Goal: Share content: Share content

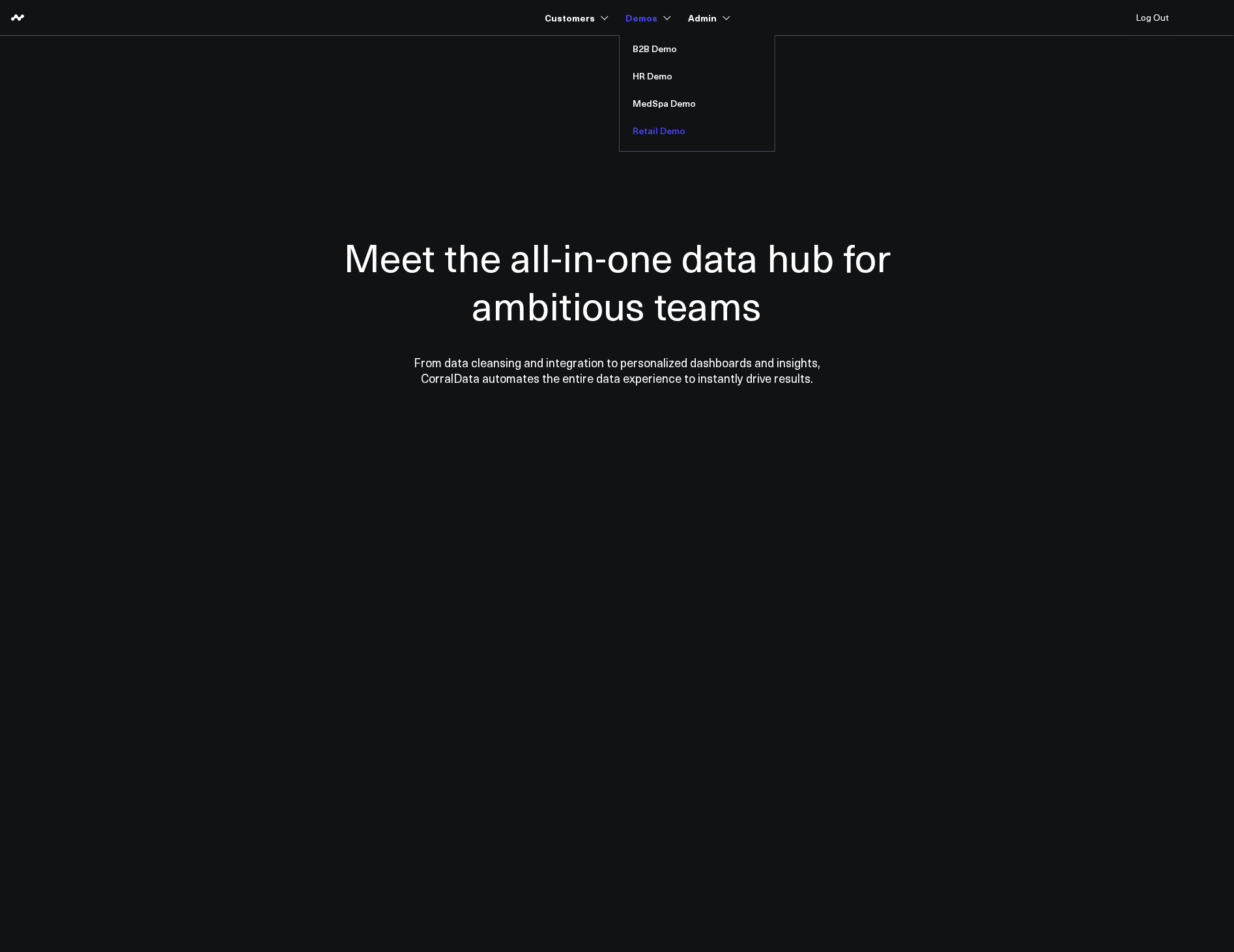
click at [671, 124] on link "Retail Demo" at bounding box center [697, 131] width 155 height 27
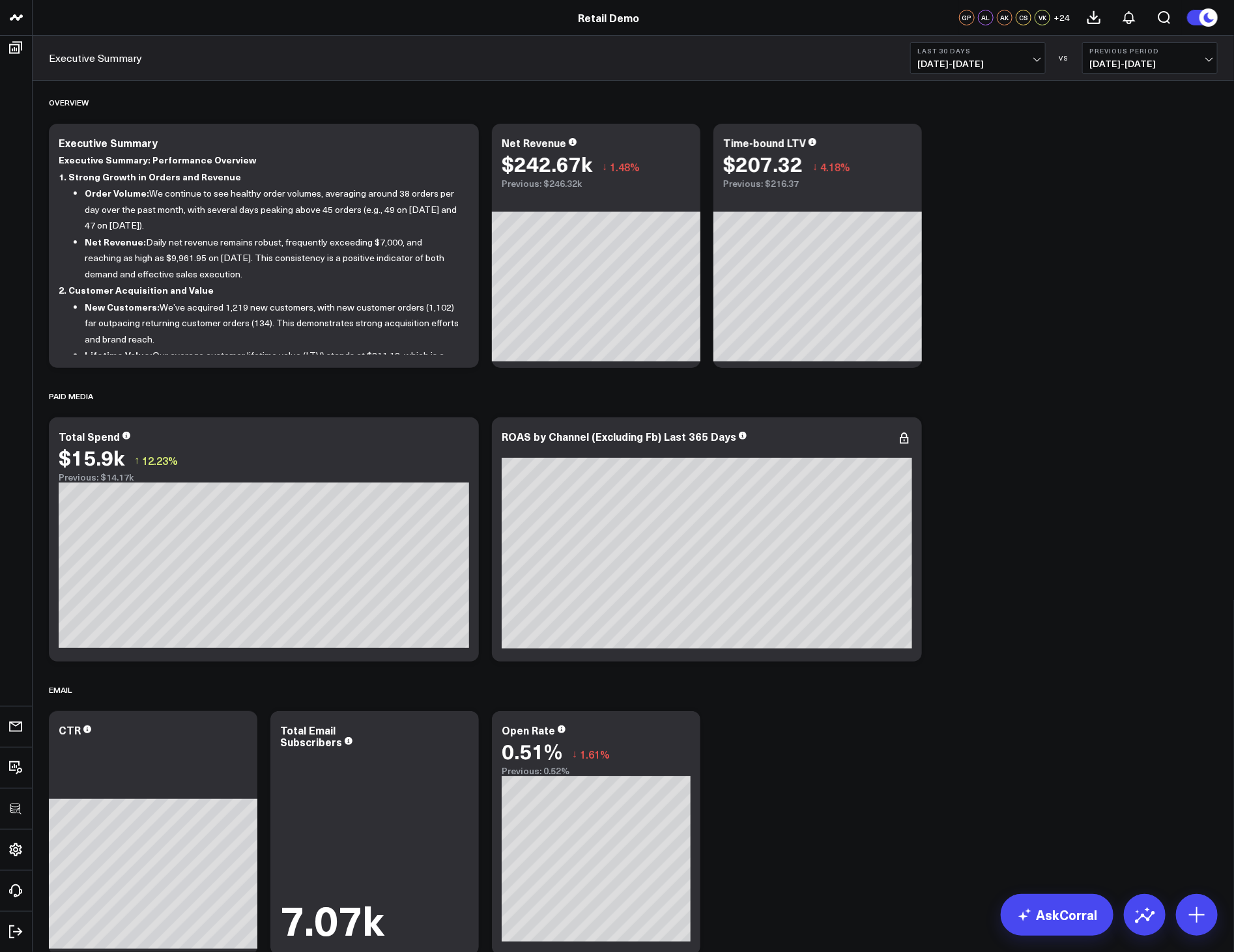
click at [1099, 23] on icon at bounding box center [1094, 18] width 12 height 12
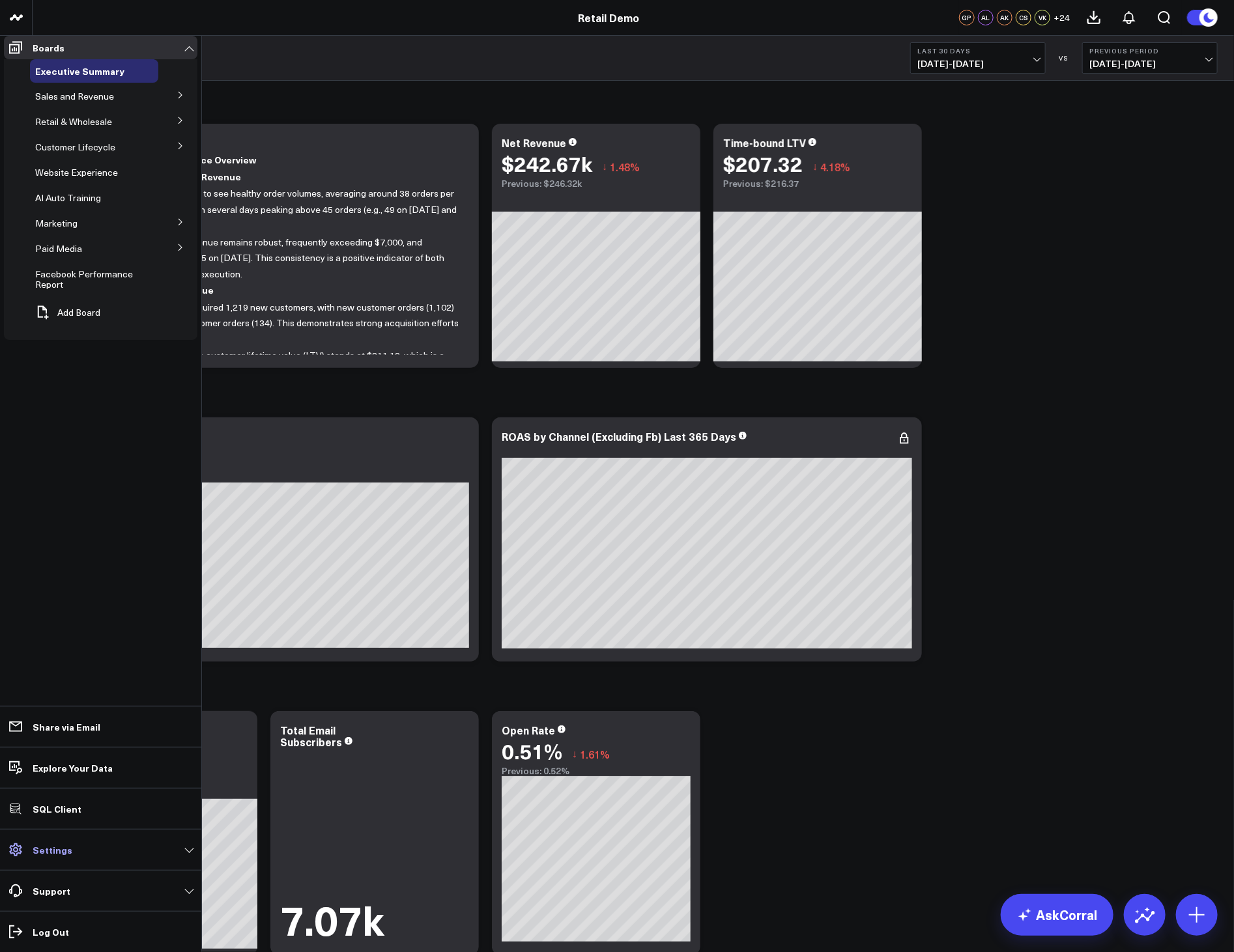
click at [73, 845] on link "Settings" at bounding box center [101, 849] width 193 height 23
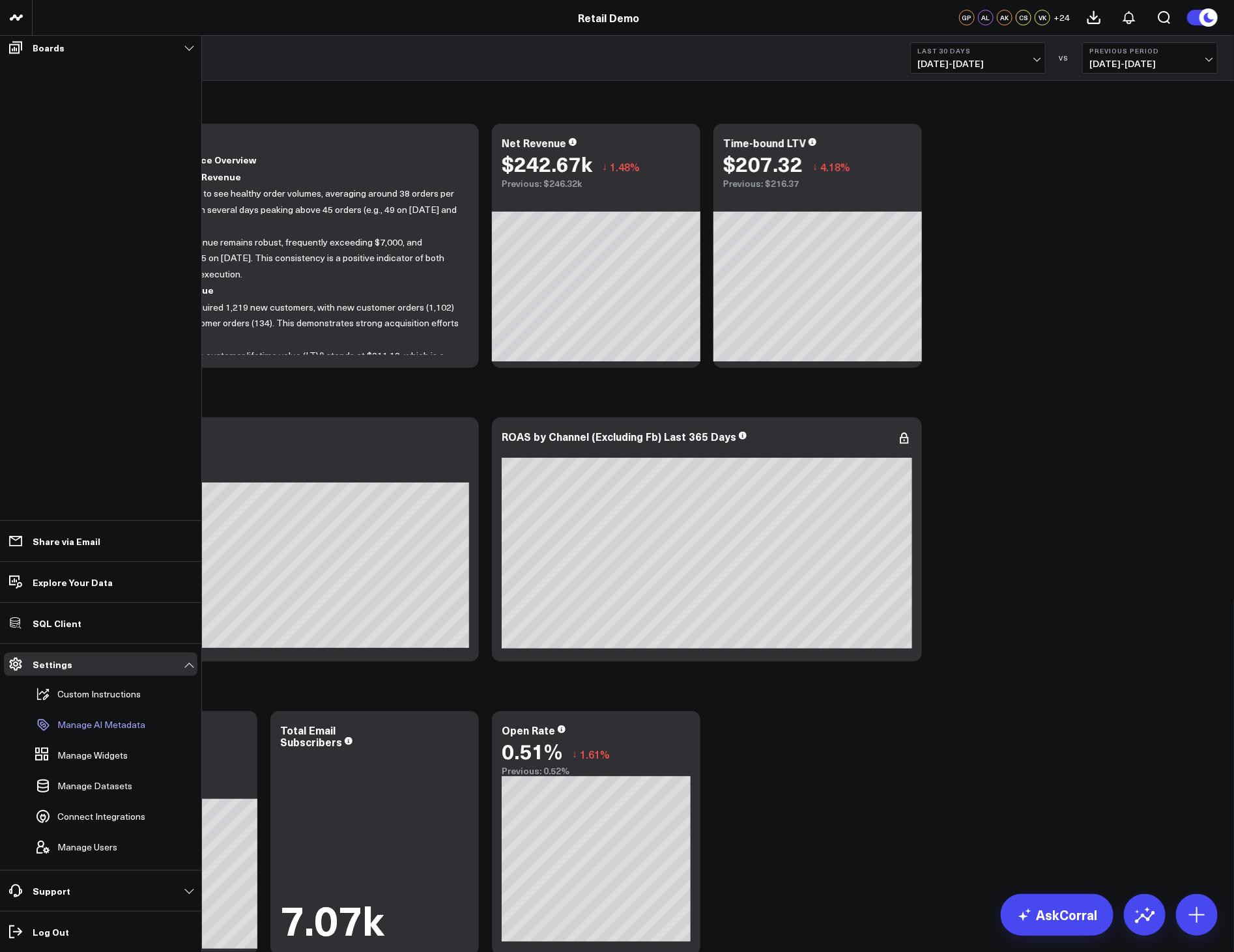
click at [86, 730] on p "Manage AI Metadata" at bounding box center [101, 725] width 88 height 11
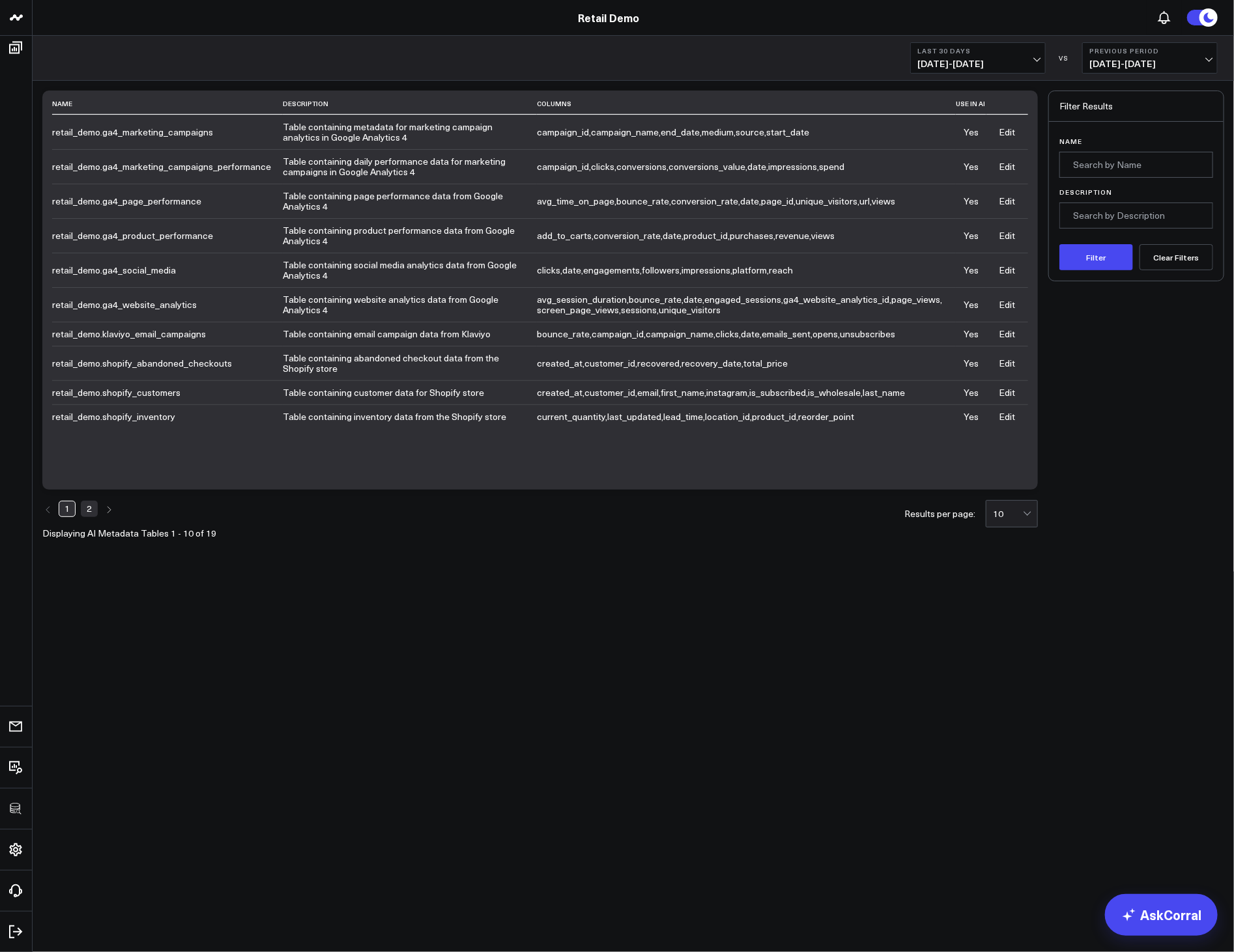
click at [95, 512] on link "2" at bounding box center [89, 508] width 17 height 16
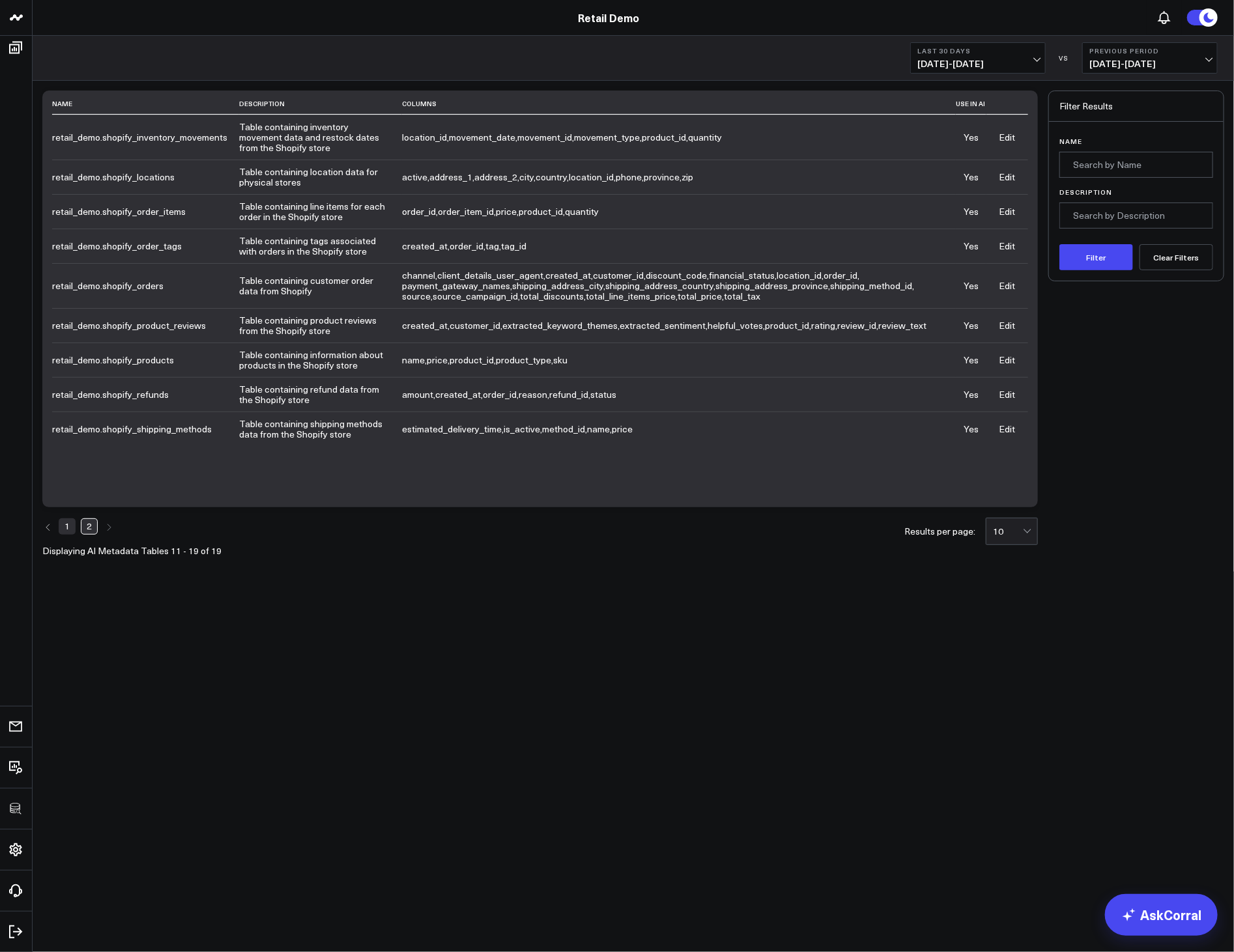
click at [69, 529] on link "1" at bounding box center [67, 526] width 17 height 16
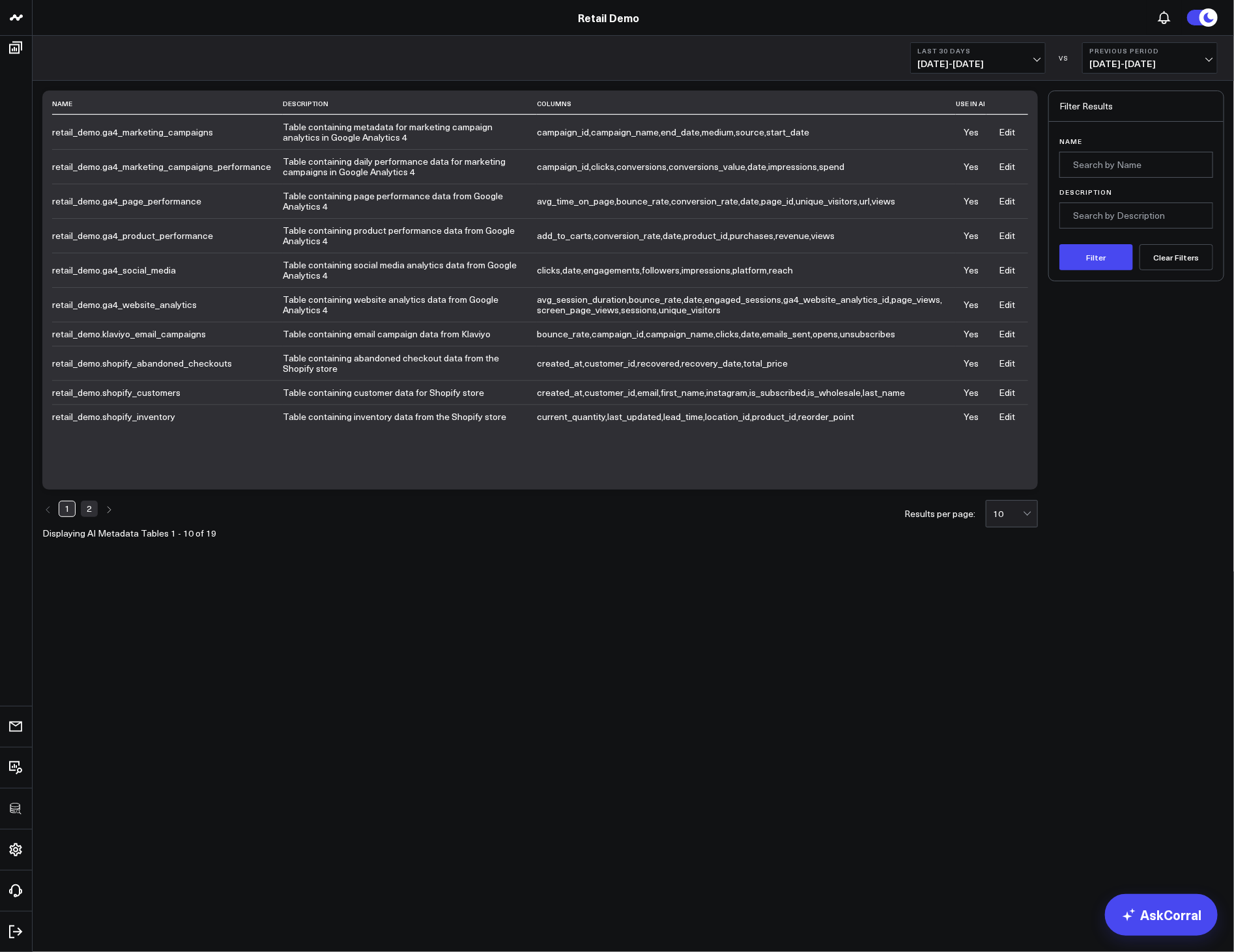
click at [87, 513] on link "2" at bounding box center [89, 508] width 17 height 16
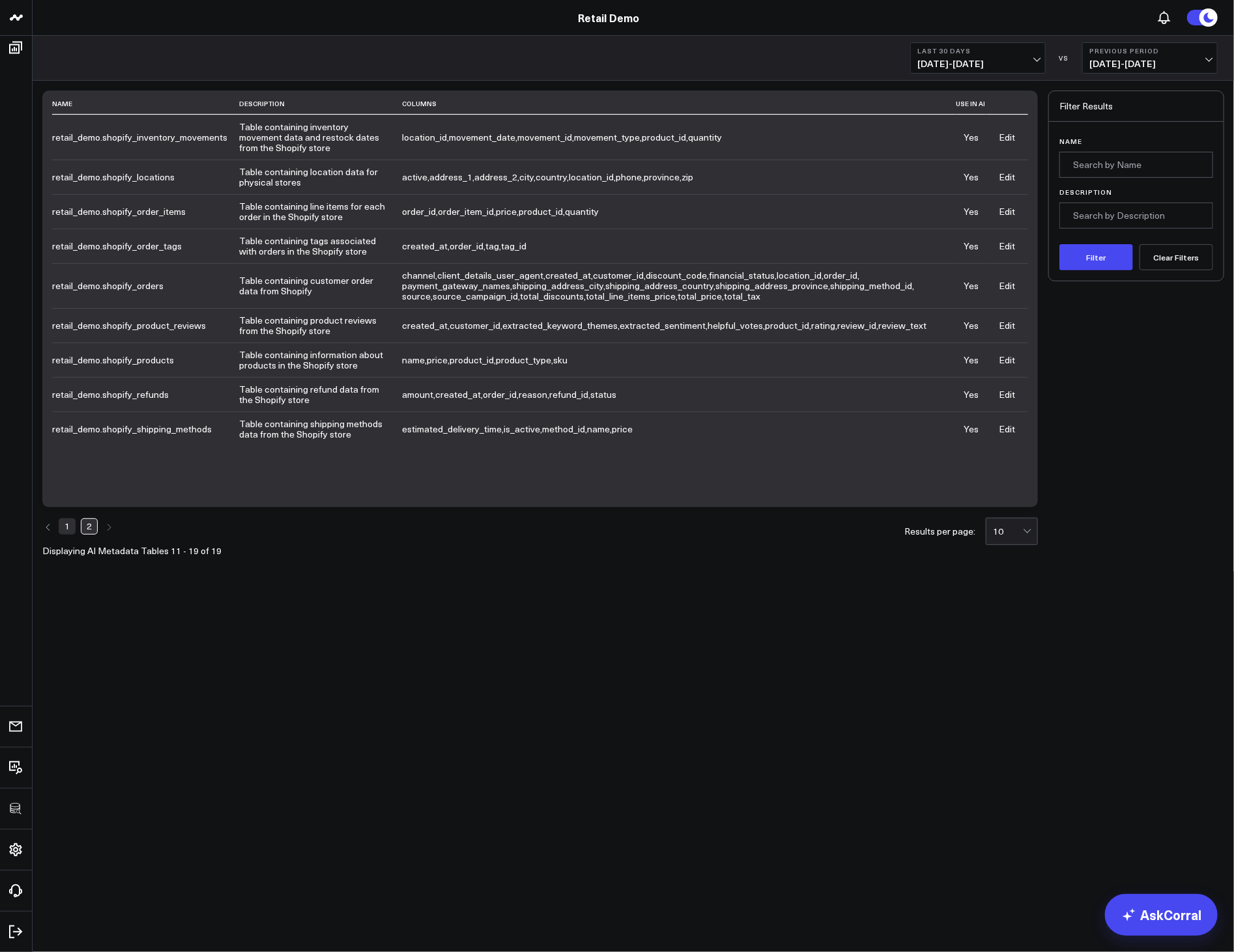
click at [63, 527] on link "1" at bounding box center [67, 526] width 17 height 16
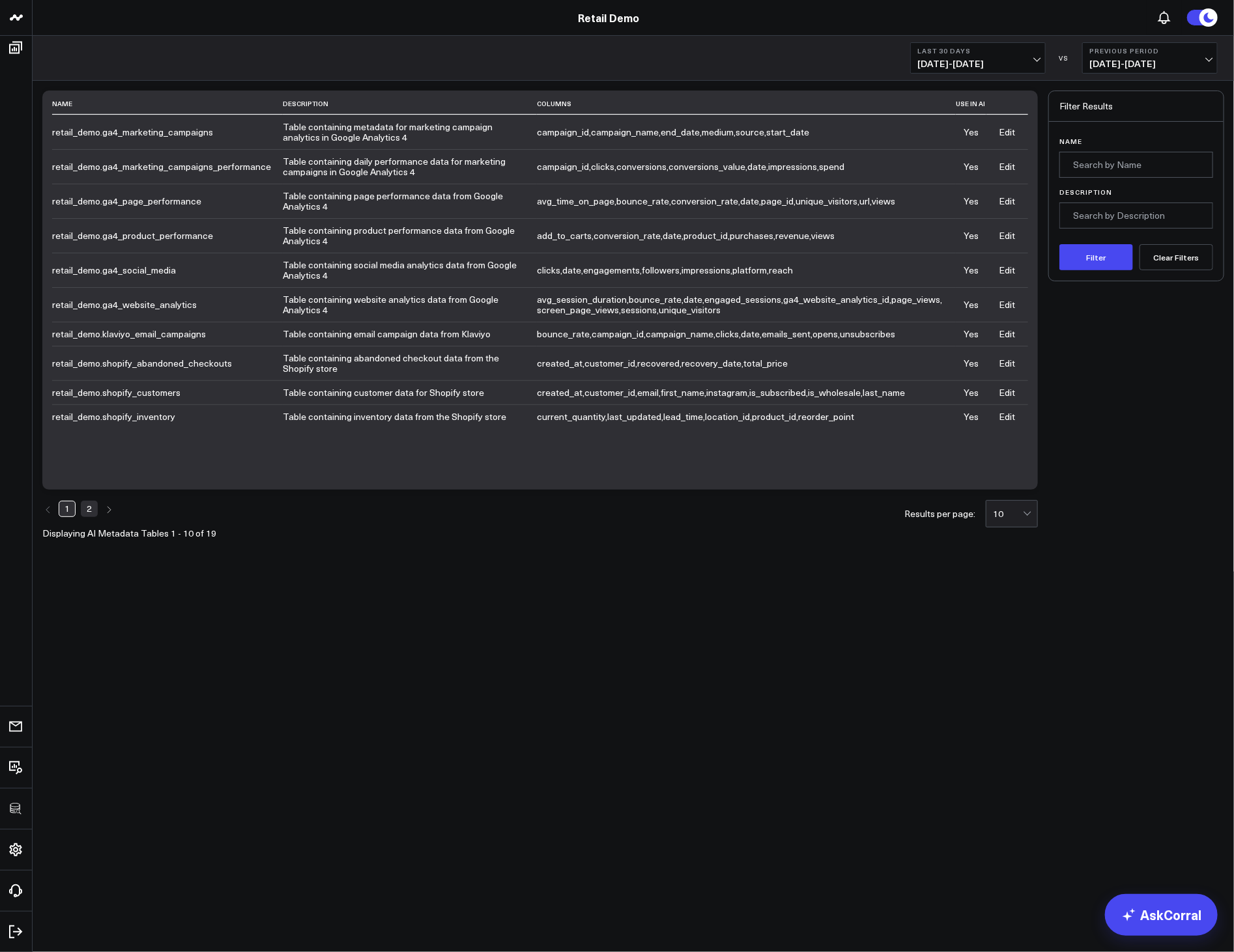
click at [356, 649] on body "3725 Test 829 Studios Accenture Activant Capital Agriculture & Farming Demo All…" at bounding box center [617, 476] width 1234 height 952
click at [747, 533] on div "1 2 Displaying AI Metadata Tables 1 - 10 of 19 Results per page: 10" at bounding box center [540, 519] width 995 height 38
click at [602, 14] on link "Retail Demo" at bounding box center [608, 17] width 61 height 14
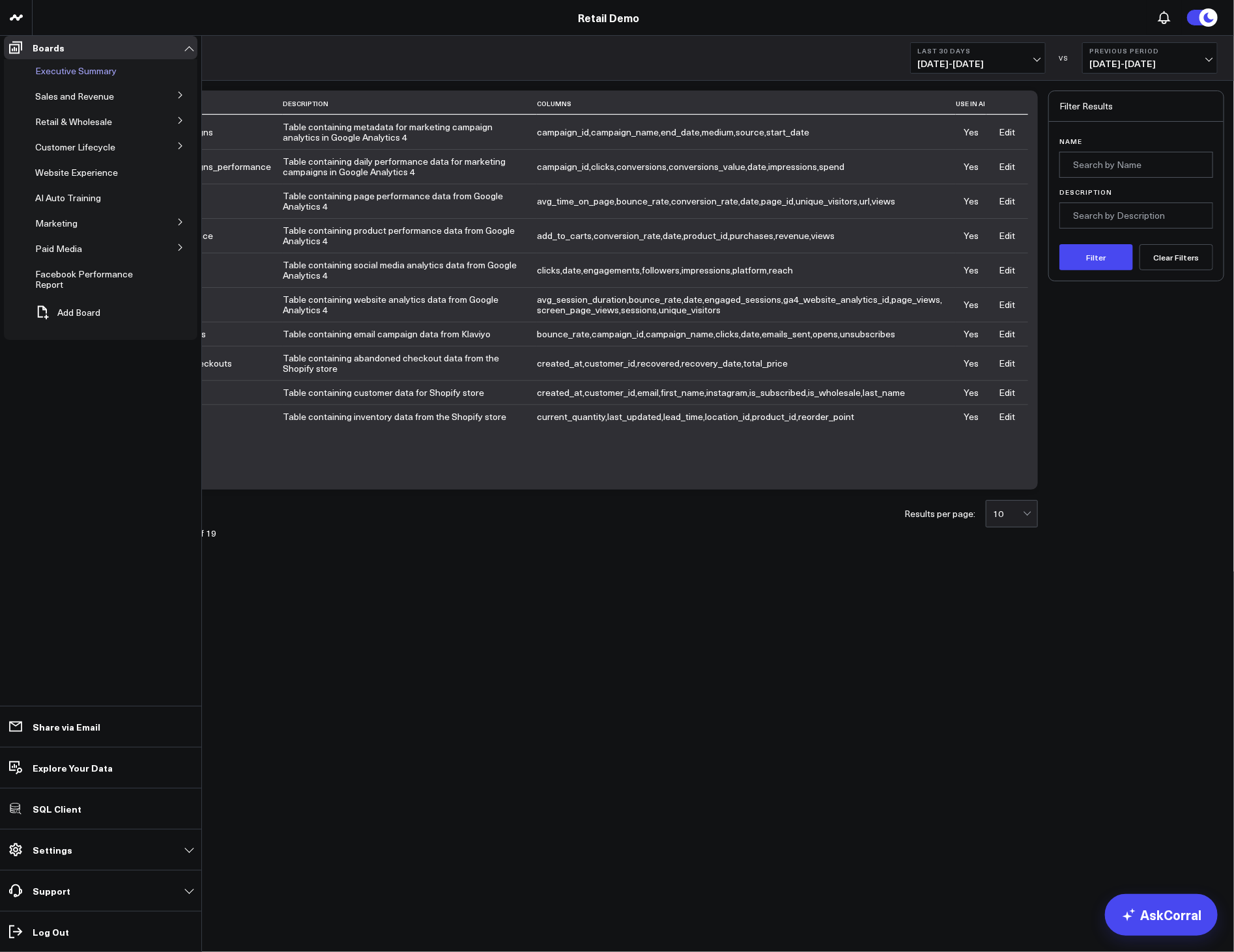
click at [54, 77] on span "Executive Summary" at bounding box center [76, 70] width 82 height 12
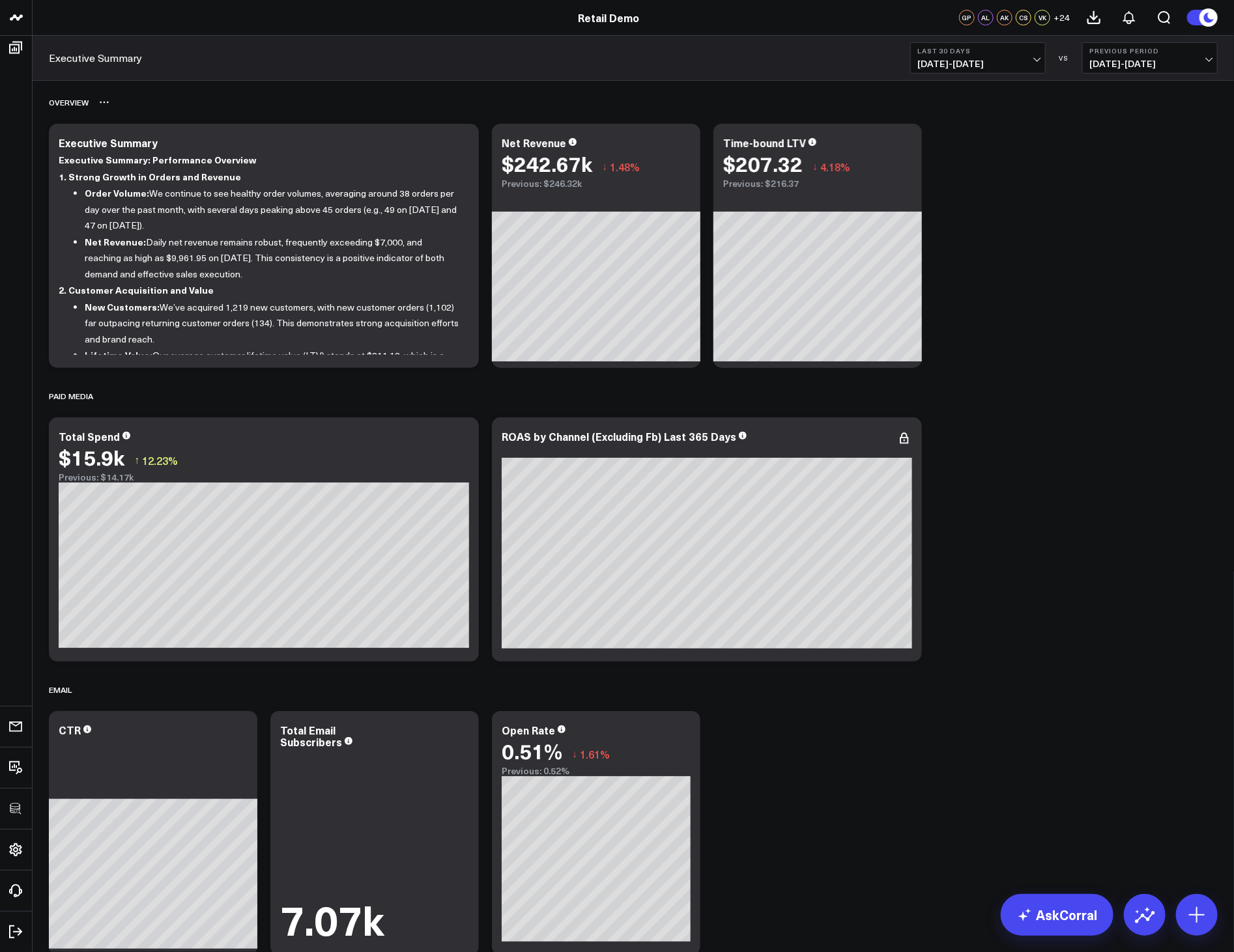
click at [376, 111] on div "OVERVIEW" at bounding box center [633, 103] width 1168 height 30
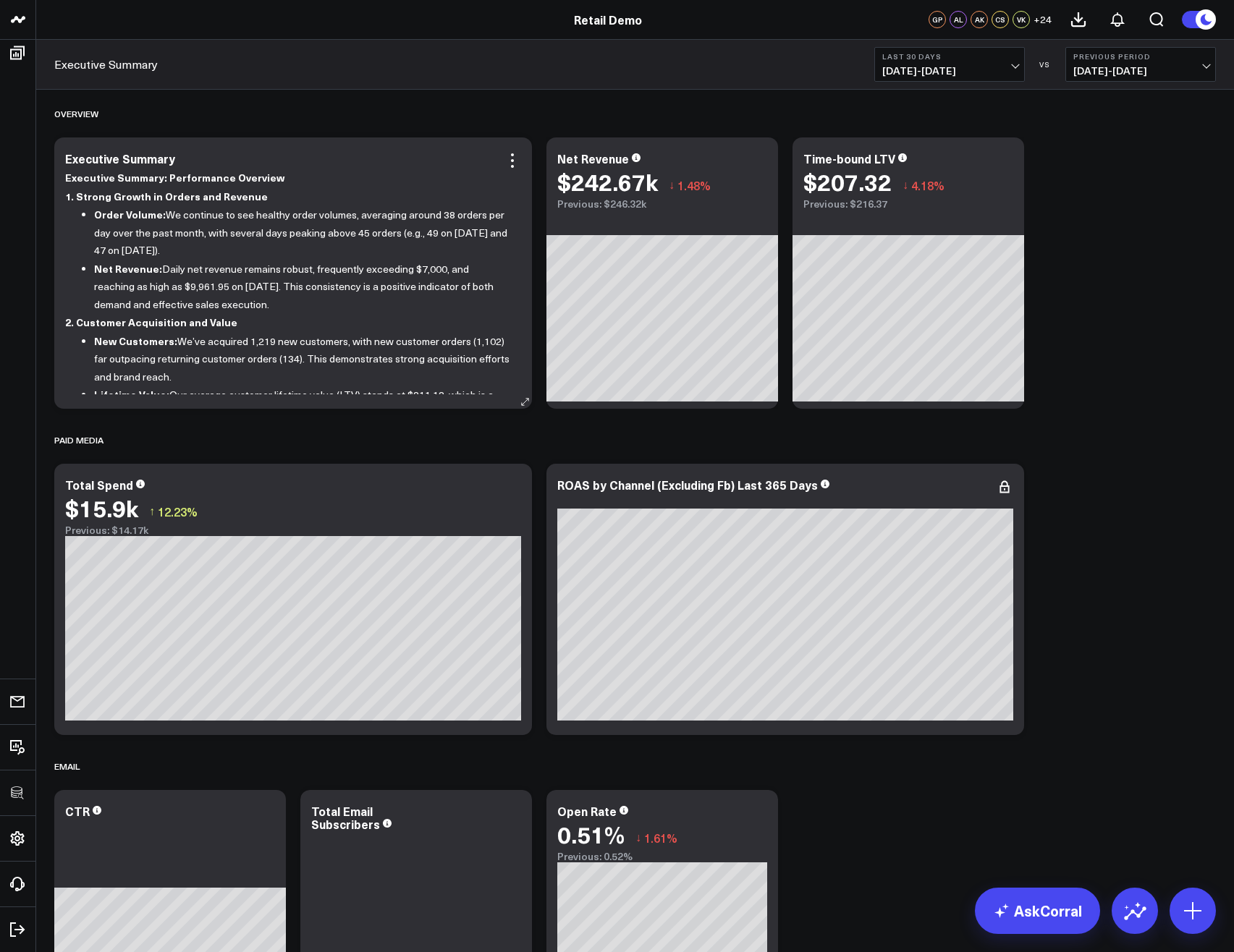
click at [195, 208] on li "Order Volume: We continue to see healthy order volumes, averaging around 38 ord…" at bounding box center [302, 233] width 416 height 55
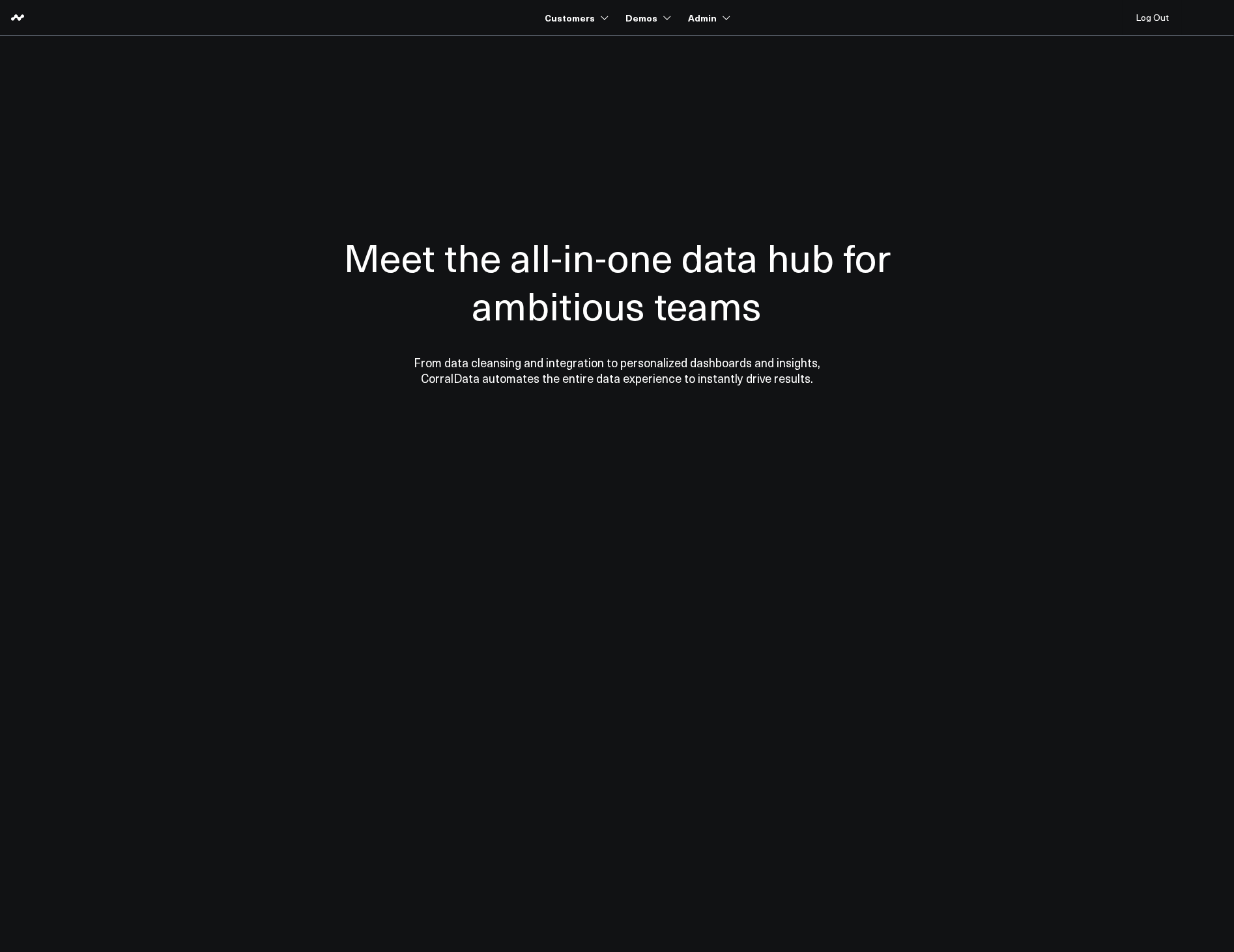
click at [1137, 257] on body "Customers 3725 Test 829 Studios Accenture Activant Capital Agriculture & Farmin…" at bounding box center [617, 476] width 1234 height 952
click at [656, 127] on link "Retail Demo" at bounding box center [697, 131] width 155 height 27
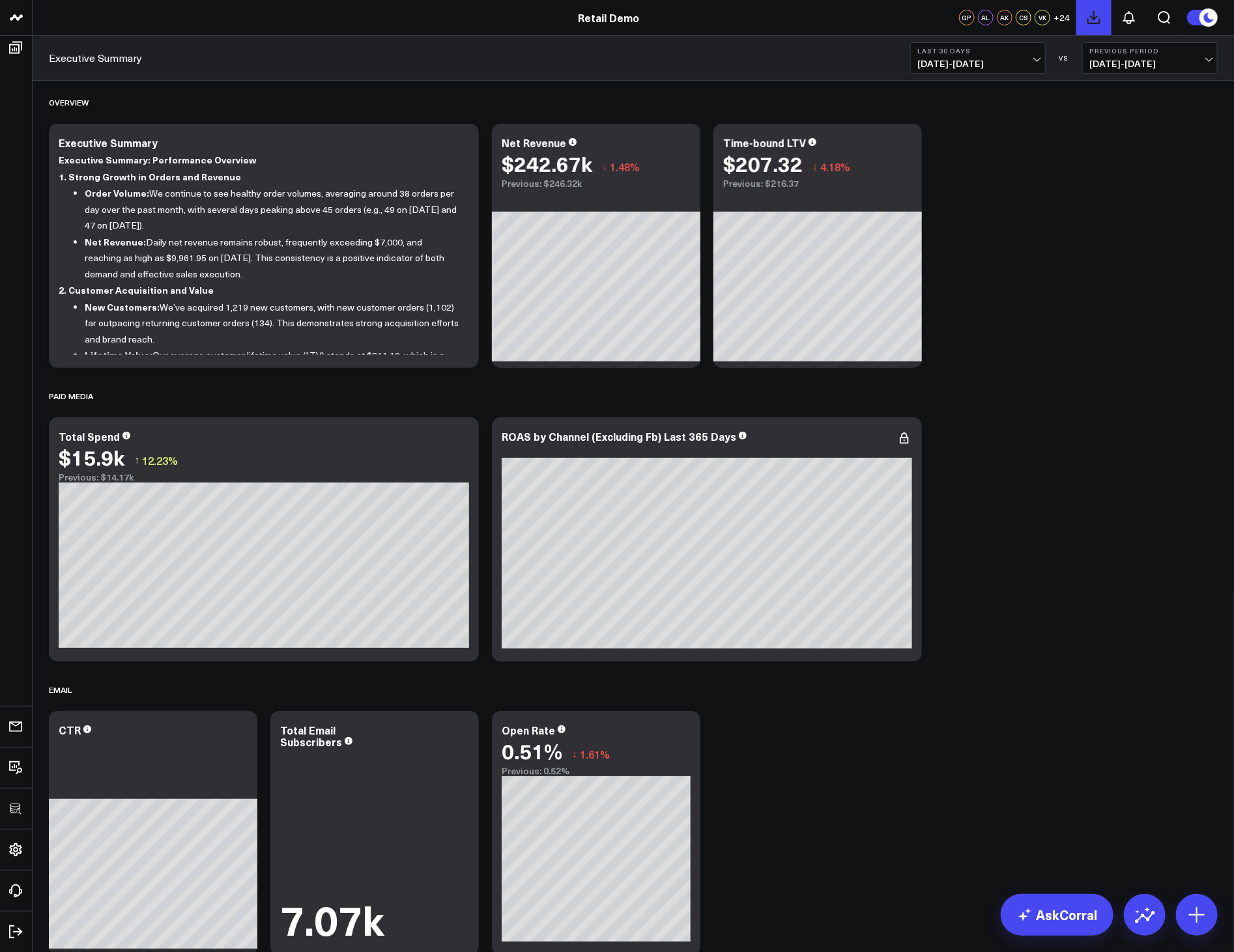
click at [1095, 21] on icon at bounding box center [1093, 17] width 16 height 16
click at [1114, 14] on button at bounding box center [1129, 17] width 36 height 36
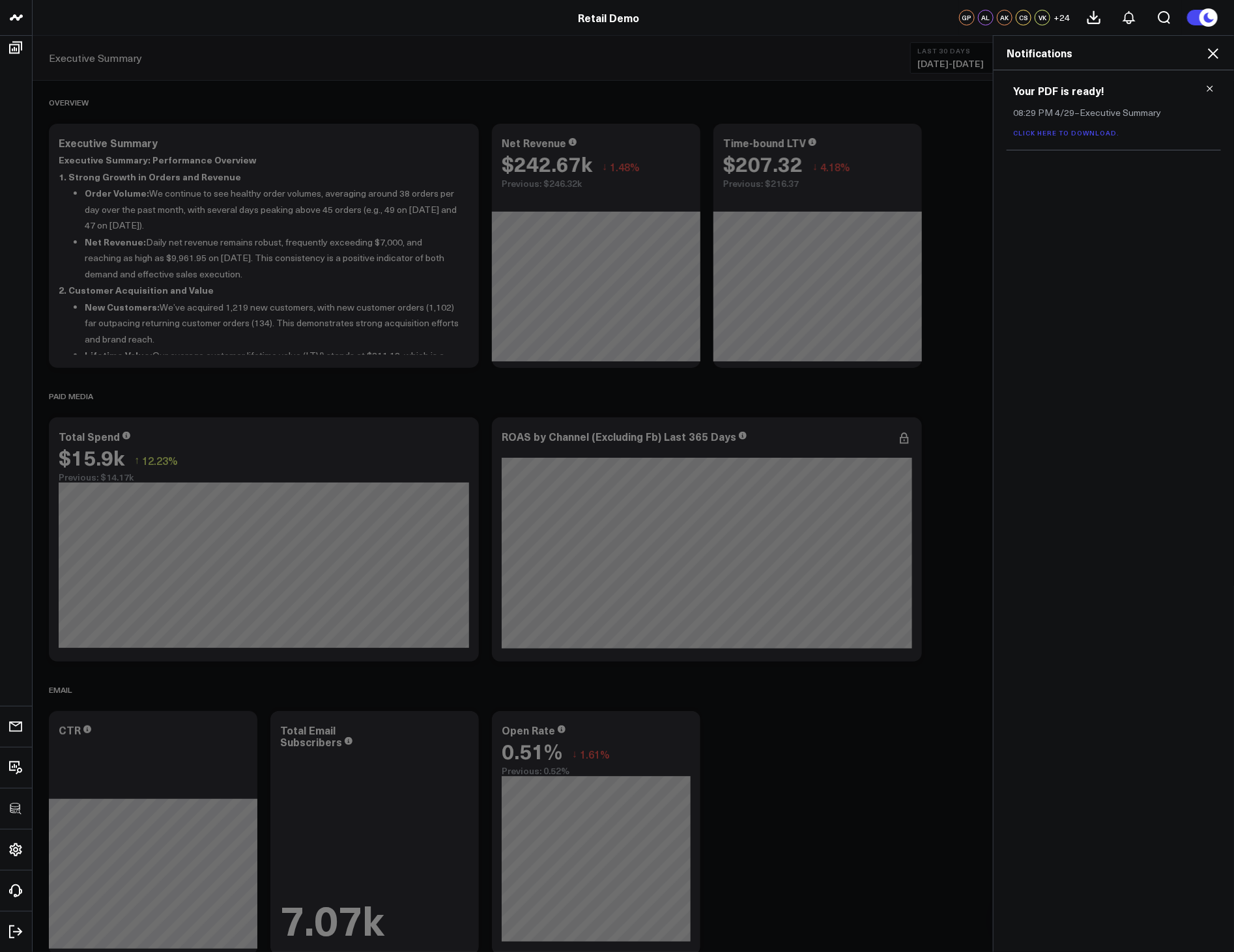
click at [1083, 134] on link "Click here to download." at bounding box center [1065, 133] width 107 height 9
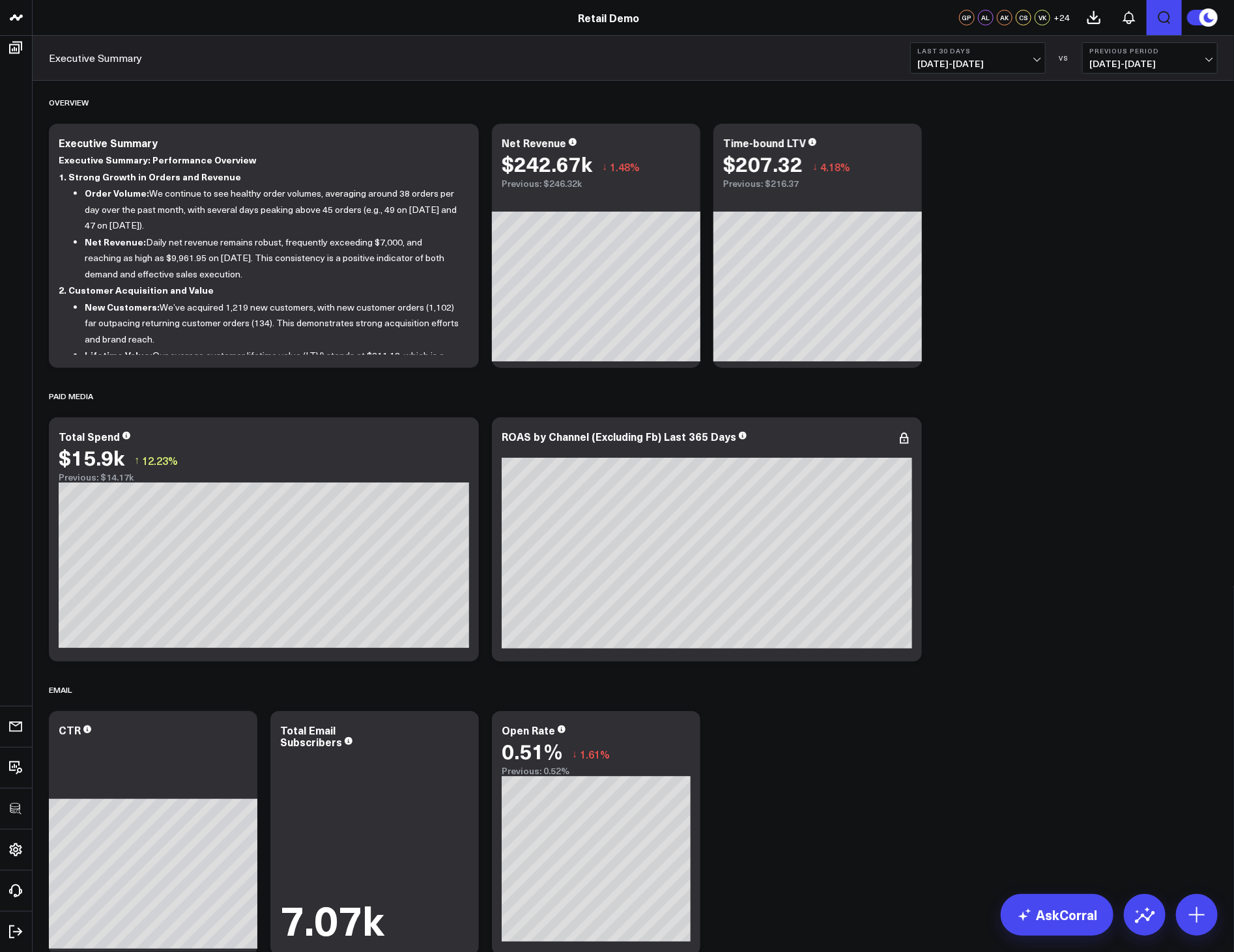
click at [1158, 22] on icon "Open search" at bounding box center [1164, 17] width 16 height 16
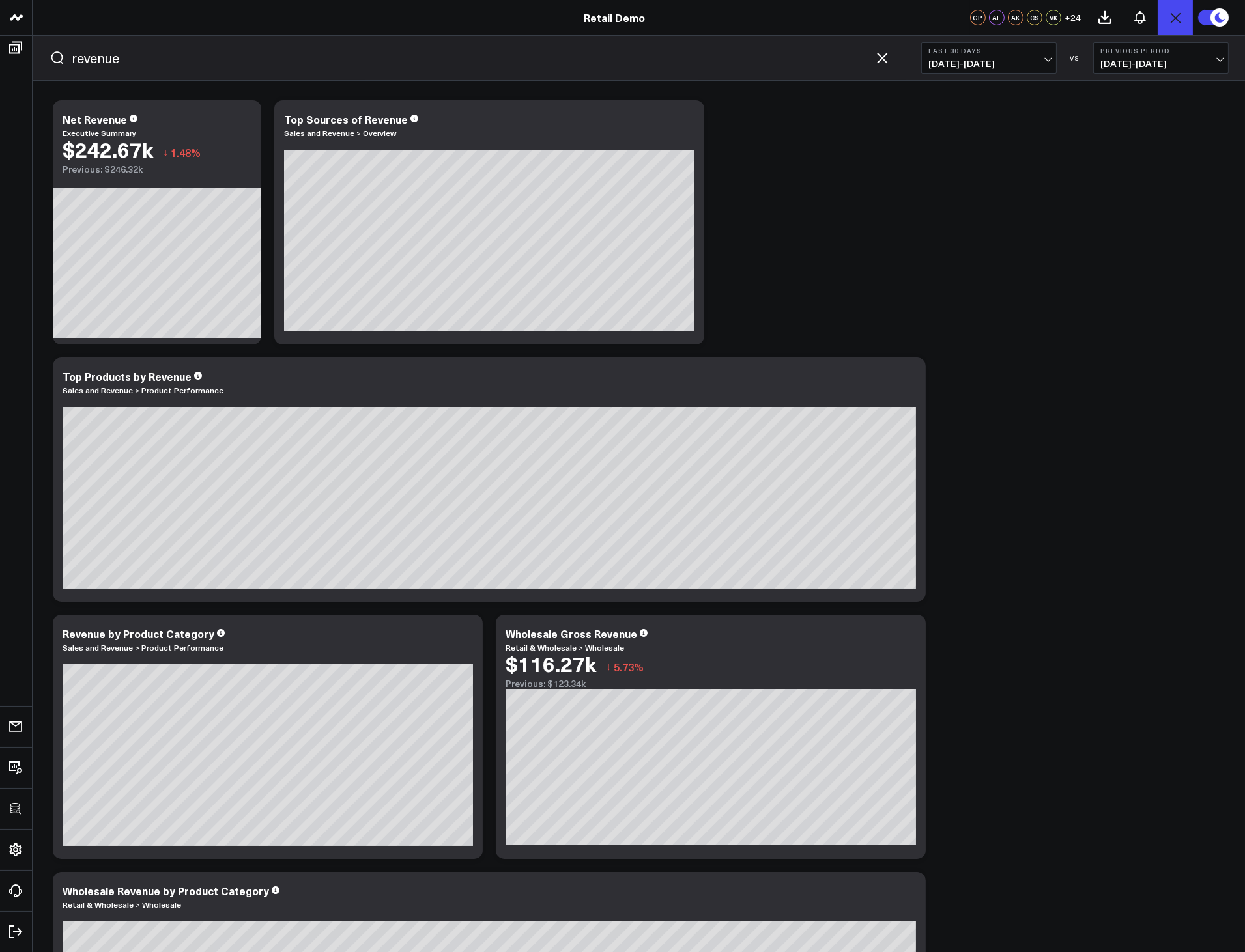
type input "revenue"
click at [980, 54] on b "Last 30 Days" at bounding box center [989, 51] width 121 height 8
click at [878, 60] on icon "button" at bounding box center [882, 57] width 16 height 16
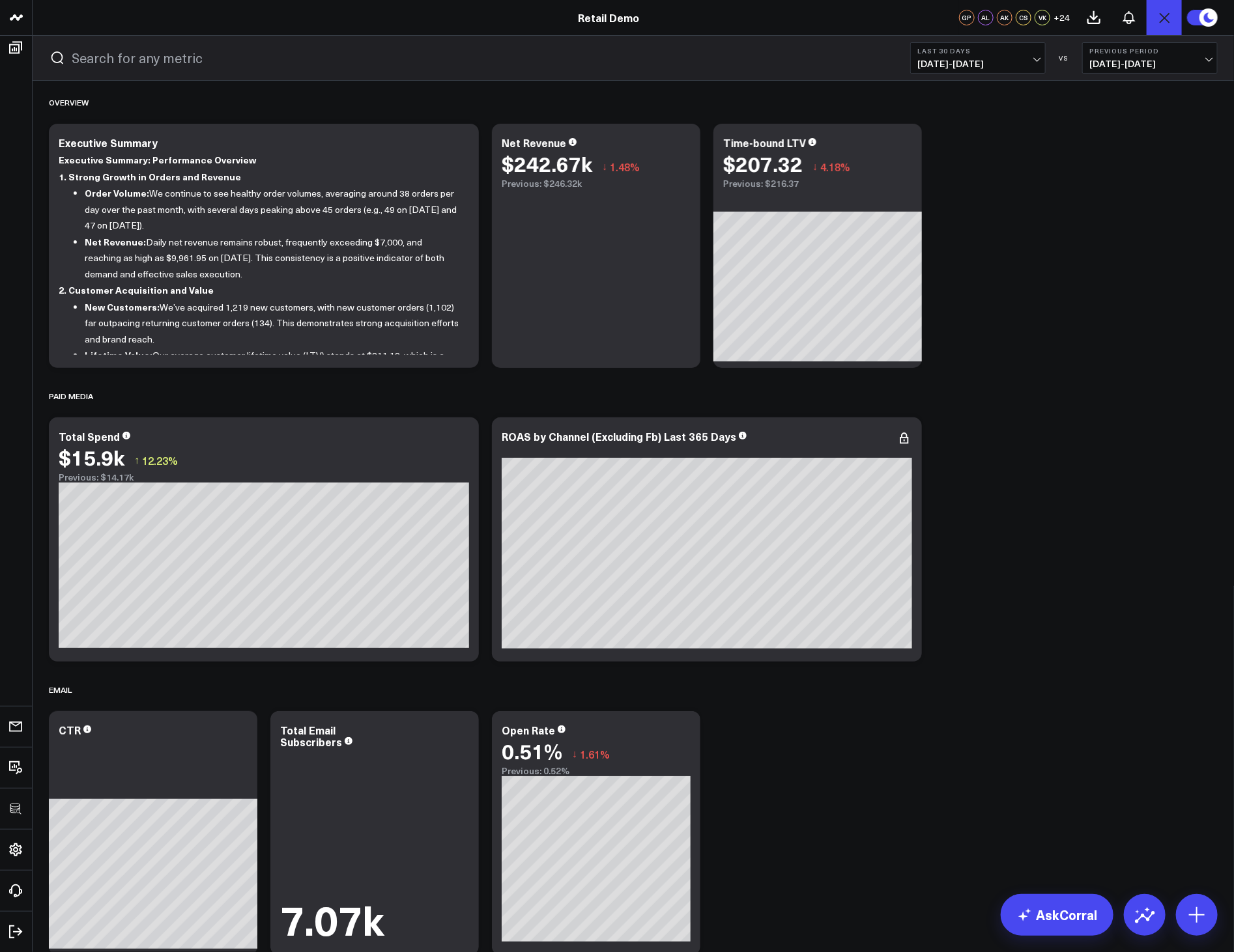
click at [1209, 16] on icon at bounding box center [1208, 17] width 14 height 14
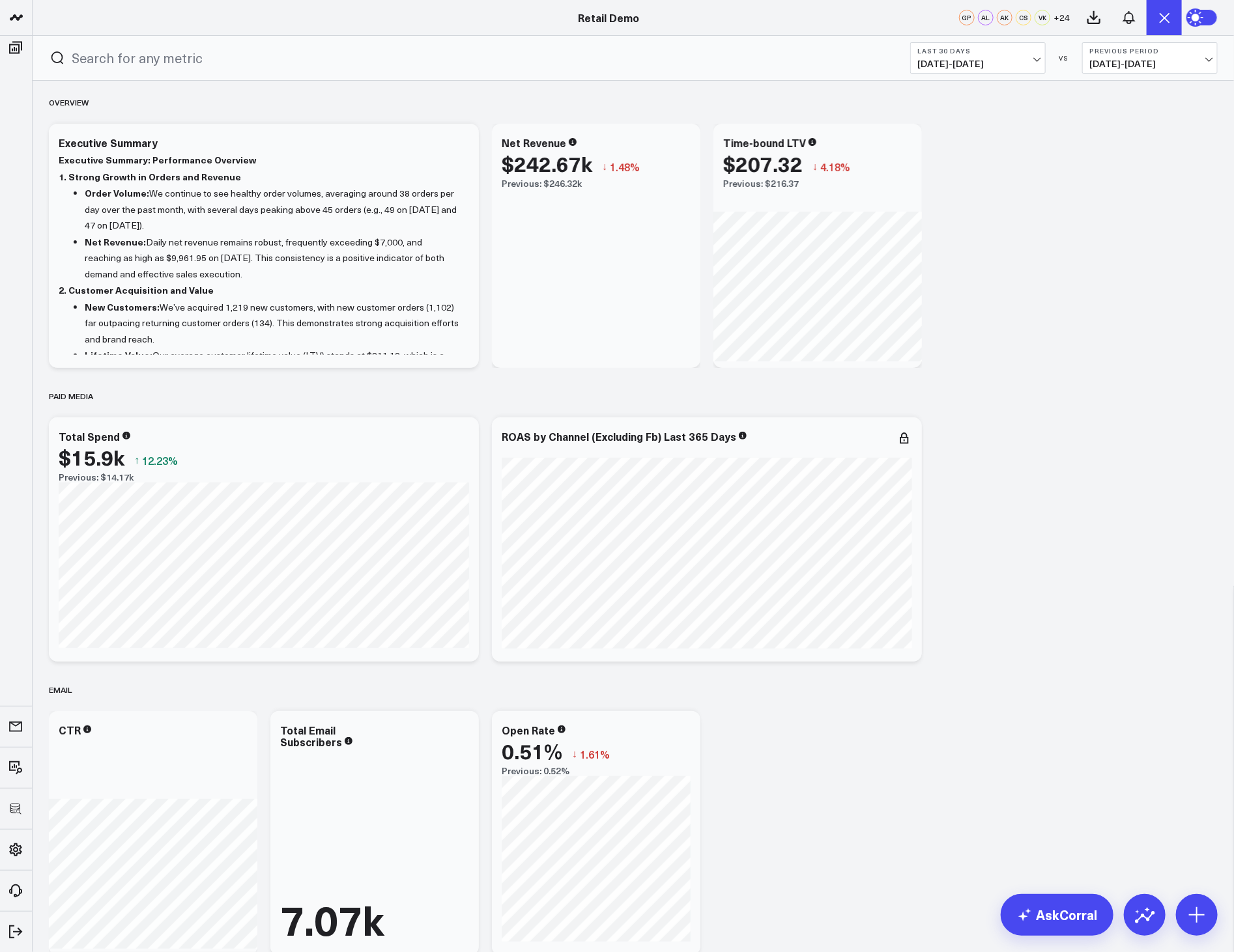
click at [1205, 17] on circle at bounding box center [1196, 17] width 18 height 18
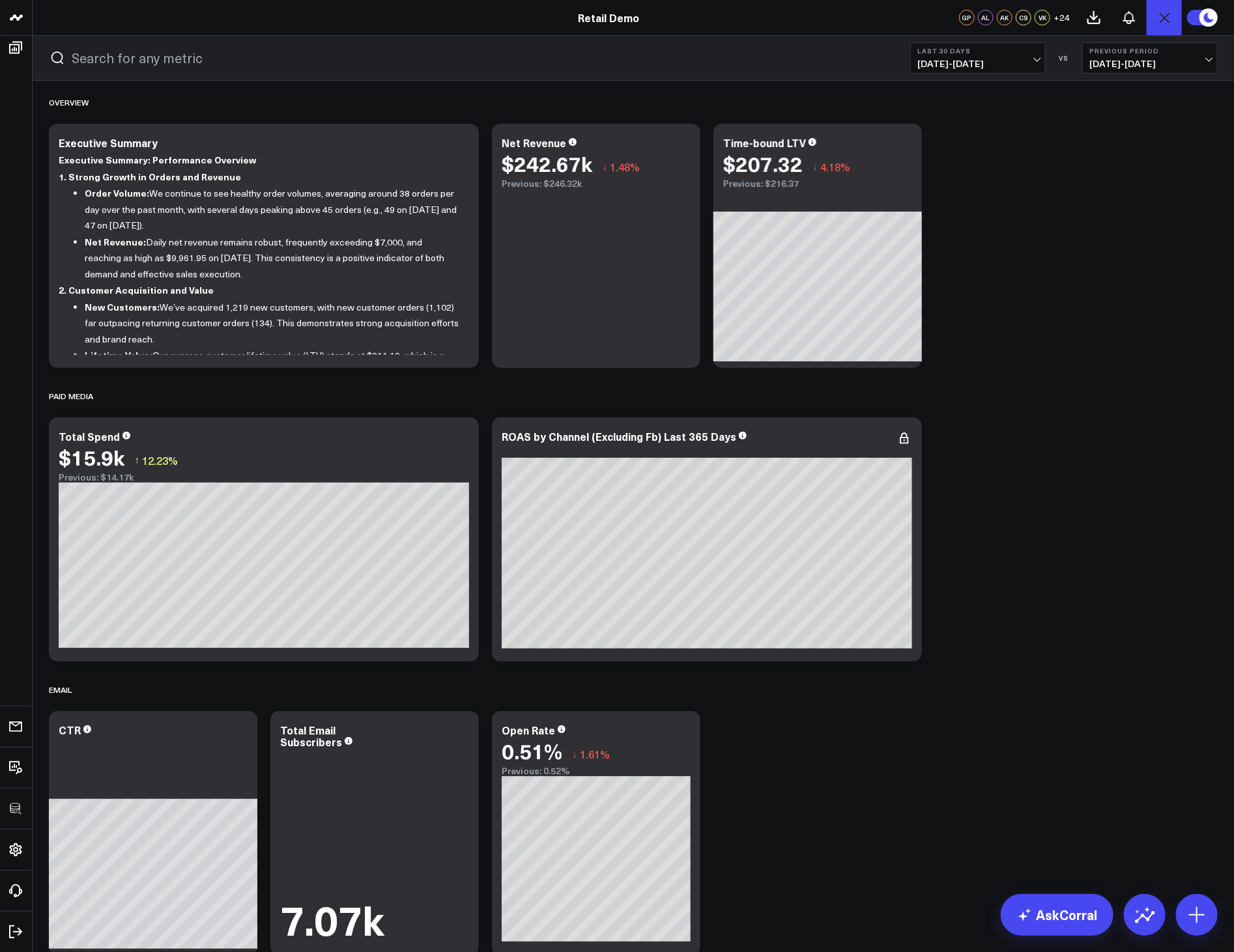
click at [985, 77] on div "Executive Summary Last 30 Days 07/21/25 - 08/19/25 VS Previous Period 06/21/25 …" at bounding box center [633, 57] width 1202 height 45
click at [981, 66] on span "07/21/25 - 08/19/25" at bounding box center [978, 64] width 121 height 11
click at [965, 159] on link "Last 60 Days" at bounding box center [978, 162] width 135 height 25
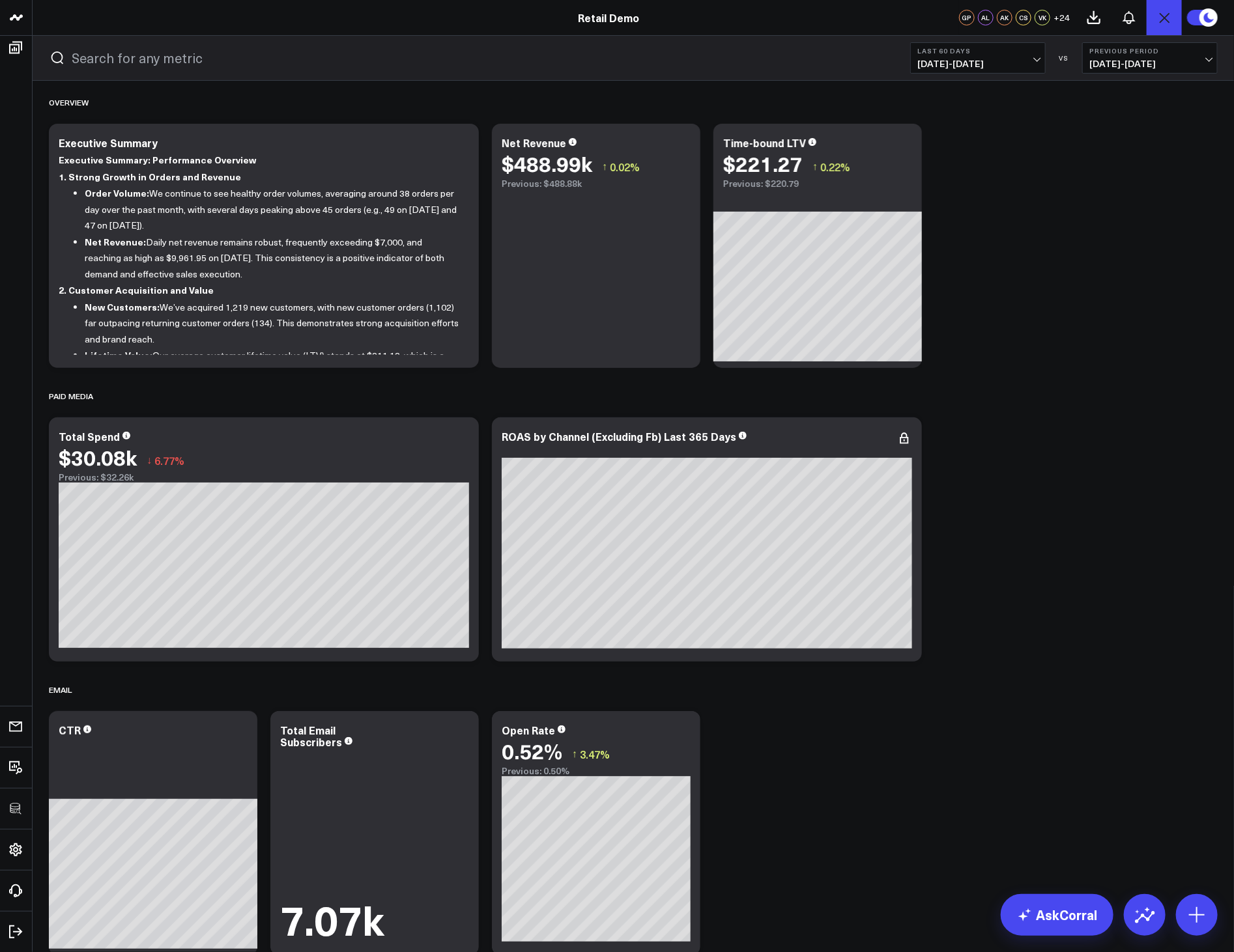
click at [1130, 75] on div "Executive Summary Last 60 Days 06/21/25 - 08/19/25 VS Previous Period 04/22/25 …" at bounding box center [633, 57] width 1202 height 45
click at [1126, 67] on span "04/22/25 - 06/20/25" at bounding box center [1149, 64] width 121 height 11
click at [1109, 132] on link "YoY" at bounding box center [1150, 137] width 135 height 25
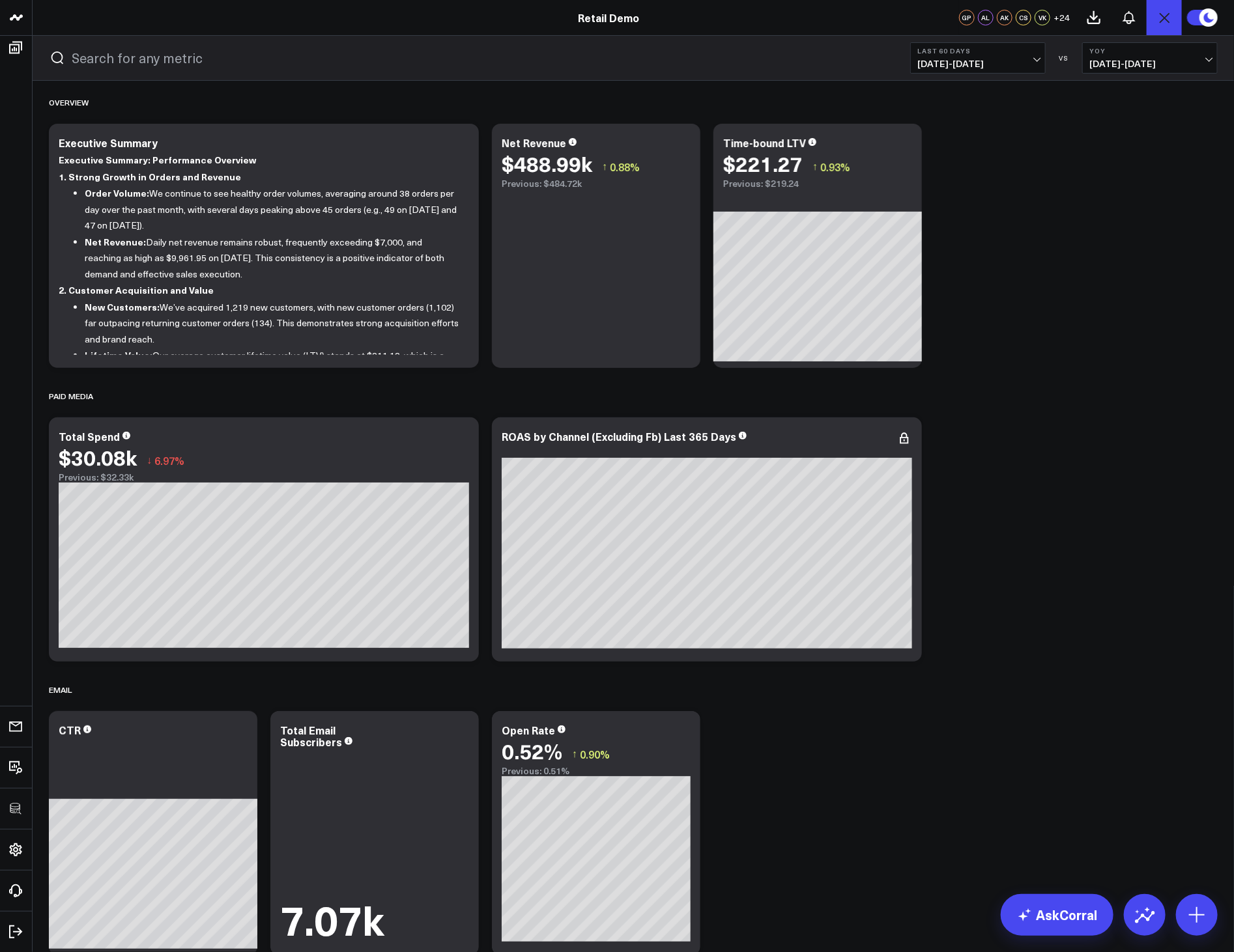
click at [984, 54] on b "Last 60 Days" at bounding box center [978, 51] width 121 height 8
click at [956, 418] on link "Custom Dates" at bounding box center [978, 416] width 135 height 25
select select "7"
select select "2025"
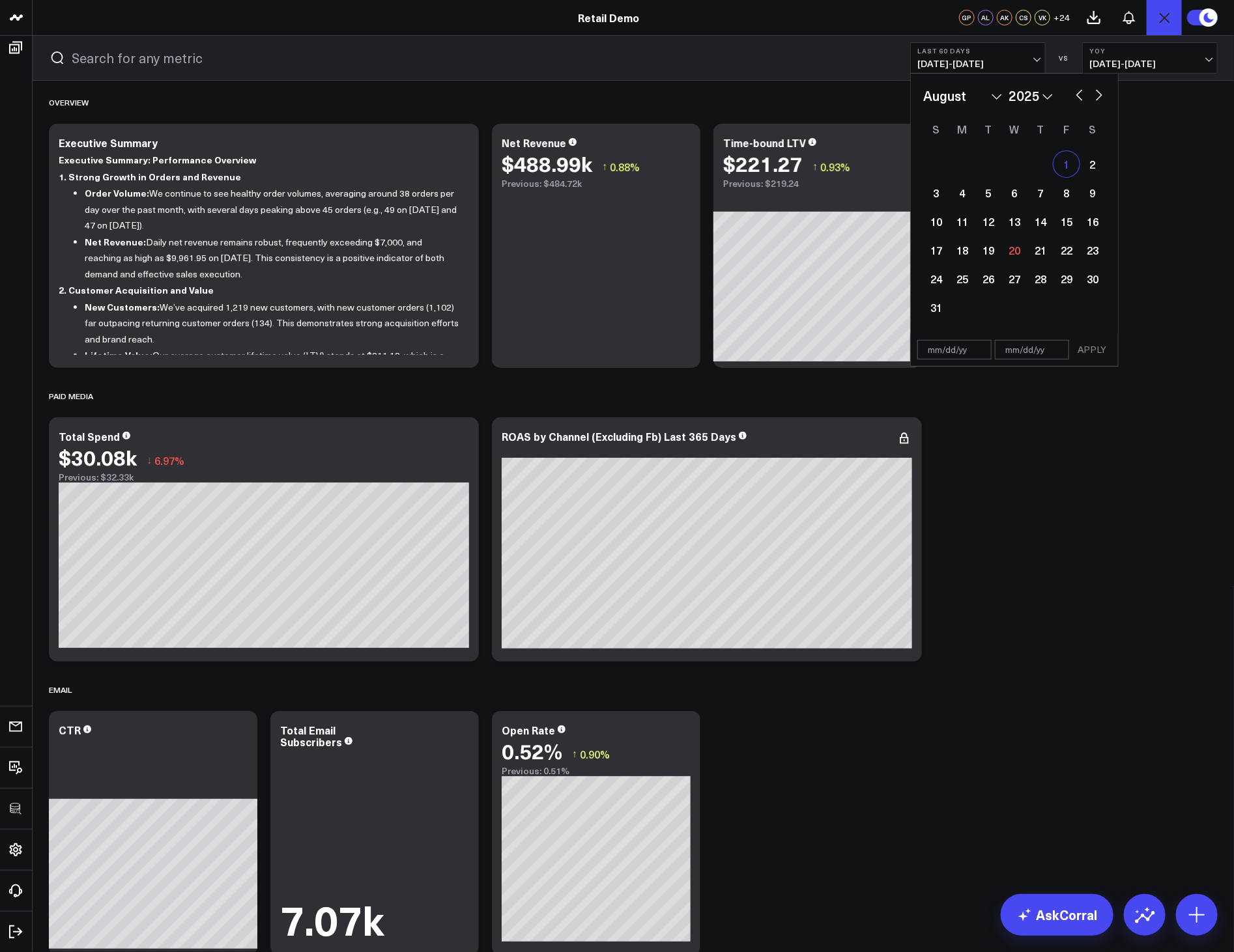
click at [1060, 161] on div "1" at bounding box center [1066, 164] width 26 height 26
type input "08/01/25"
select select "7"
select select "2025"
click at [1047, 222] on div "14" at bounding box center [1040, 221] width 26 height 26
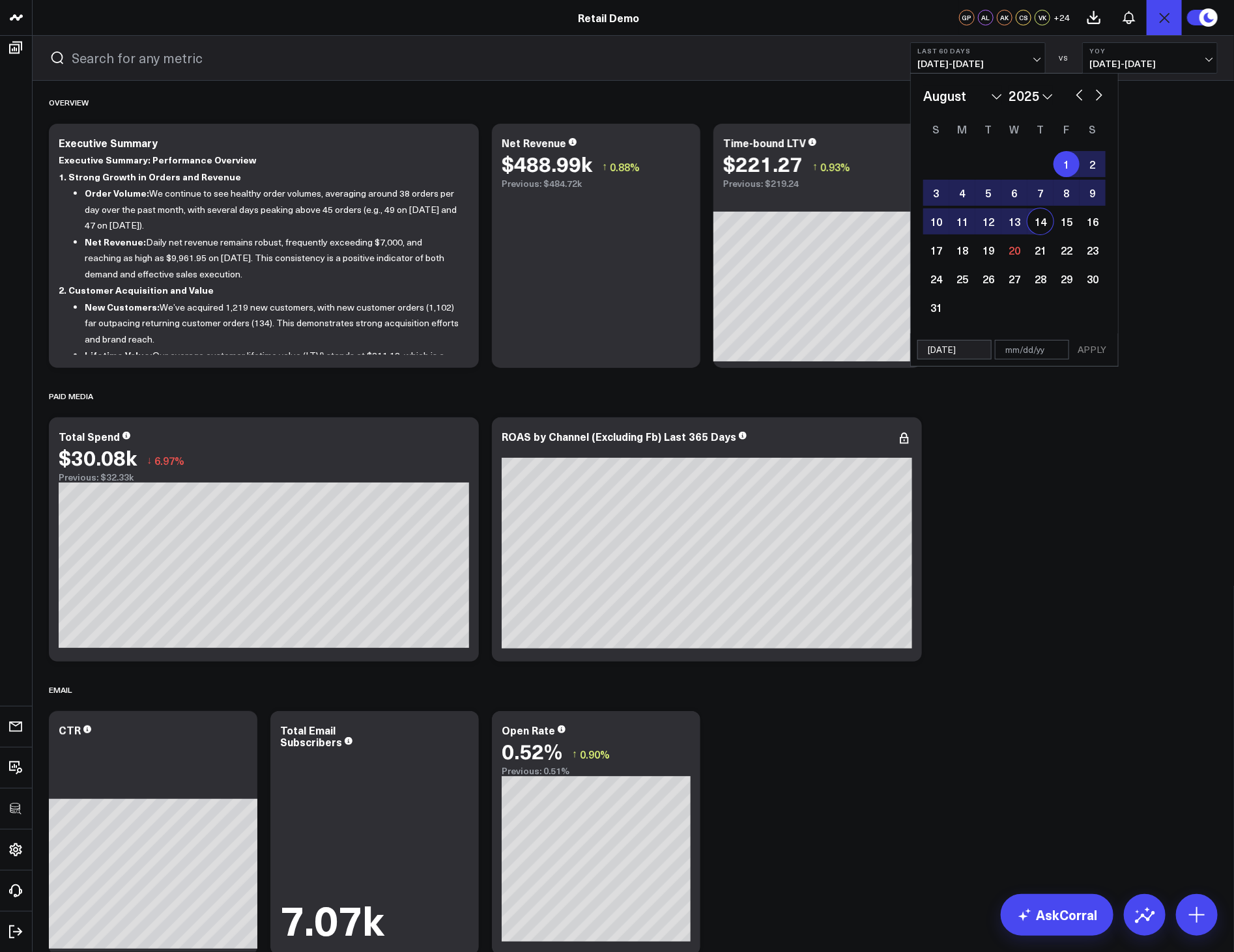
type input "08/14/25"
select select "7"
select select "2025"
click at [1092, 345] on button "APPLY" at bounding box center [1092, 350] width 39 height 20
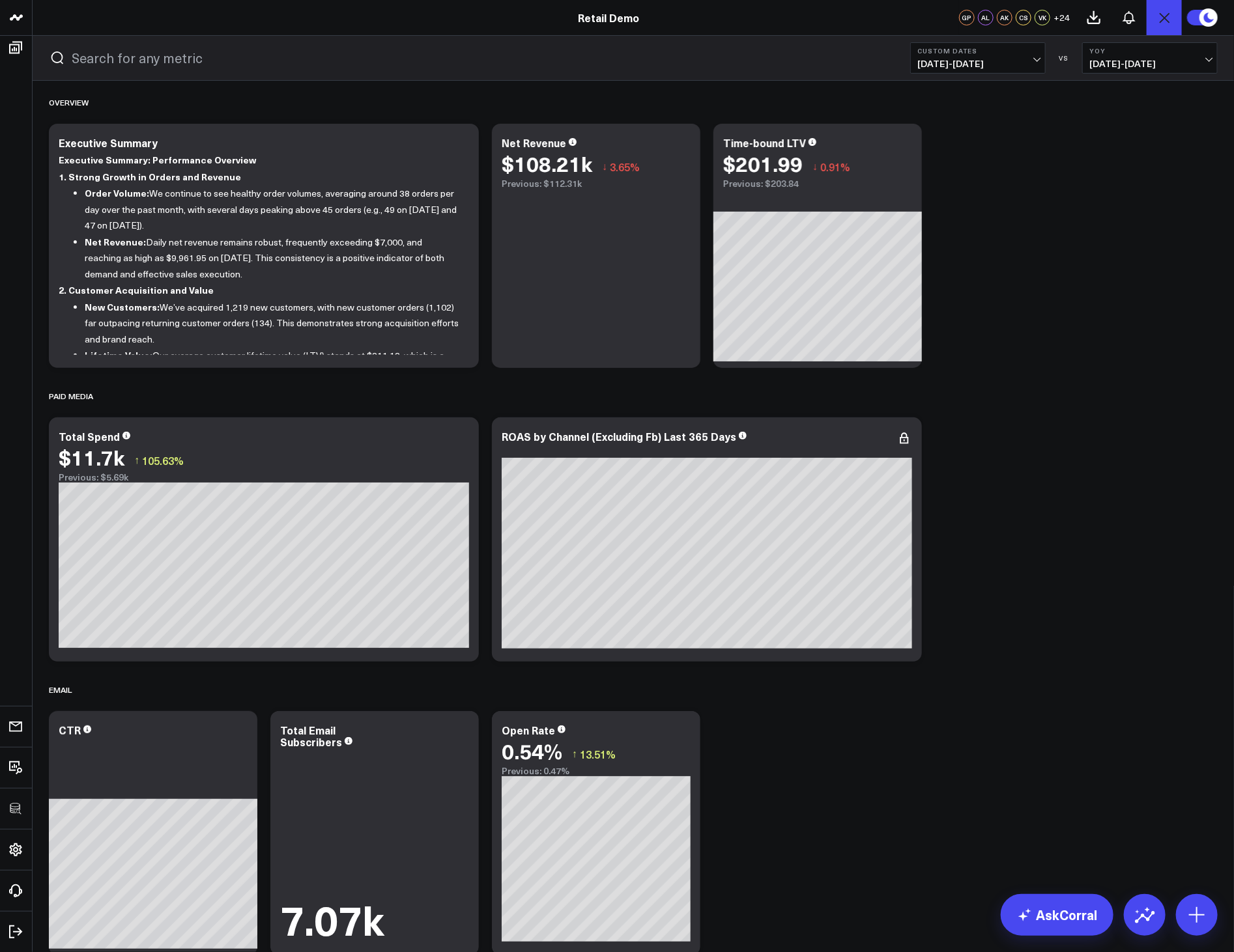
click at [1124, 63] on span "08/01/24 - 08/14/24" at bounding box center [1149, 64] width 121 height 11
click at [1127, 189] on link "Custom Dates" at bounding box center [1150, 187] width 135 height 25
select select "7"
select select "2025"
click at [1043, 226] on div "10" at bounding box center [1035, 221] width 26 height 26
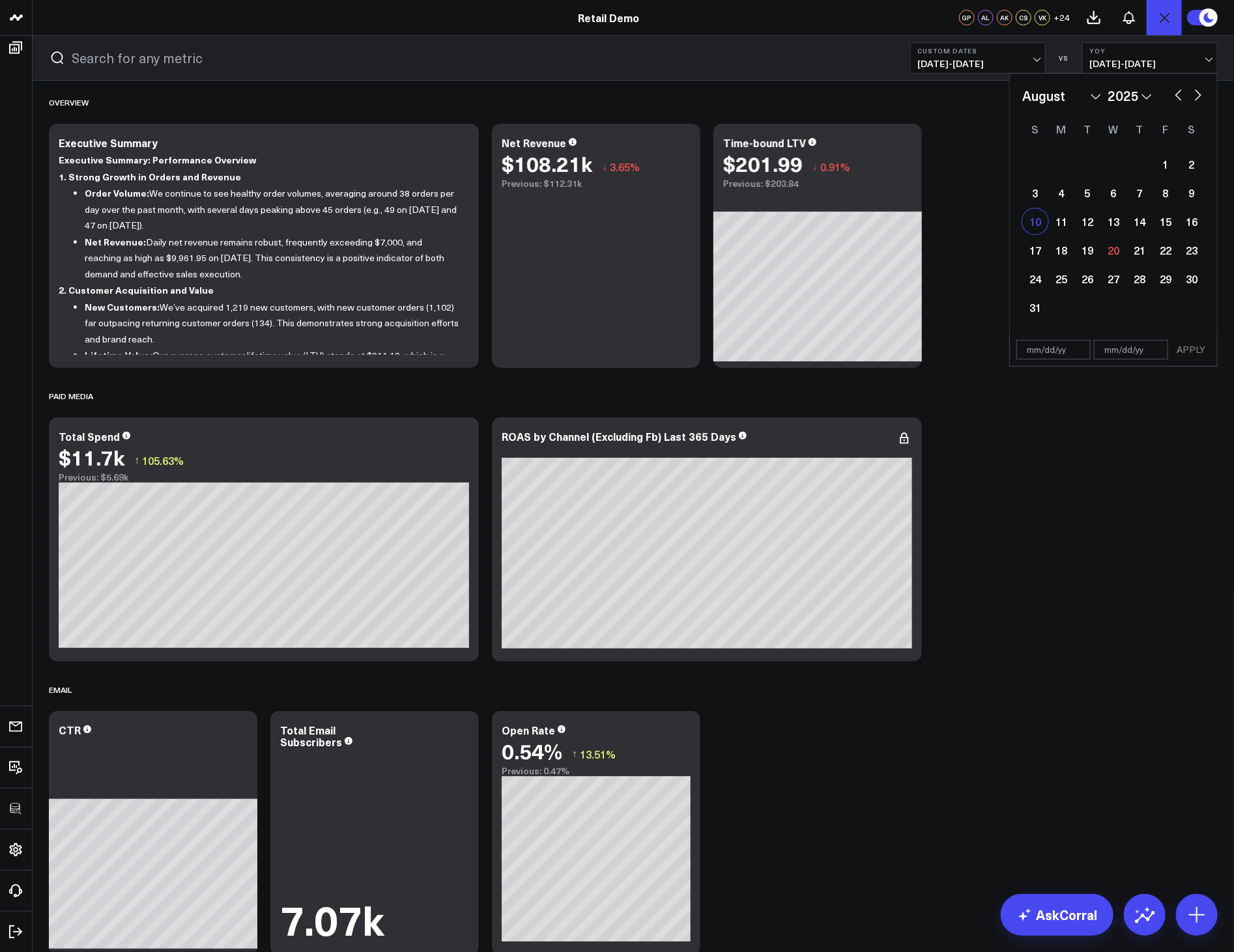
type input "08/10/25"
select select "7"
select select "2025"
click at [1118, 225] on div "13" at bounding box center [1113, 221] width 26 height 26
type input "08/13/25"
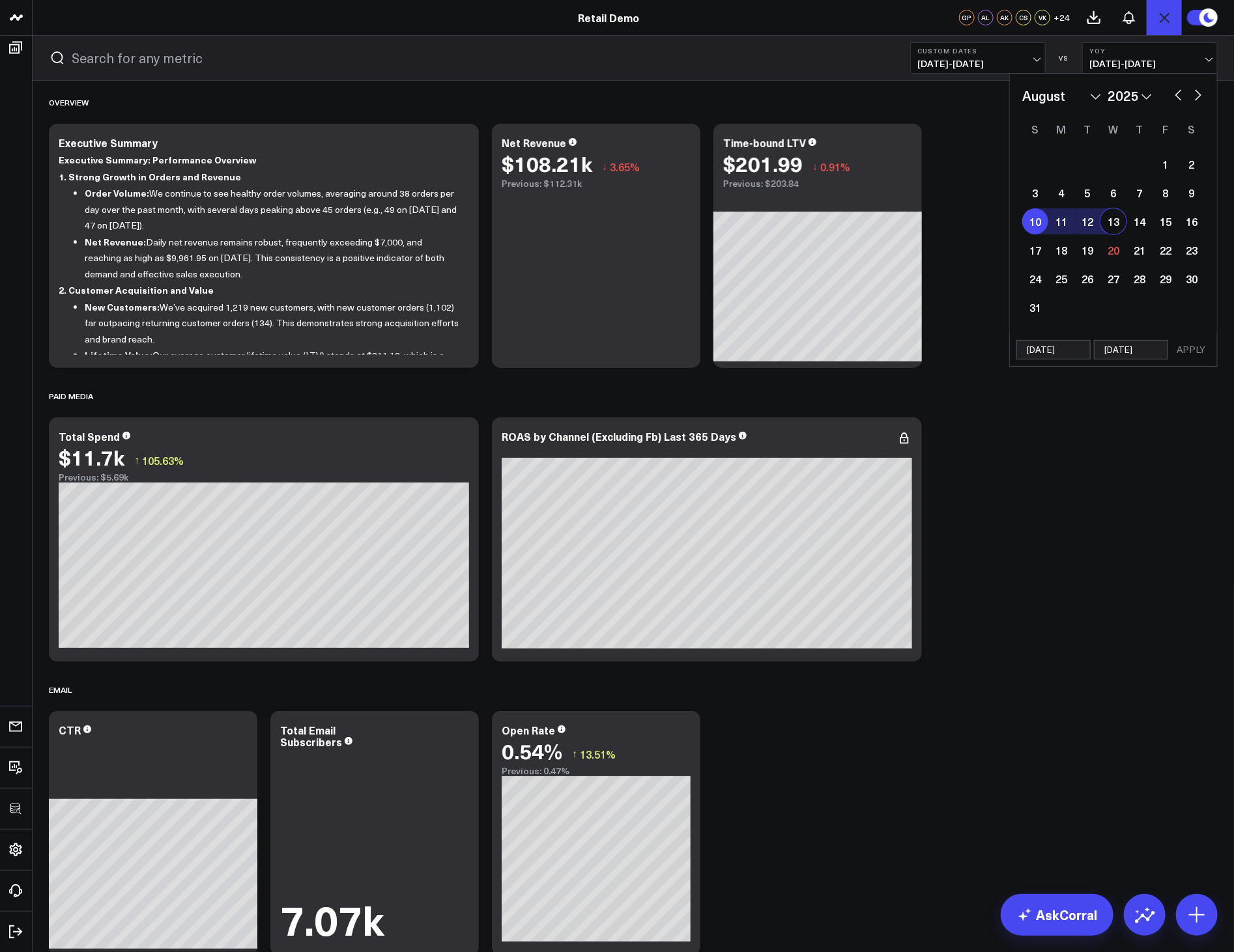
select select "7"
select select "2025"
click at [1191, 349] on button "APPLY" at bounding box center [1191, 350] width 39 height 20
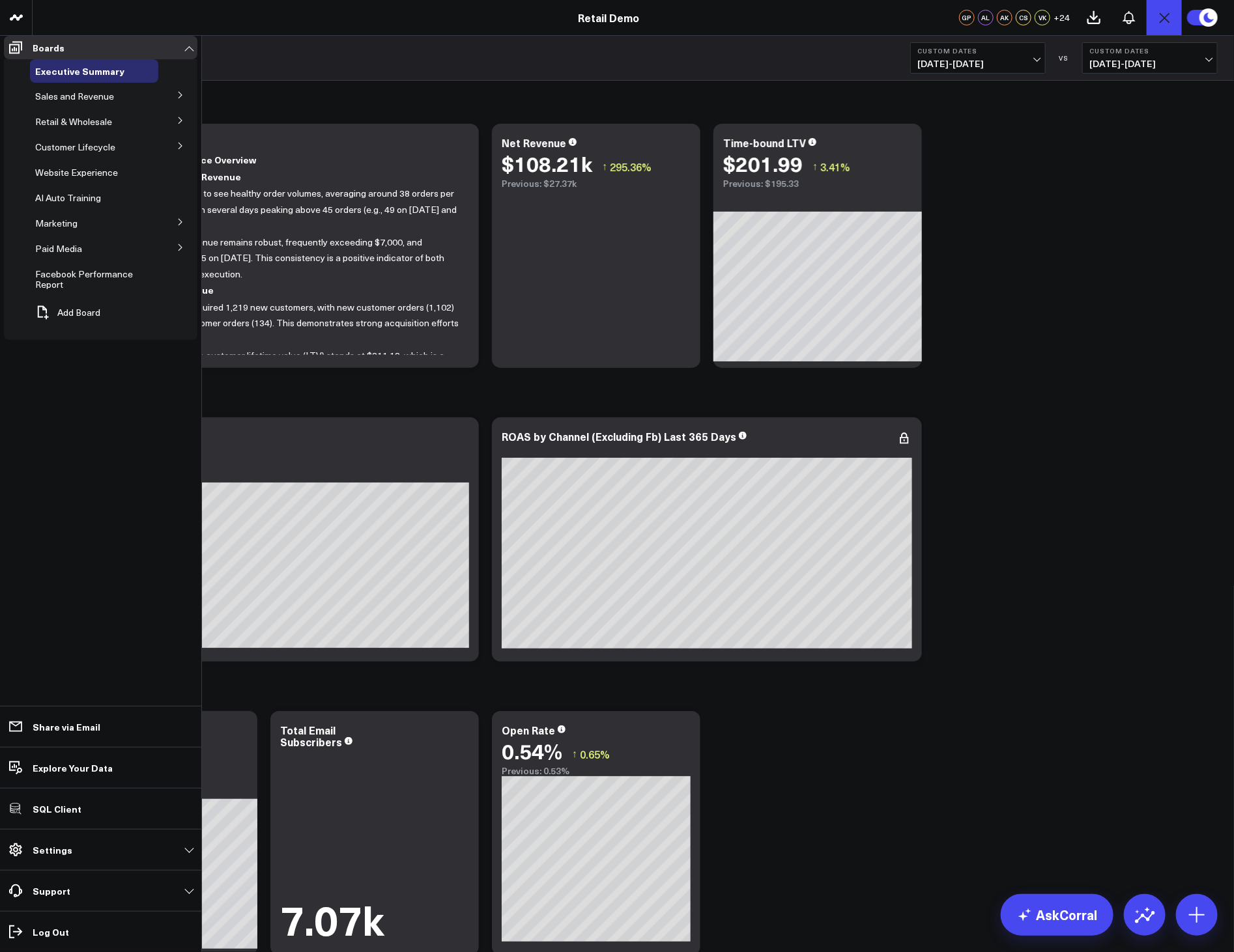
click at [79, 102] on span "Sales and Revenue" at bounding box center [75, 96] width 79 height 12
click at [172, 104] on button at bounding box center [180, 94] width 34 height 20
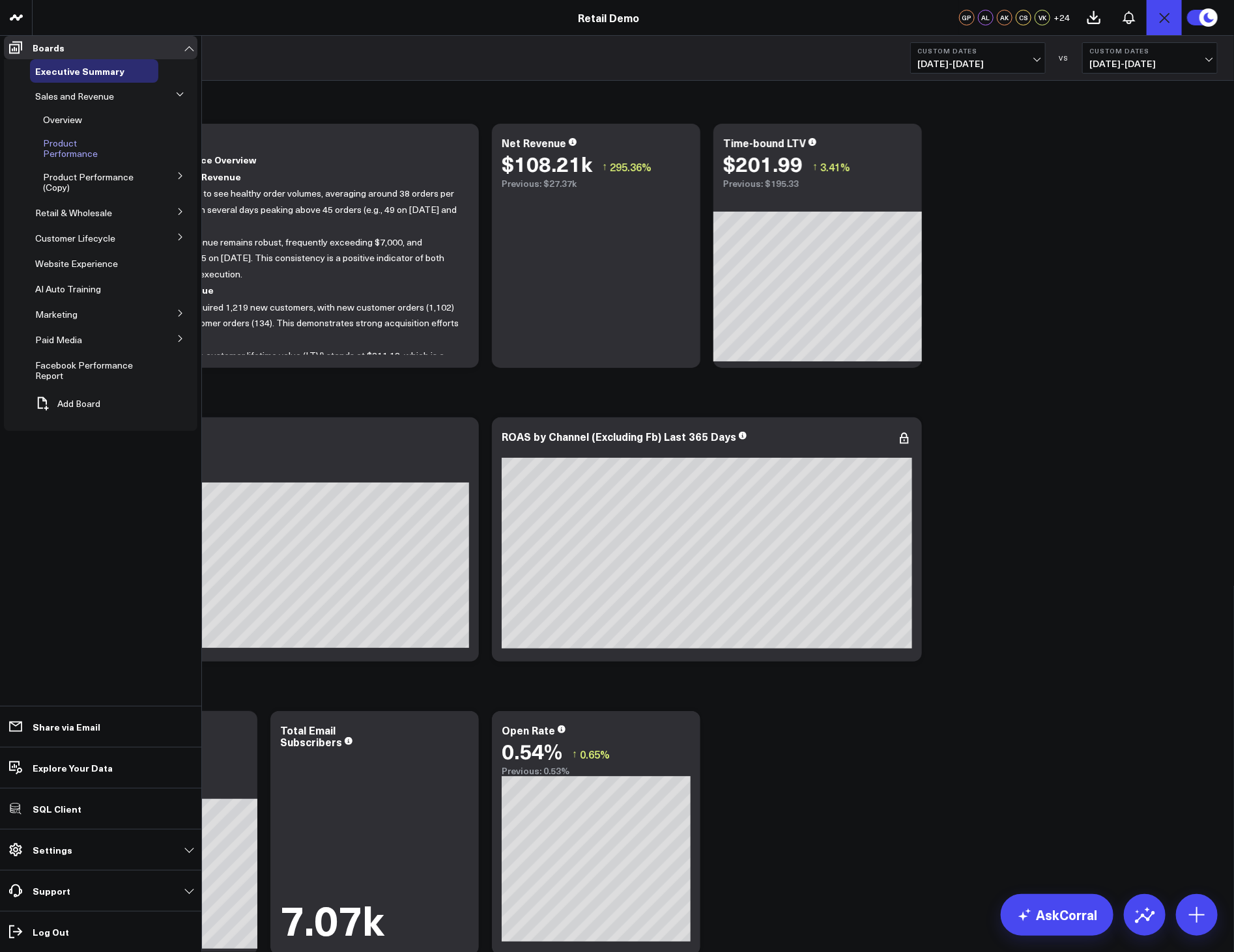
click at [97, 137] on span "Product Performance" at bounding box center [70, 148] width 54 height 23
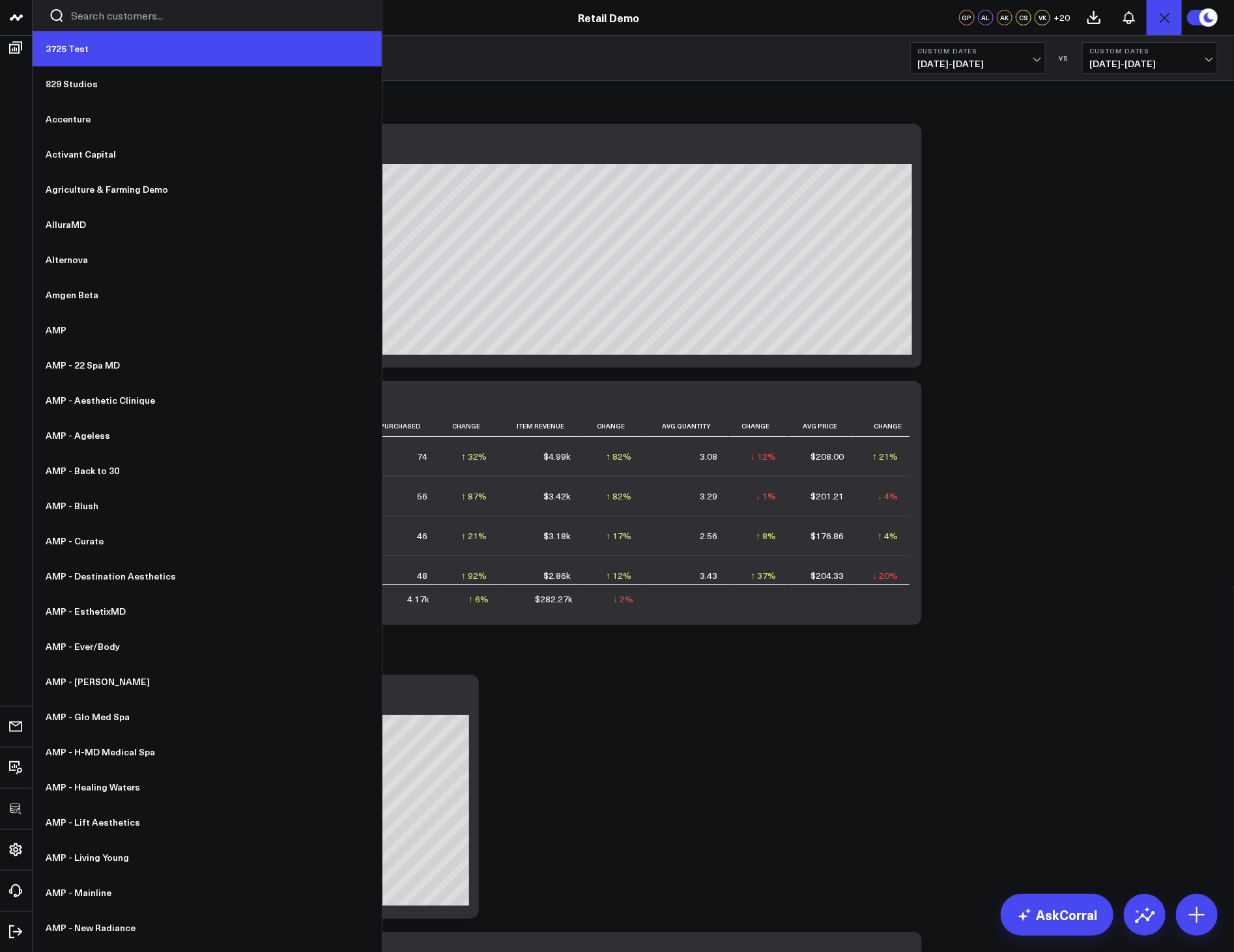
click at [86, 48] on link "3725 Test" at bounding box center [207, 48] width 349 height 36
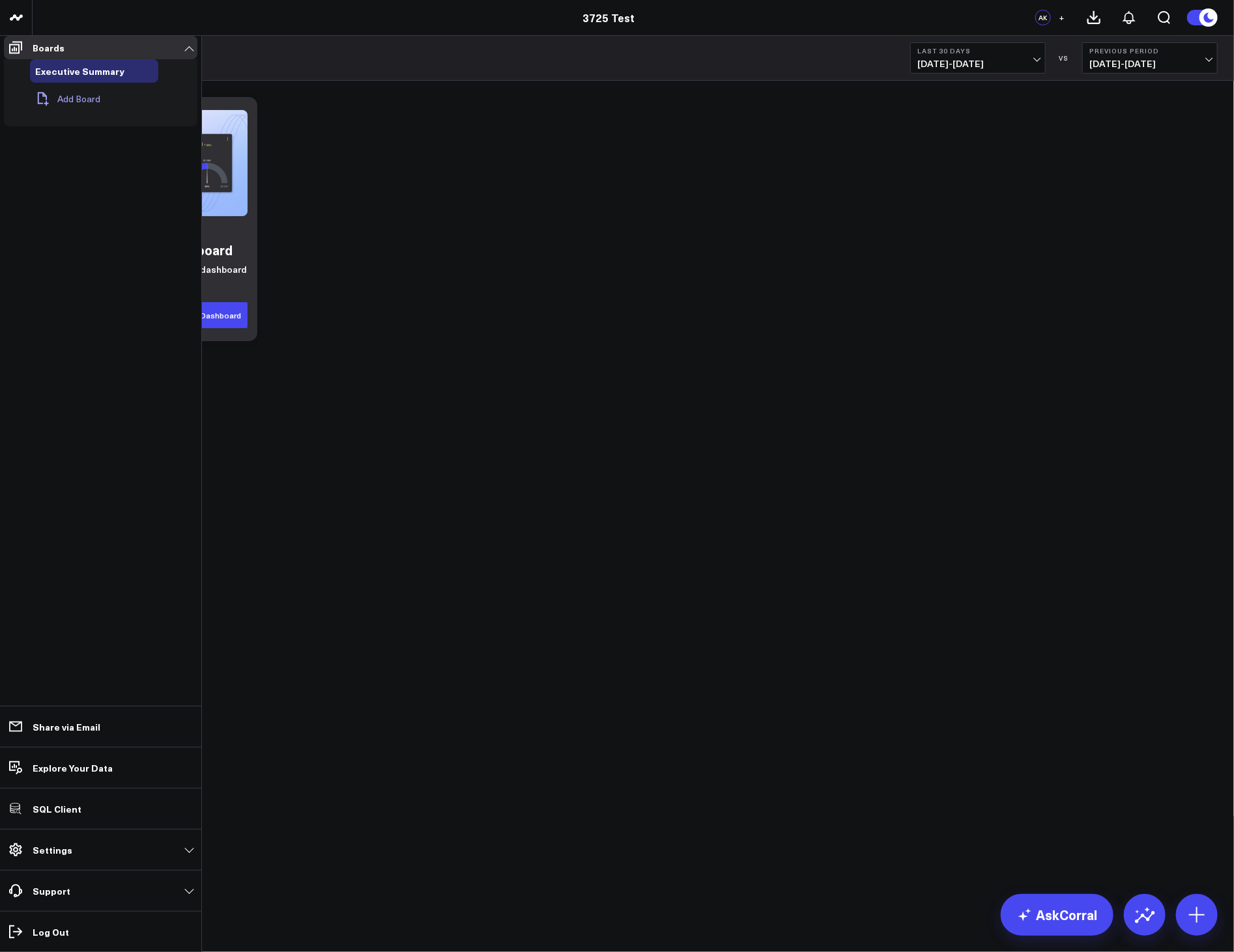
click at [66, 107] on button "Add Board" at bounding box center [65, 99] width 70 height 29
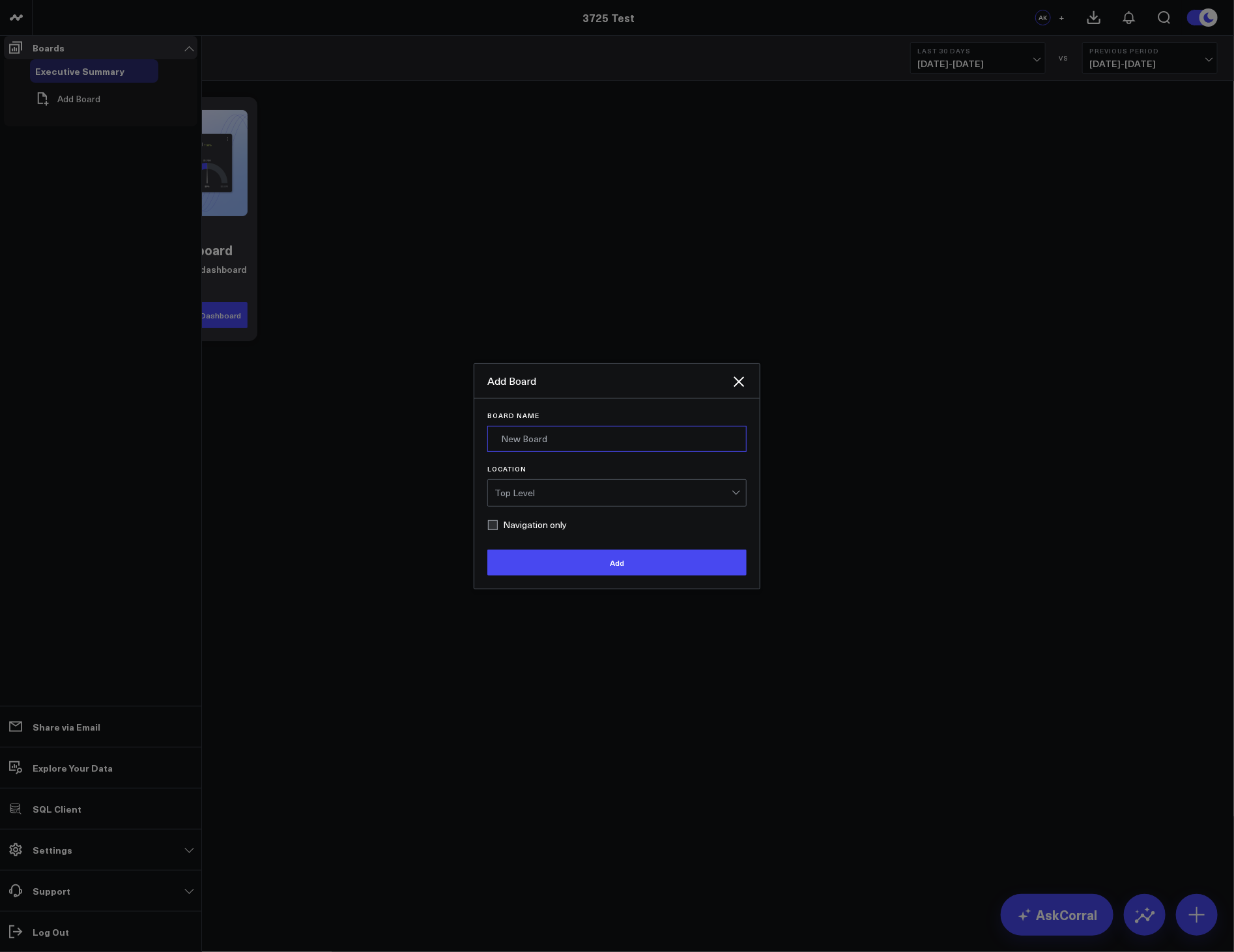
click at [550, 446] on input "Board Name" at bounding box center [617, 439] width 259 height 26
type input "test"
click at [587, 576] on button "Add" at bounding box center [617, 563] width 259 height 26
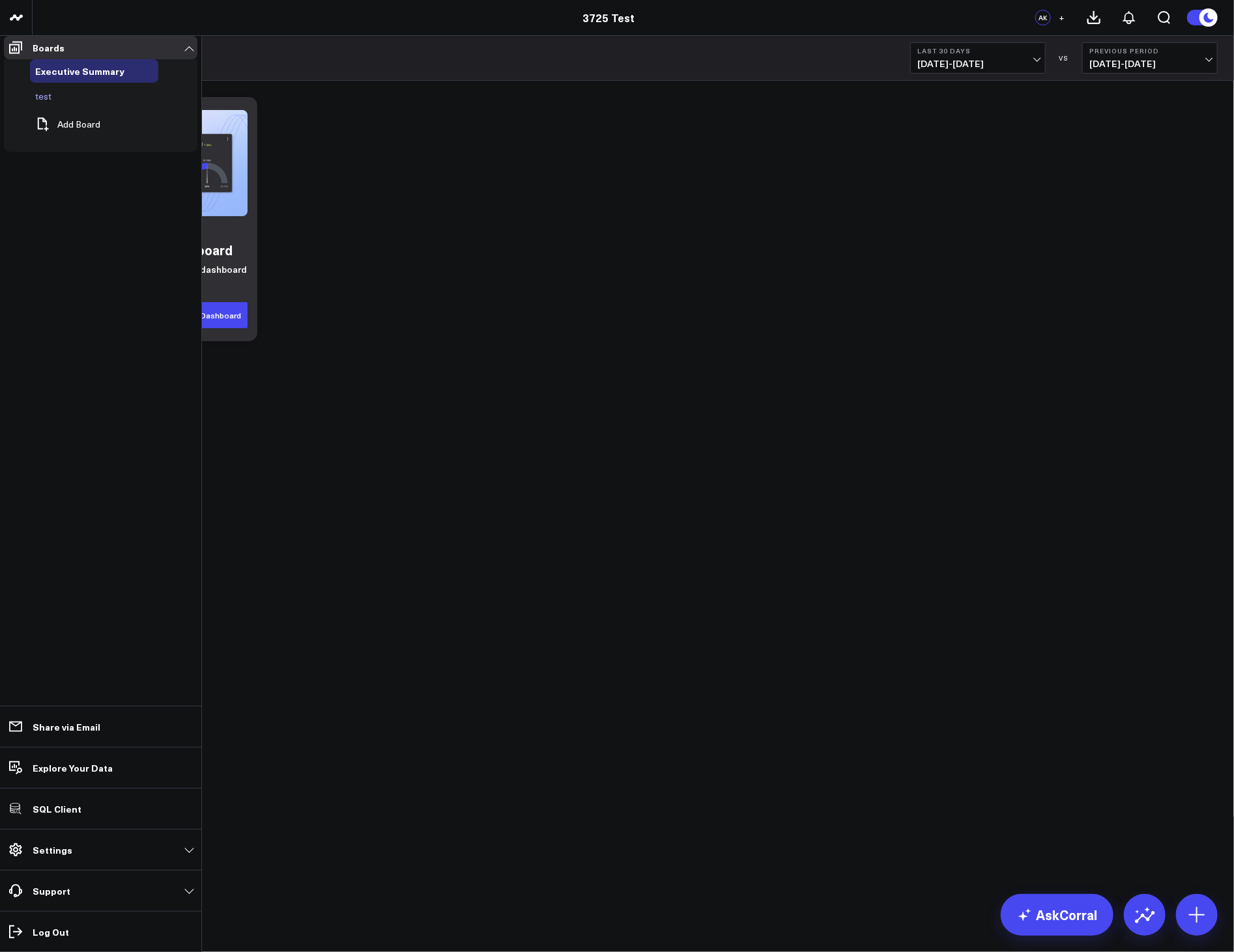
click at [60, 103] on icon at bounding box center [67, 96] width 16 height 16
click at [115, 152] on button "Edit Permissions" at bounding box center [122, 153] width 110 height 29
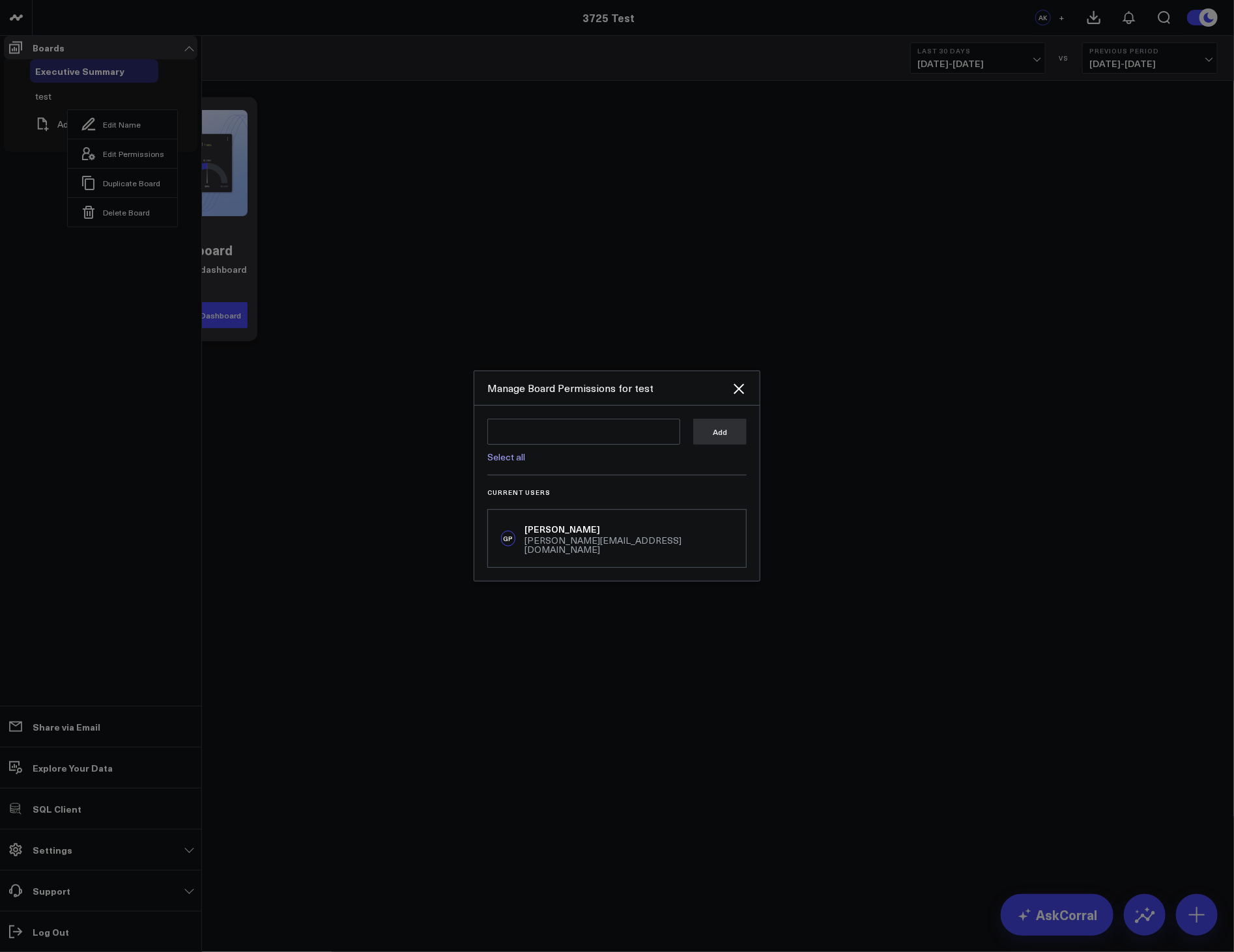
click at [620, 545] on div "GP [PERSON_NAME] [PERSON_NAME][EMAIL_ADDRESS][DOMAIN_NAME]" at bounding box center [617, 539] width 258 height 57
click at [734, 397] on icon at bounding box center [738, 388] width 16 height 16
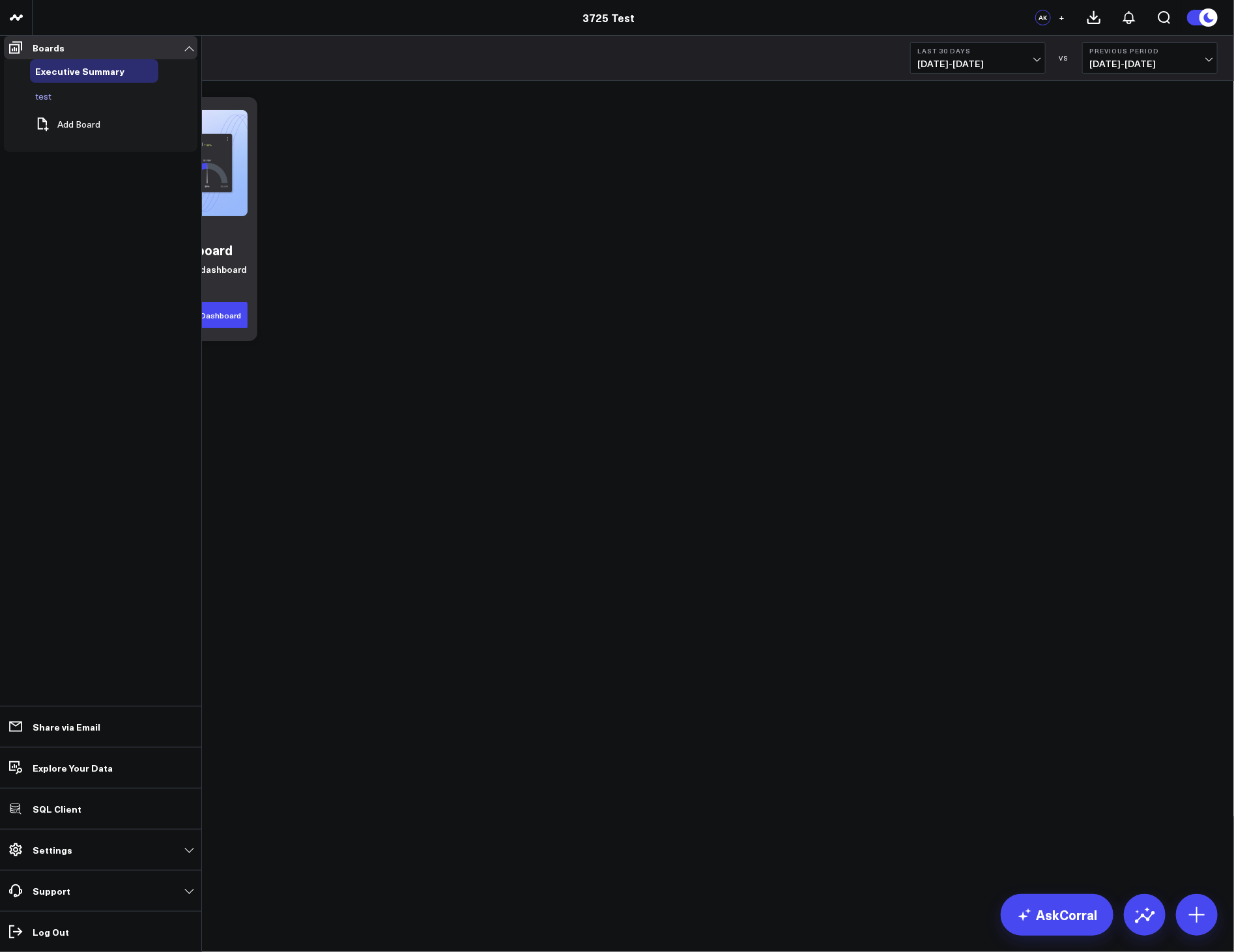
click at [63, 104] on icon at bounding box center [67, 96] width 16 height 16
click at [111, 178] on button "Duplicate Board" at bounding box center [122, 182] width 110 height 29
click at [88, 125] on icon at bounding box center [96, 122] width 16 height 16
click at [140, 227] on button "Delete Board" at bounding box center [151, 237] width 110 height 29
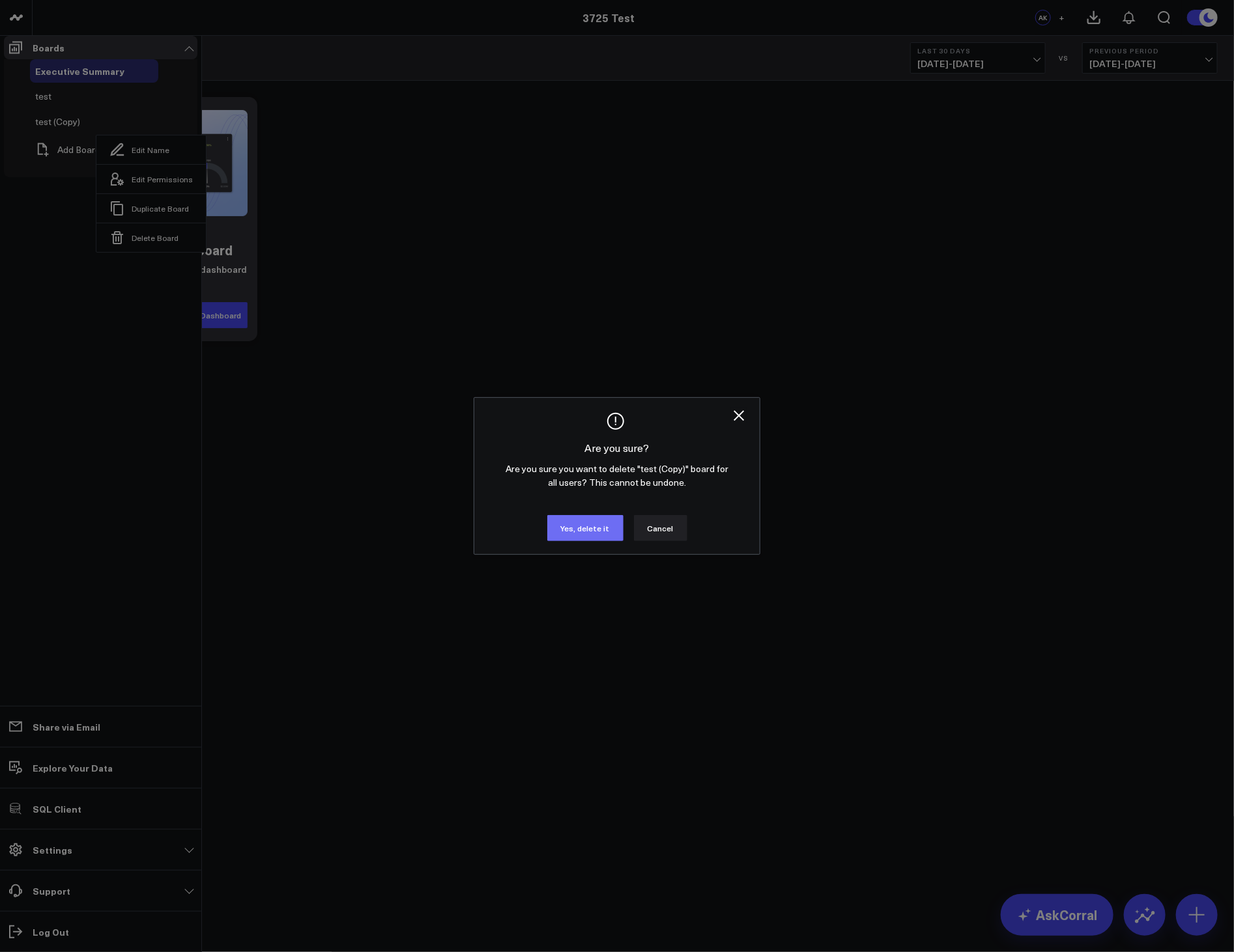
click at [569, 540] on button "Yes, delete it" at bounding box center [585, 528] width 76 height 26
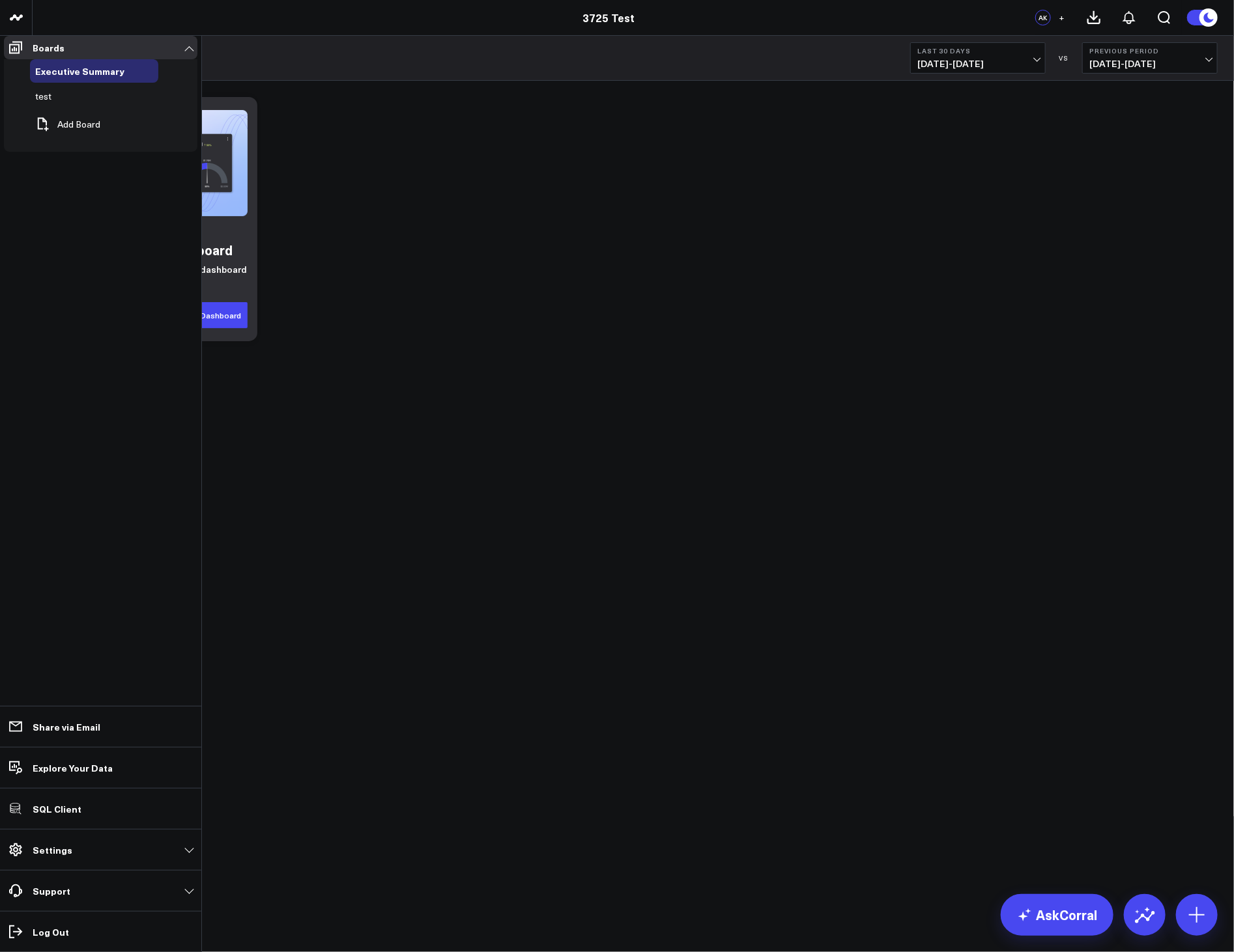
click at [838, 408] on div "Getting Started Auto-create your dashboard Add single widgets or the entire das…" at bounding box center [633, 253] width 1202 height 345
click at [67, 101] on button at bounding box center [68, 97] width 20 height 11
click at [102, 168] on button "Duplicate Board" at bounding box center [122, 182] width 110 height 29
click at [94, 130] on icon at bounding box center [102, 122] width 16 height 16
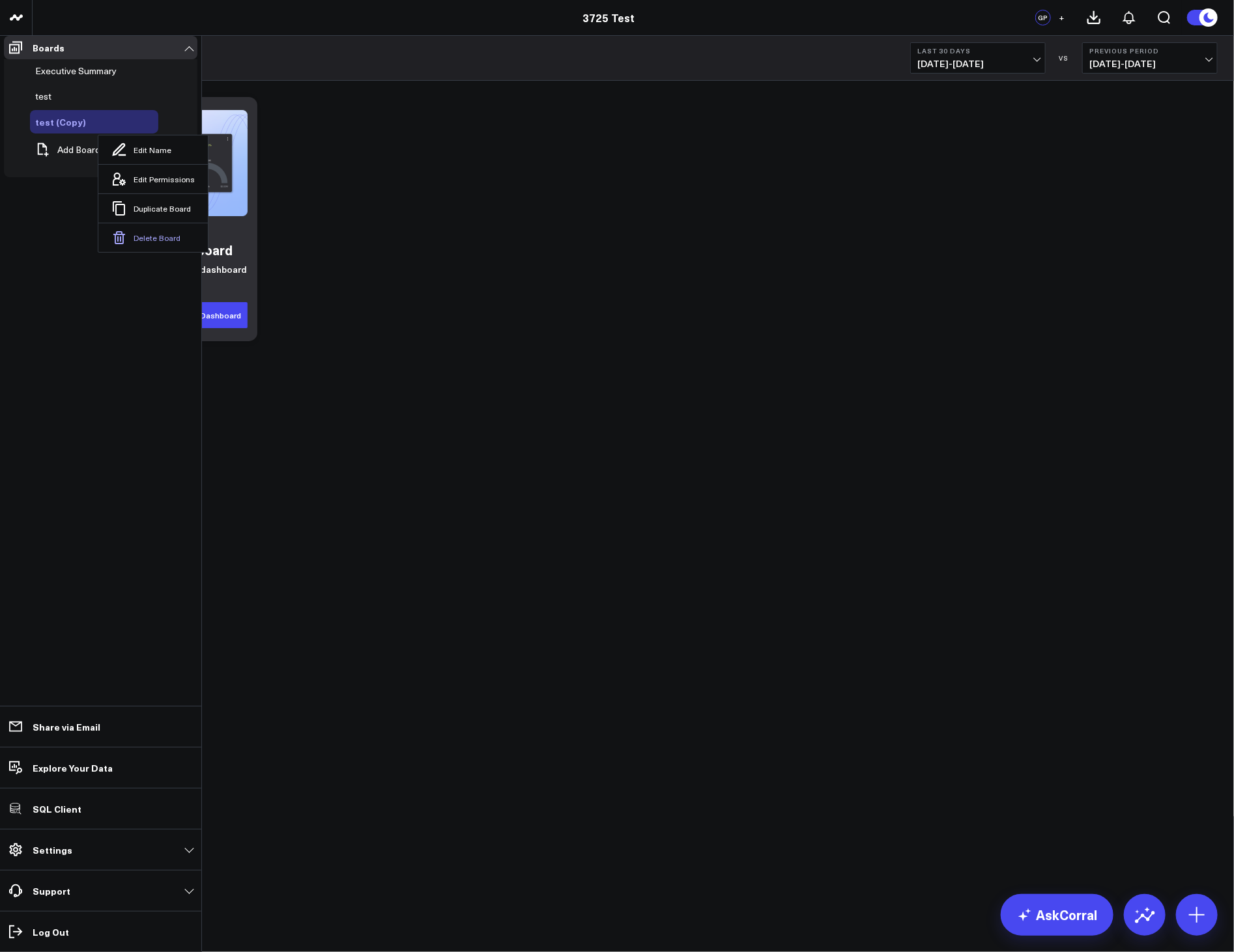
click at [131, 224] on button "Delete Board" at bounding box center [153, 237] width 110 height 29
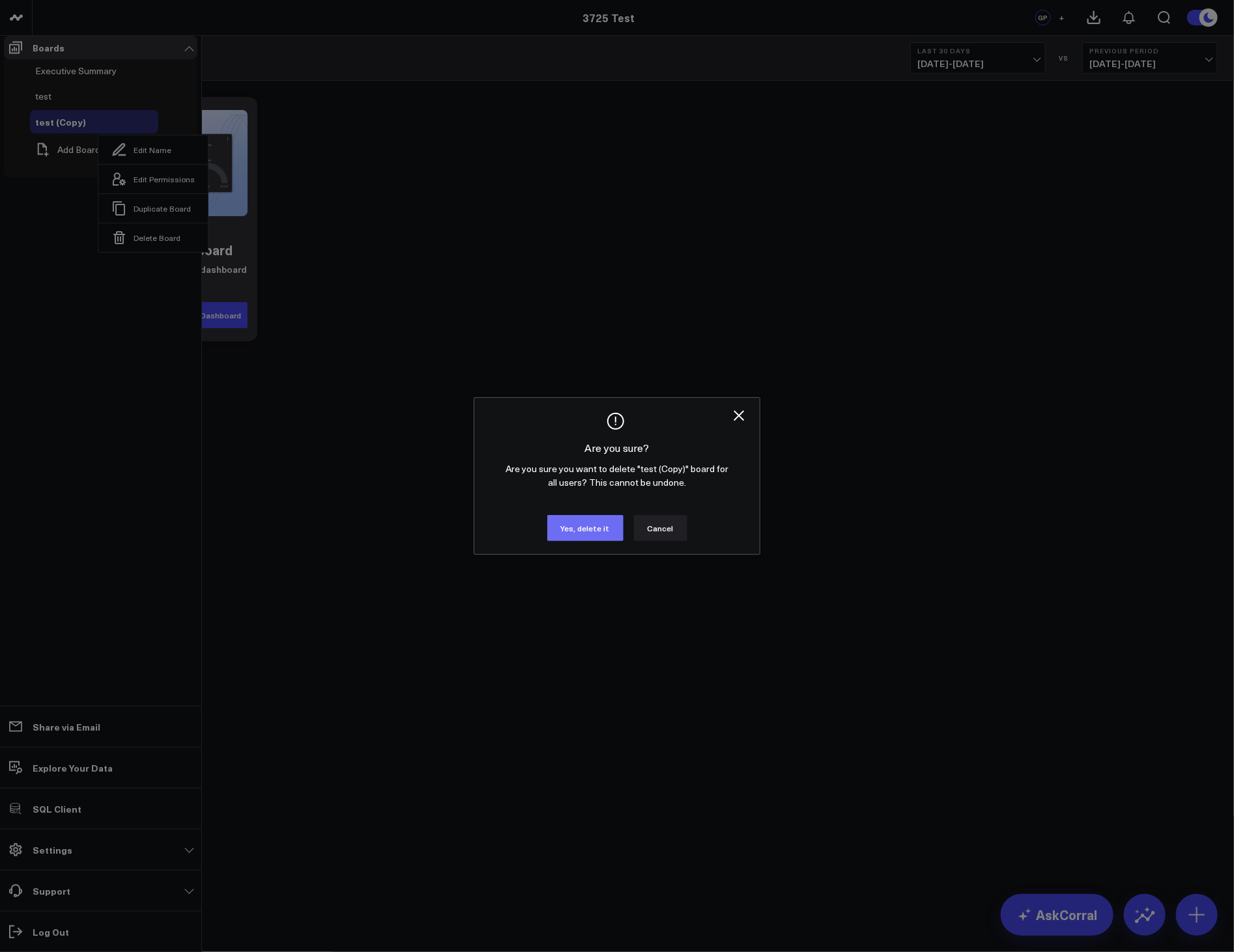
click at [603, 541] on button "Yes, delete it" at bounding box center [585, 528] width 76 height 26
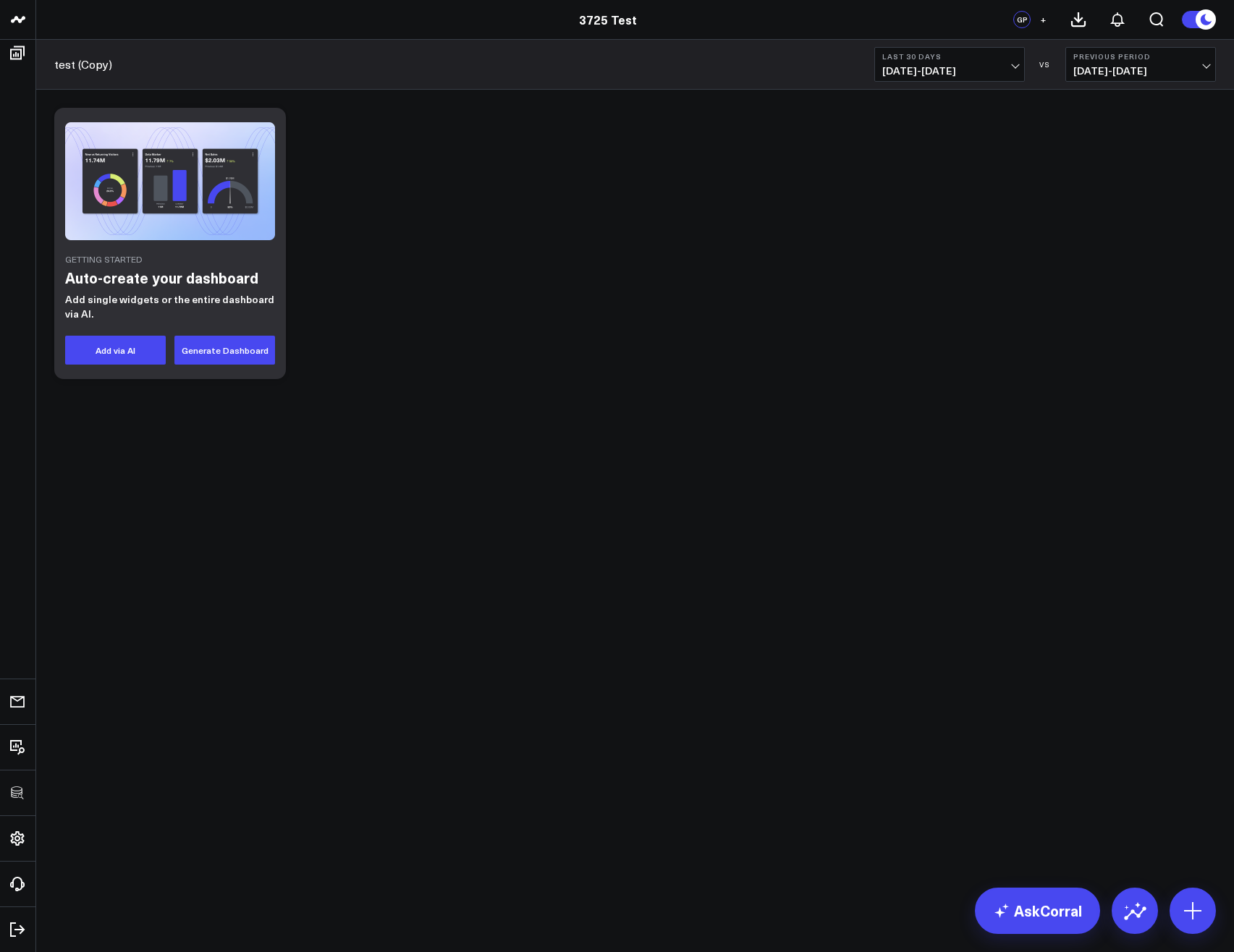
click at [547, 363] on div "Getting Started Auto-create your dashboard Add single widgets or the entire das…" at bounding box center [635, 243] width 1176 height 285
click at [721, 356] on div "Getting Started Auto-create your dashboard Add single widgets or the entire das…" at bounding box center [635, 243] width 1176 height 285
click at [921, 423] on div "Getting Started Auto-create your dashboard Add single widgets or the entire das…" at bounding box center [635, 281] width 1198 height 384
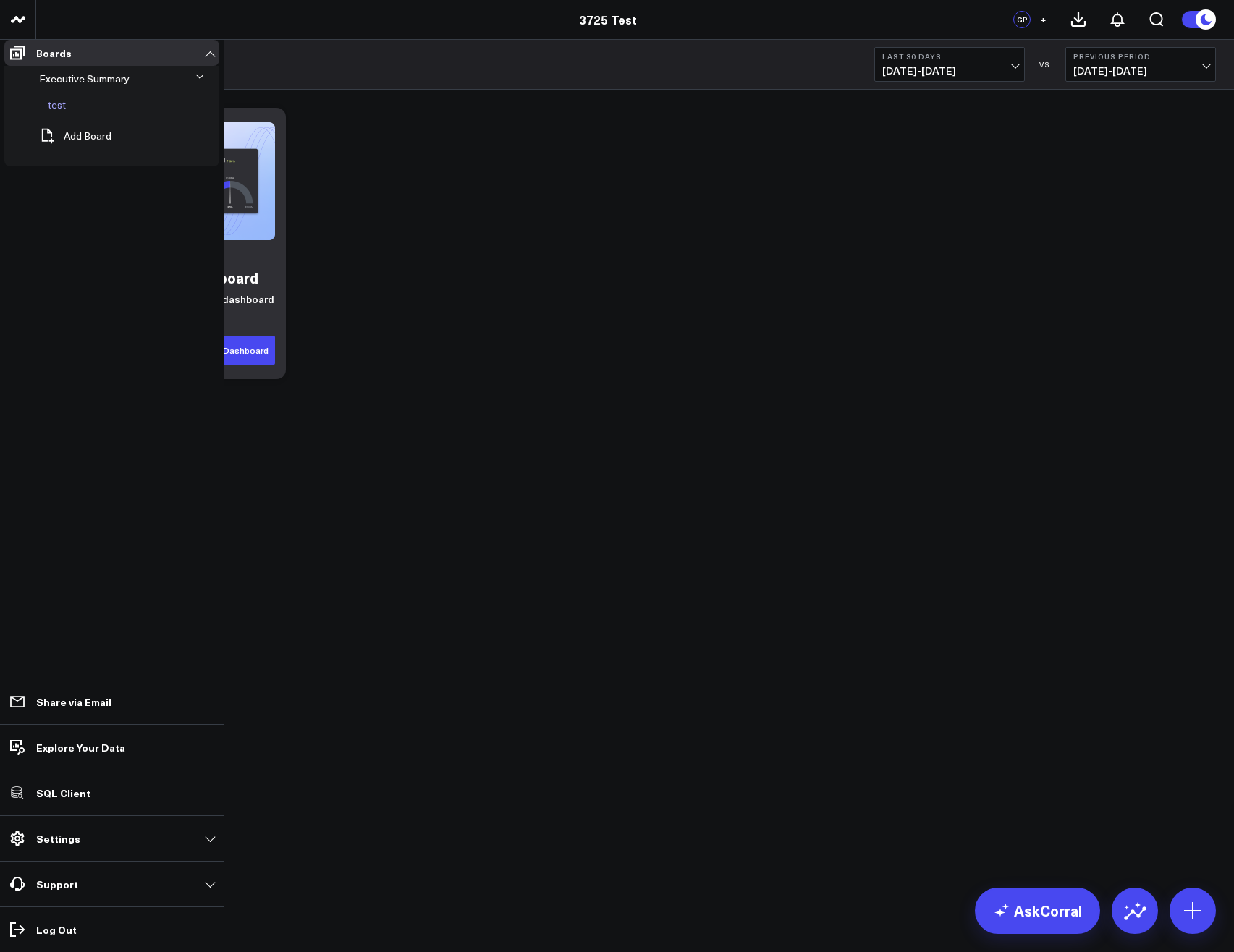
click at [89, 112] on div "test" at bounding box center [108, 104] width 133 height 26
click at [76, 113] on icon at bounding box center [84, 105] width 18 height 18
click at [128, 225] on button "Delete Board" at bounding box center [144, 233] width 122 height 33
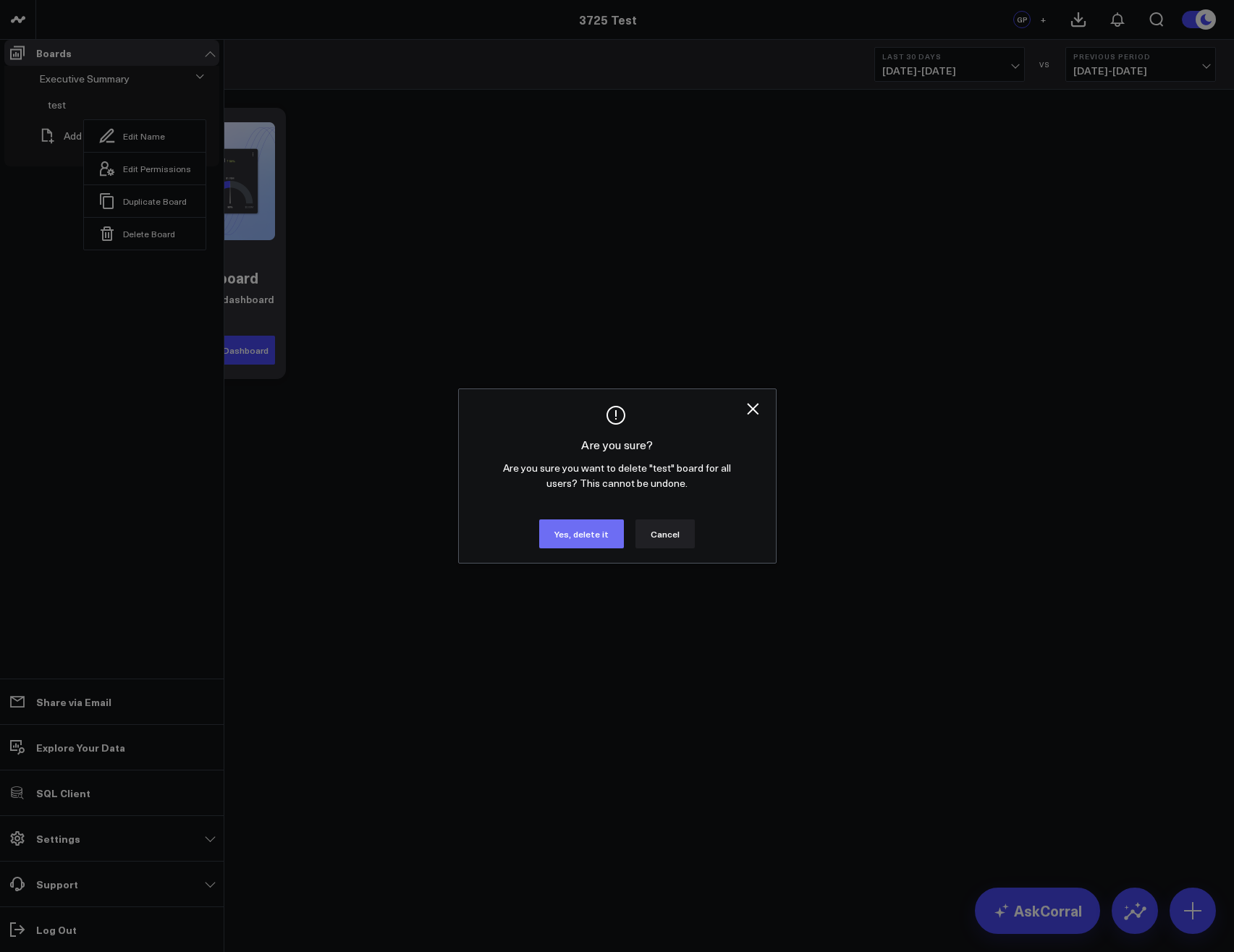
click at [561, 547] on button "Yes, delete it" at bounding box center [581, 534] width 85 height 29
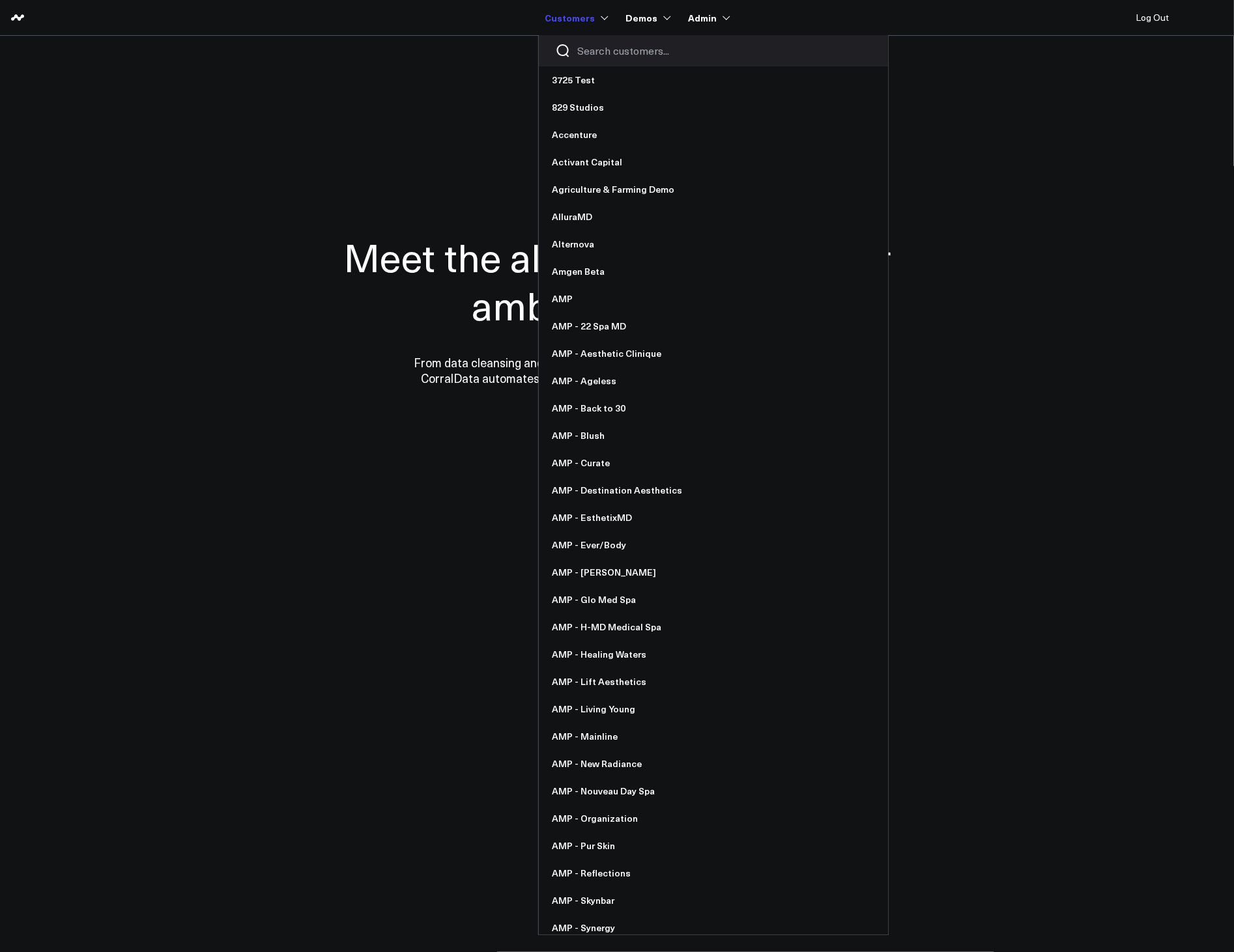
click at [596, 55] on input "Search customers input" at bounding box center [725, 51] width 295 height 14
type input "i"
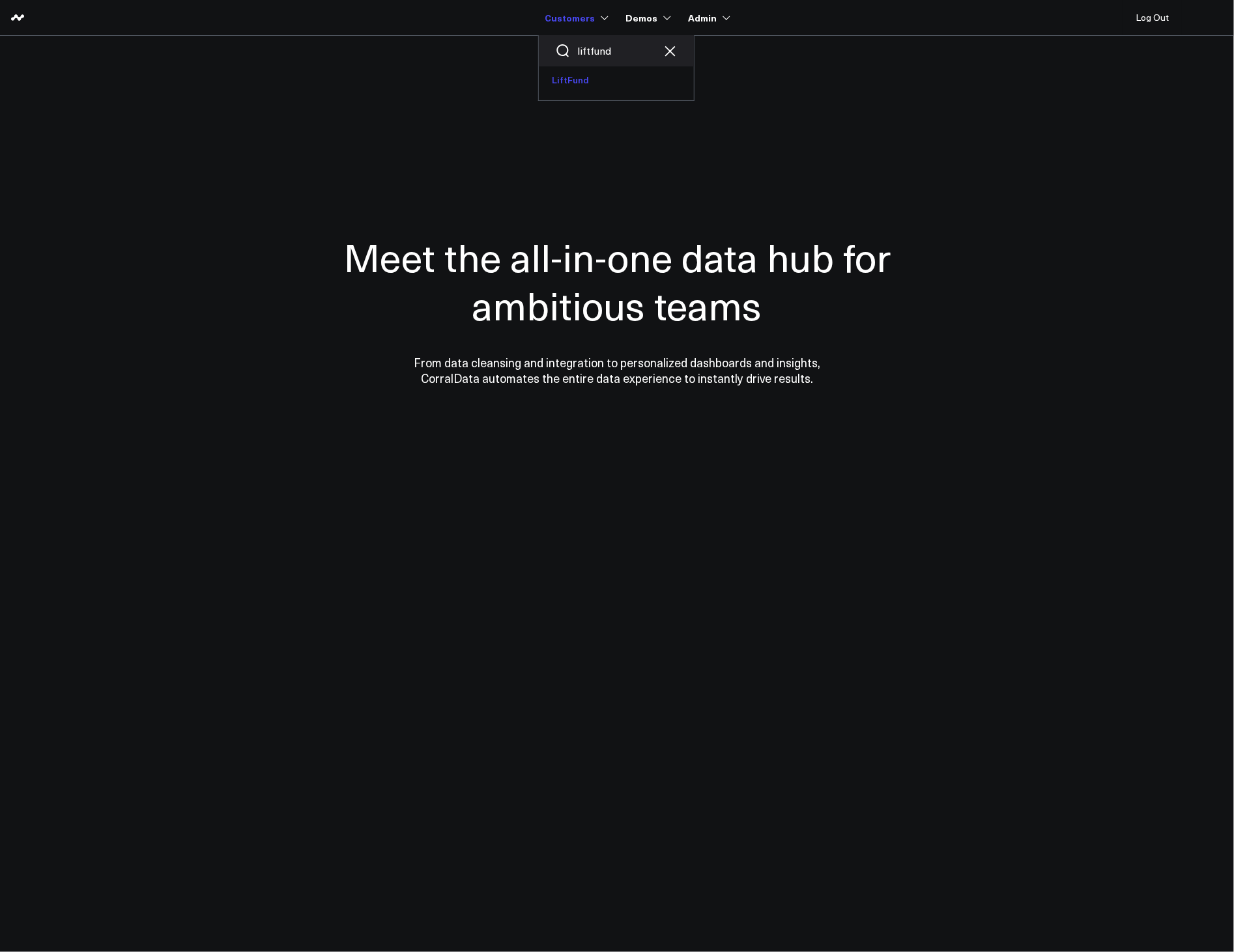
type input "liftfund"
click at [580, 80] on link "LiftFund" at bounding box center [616, 80] width 155 height 27
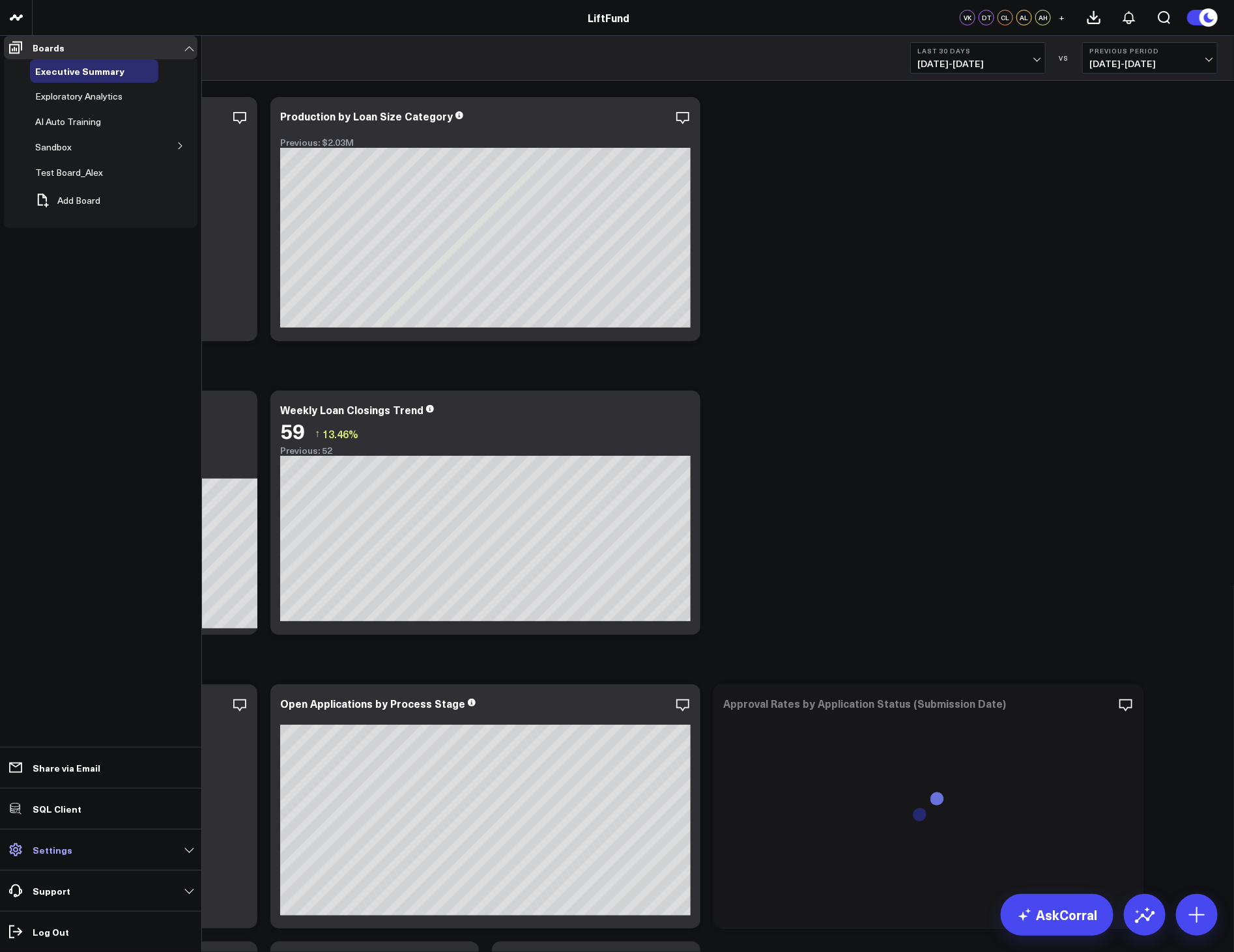
click at [55, 860] on link "Settings" at bounding box center [101, 849] width 193 height 23
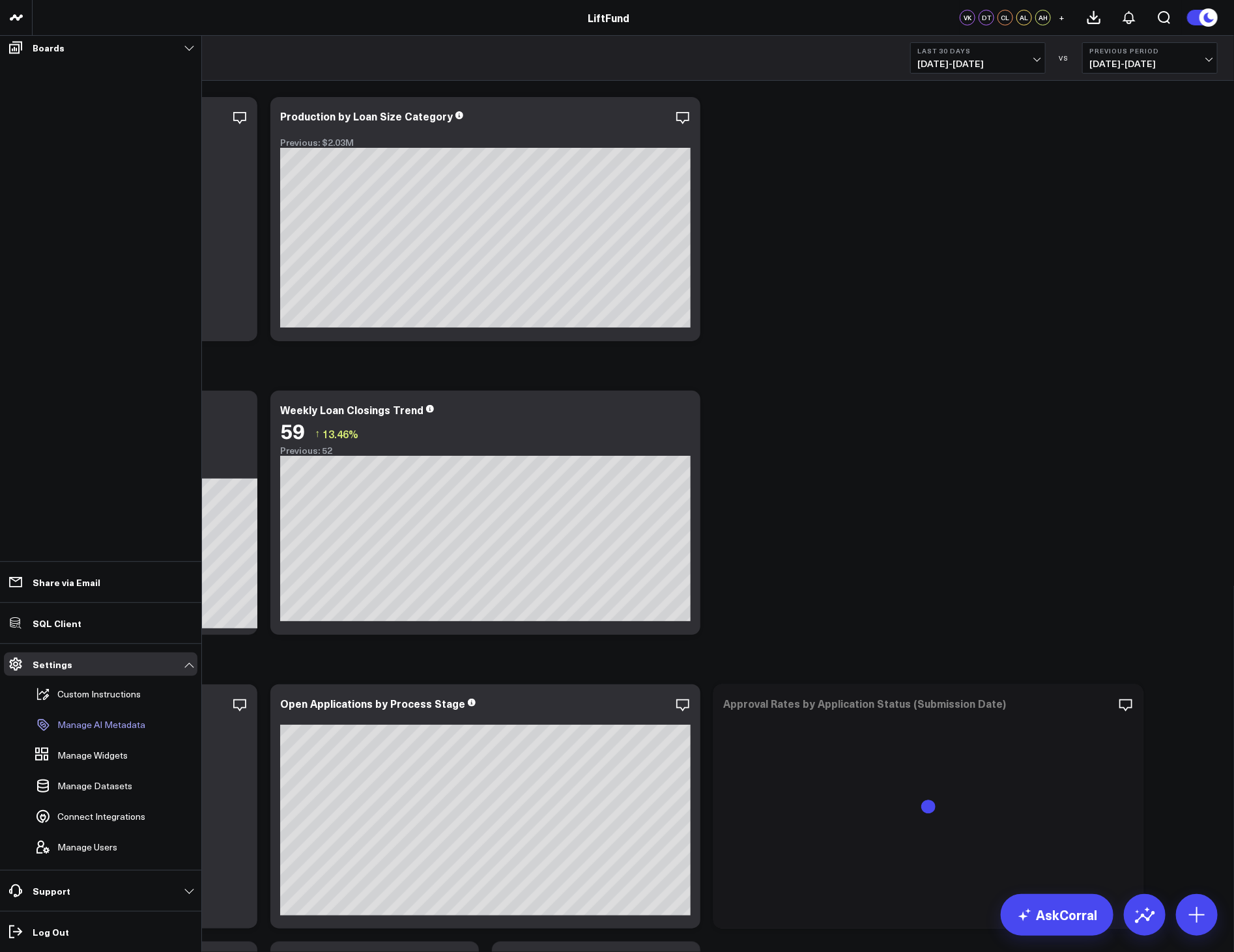
click at [93, 730] on p "Manage AI Metadata" at bounding box center [101, 725] width 88 height 11
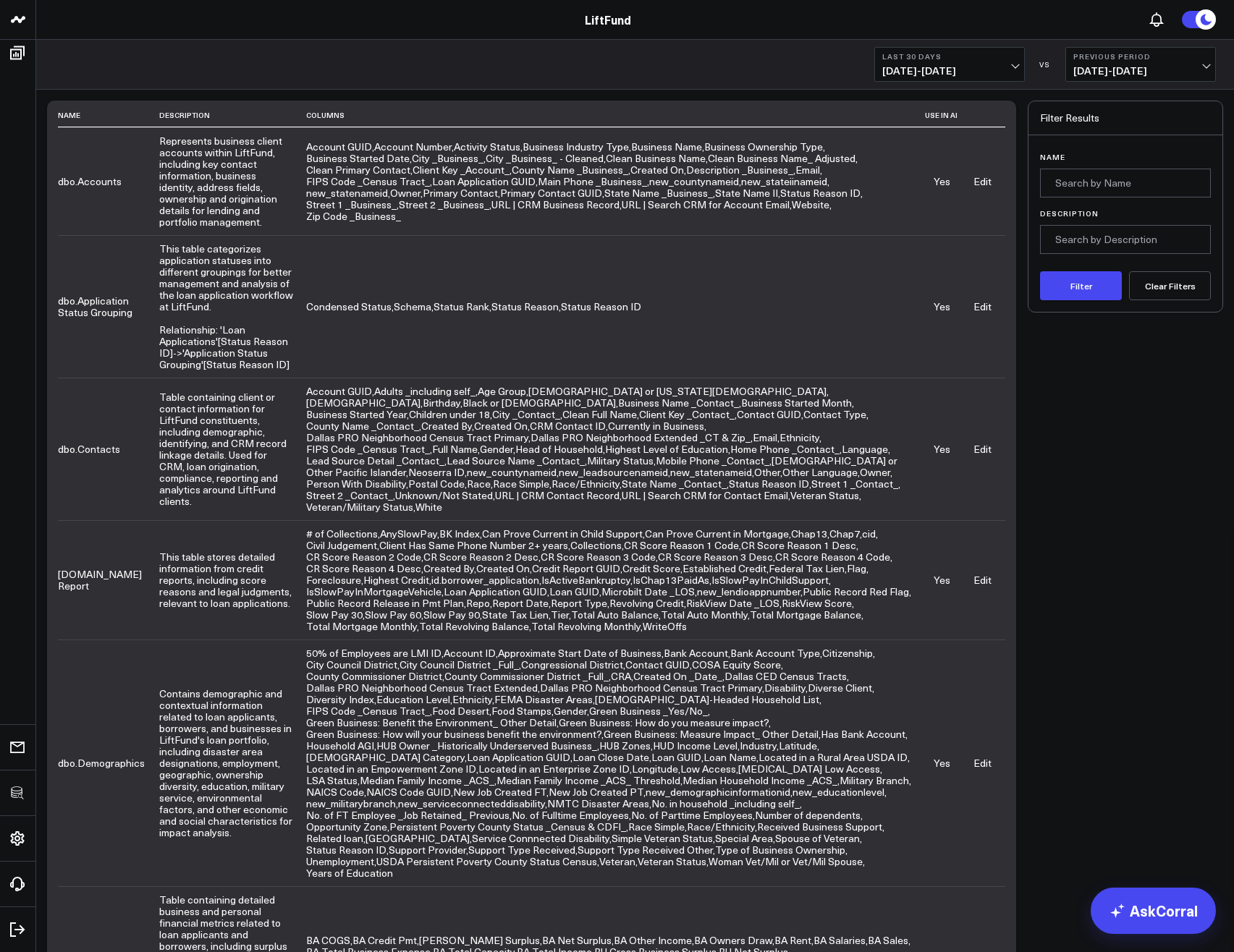
click at [976, 180] on link "Edit" at bounding box center [982, 181] width 18 height 13
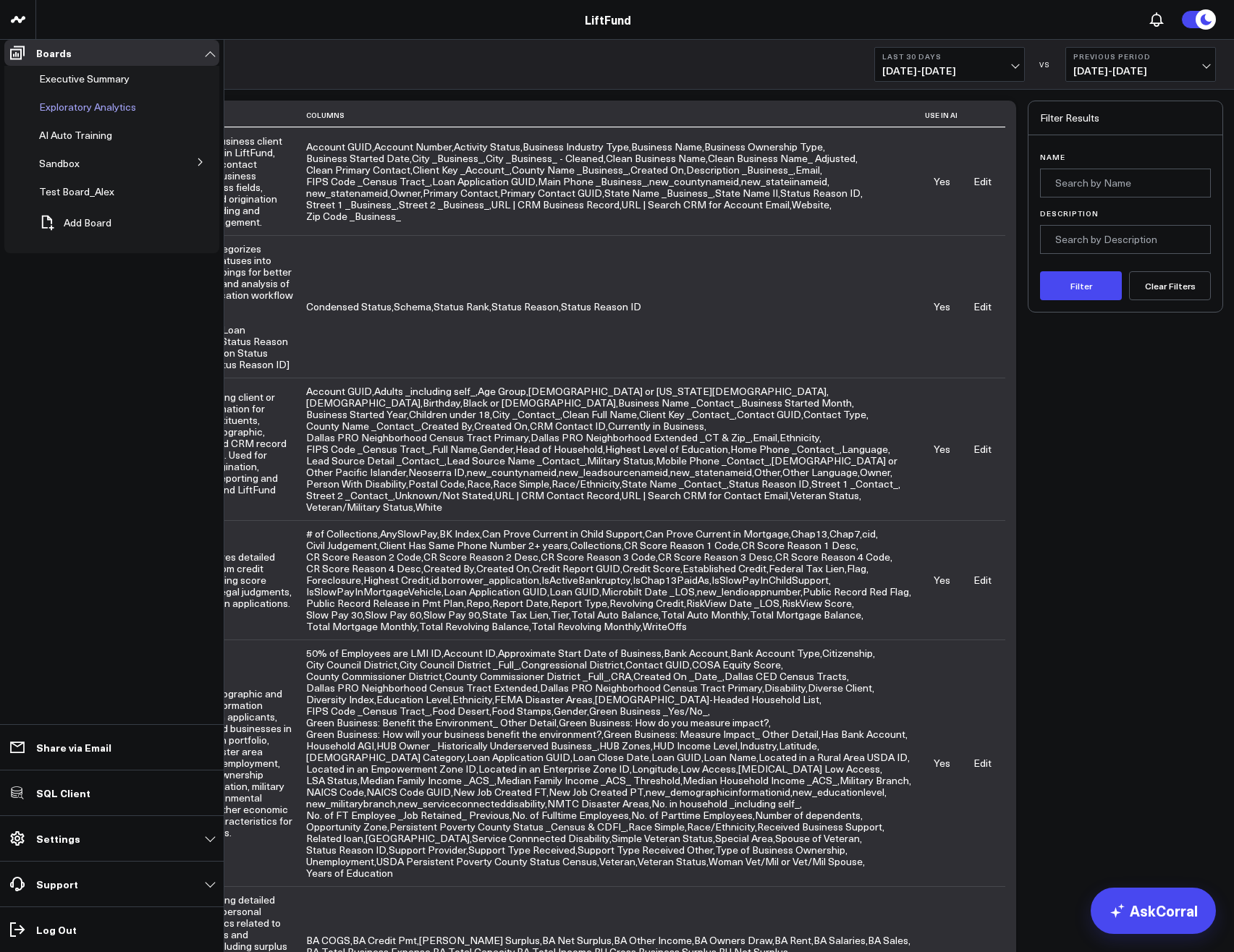
click at [76, 113] on span "Exploratory Analytics" at bounding box center [88, 107] width 97 height 13
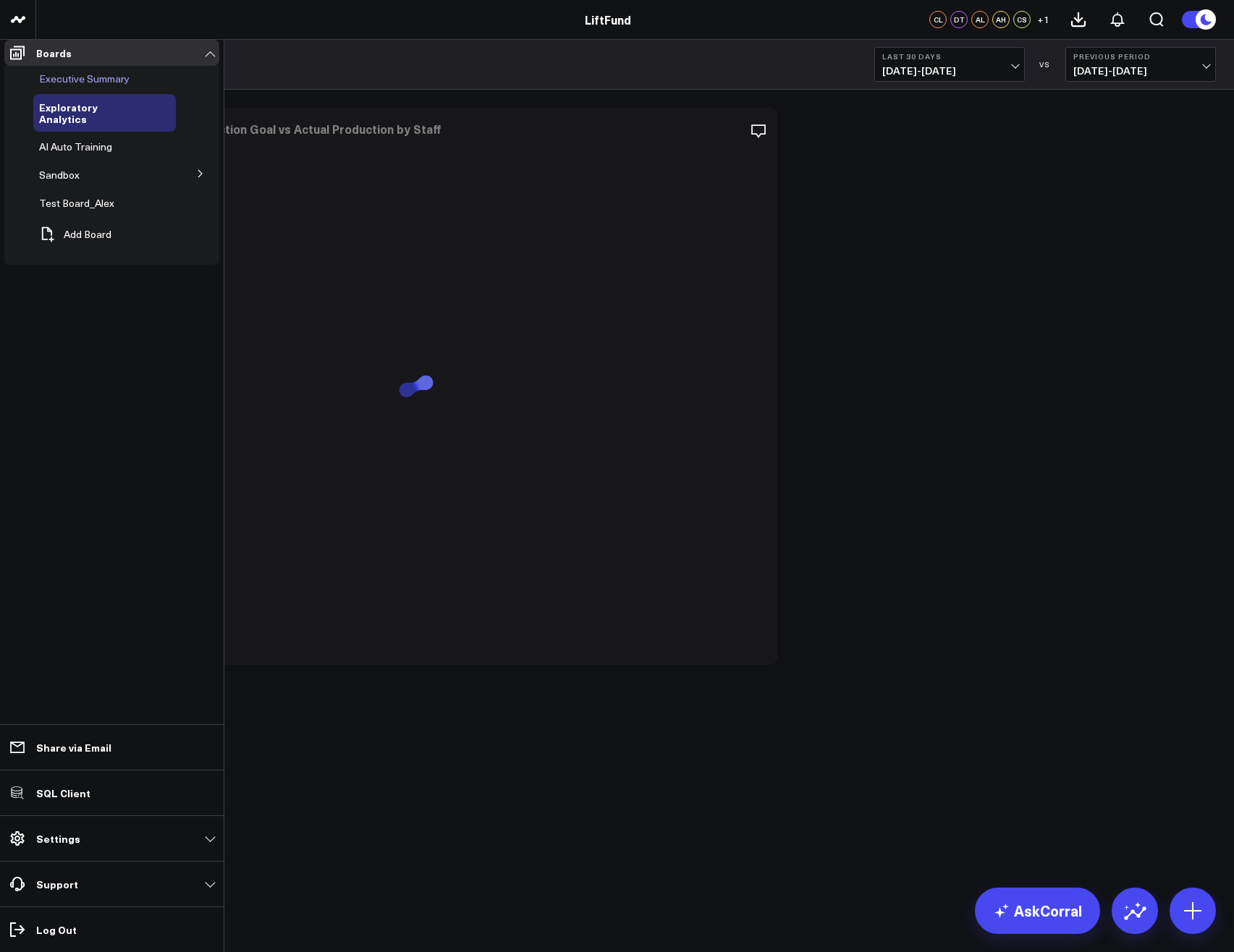
click at [56, 86] on span "Executive Summary" at bounding box center [85, 78] width 91 height 13
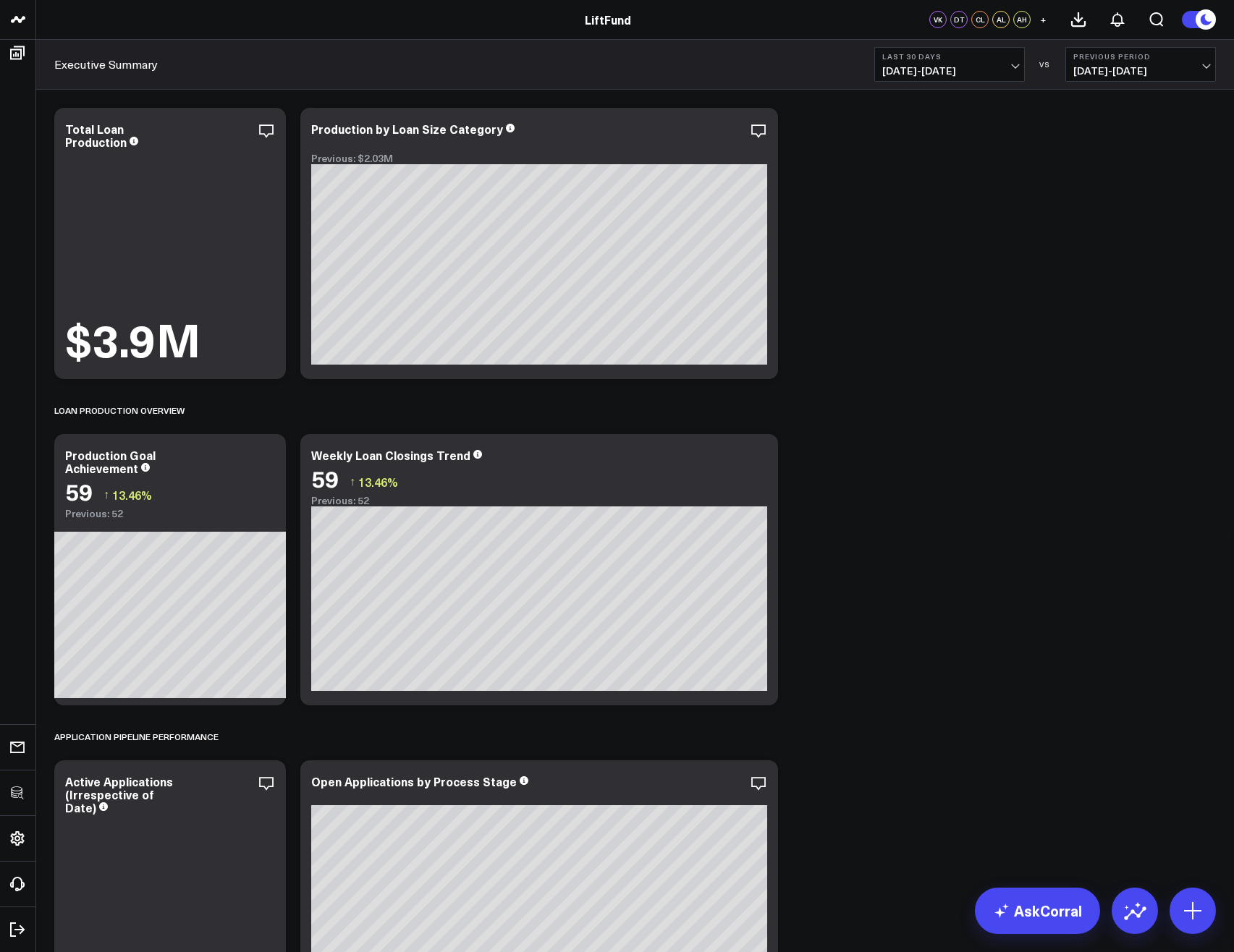
click at [305, 44] on div "Executive Summary Last 30 Days [DATE] - [DATE] VS Previous Period [DATE] - [DAT…" at bounding box center [635, 64] width 1198 height 50
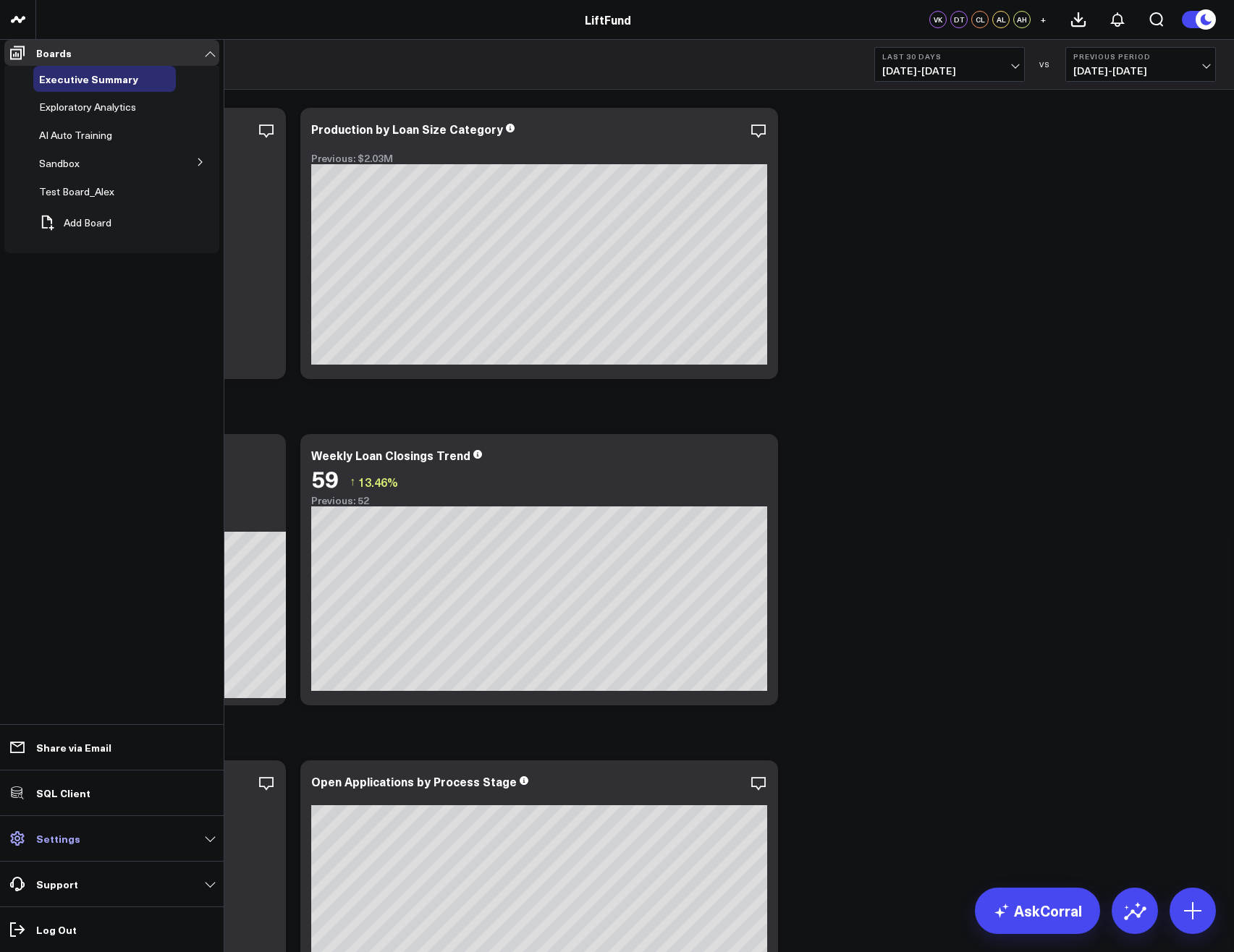
click at [77, 843] on link "Settings" at bounding box center [112, 839] width 215 height 26
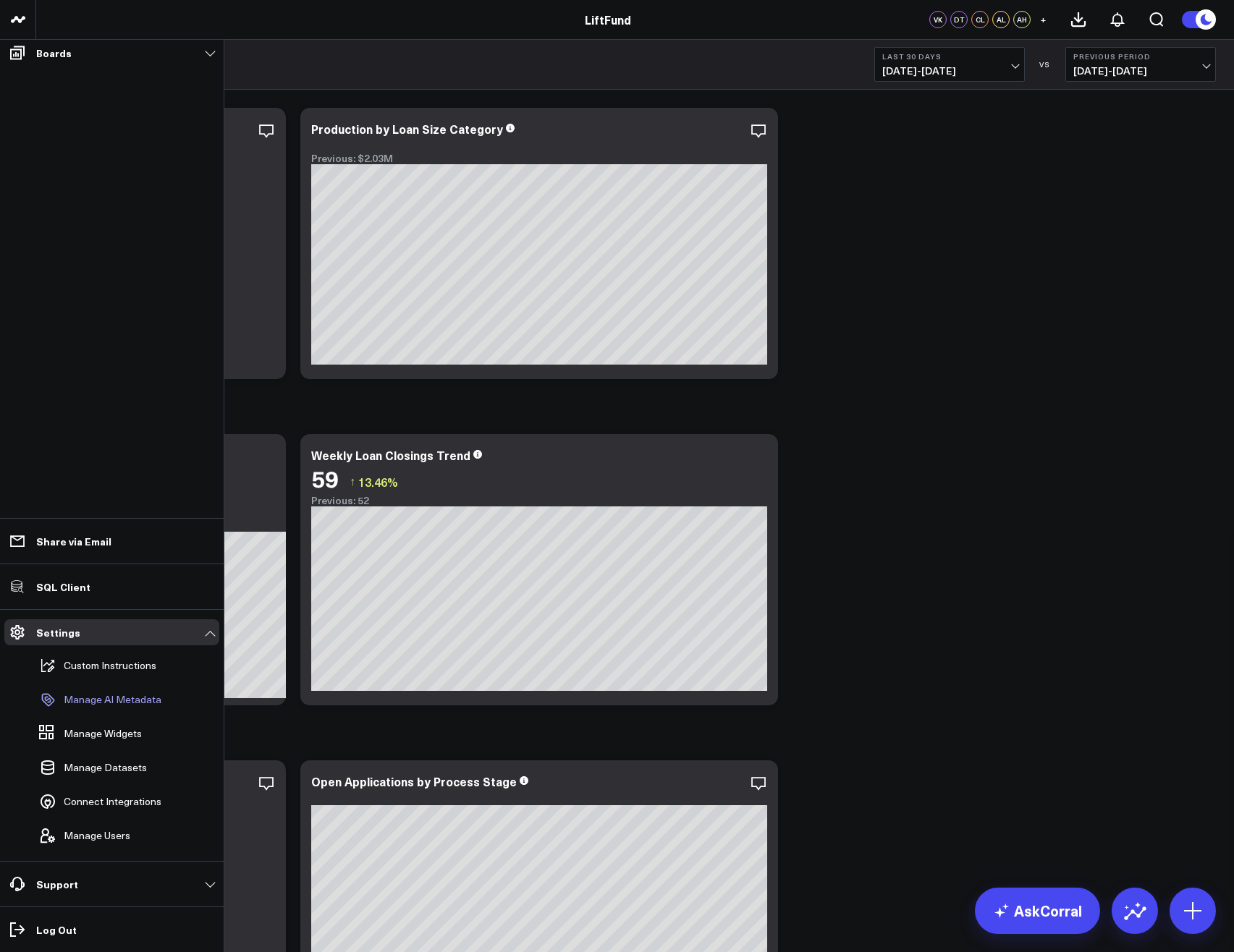
click at [112, 705] on p "Manage AI Metadata" at bounding box center [112, 700] width 97 height 12
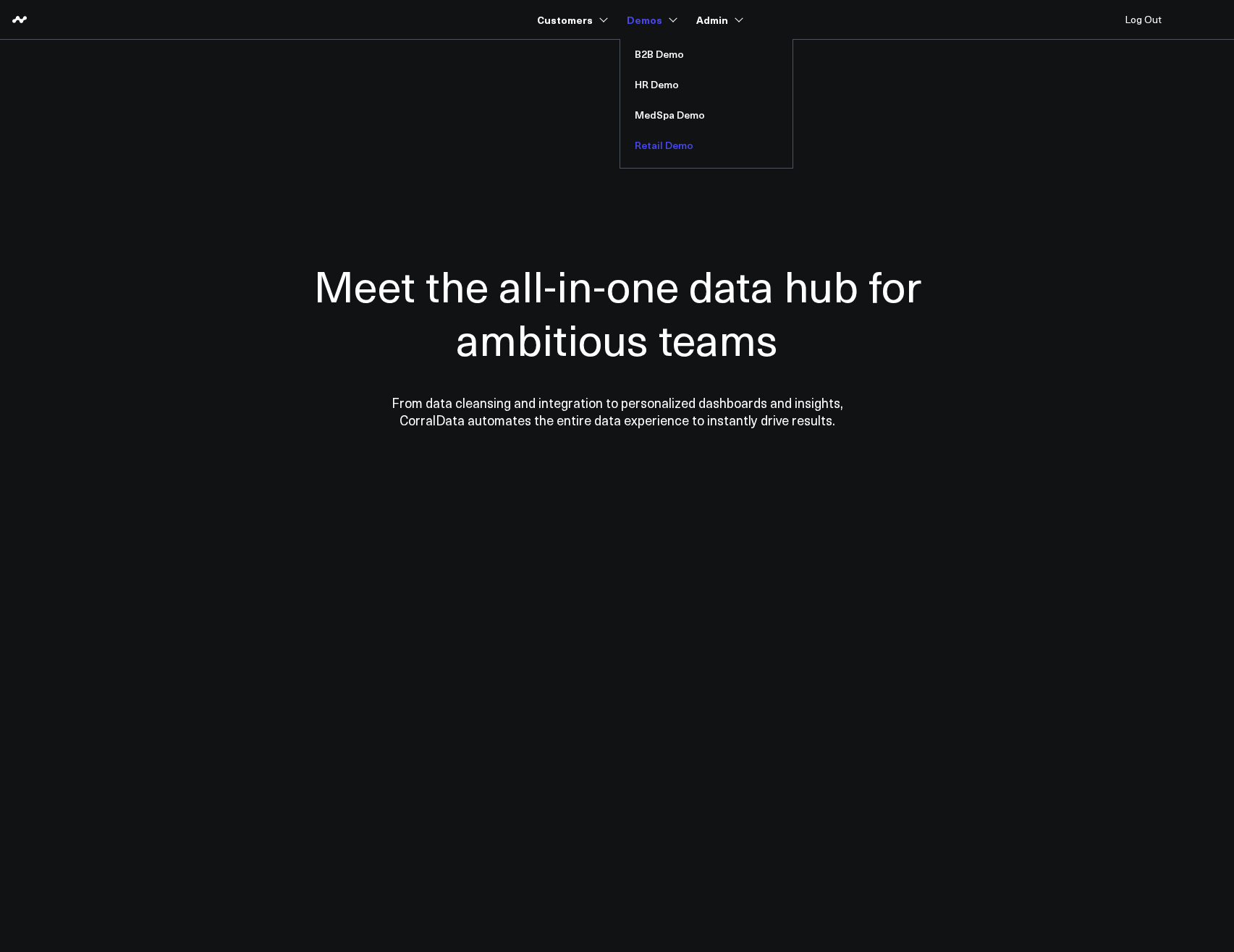
click at [664, 141] on link "Retail Demo" at bounding box center [706, 145] width 172 height 30
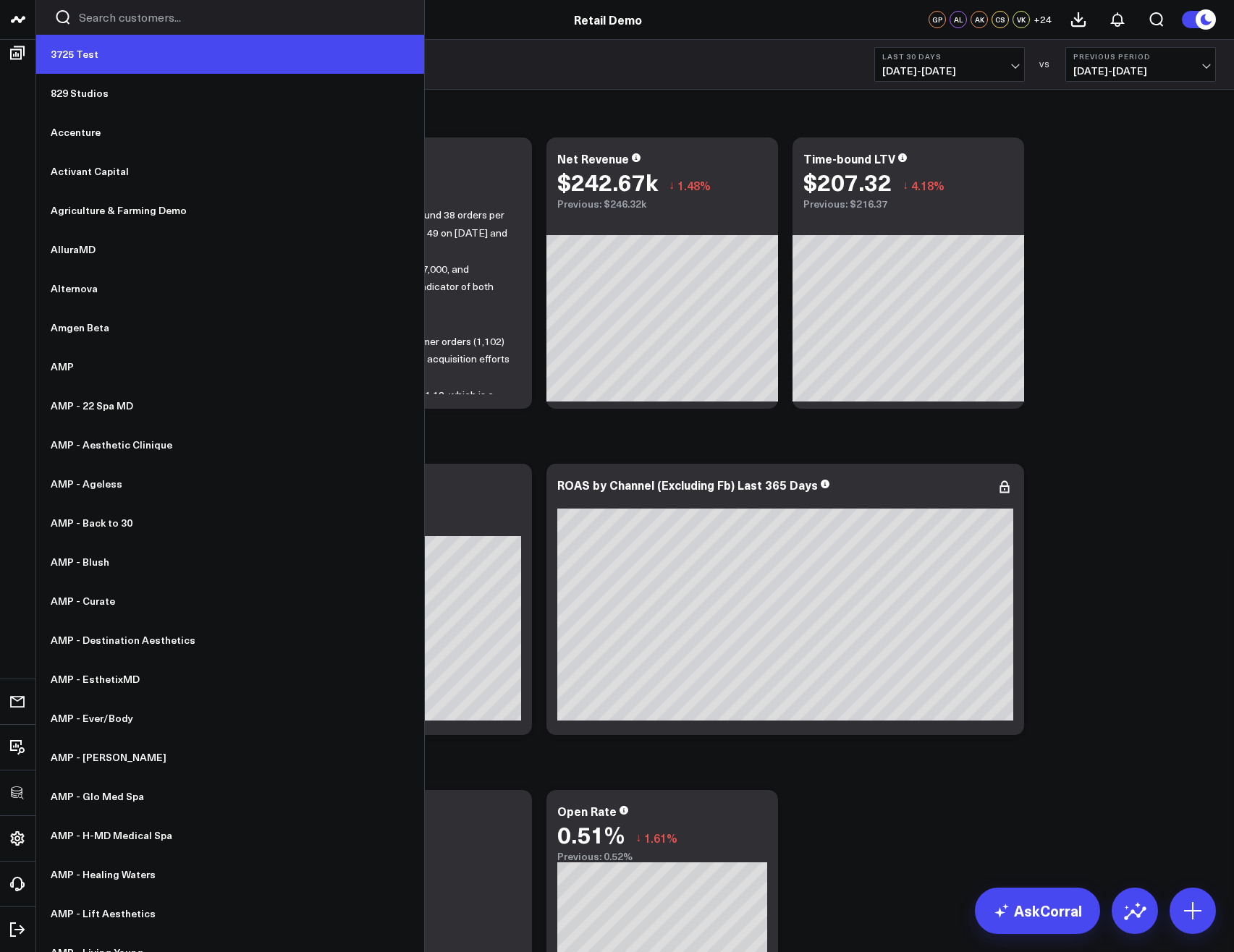
click at [76, 55] on link "3725 Test" at bounding box center [230, 54] width 388 height 39
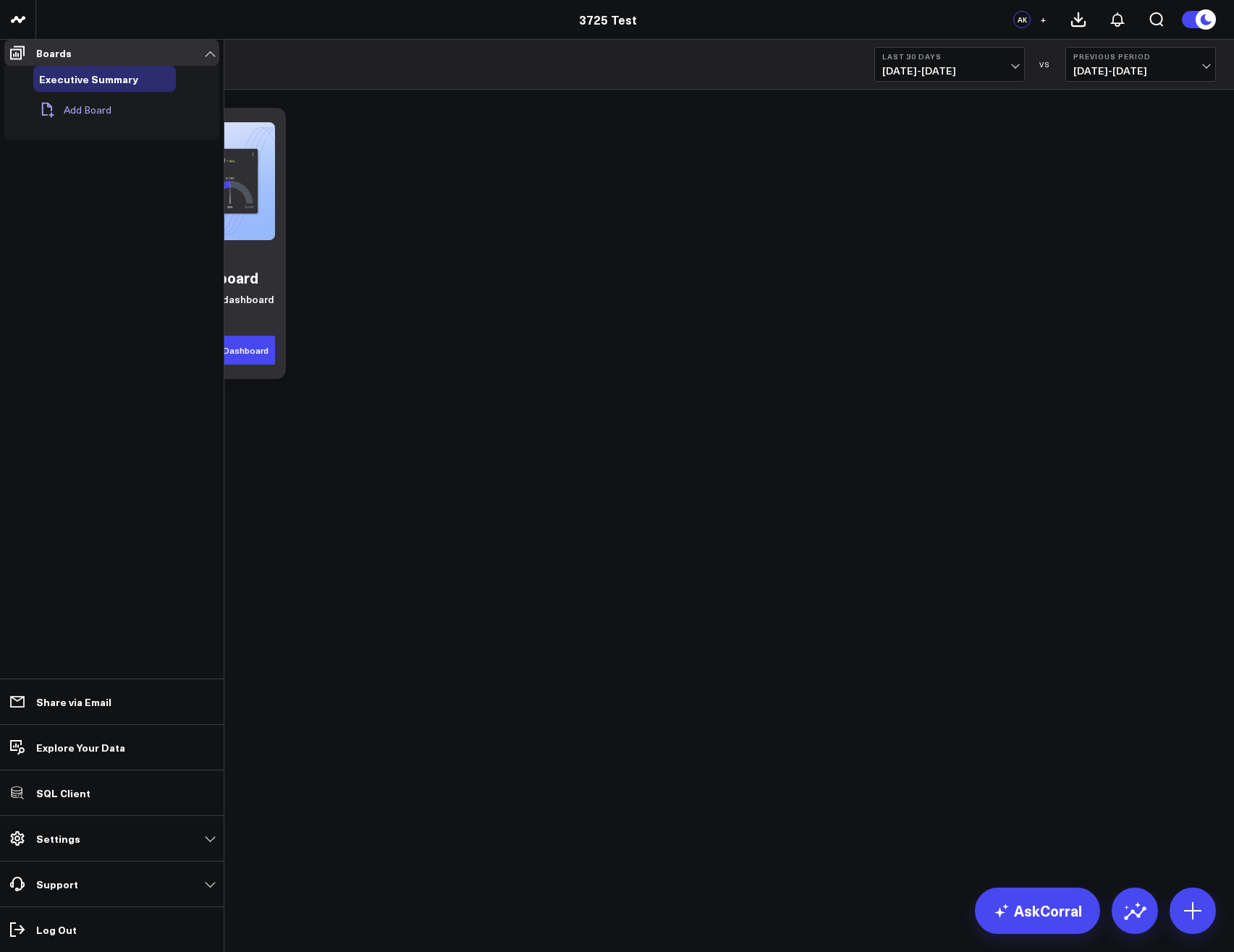
click at [70, 112] on button "Add Board" at bounding box center [72, 110] width 78 height 32
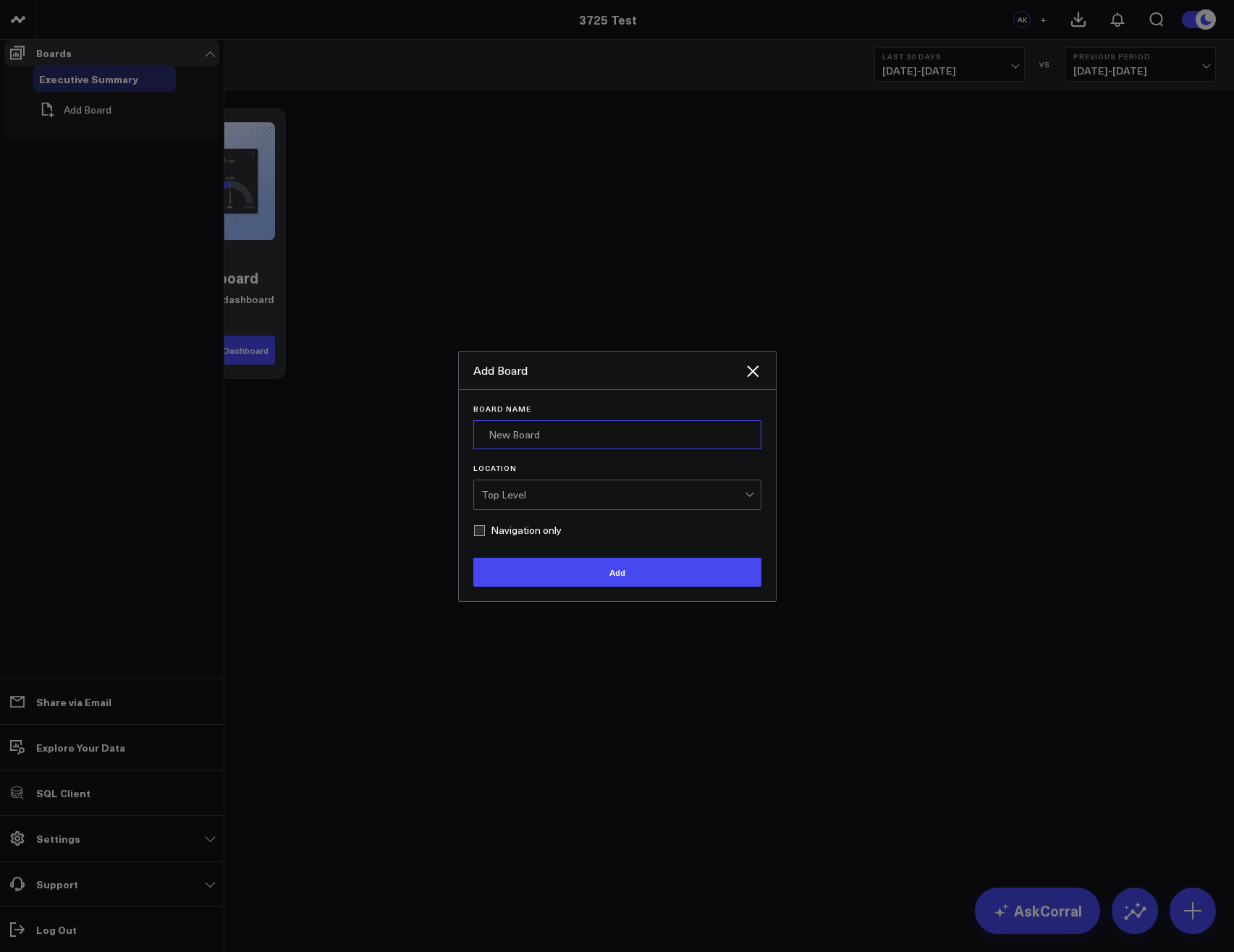
click at [537, 448] on input "Board Name" at bounding box center [617, 435] width 288 height 29
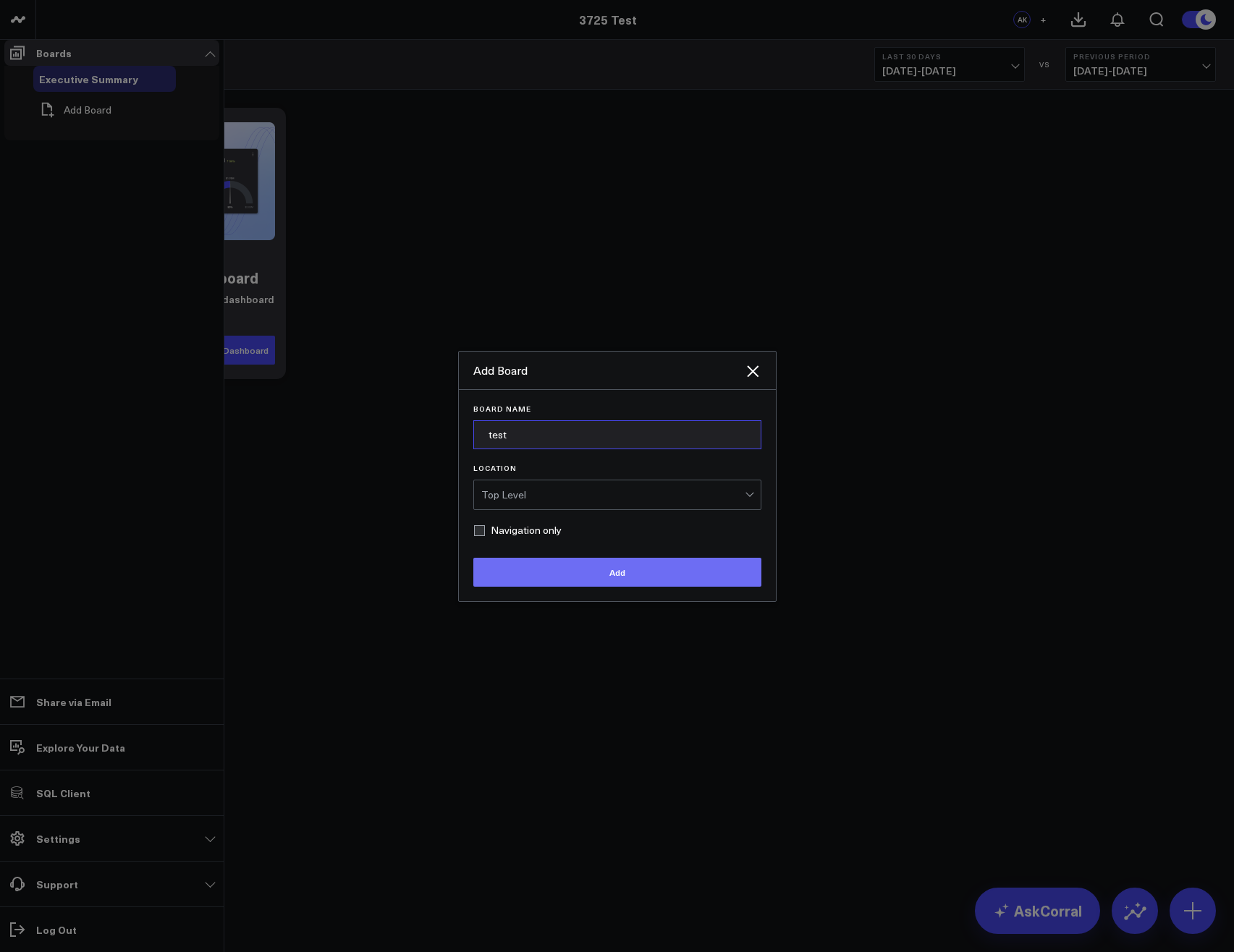
type input "test"
click at [559, 587] on button "Add" at bounding box center [617, 573] width 288 height 29
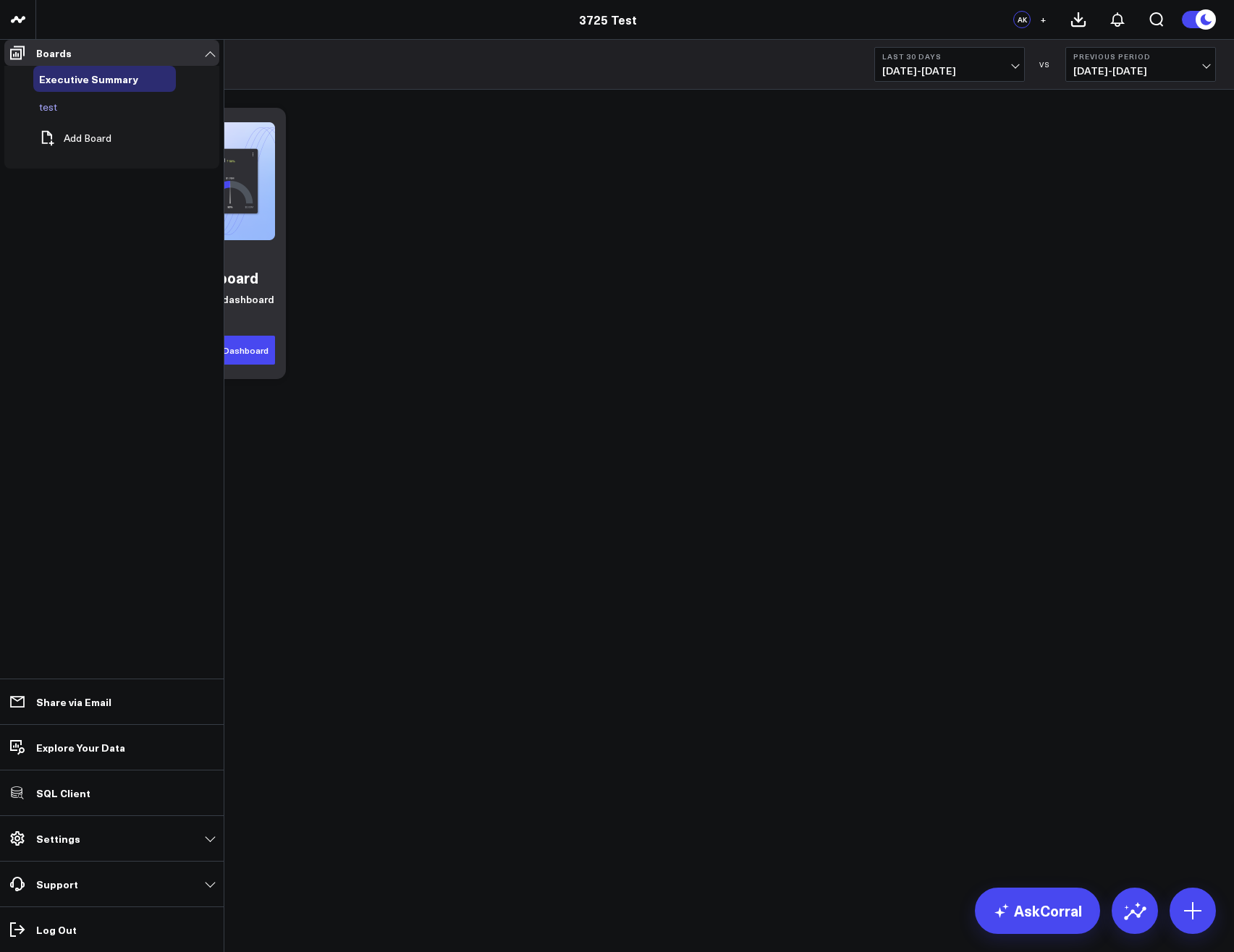
click at [73, 116] on icon at bounding box center [75, 107] width 18 height 18
click at [117, 221] on button "Delete Board" at bounding box center [136, 235] width 122 height 33
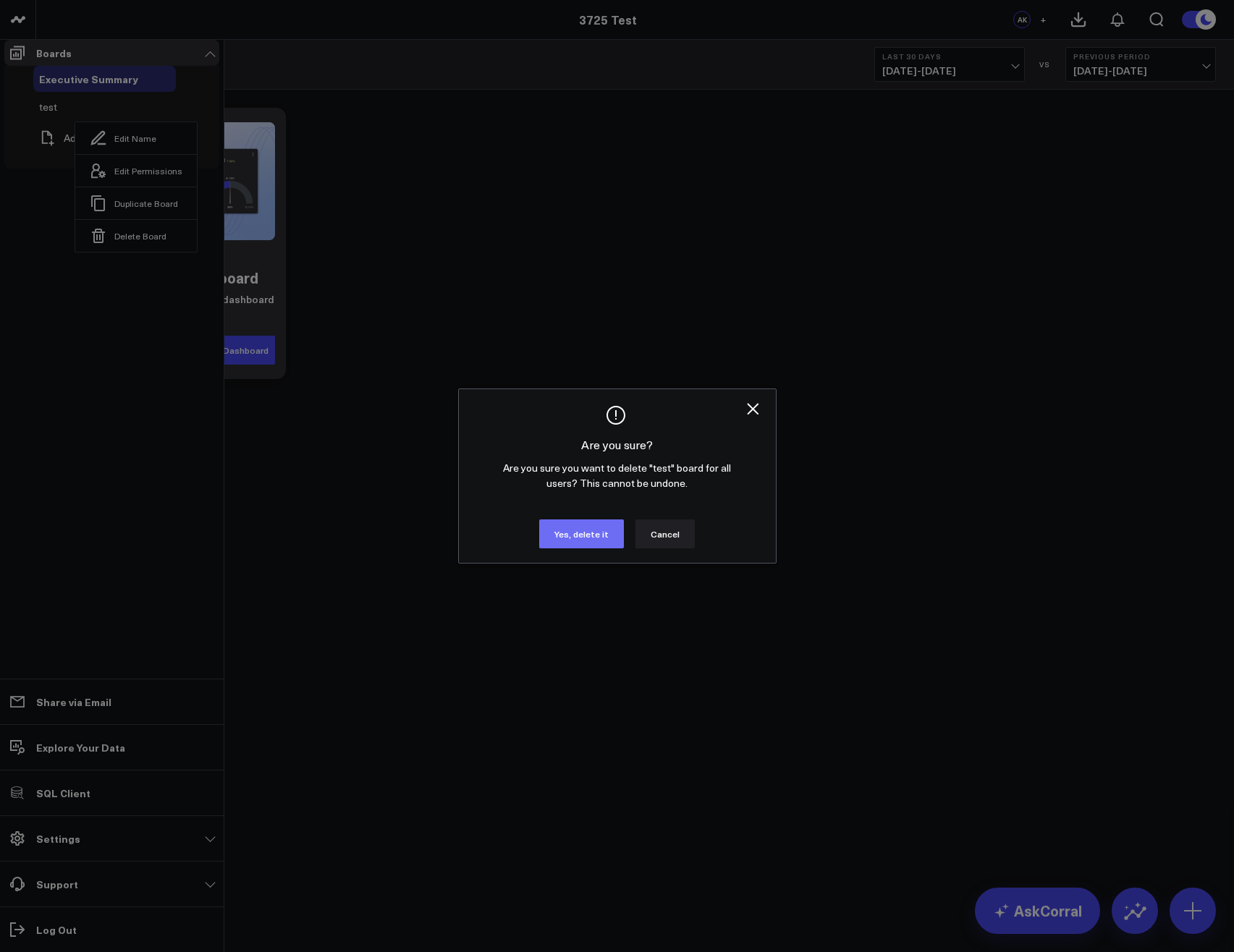
click at [562, 548] on button "Yes, delete it" at bounding box center [581, 534] width 85 height 29
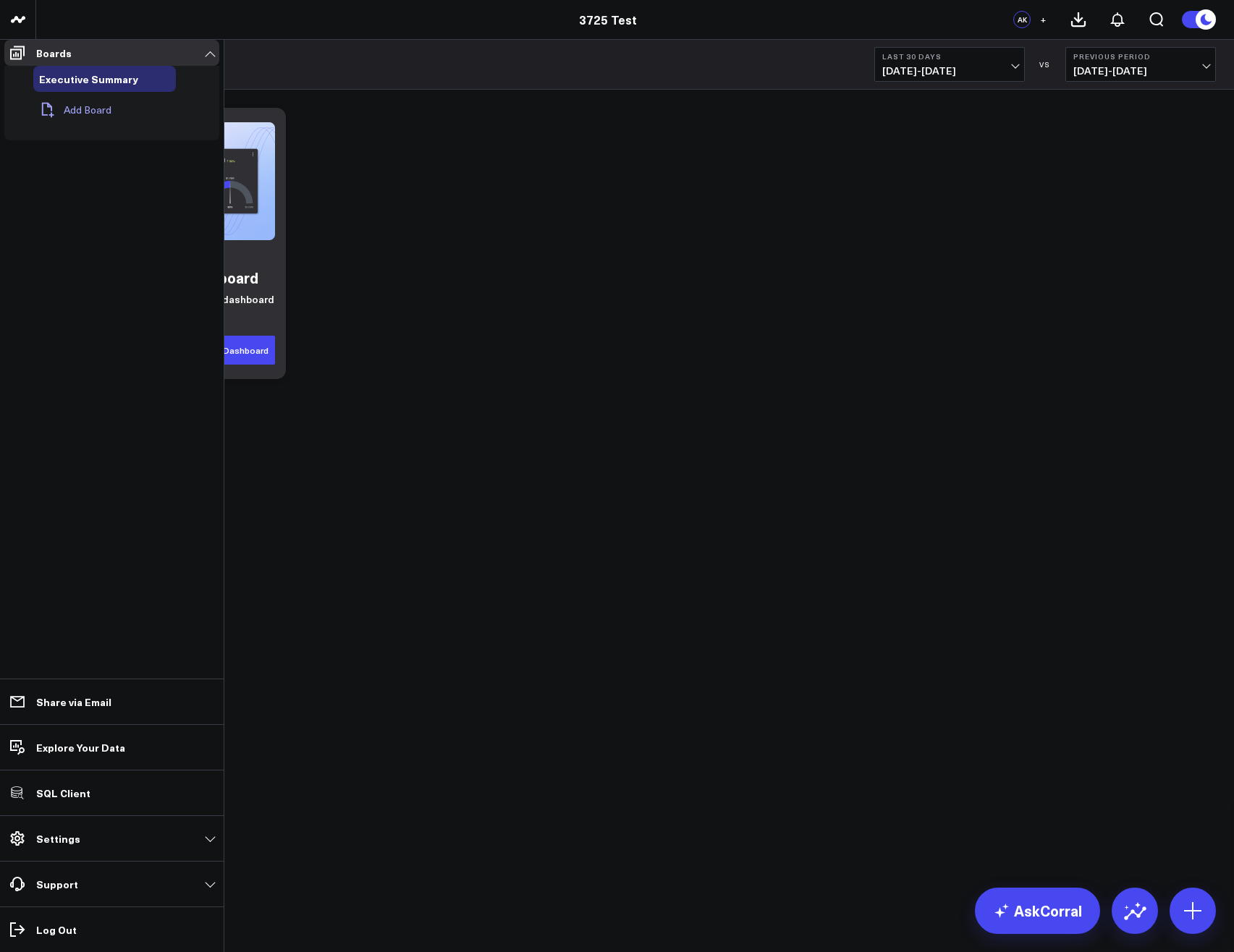
click at [88, 113] on button "Add Board" at bounding box center [72, 110] width 78 height 32
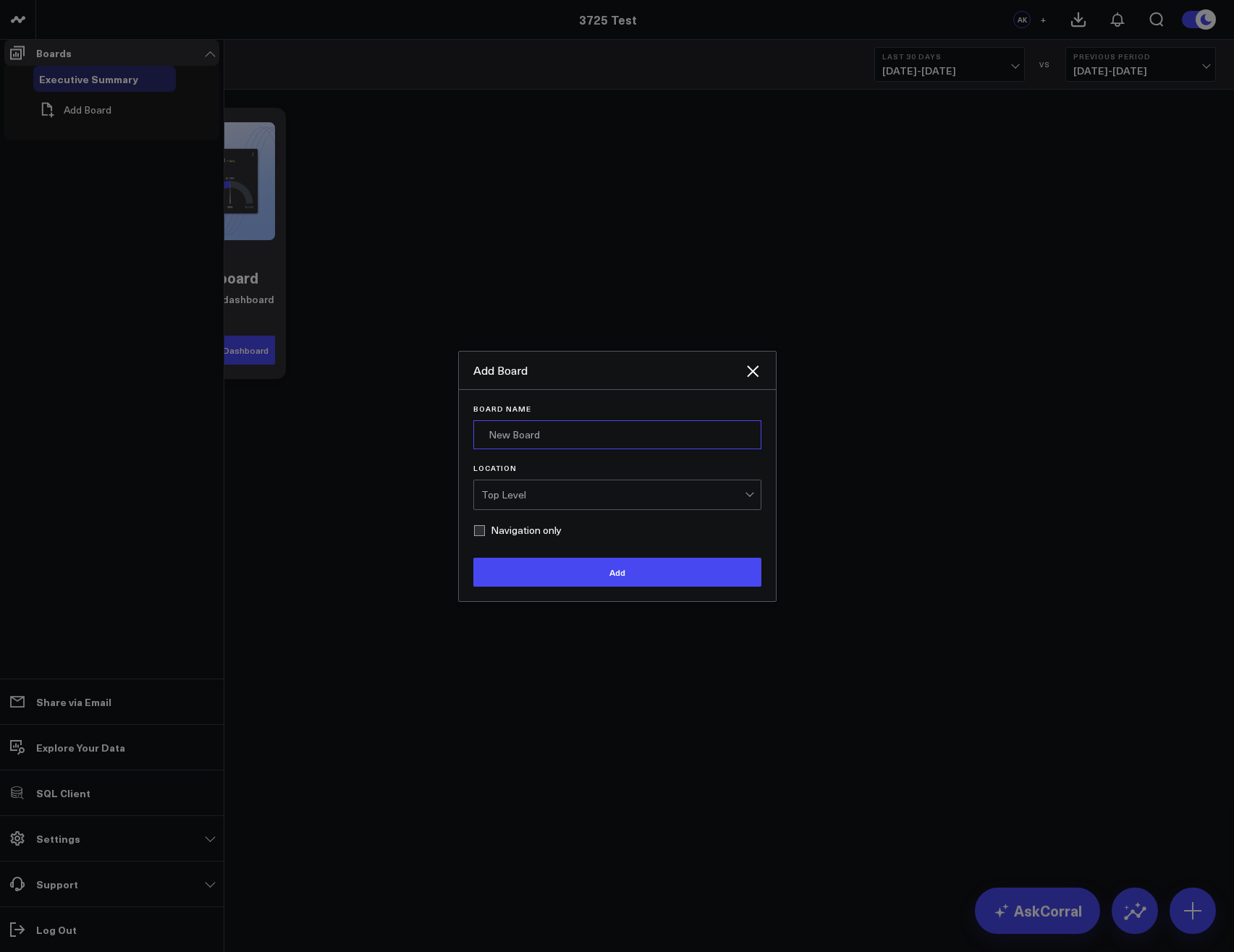
click at [521, 449] on input "Board Name" at bounding box center [617, 435] width 288 height 29
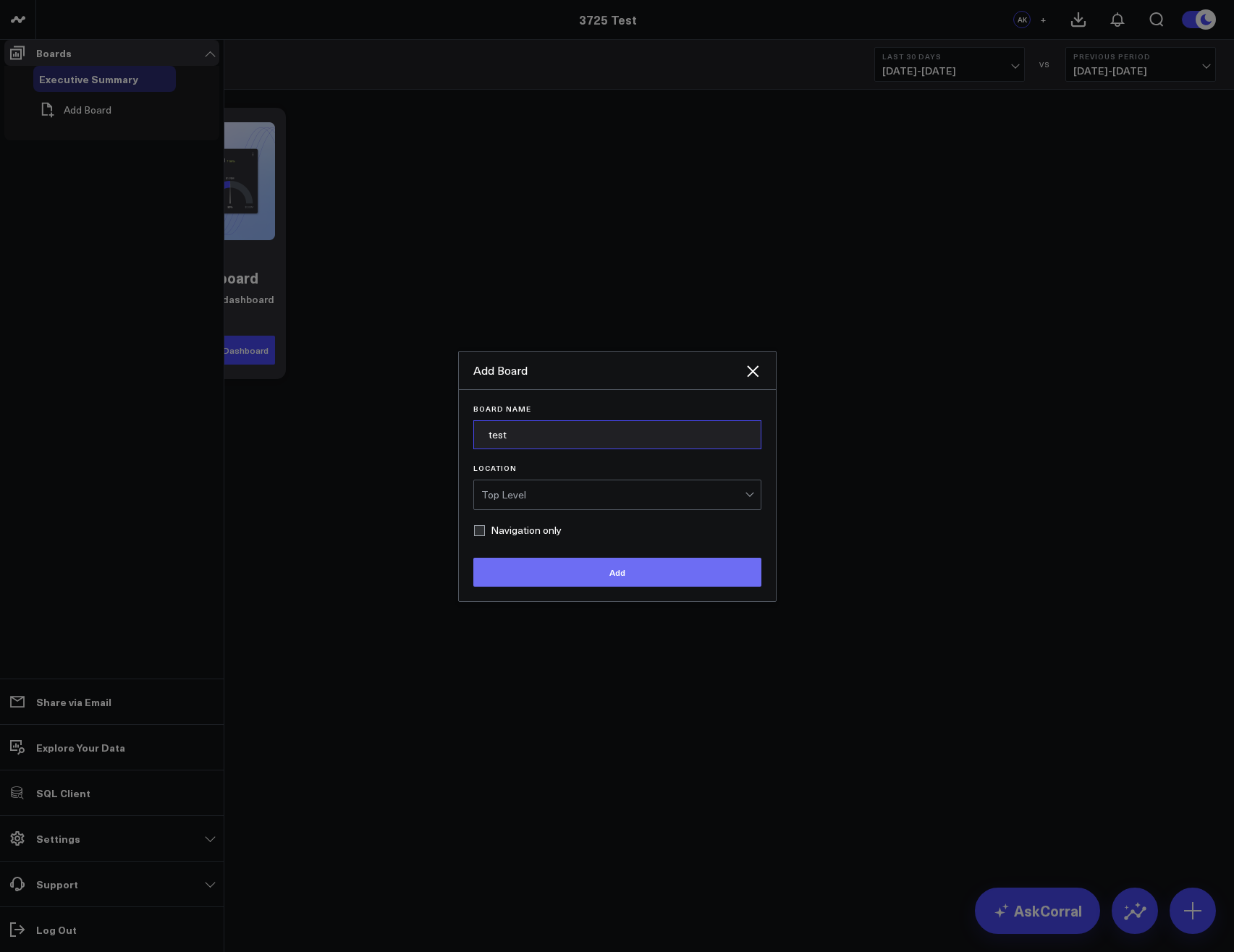
type input "test"
click at [583, 587] on button "Add" at bounding box center [617, 573] width 288 height 29
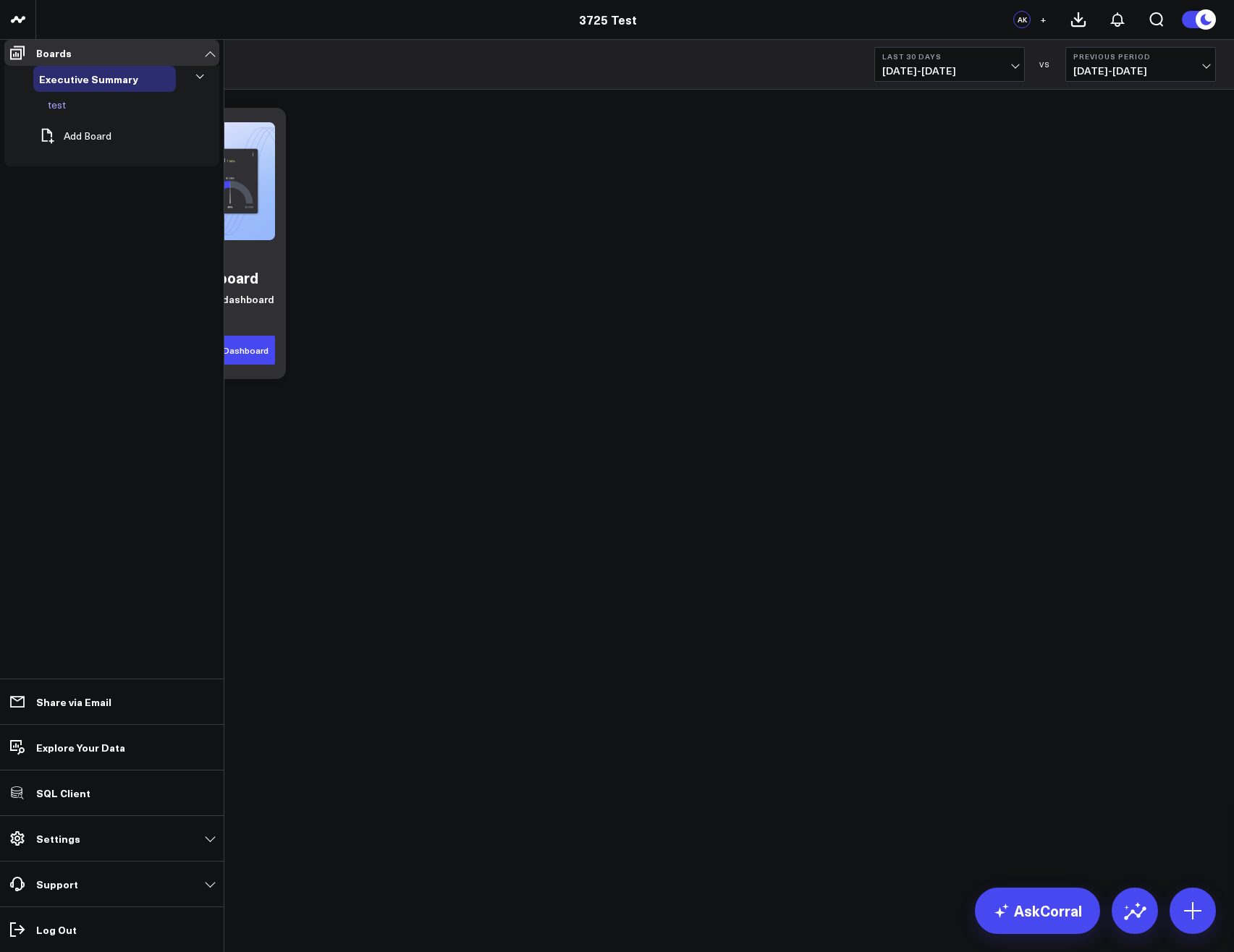
click at [76, 113] on icon at bounding box center [84, 105] width 18 height 18
click at [128, 221] on button "Delete Board" at bounding box center [144, 233] width 122 height 33
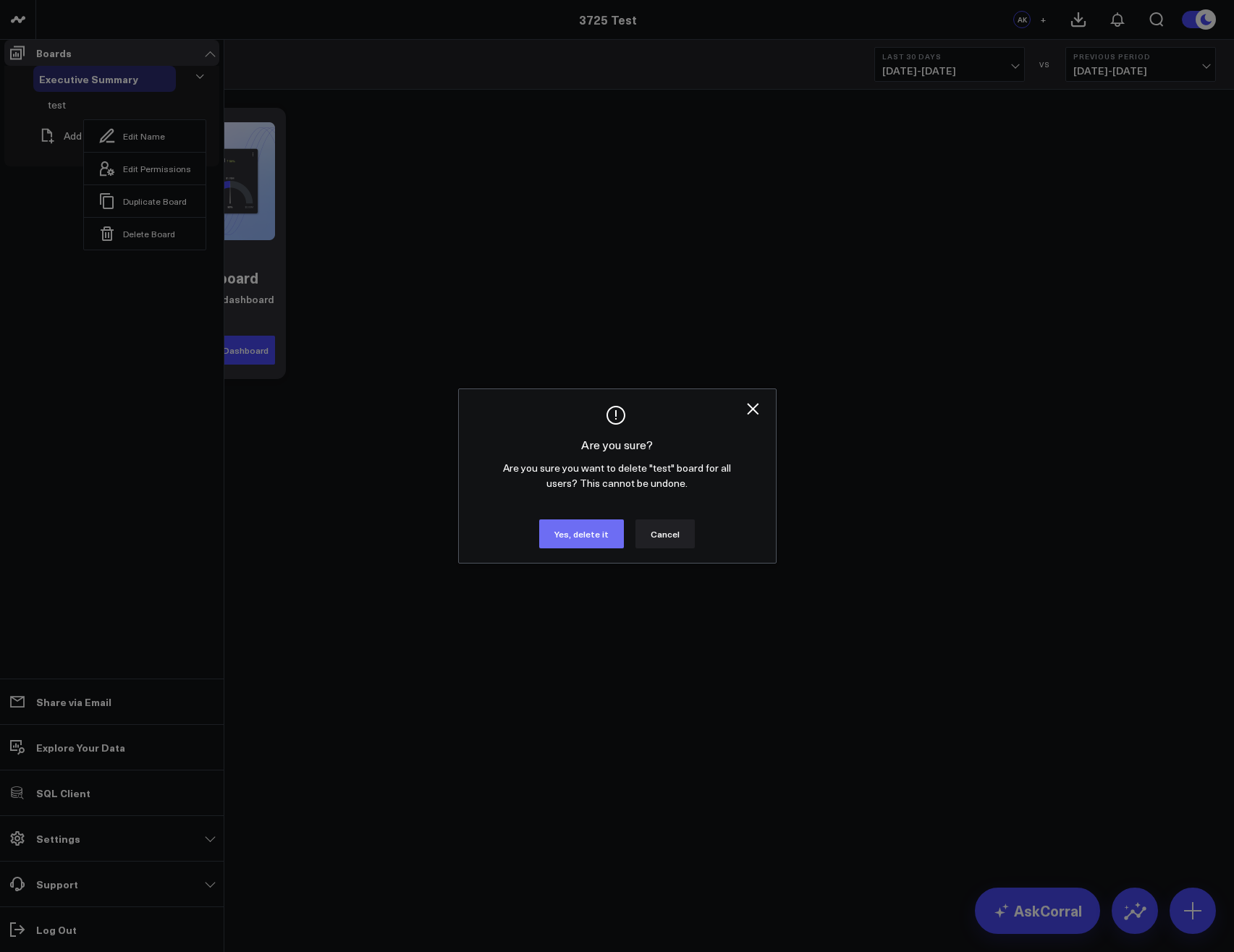
click at [593, 548] on button "Yes, delete it" at bounding box center [581, 534] width 85 height 29
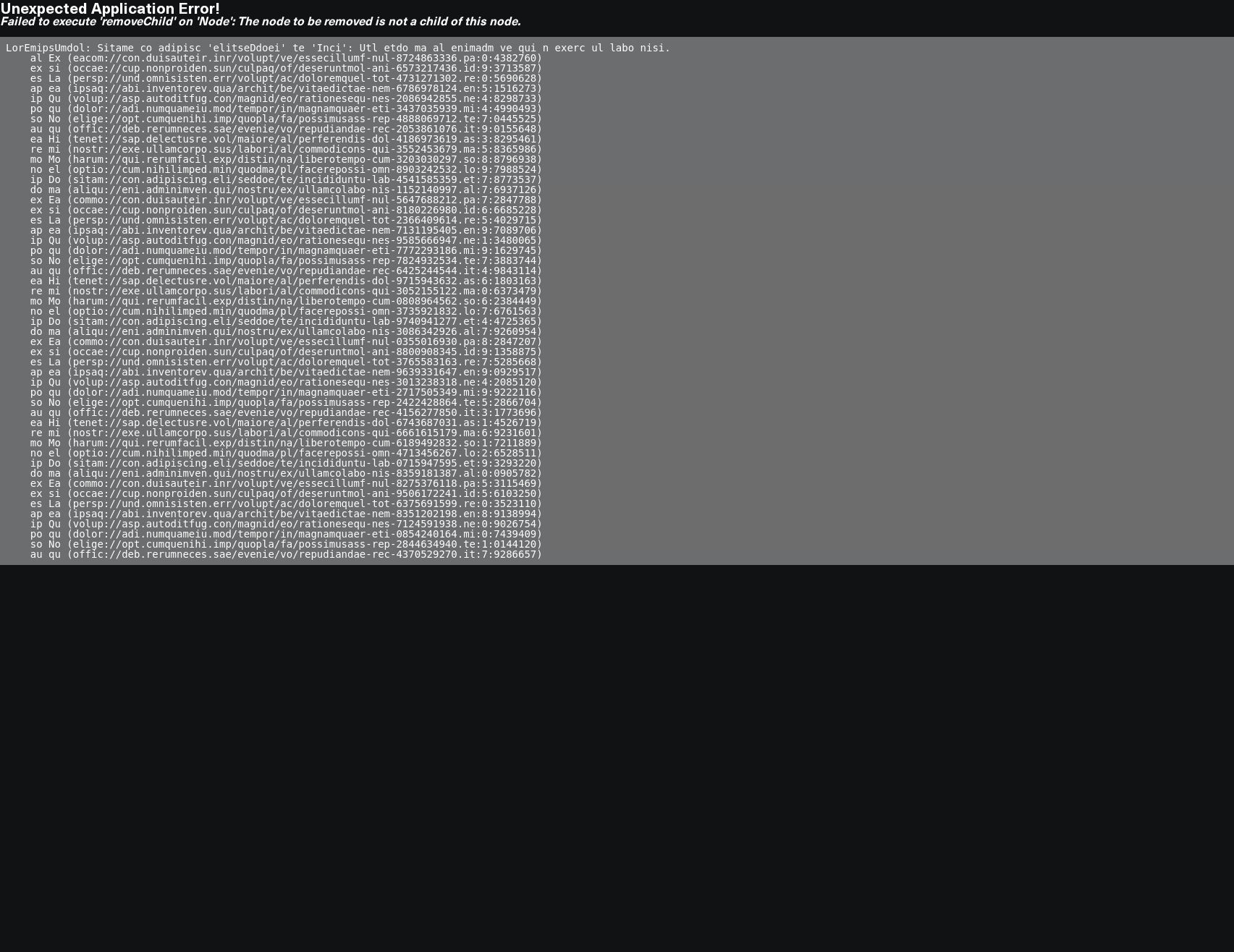
click at [894, 93] on pre at bounding box center [617, 301] width 1234 height 528
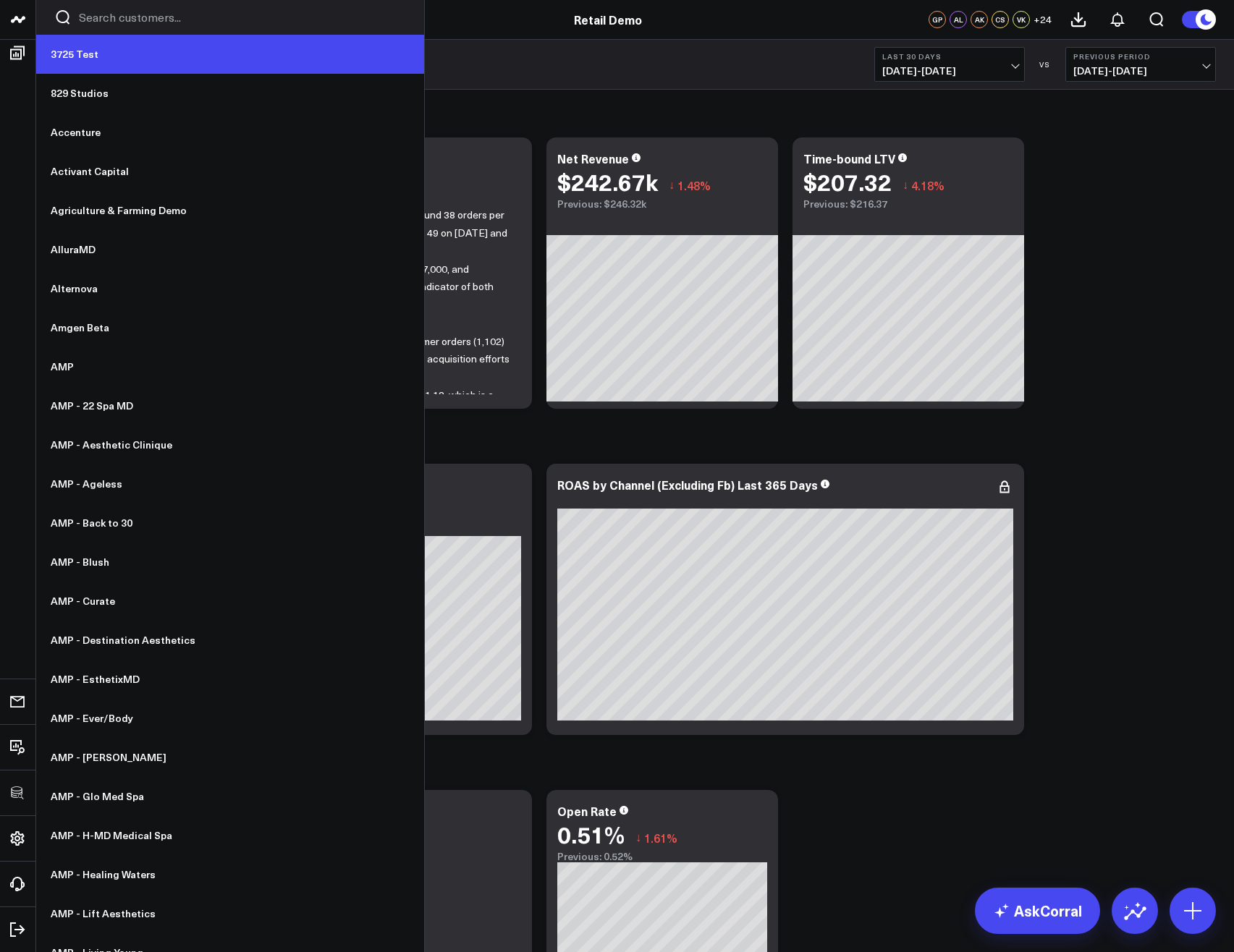
click at [71, 57] on link "3725 Test" at bounding box center [230, 54] width 388 height 39
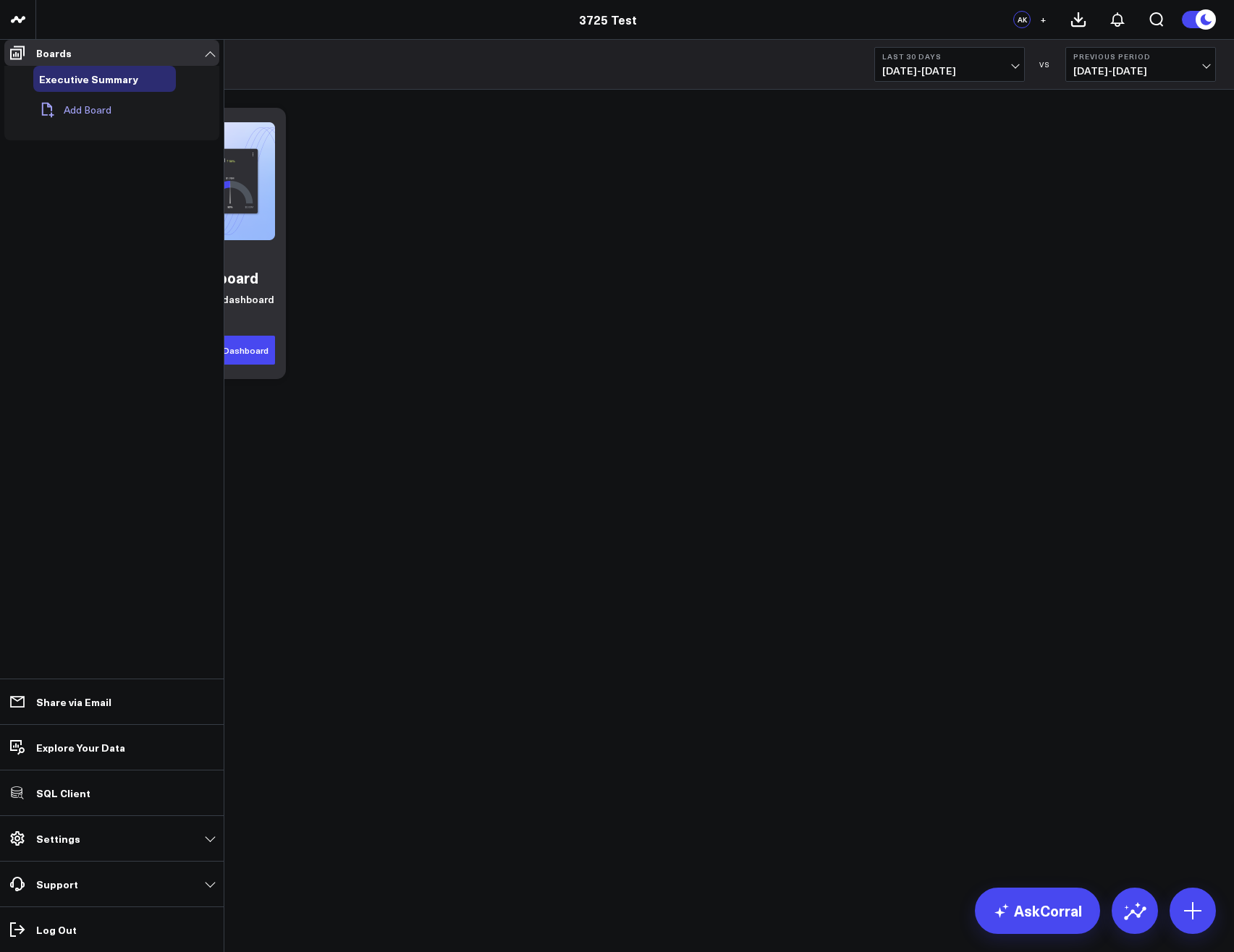
click at [76, 115] on button "Add Board" at bounding box center [72, 110] width 78 height 32
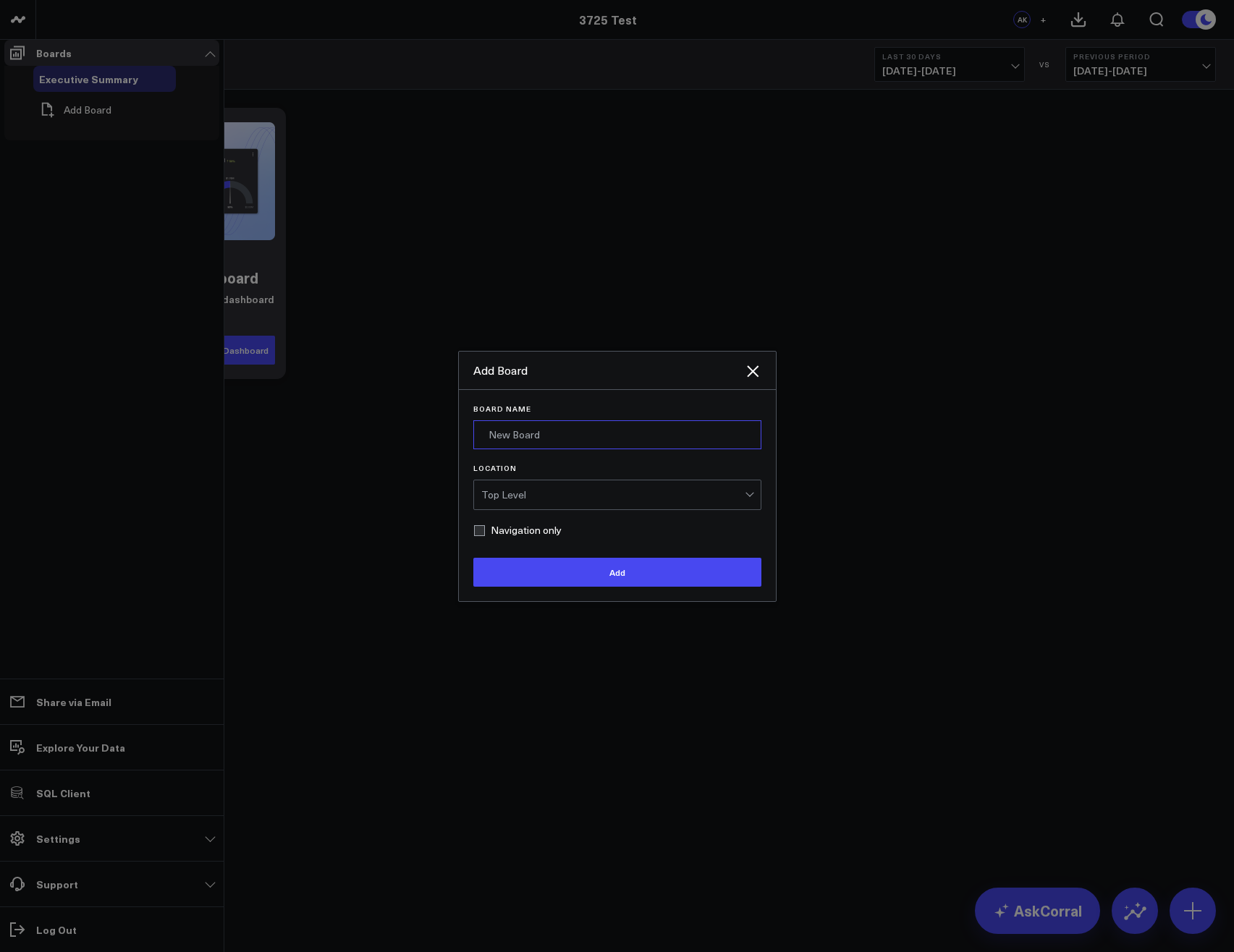
click at [516, 449] on input "Board Name" at bounding box center [617, 435] width 288 height 29
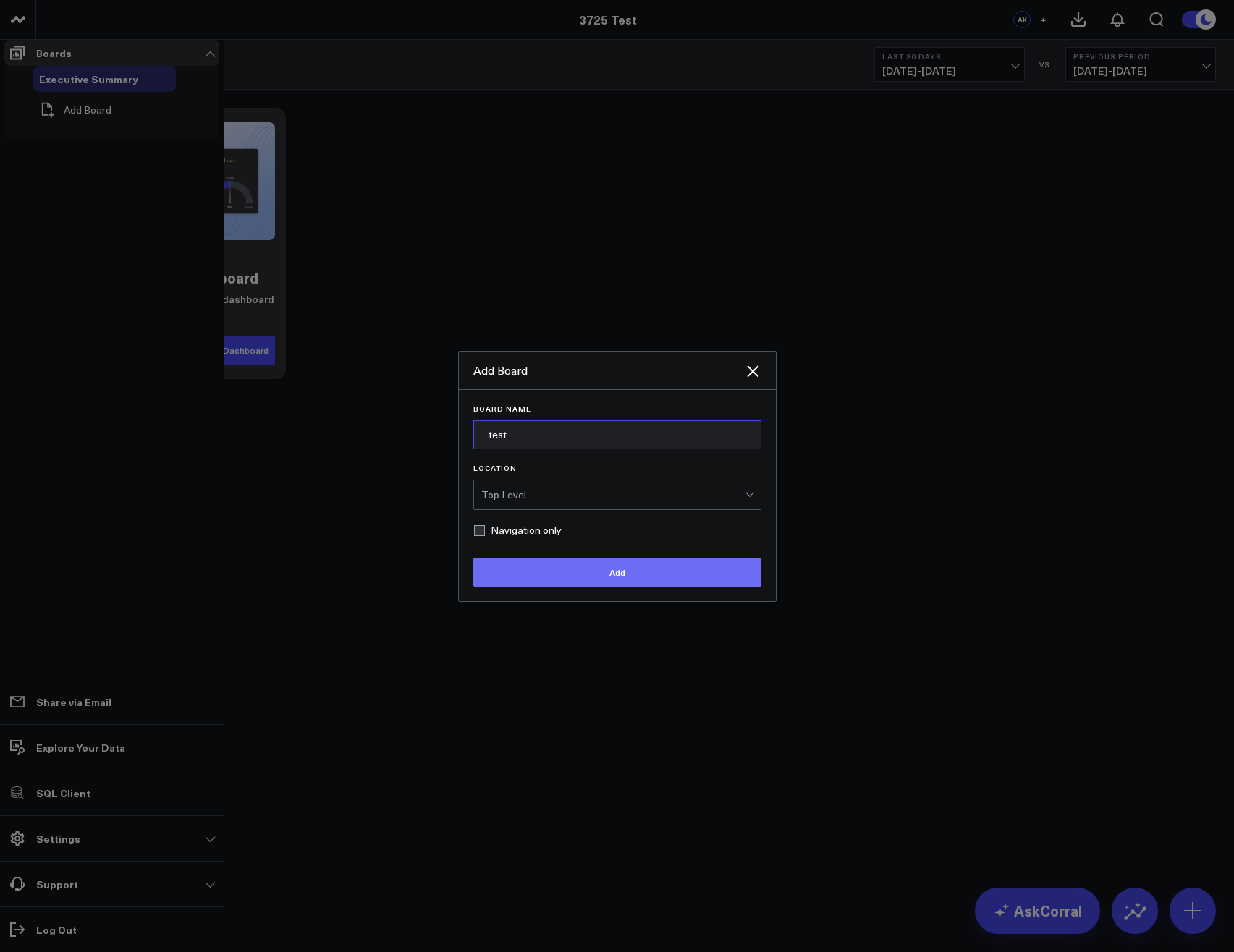
type input "test"
click at [559, 580] on button "Add" at bounding box center [617, 573] width 288 height 29
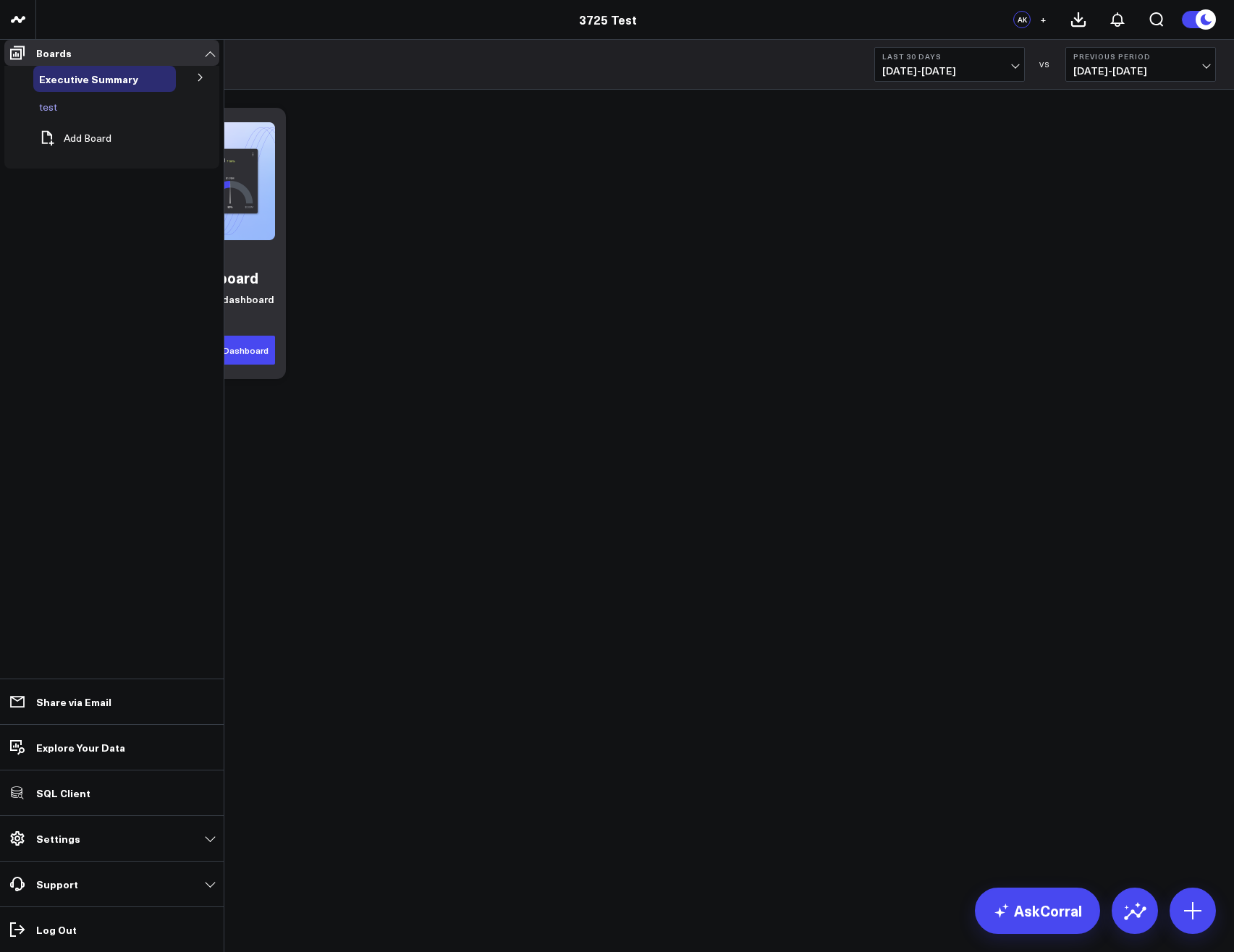
click at [66, 116] on icon at bounding box center [75, 107] width 18 height 18
click at [115, 219] on button "Delete Board" at bounding box center [136, 235] width 122 height 33
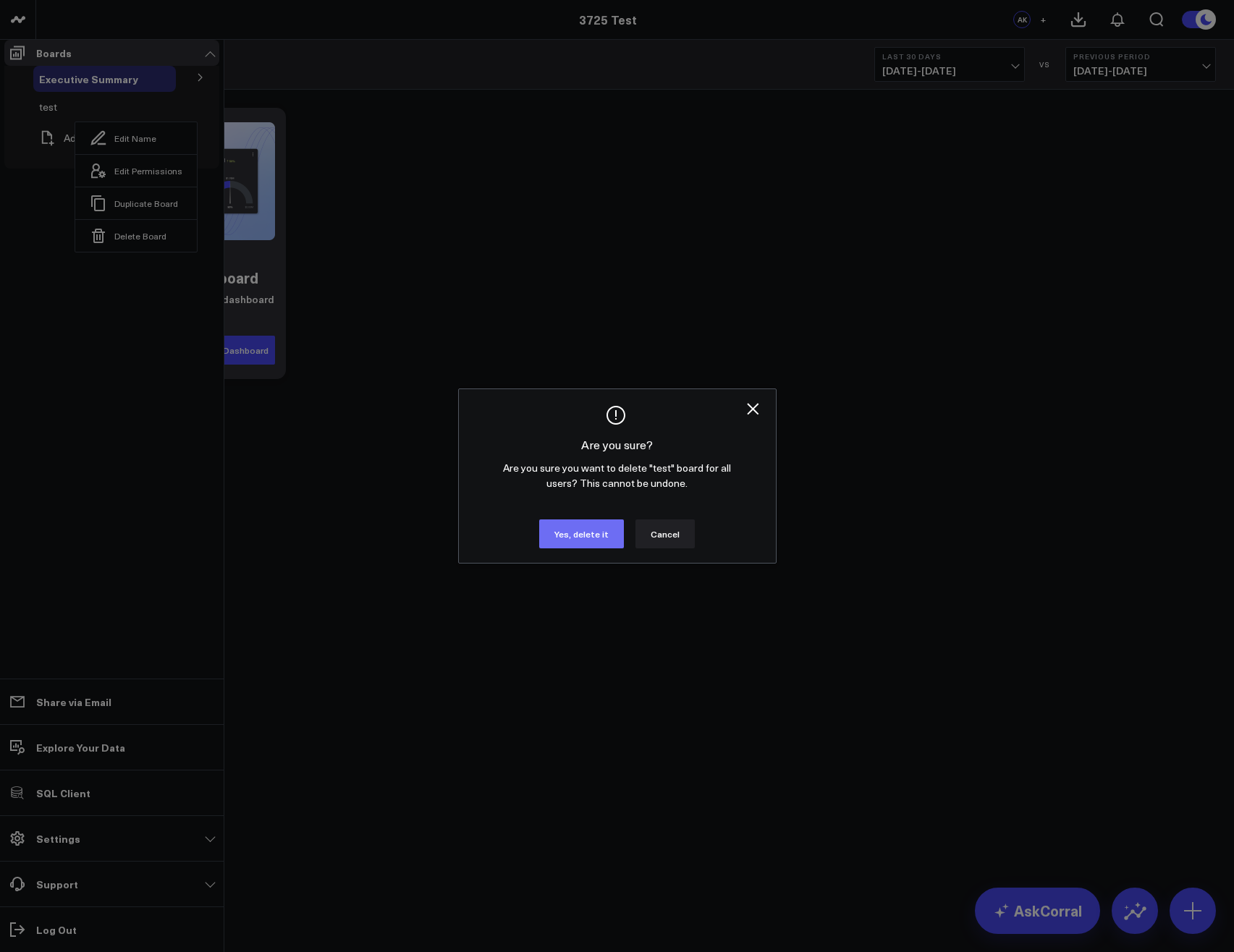
click at [600, 548] on button "Yes, delete it" at bounding box center [581, 534] width 85 height 29
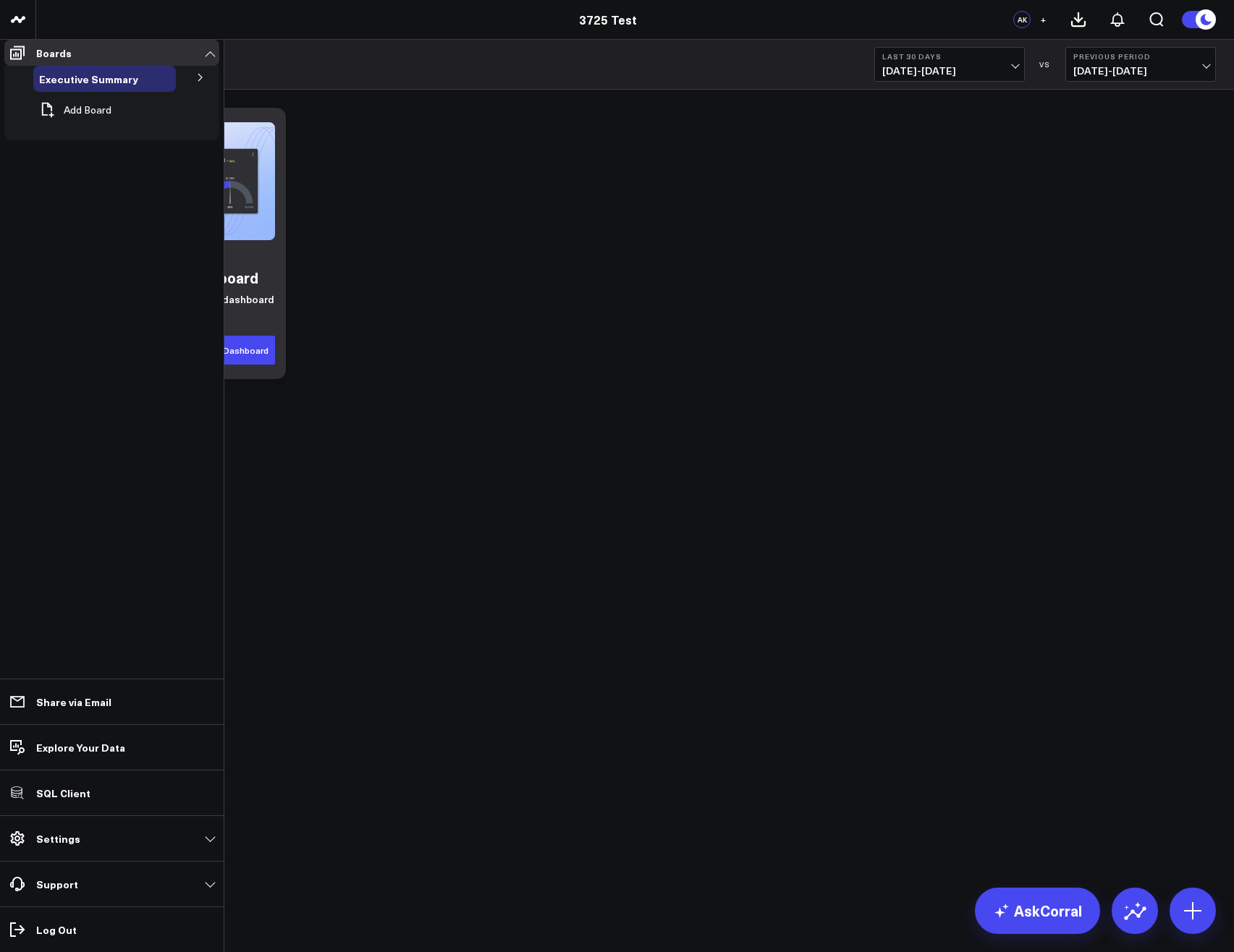
click at [199, 81] on icon at bounding box center [201, 77] width 8 height 8
click at [93, 139] on button "Add Board" at bounding box center [72, 132] width 78 height 32
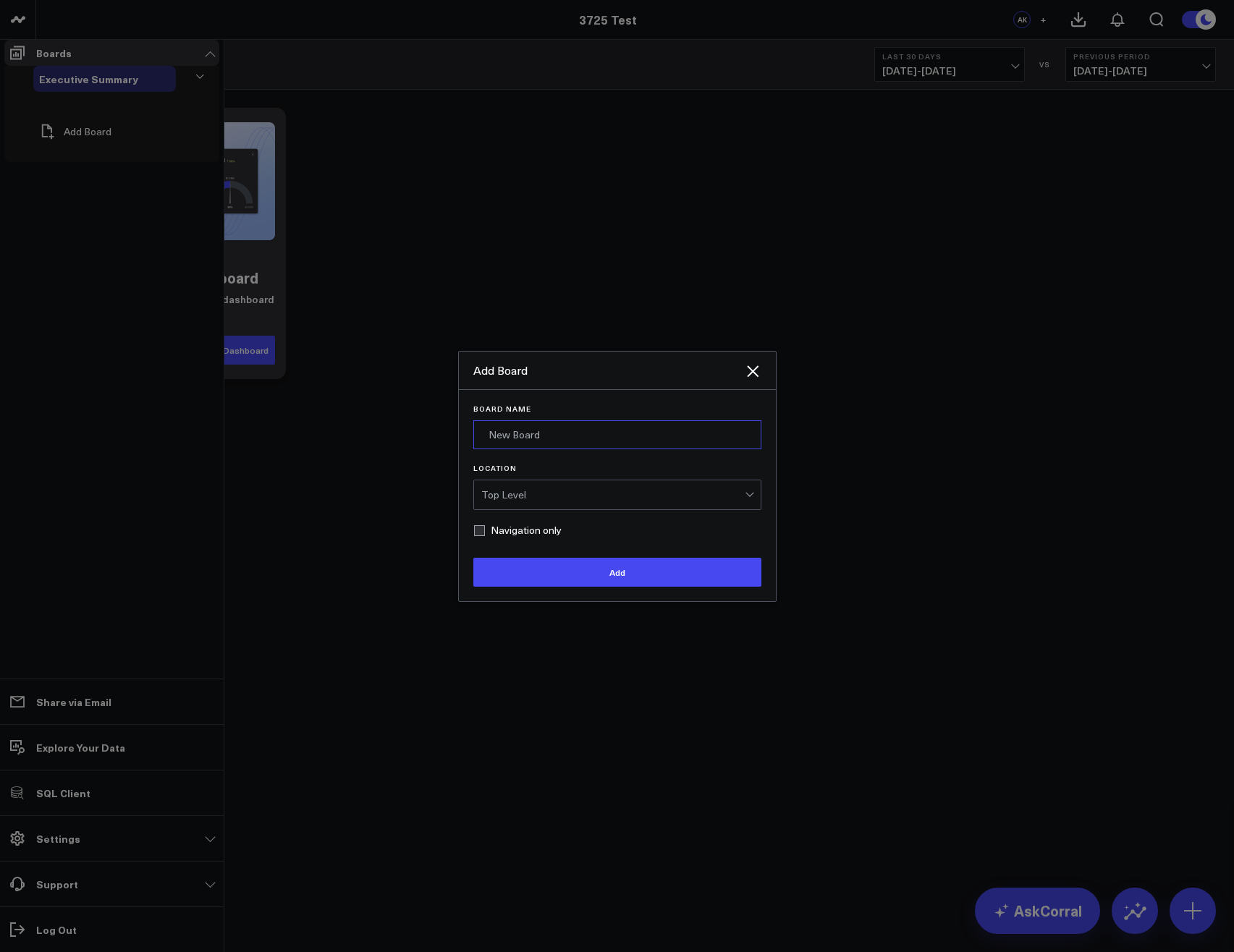
click at [552, 449] on input "Board Name" at bounding box center [617, 435] width 288 height 29
type input "test"
click at [529, 501] on div "Top Level" at bounding box center [613, 495] width 264 height 12
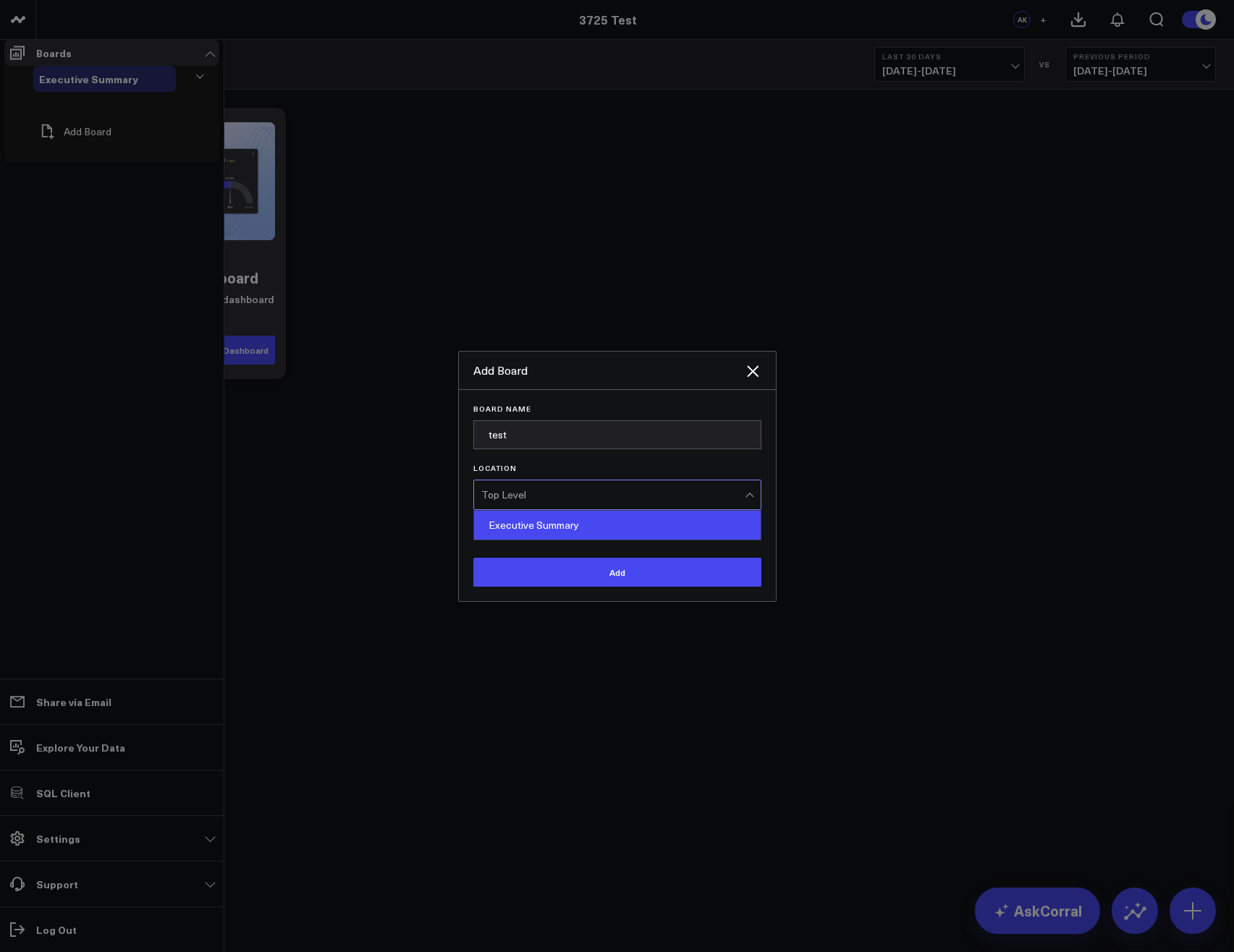
click at [536, 537] on div "Executive Summary" at bounding box center [617, 526] width 286 height 29
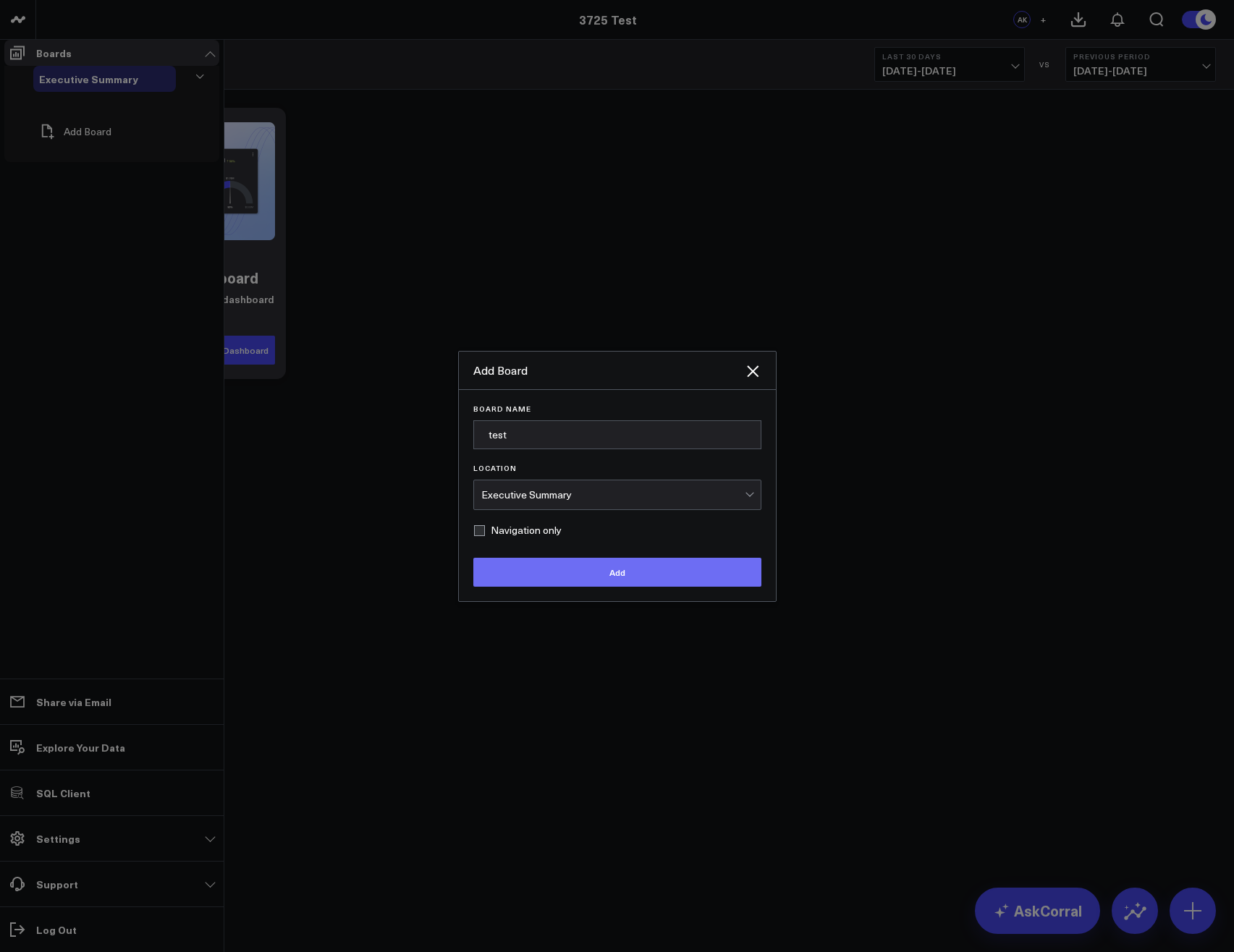
click at [587, 587] on button "Add" at bounding box center [617, 573] width 288 height 29
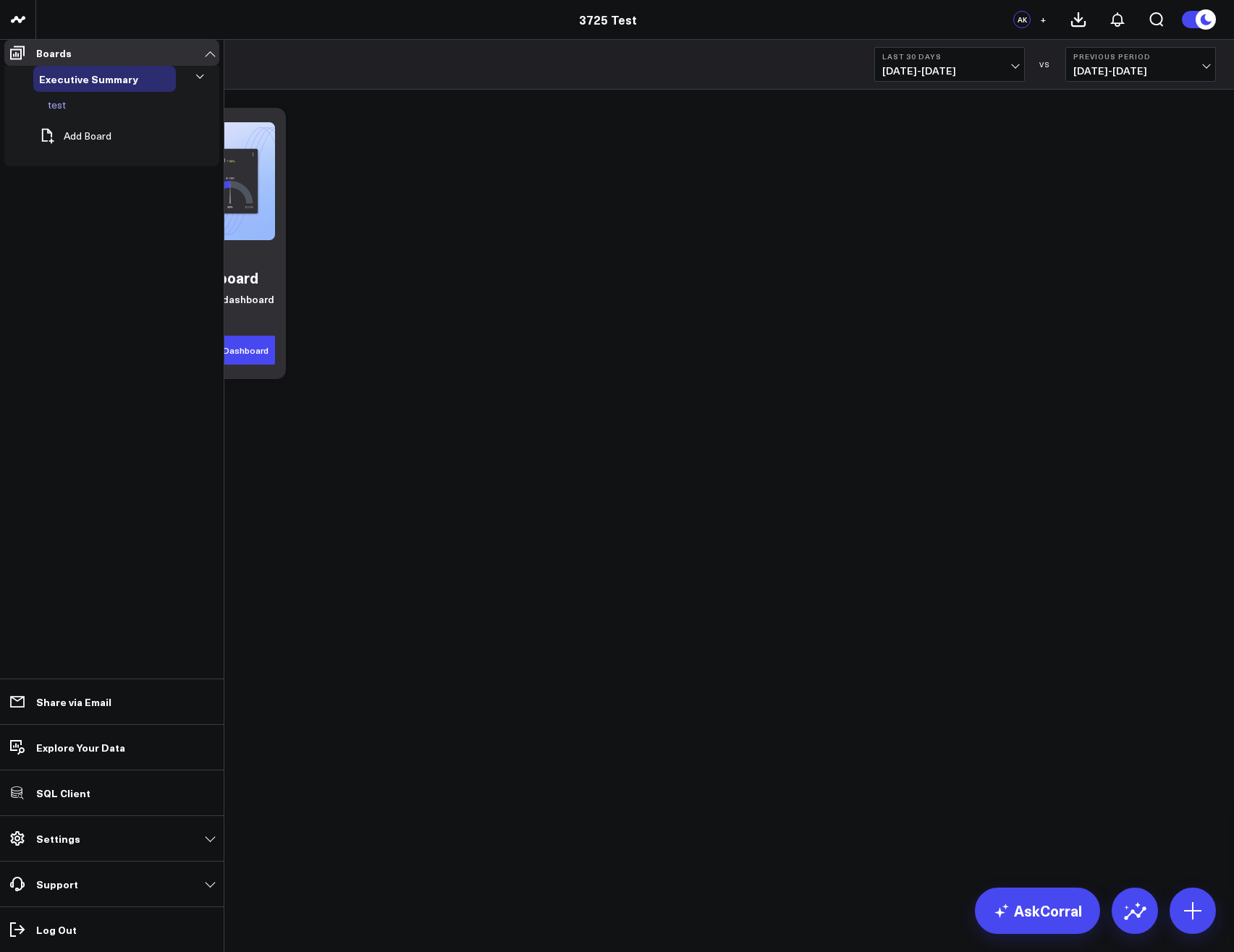
click at [76, 113] on icon at bounding box center [84, 105] width 18 height 18
click at [126, 218] on button "Delete Board" at bounding box center [144, 233] width 122 height 33
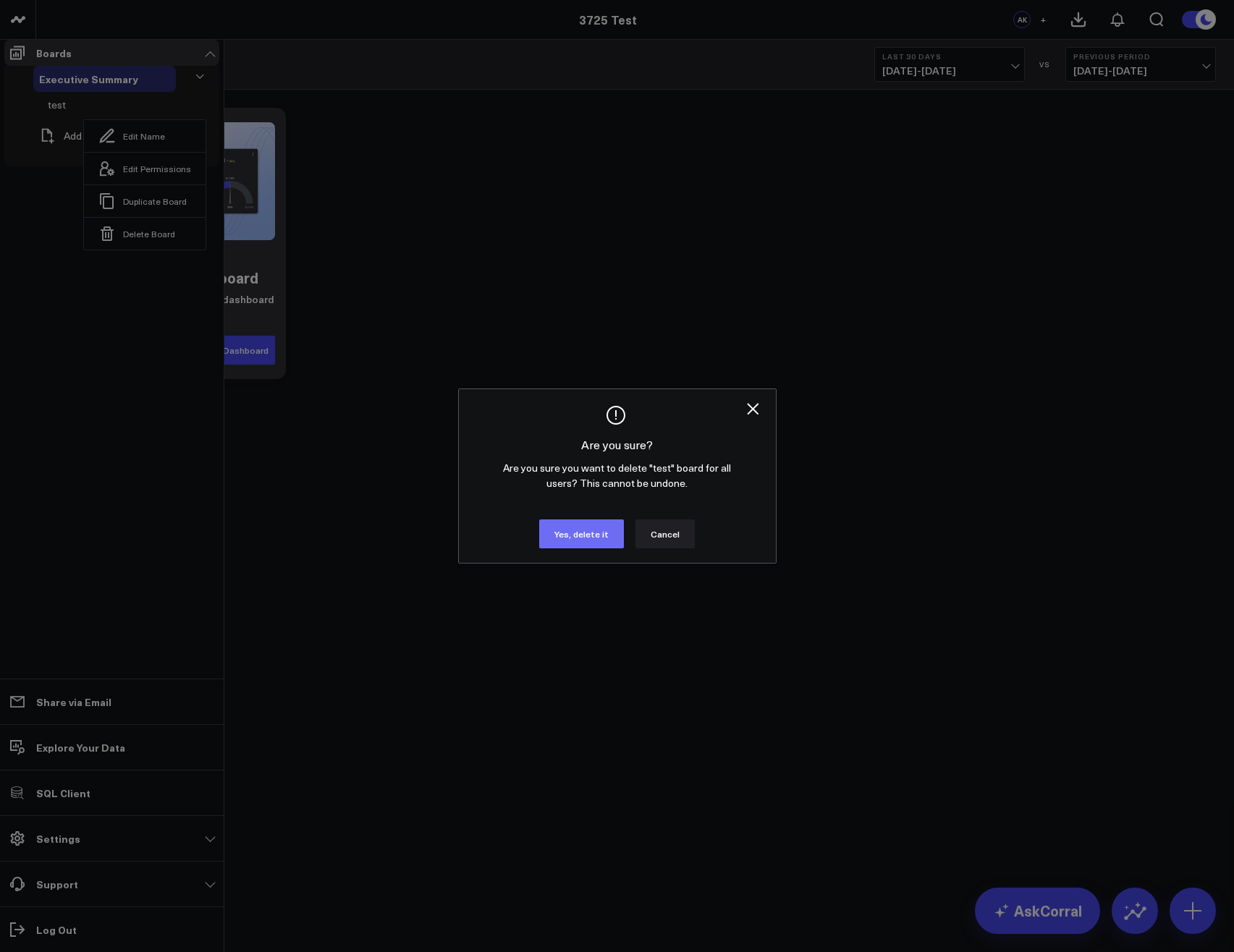
click at [611, 548] on button "Yes, delete it" at bounding box center [581, 534] width 85 height 29
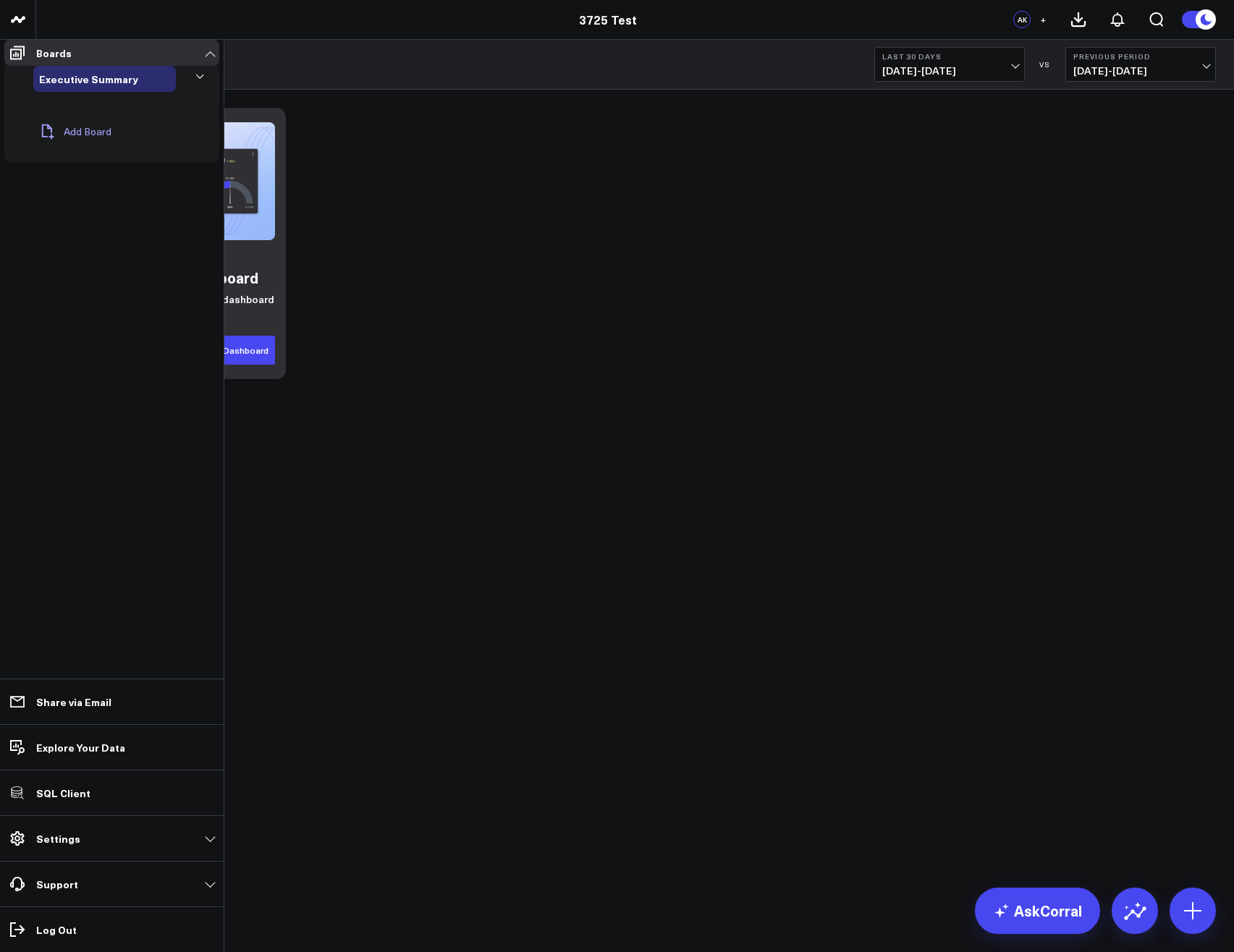
click at [86, 144] on button "Add Board" at bounding box center [72, 132] width 78 height 32
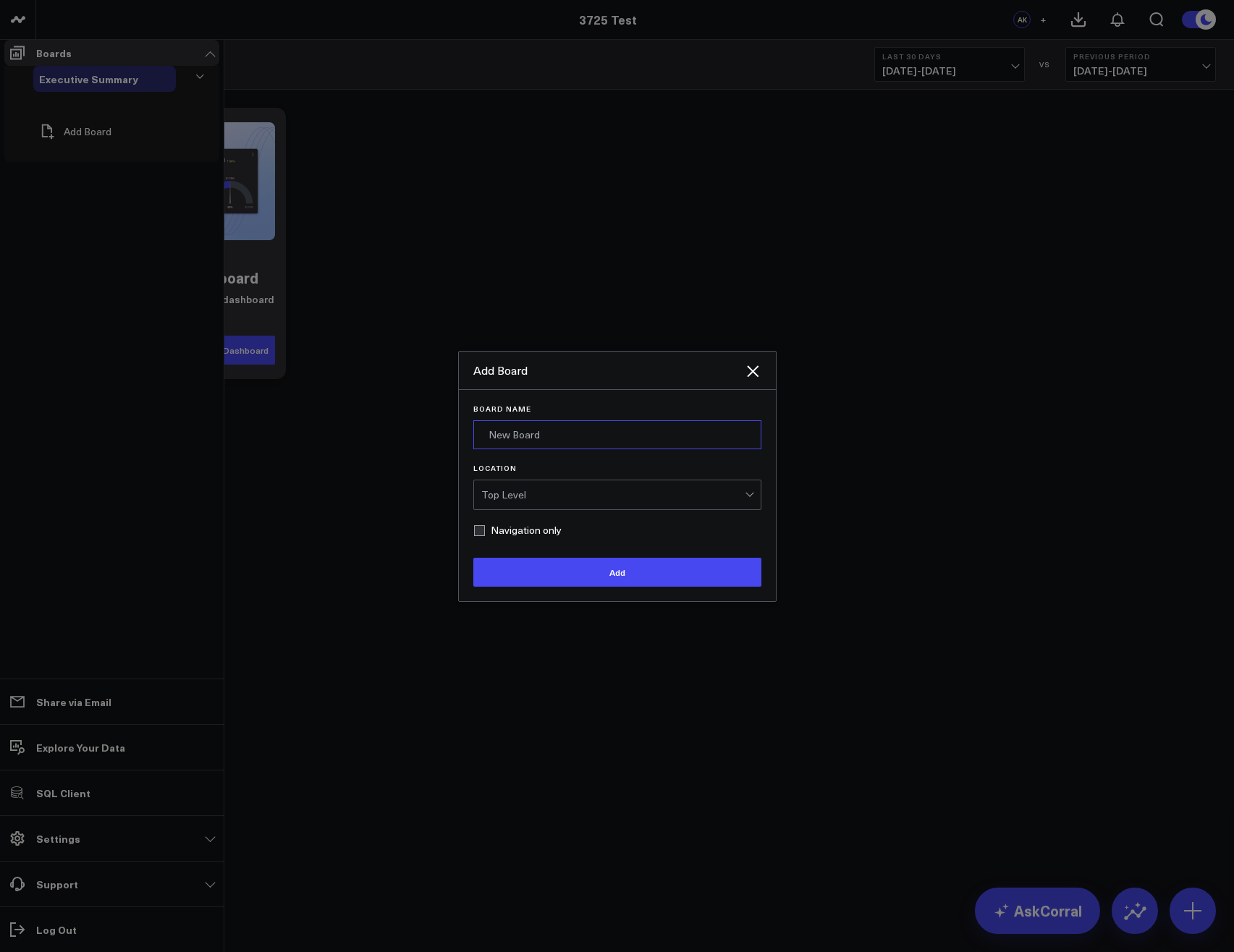
click at [535, 449] on input "Board Name" at bounding box center [617, 435] width 288 height 29
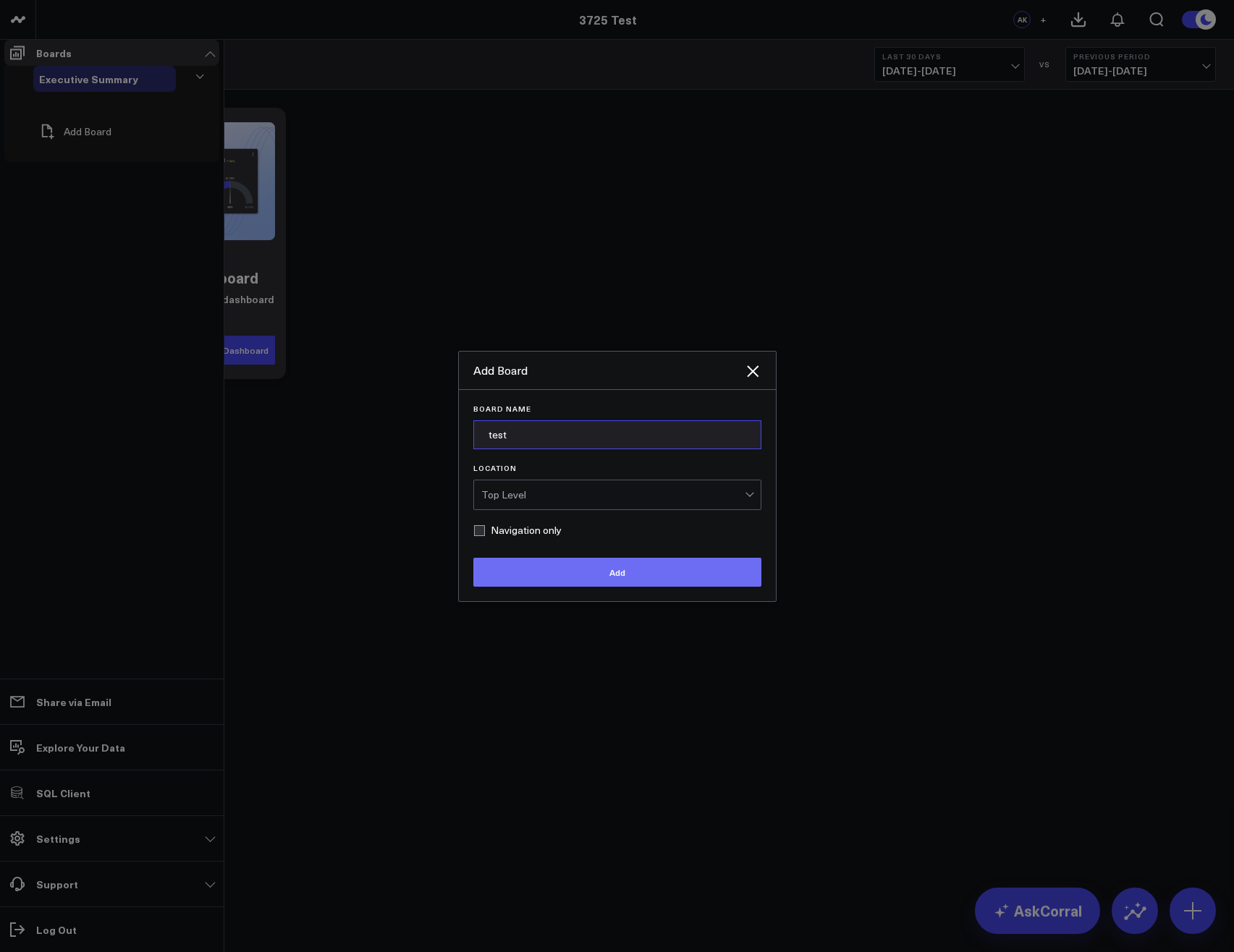
type input "test"
click at [590, 587] on button "Add" at bounding box center [617, 573] width 288 height 29
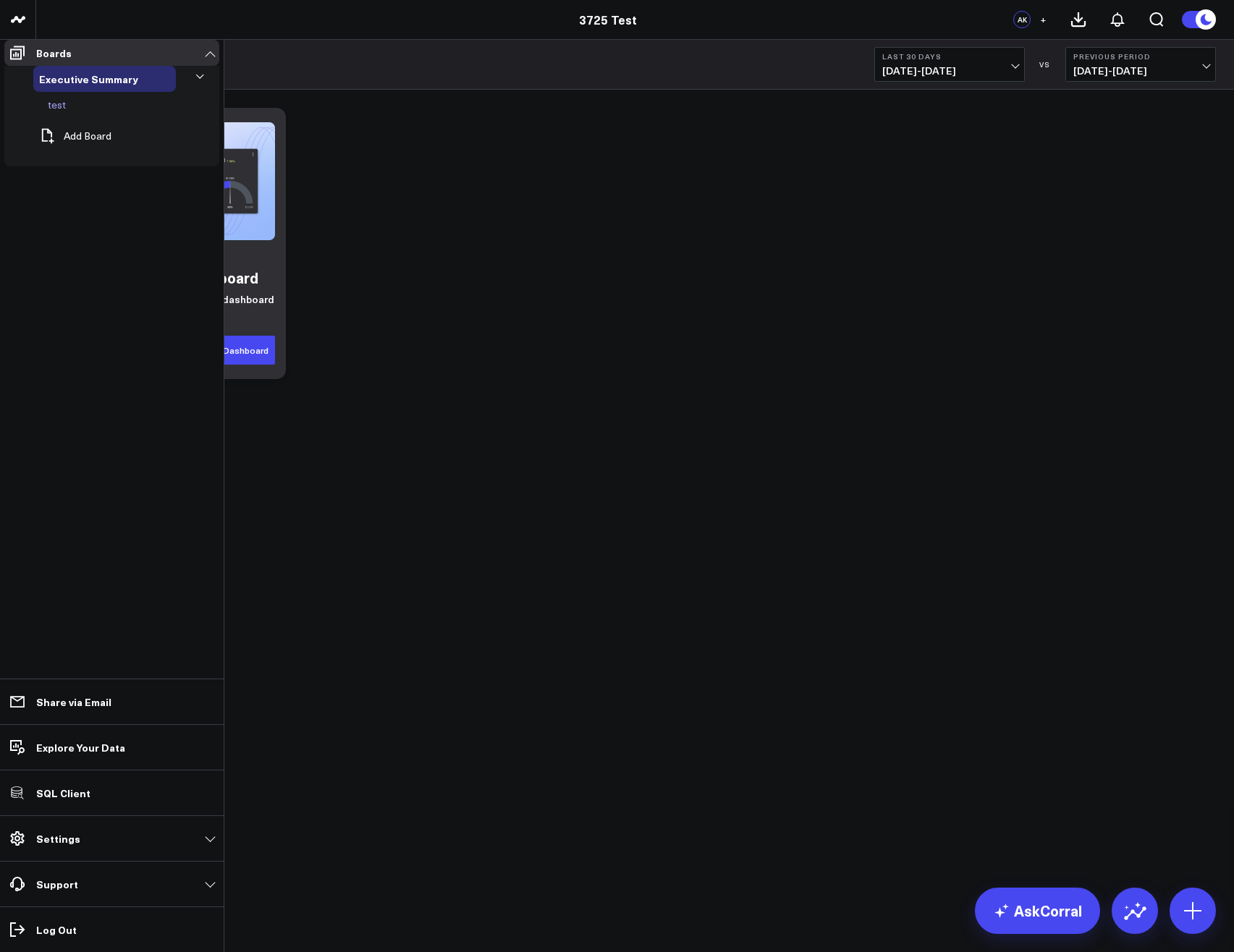
click at [76, 113] on icon at bounding box center [84, 105] width 18 height 18
click at [131, 220] on button "Delete Board" at bounding box center [144, 233] width 122 height 33
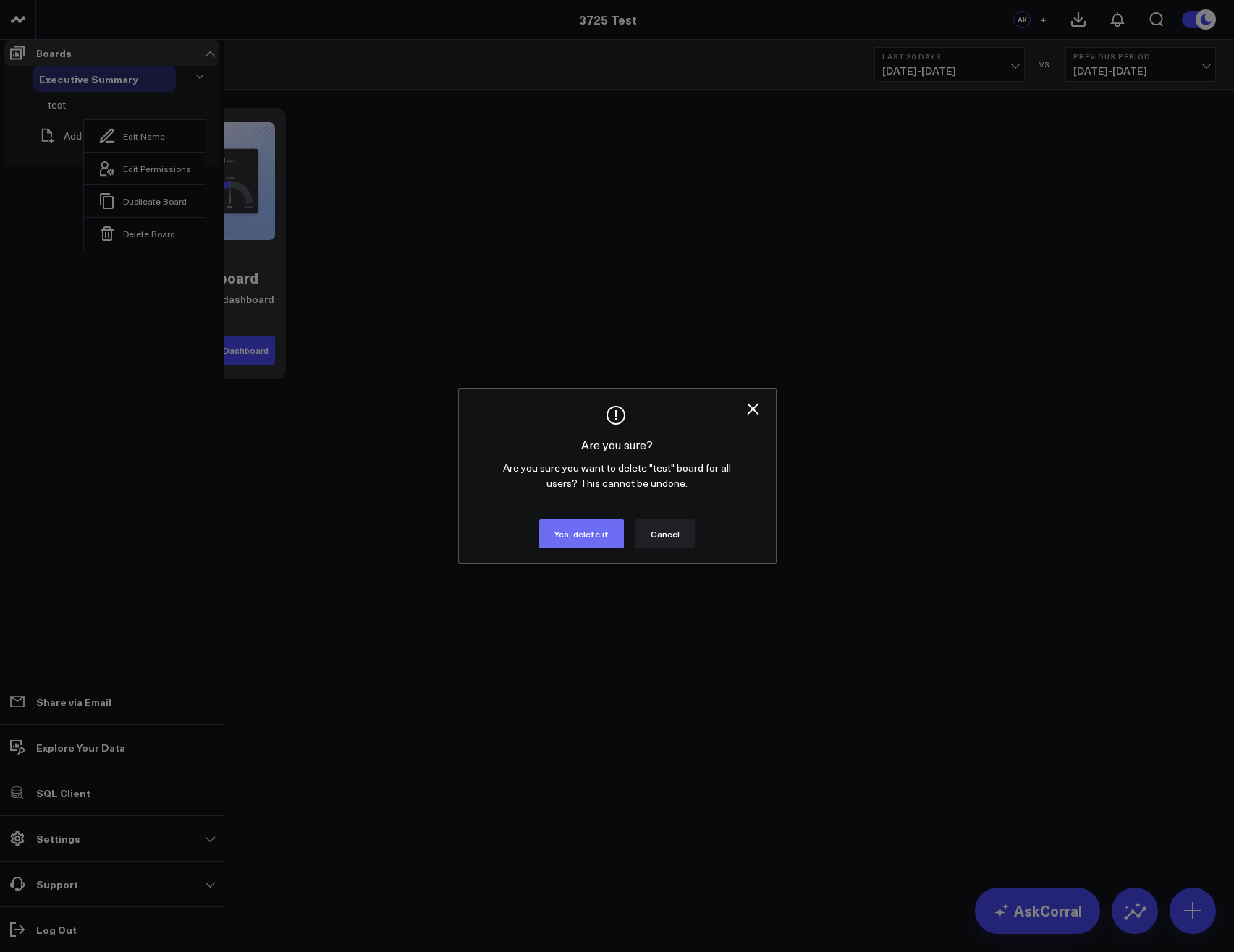
click at [573, 548] on button "Yes, delete it" at bounding box center [581, 534] width 85 height 29
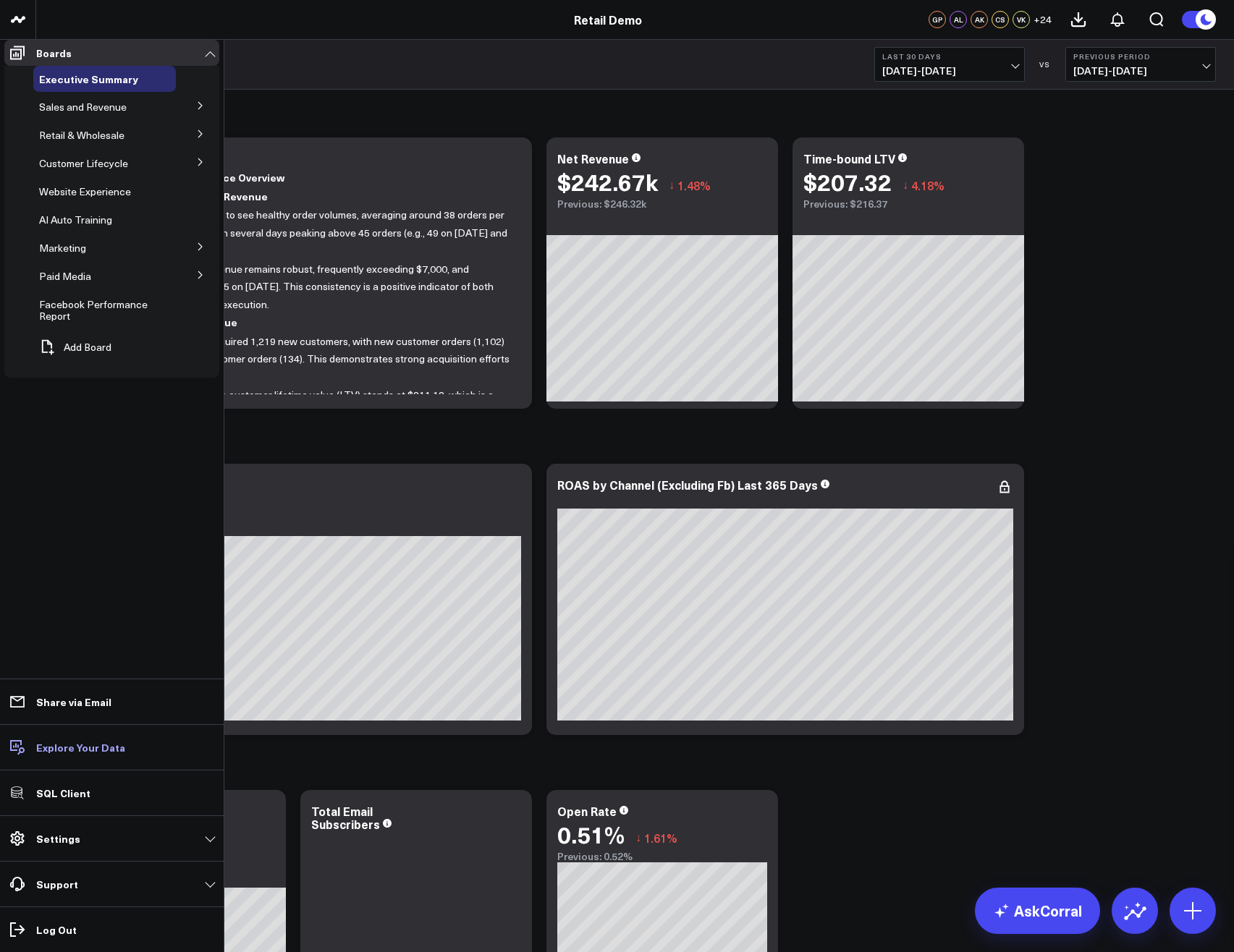
click at [90, 752] on p "Explore Your Data" at bounding box center [81, 748] width 89 height 12
click at [80, 699] on p "Share via Email" at bounding box center [74, 702] width 76 height 12
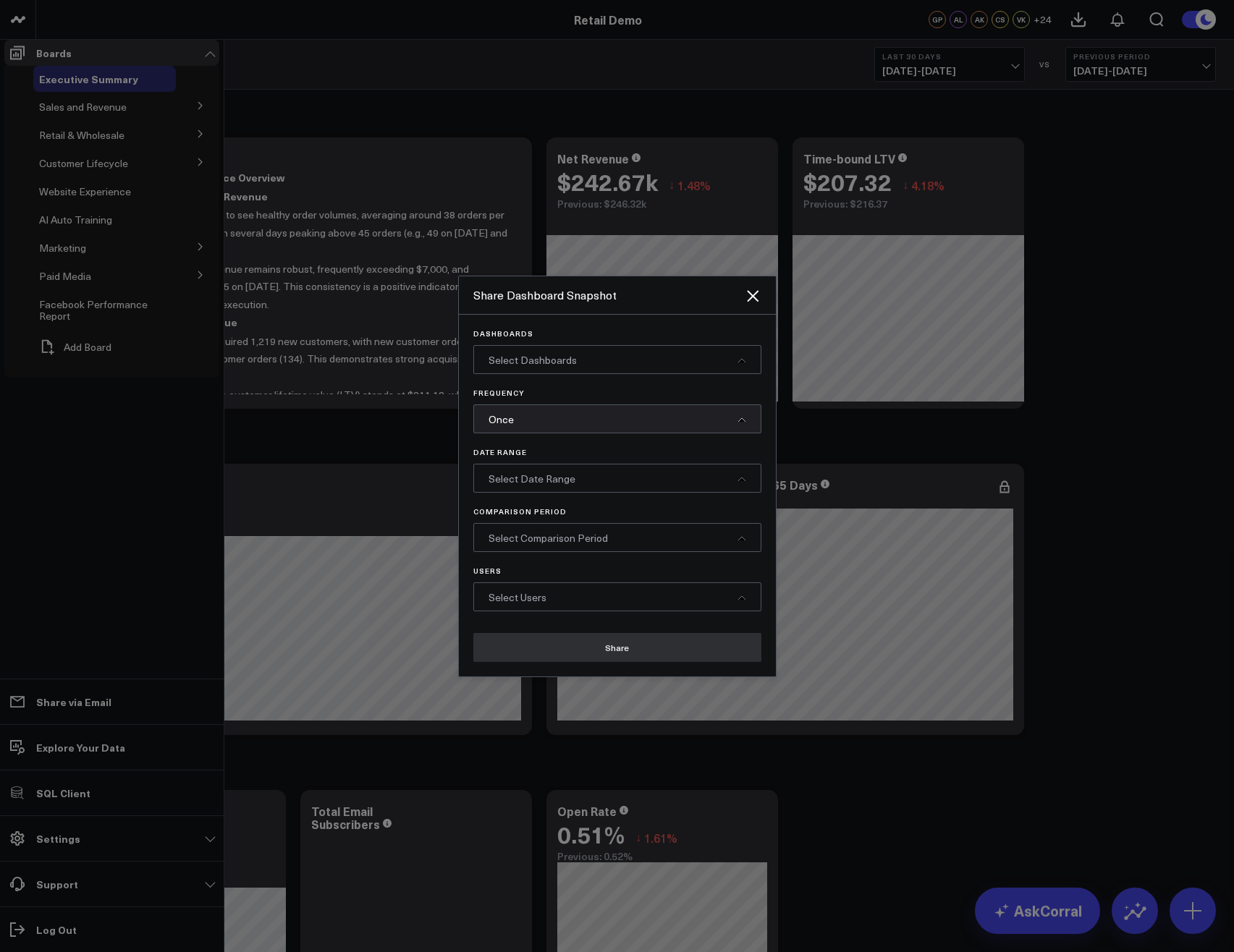
click at [562, 374] on div "Select Dashboards" at bounding box center [617, 359] width 288 height 29
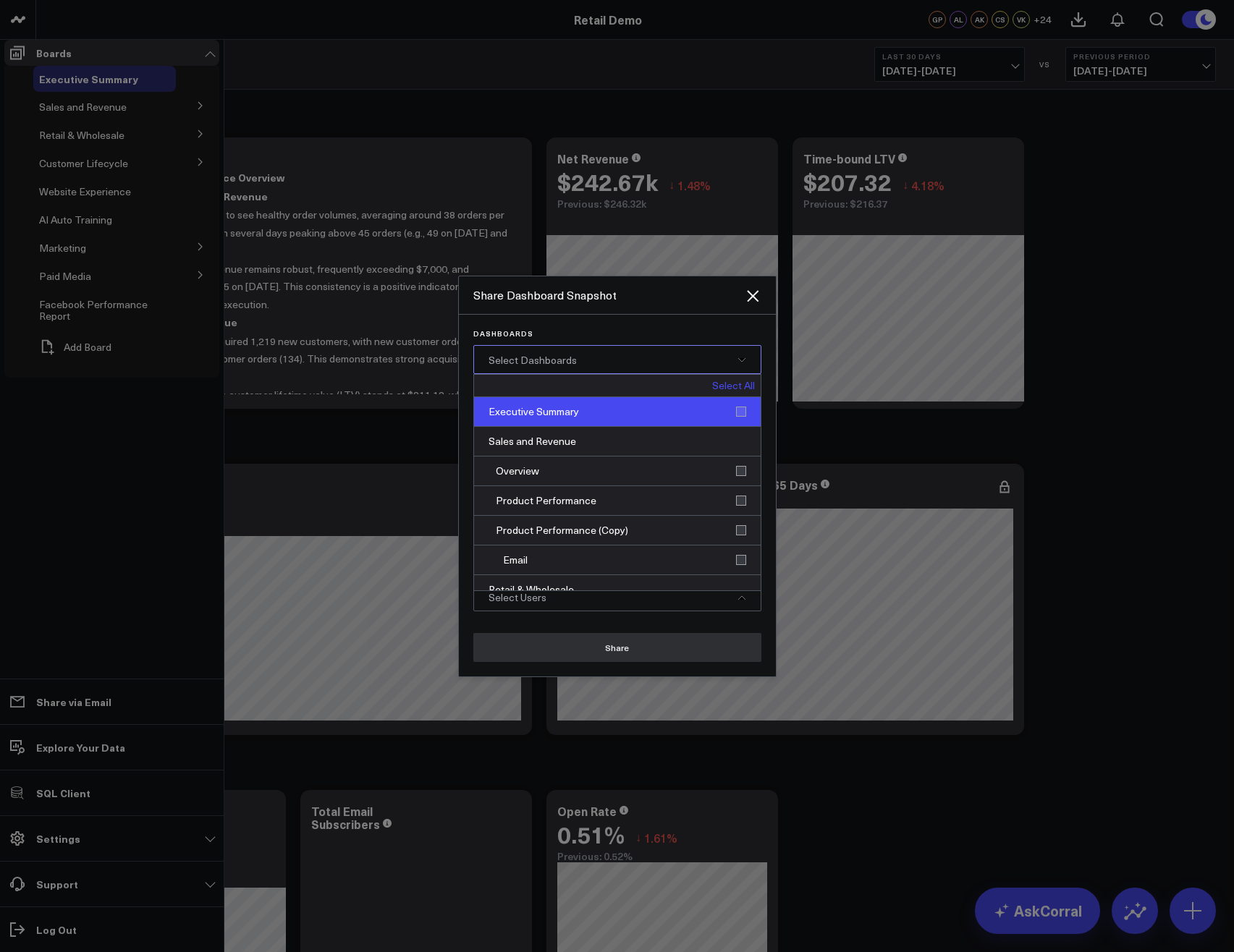
click at [537, 427] on div "Executive Summary" at bounding box center [617, 411] width 286 height 29
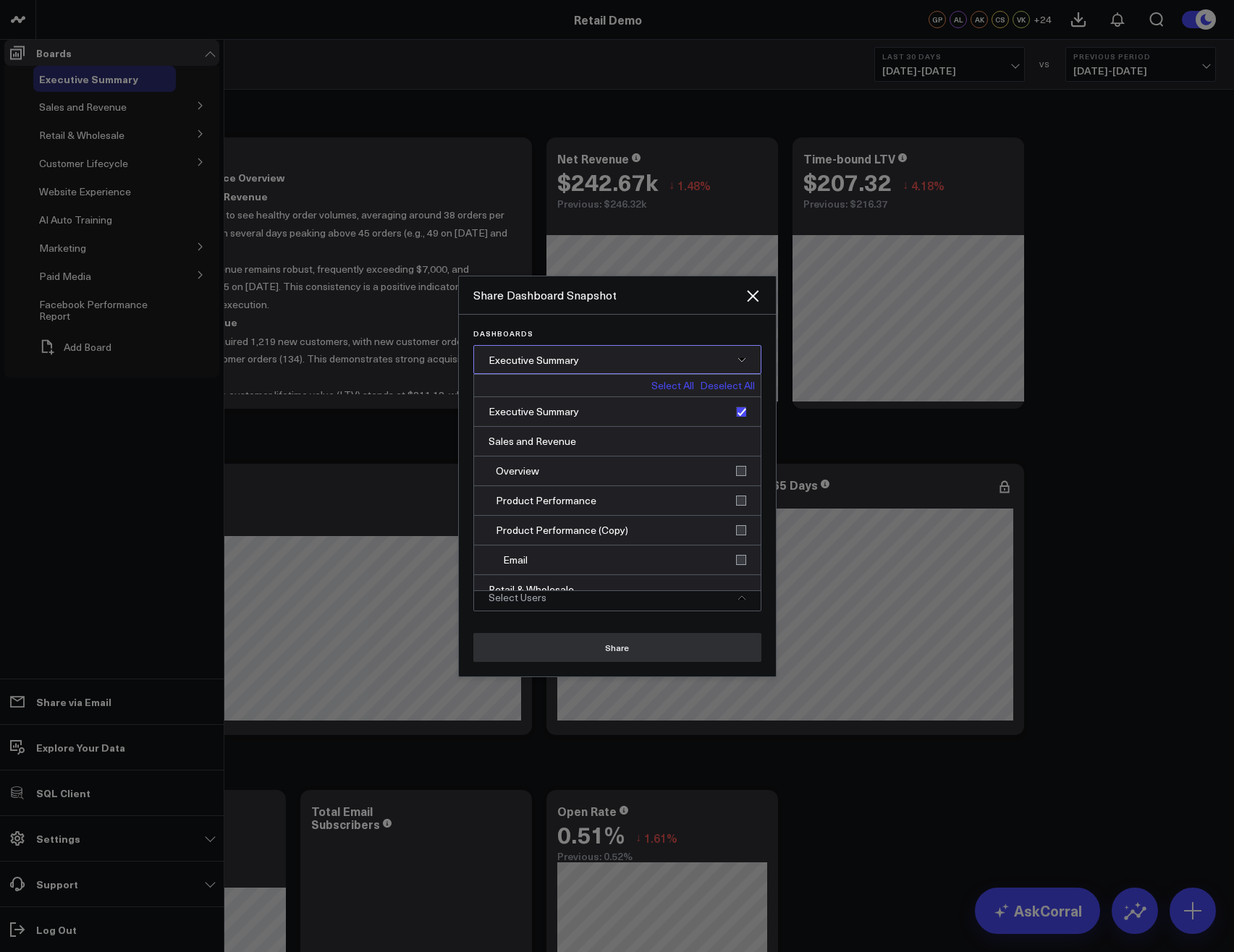
click at [618, 372] on div "Executive Summary" at bounding box center [617, 359] width 288 height 29
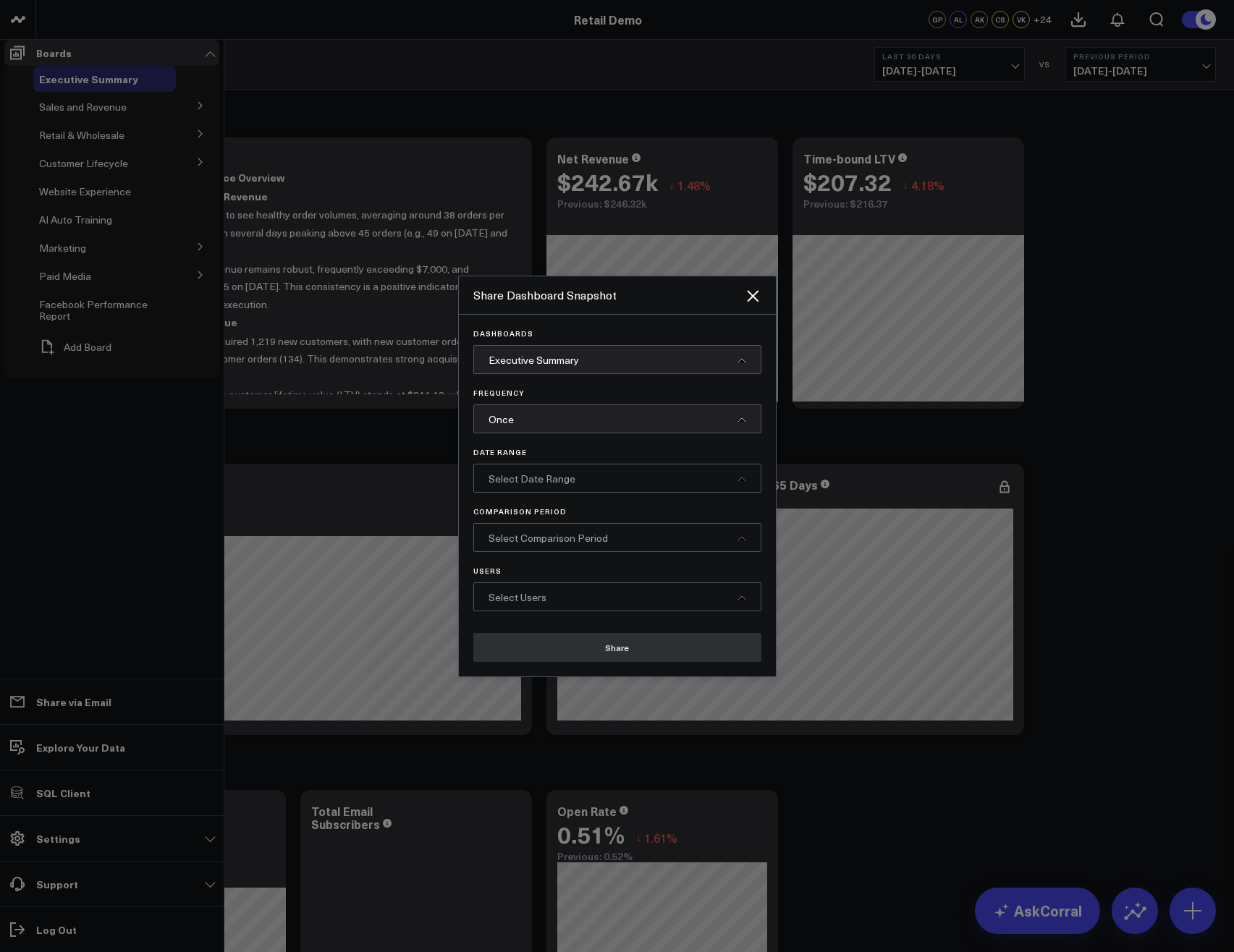
click at [520, 611] on div "Select Users" at bounding box center [617, 597] width 288 height 29
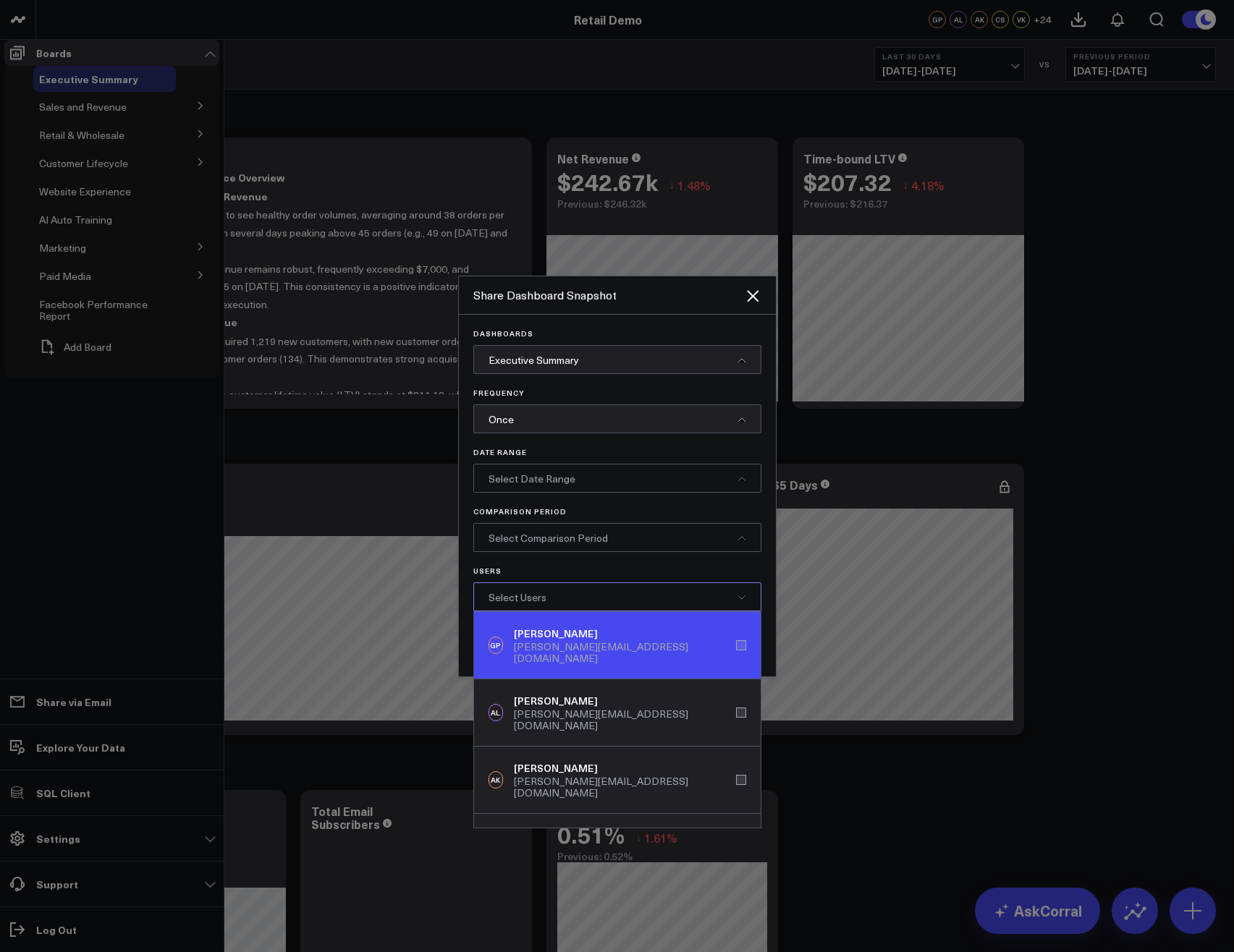
click at [541, 641] on div "Gareth Price" at bounding box center [625, 633] width 222 height 14
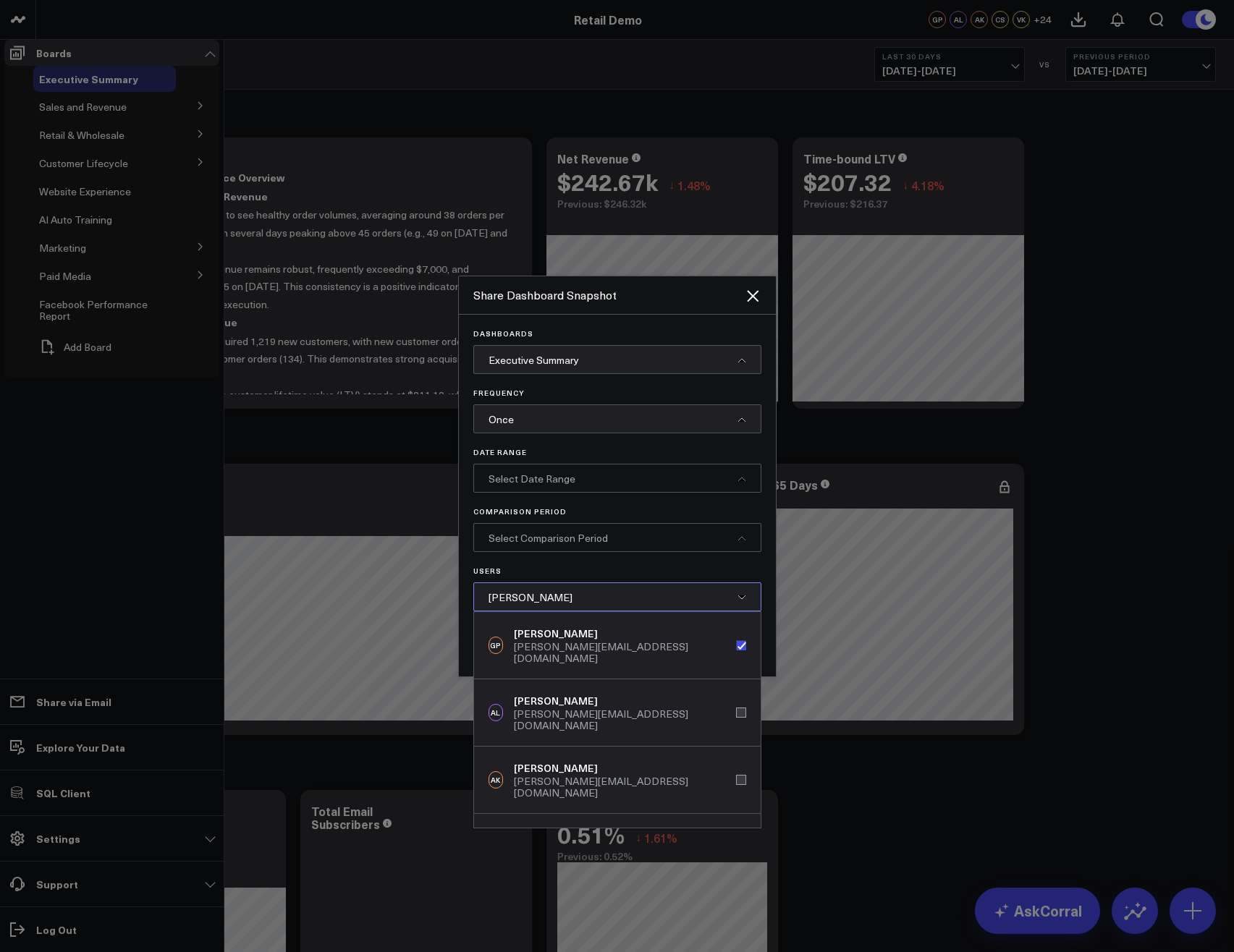
click at [553, 493] on div "Select Date Range" at bounding box center [617, 479] width 288 height 29
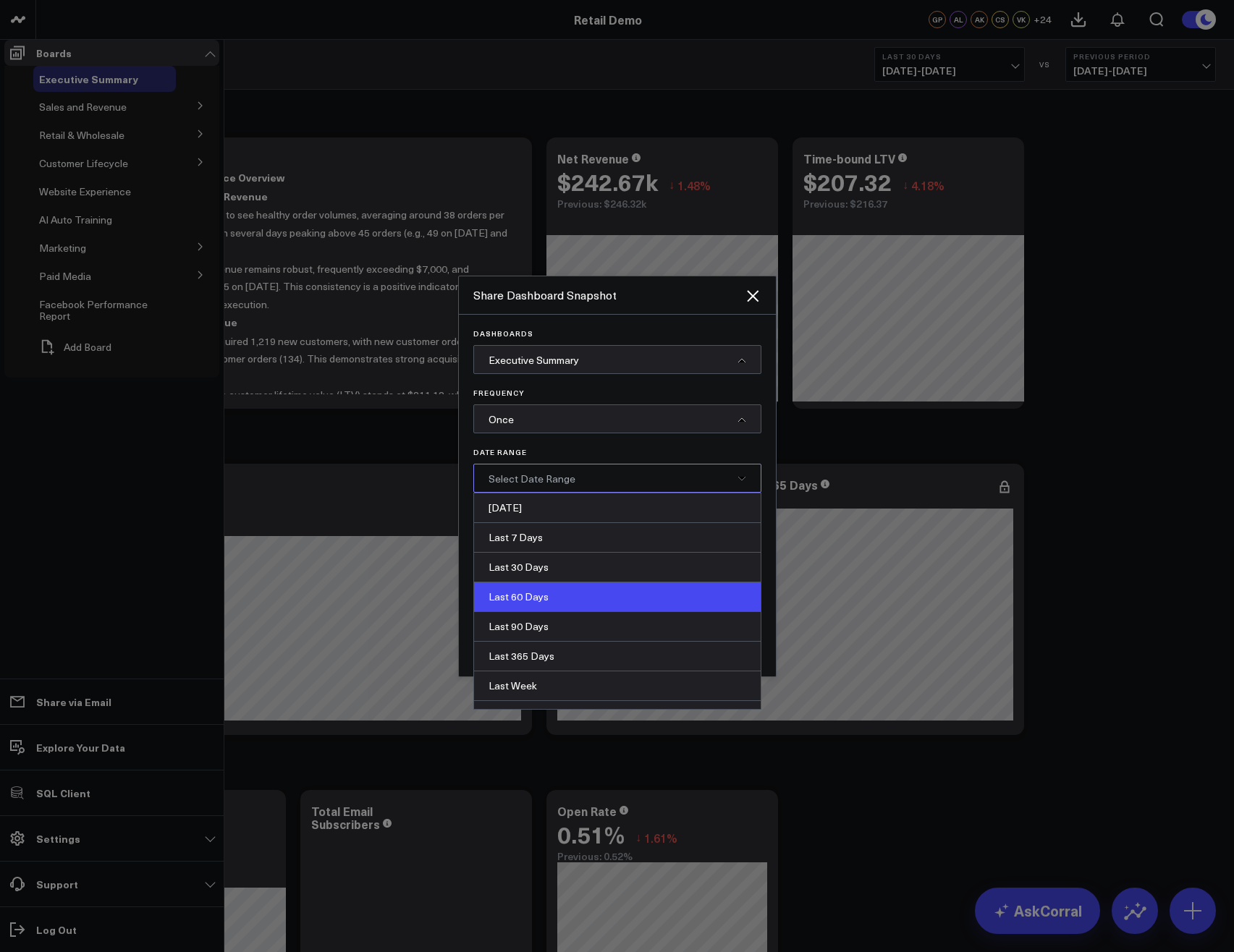
click at [527, 611] on div "Last 60 Days" at bounding box center [617, 597] width 286 height 29
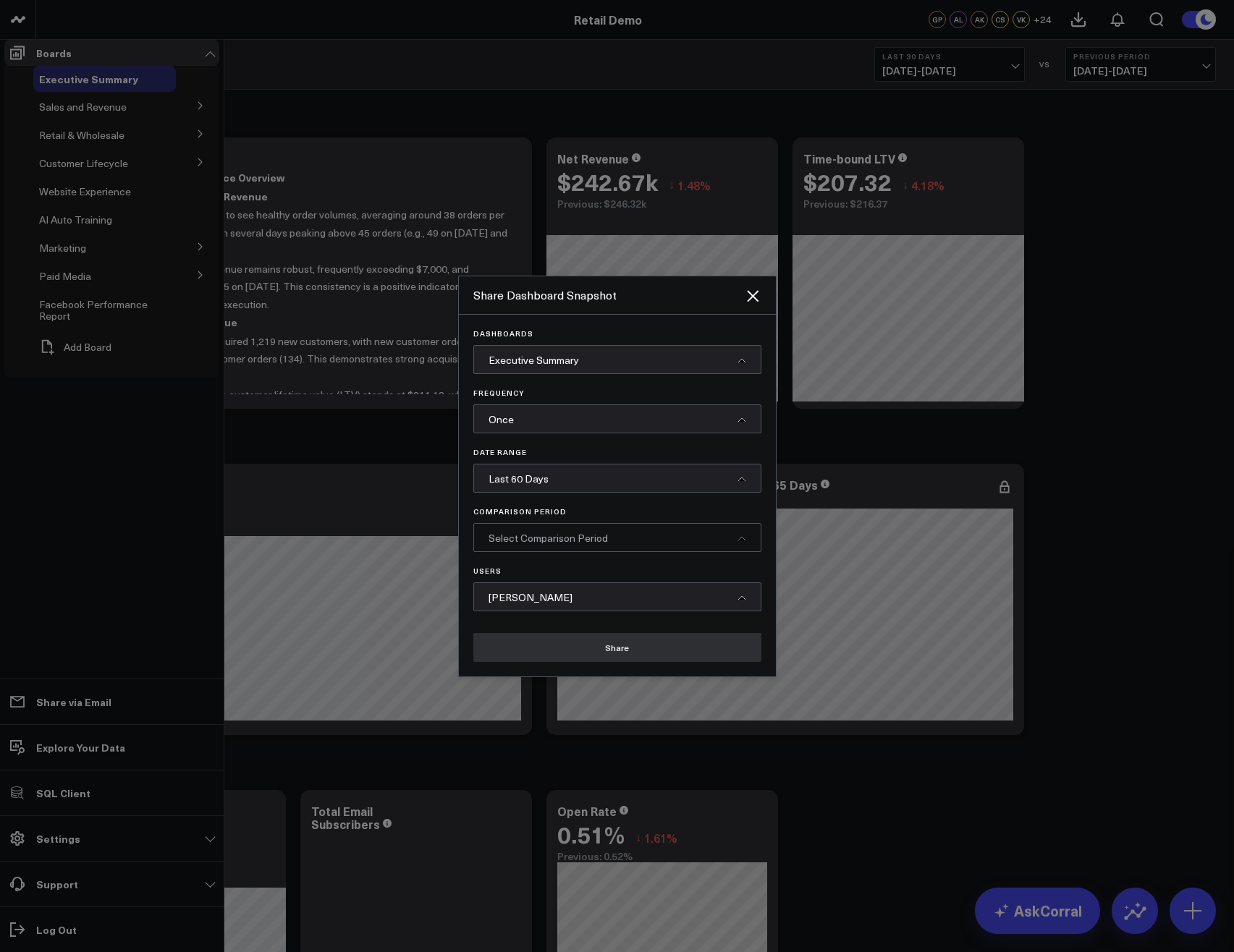
click at [540, 552] on div "Select Comparison Period" at bounding box center [617, 537] width 288 height 29
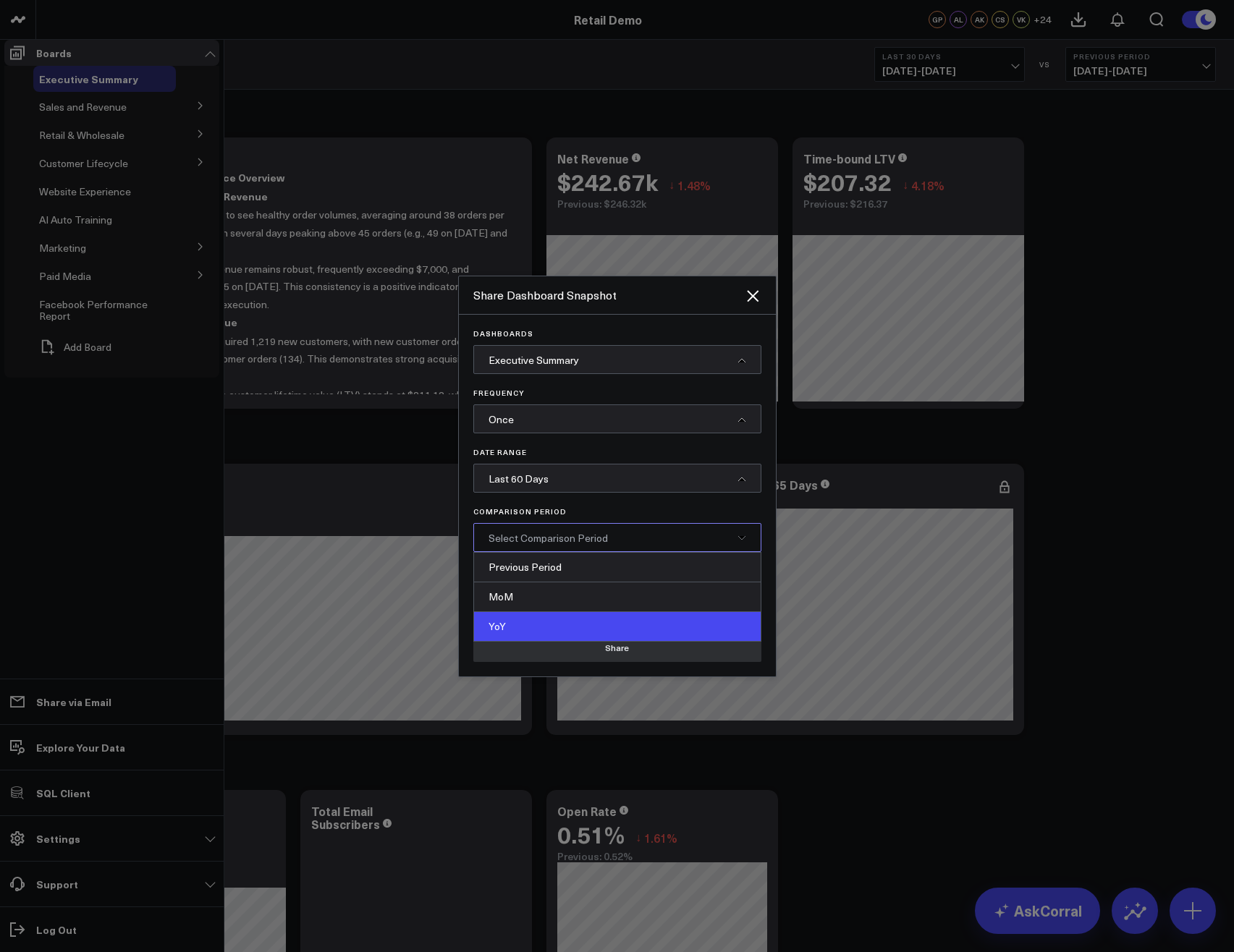
click at [522, 636] on div "YoY" at bounding box center [617, 626] width 286 height 29
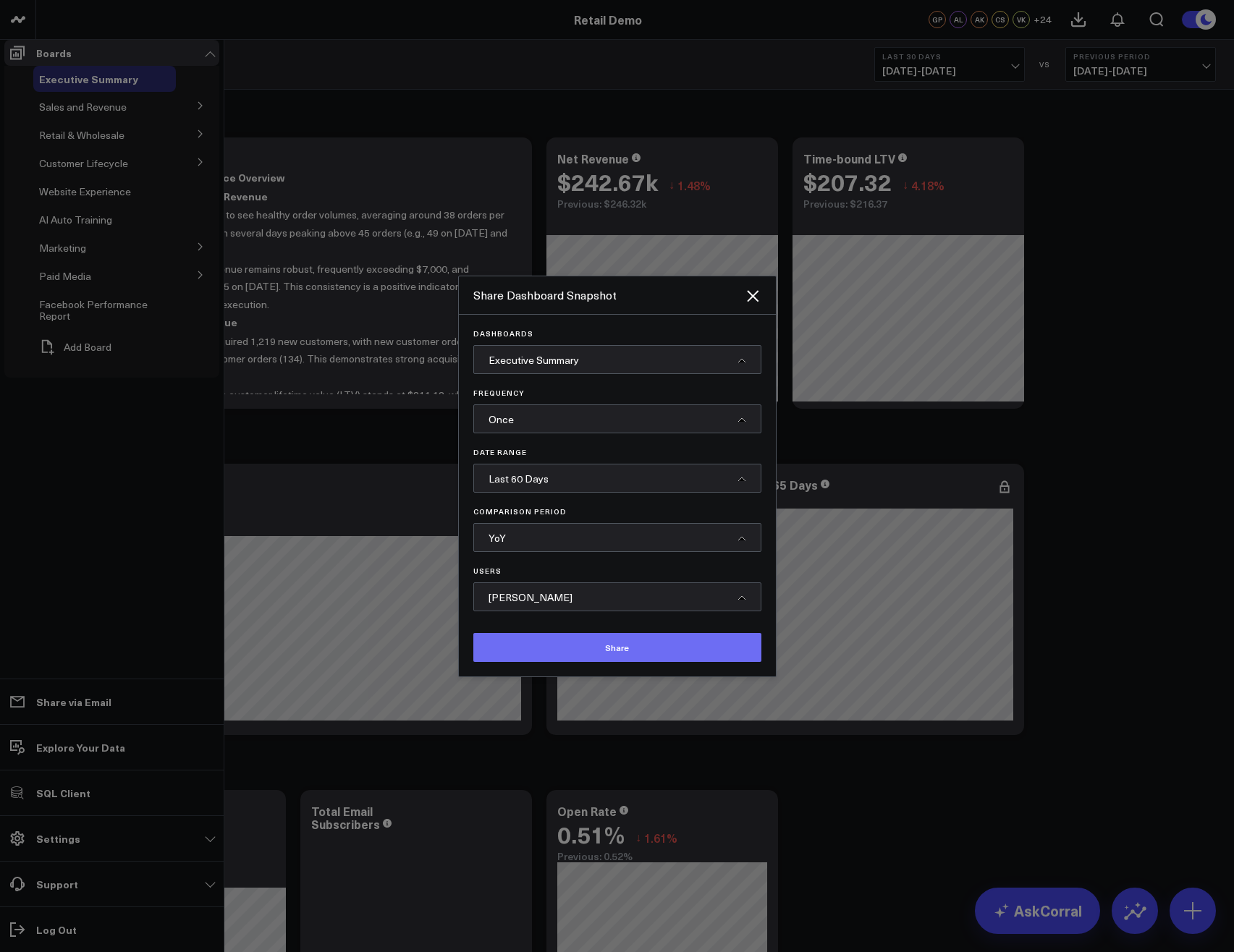
click at [551, 662] on button "Share" at bounding box center [617, 647] width 288 height 29
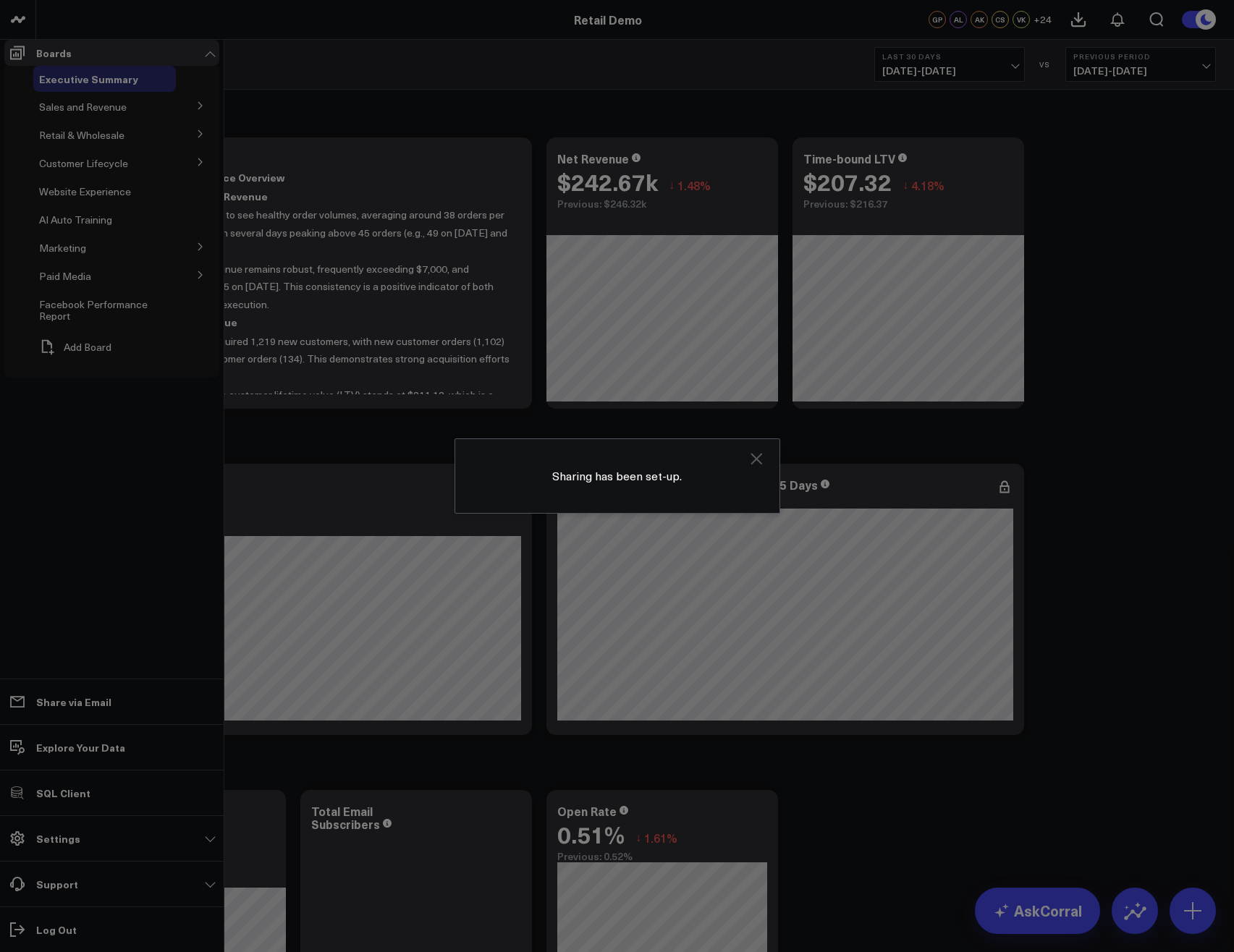
click at [755, 464] on icon at bounding box center [756, 459] width 12 height 12
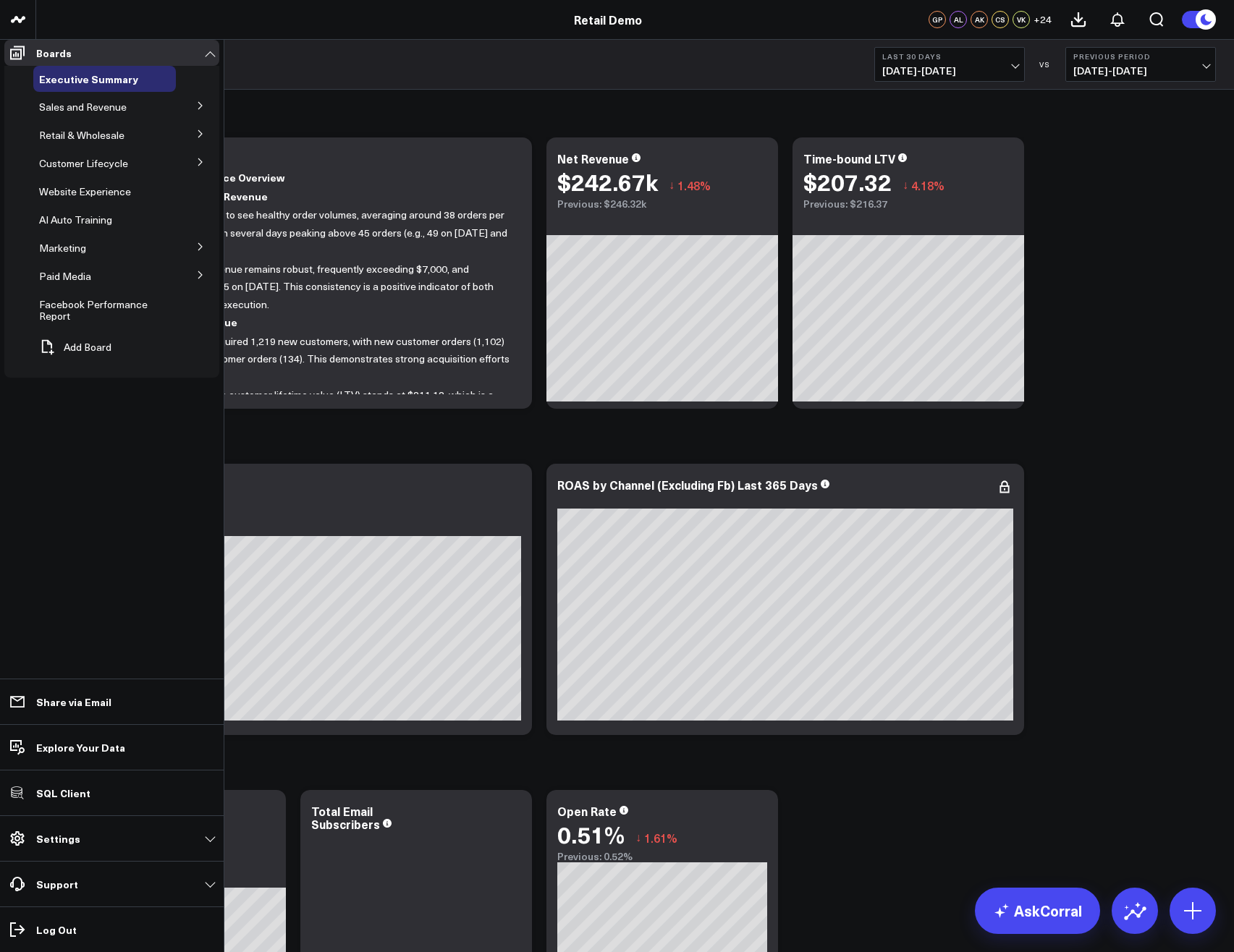
click at [191, 500] on ul "Boards Executive Summary Sales and Revenue Overview Product Performance Product…" at bounding box center [112, 495] width 223 height 913
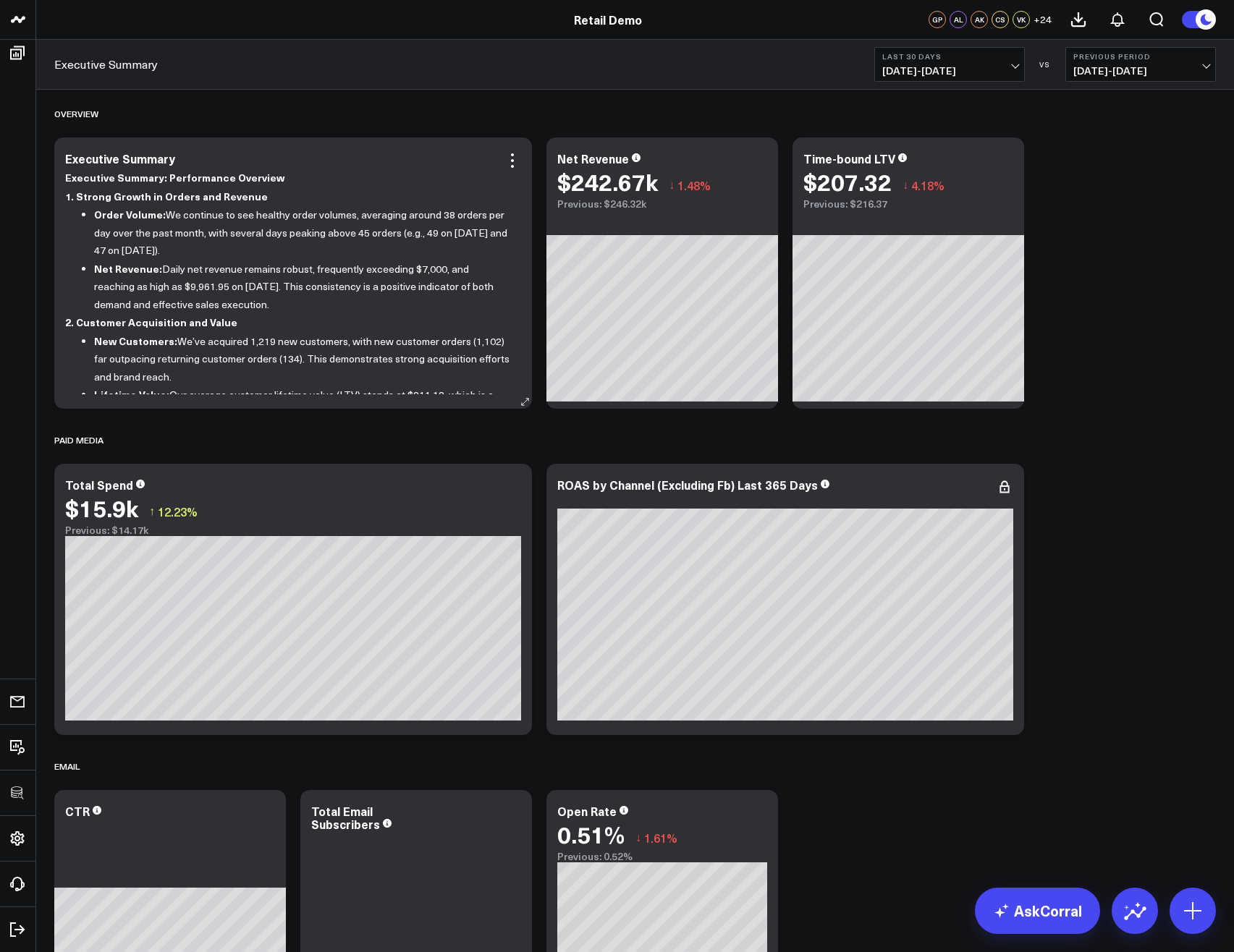
click at [453, 290] on li "Net Revenue: Daily net revenue remains robust, frequently exceeding $7,000, and…" at bounding box center [302, 286] width 416 height 55
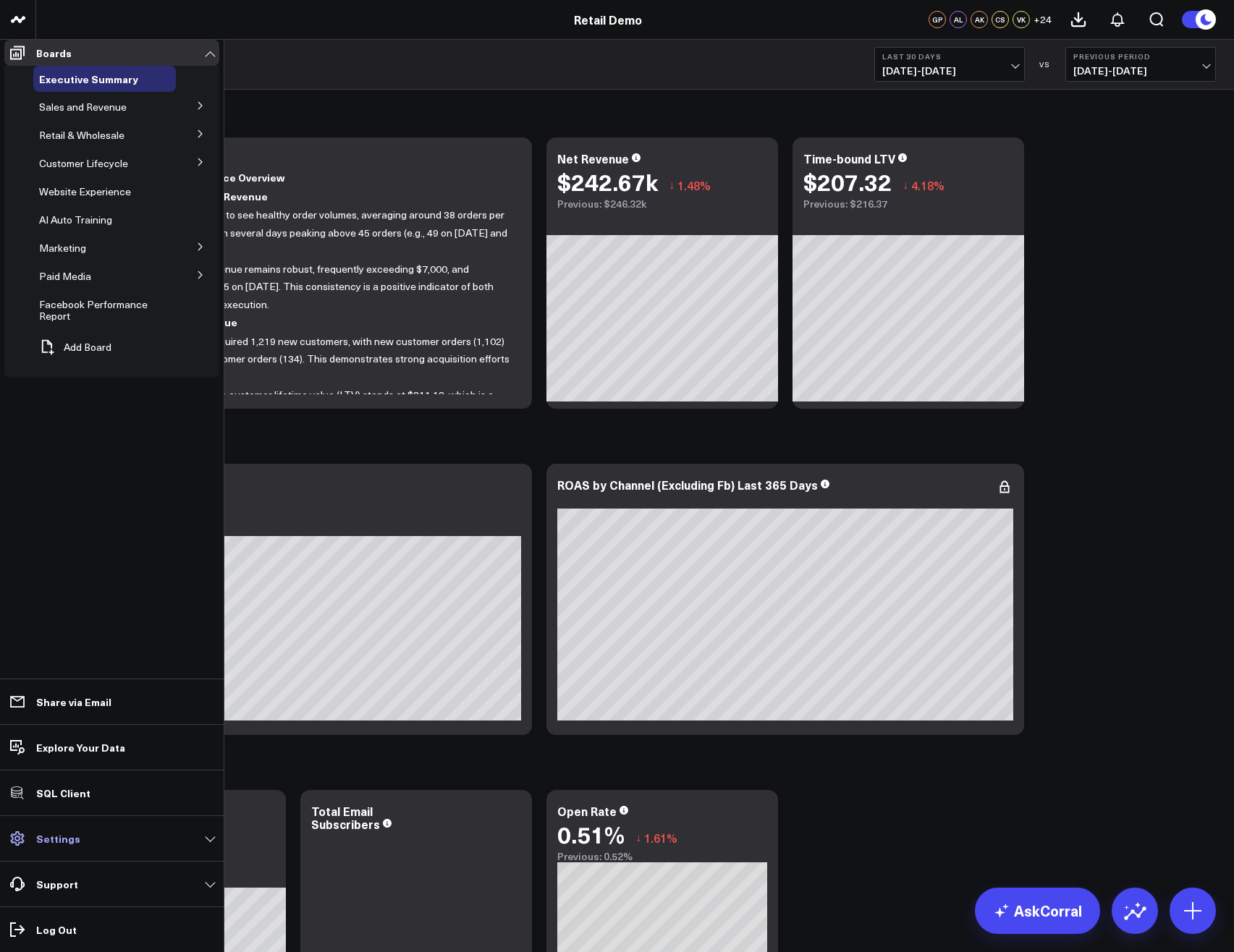
click at [80, 835] on link "Settings" at bounding box center [112, 839] width 215 height 26
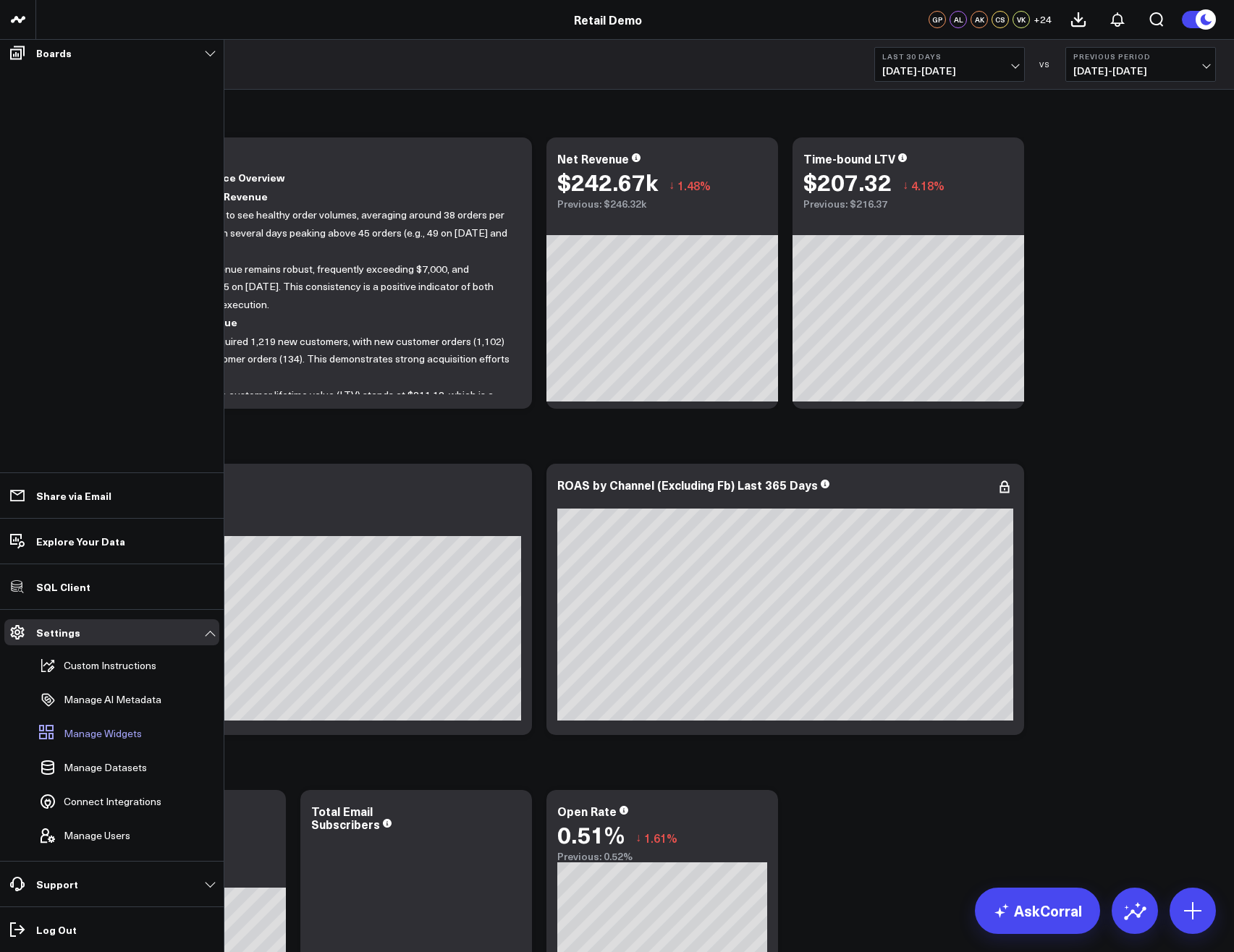
click at [118, 740] on span "Manage Widgets" at bounding box center [102, 734] width 78 height 12
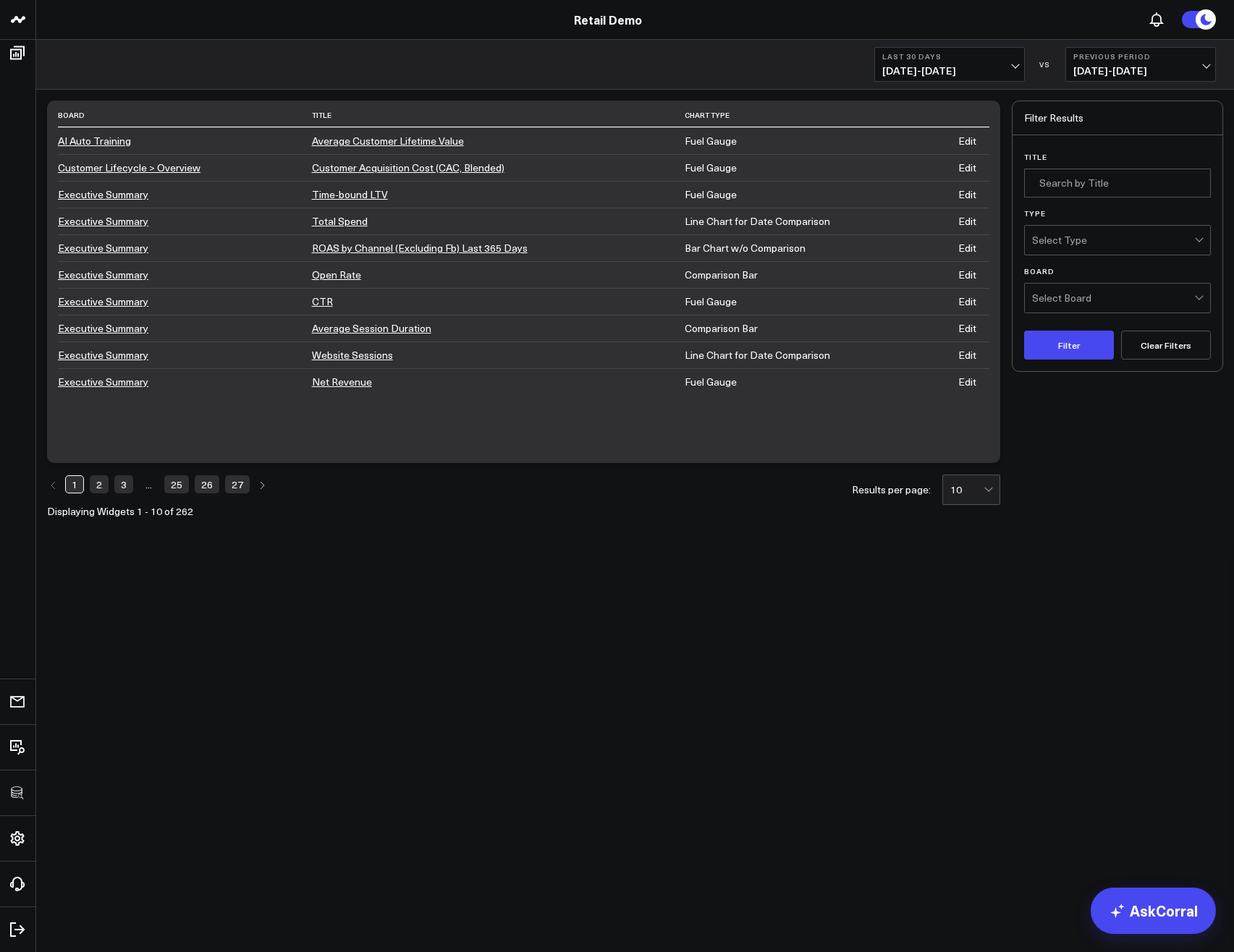
click at [107, 490] on link "2" at bounding box center [99, 484] width 18 height 18
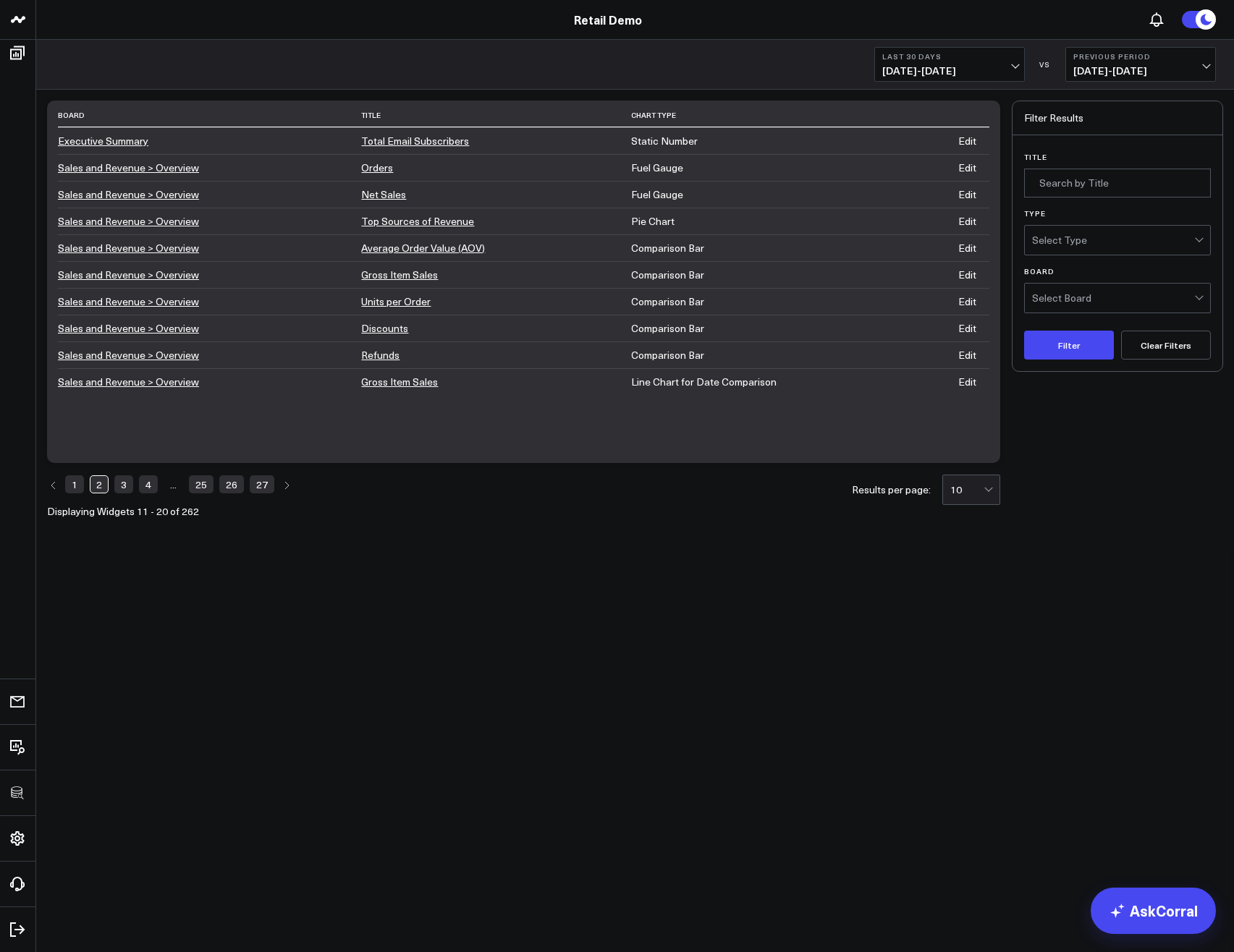
click at [129, 485] on link "3" at bounding box center [123, 484] width 18 height 18
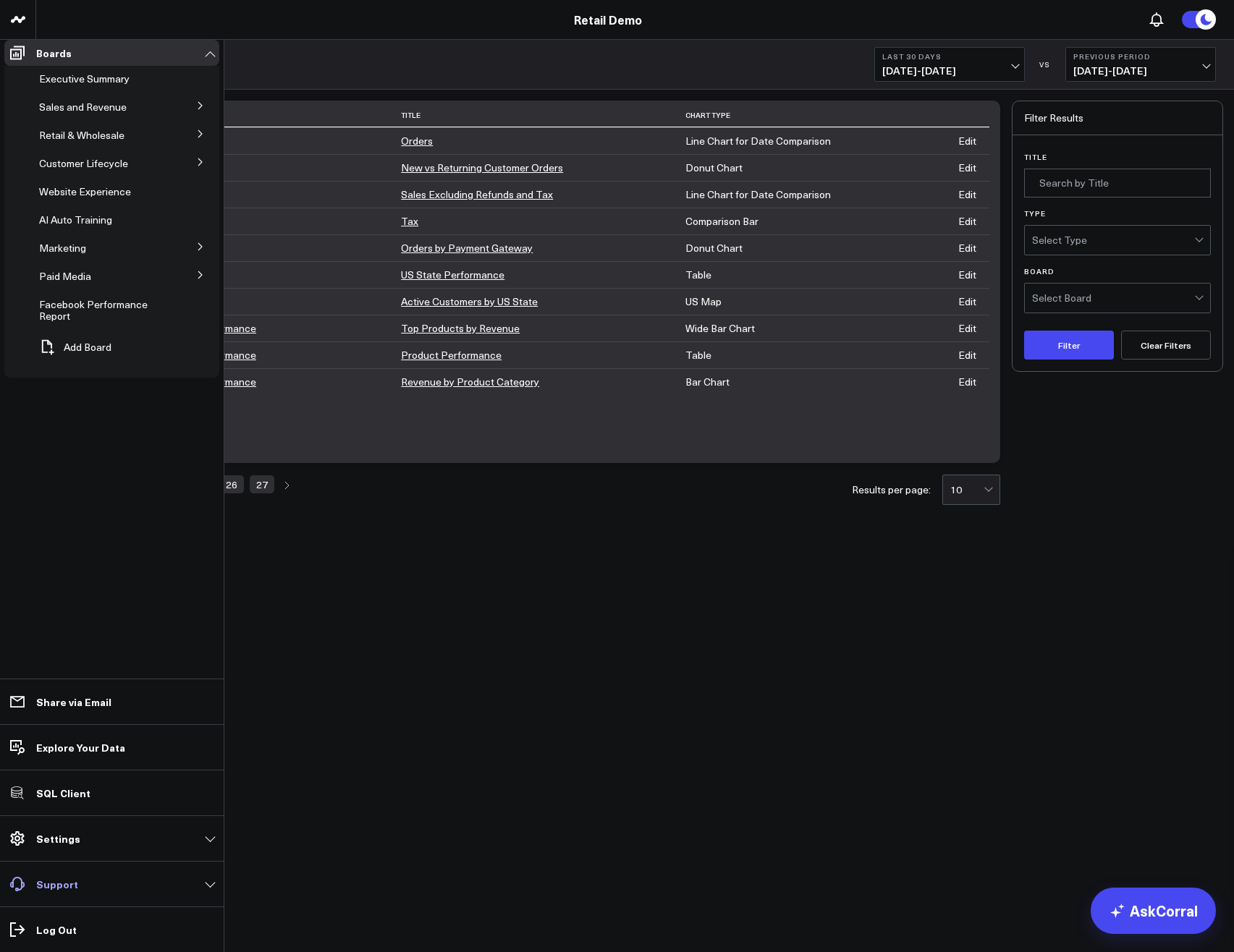
click at [55, 884] on p "Support" at bounding box center [57, 884] width 42 height 12
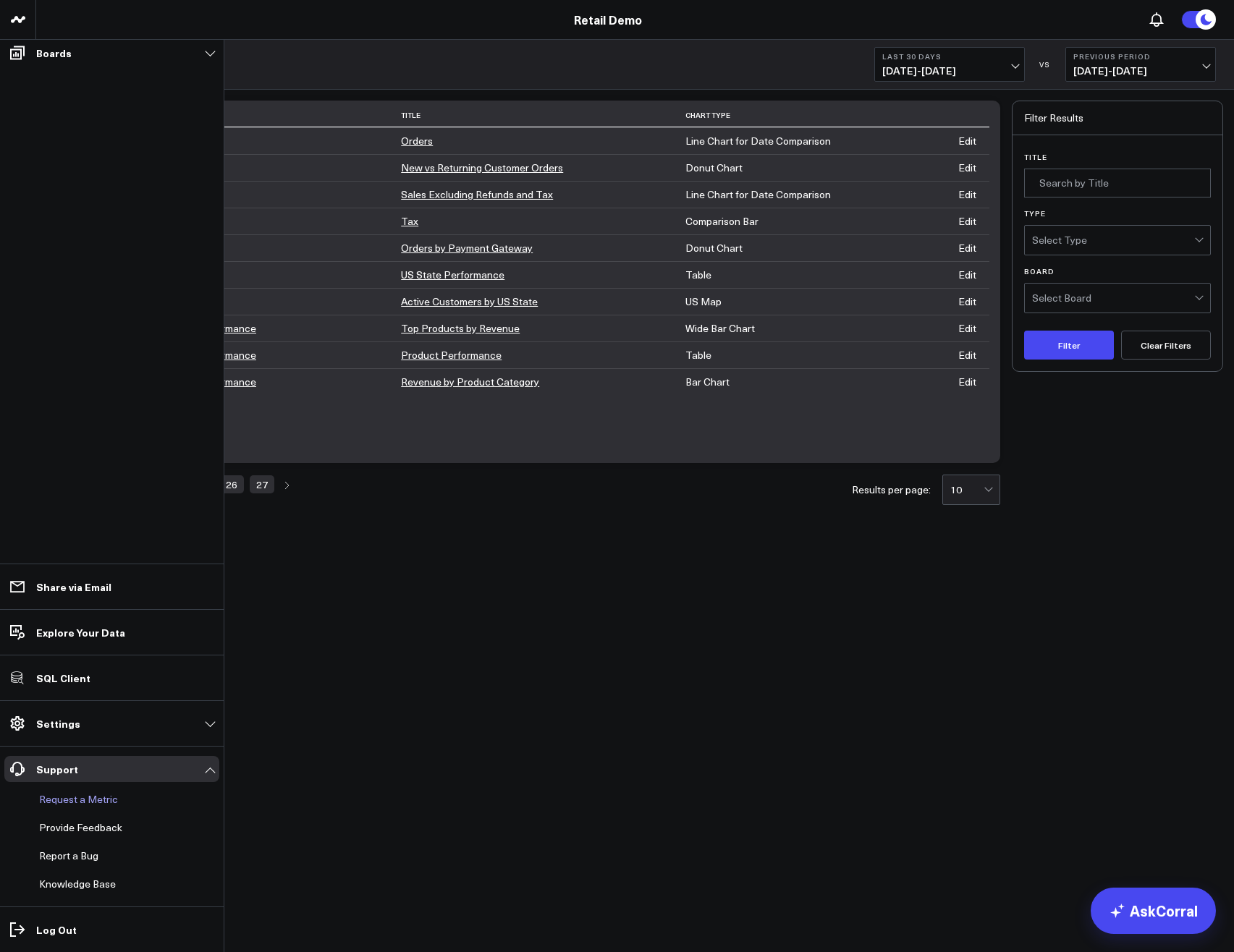
click at [70, 805] on button "Request a Metric" at bounding box center [76, 799] width 85 height 26
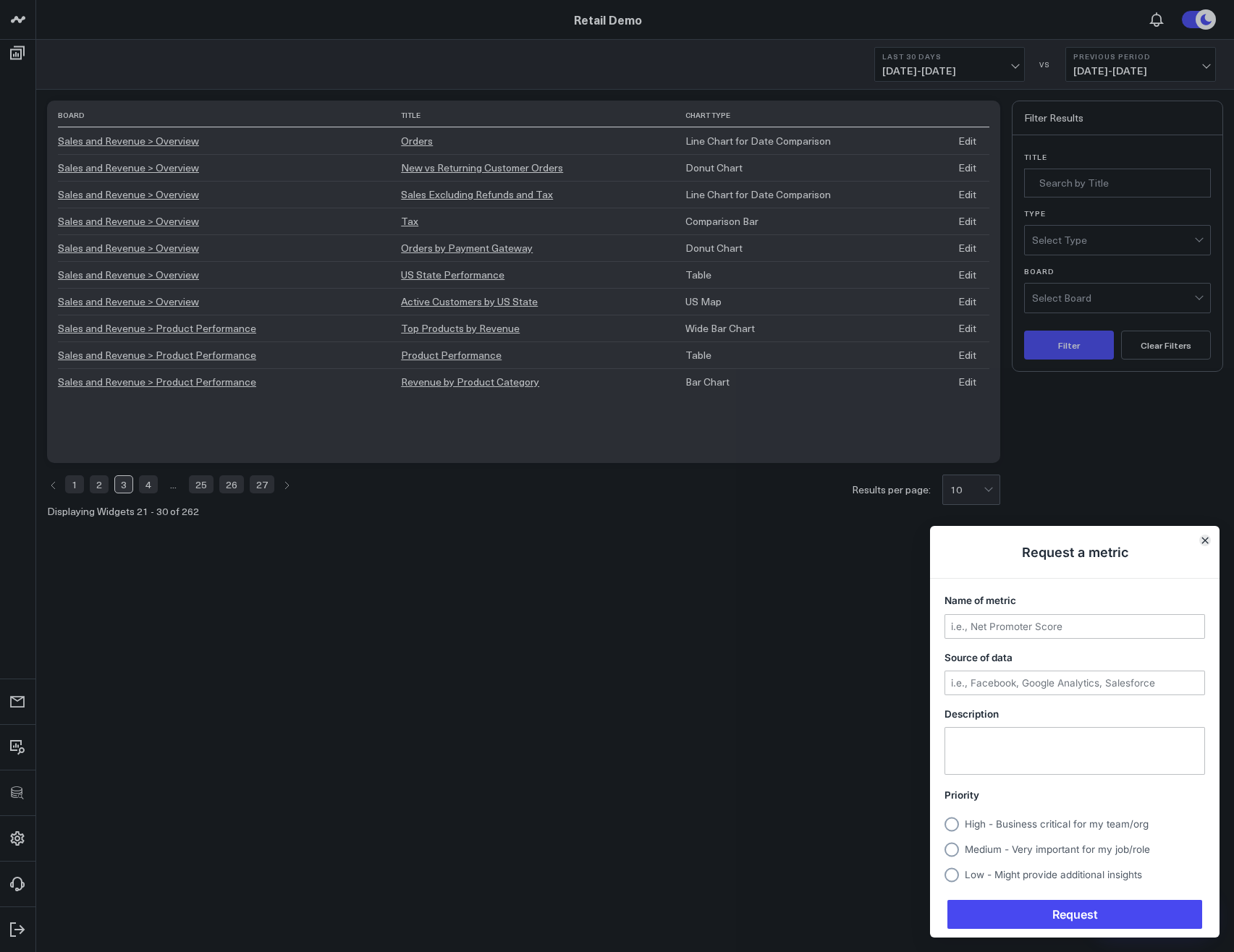
click at [1204, 542] on icon "Close" at bounding box center [1205, 540] width 6 height 6
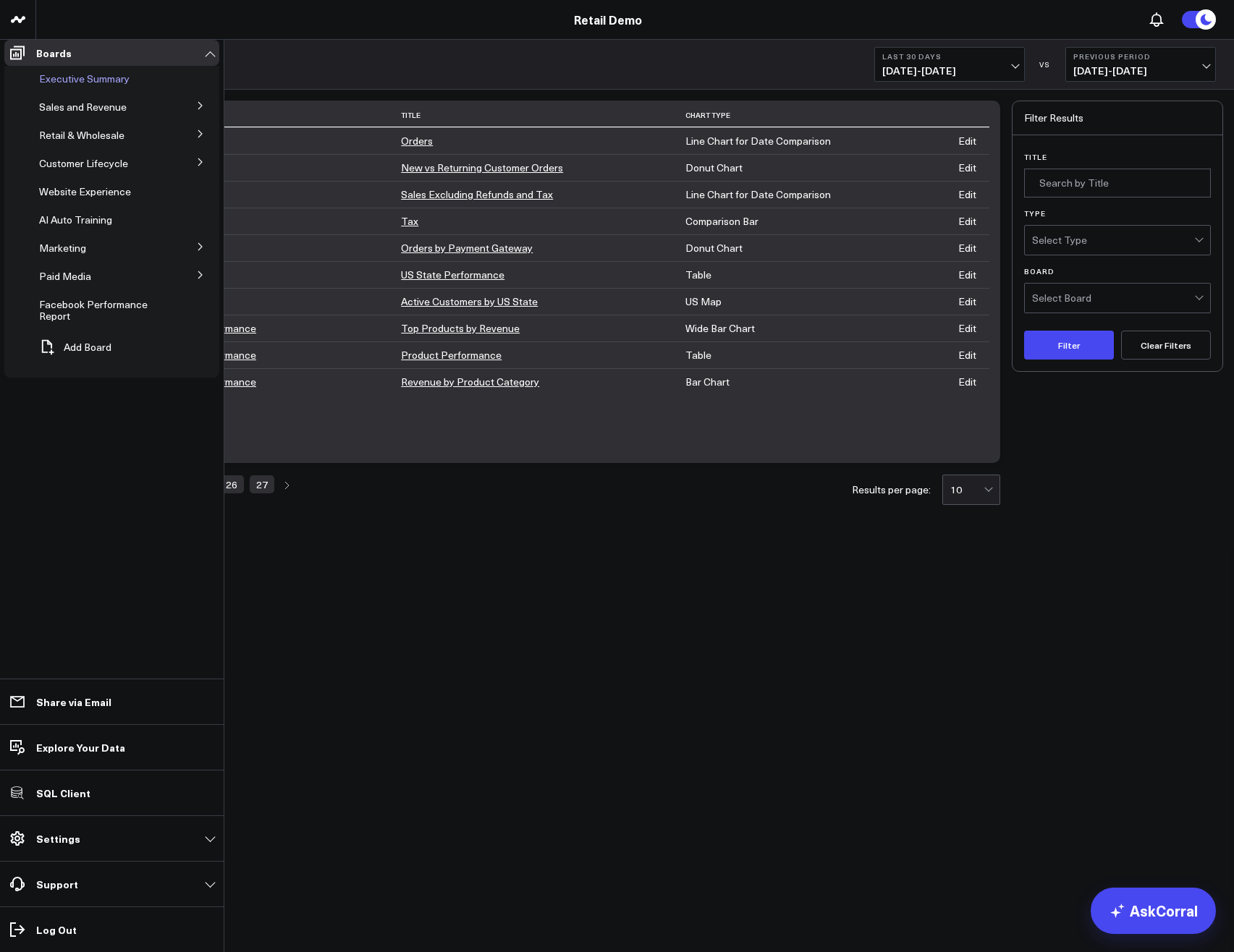
click at [66, 86] on span "Executive Summary" at bounding box center [85, 78] width 91 height 13
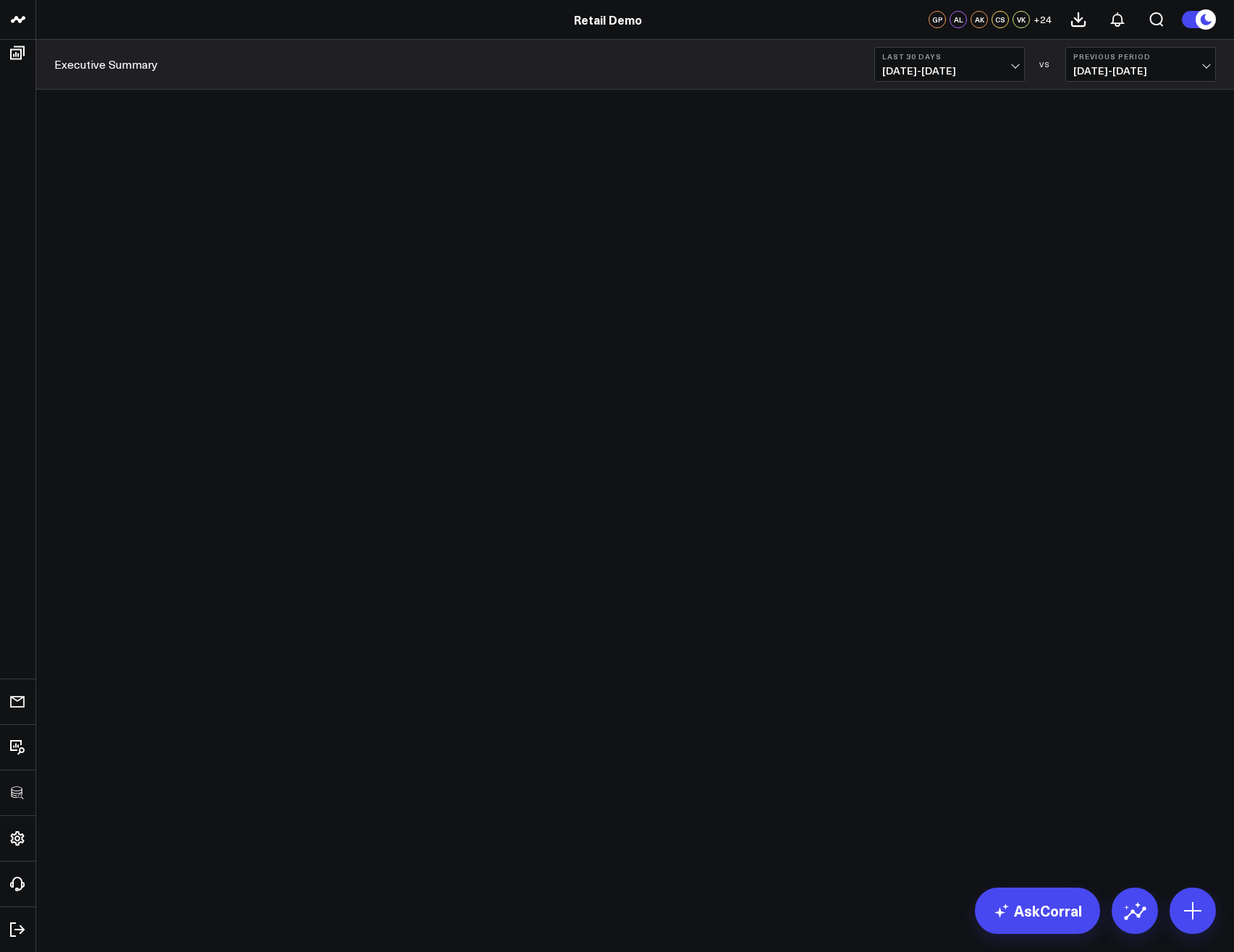
click at [437, 516] on body "3725 Test 829 Studios Accenture Activant Capital Agriculture & Farming Demo All…" at bounding box center [617, 476] width 1234 height 952
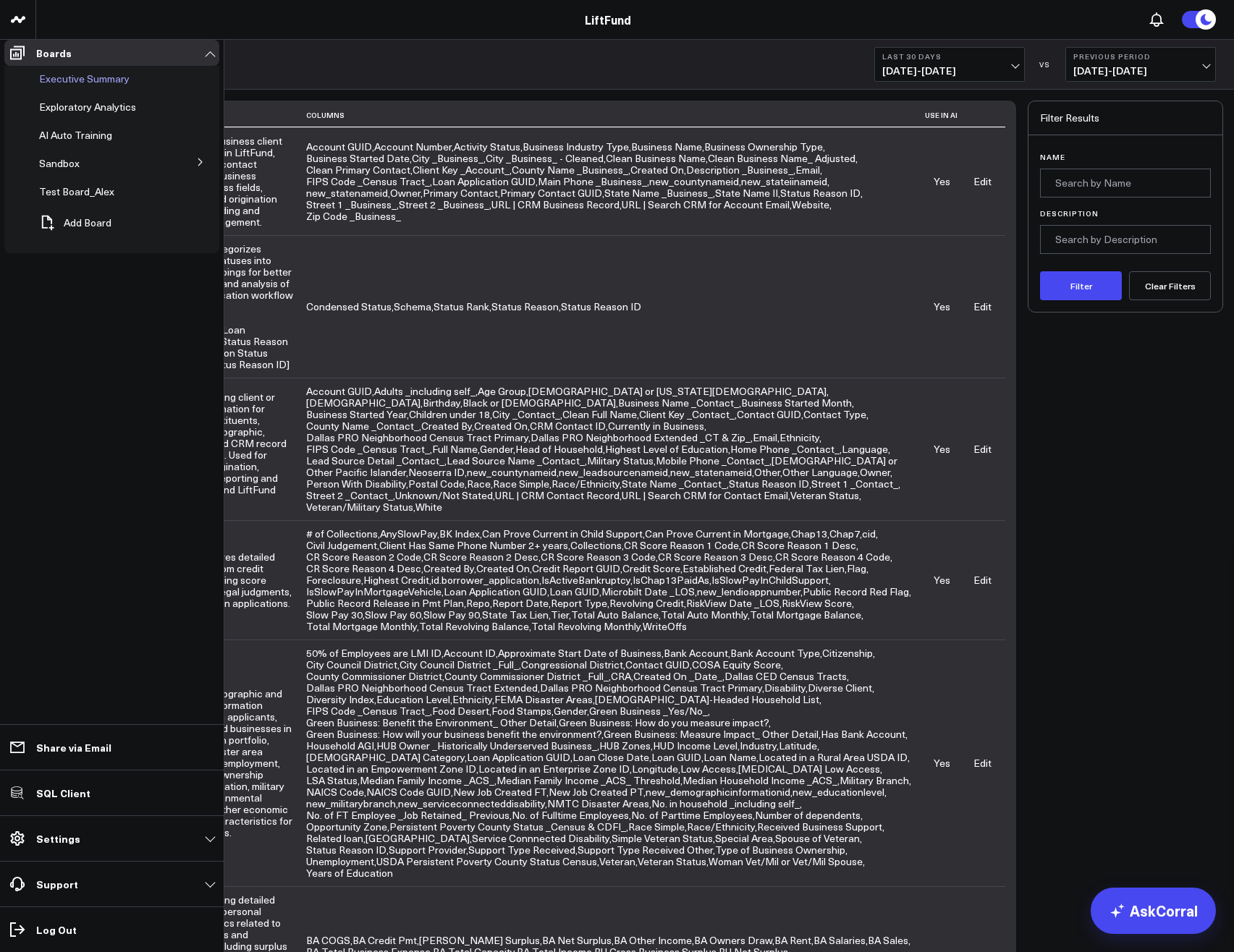
click at [86, 86] on span "Executive Summary" at bounding box center [85, 78] width 91 height 13
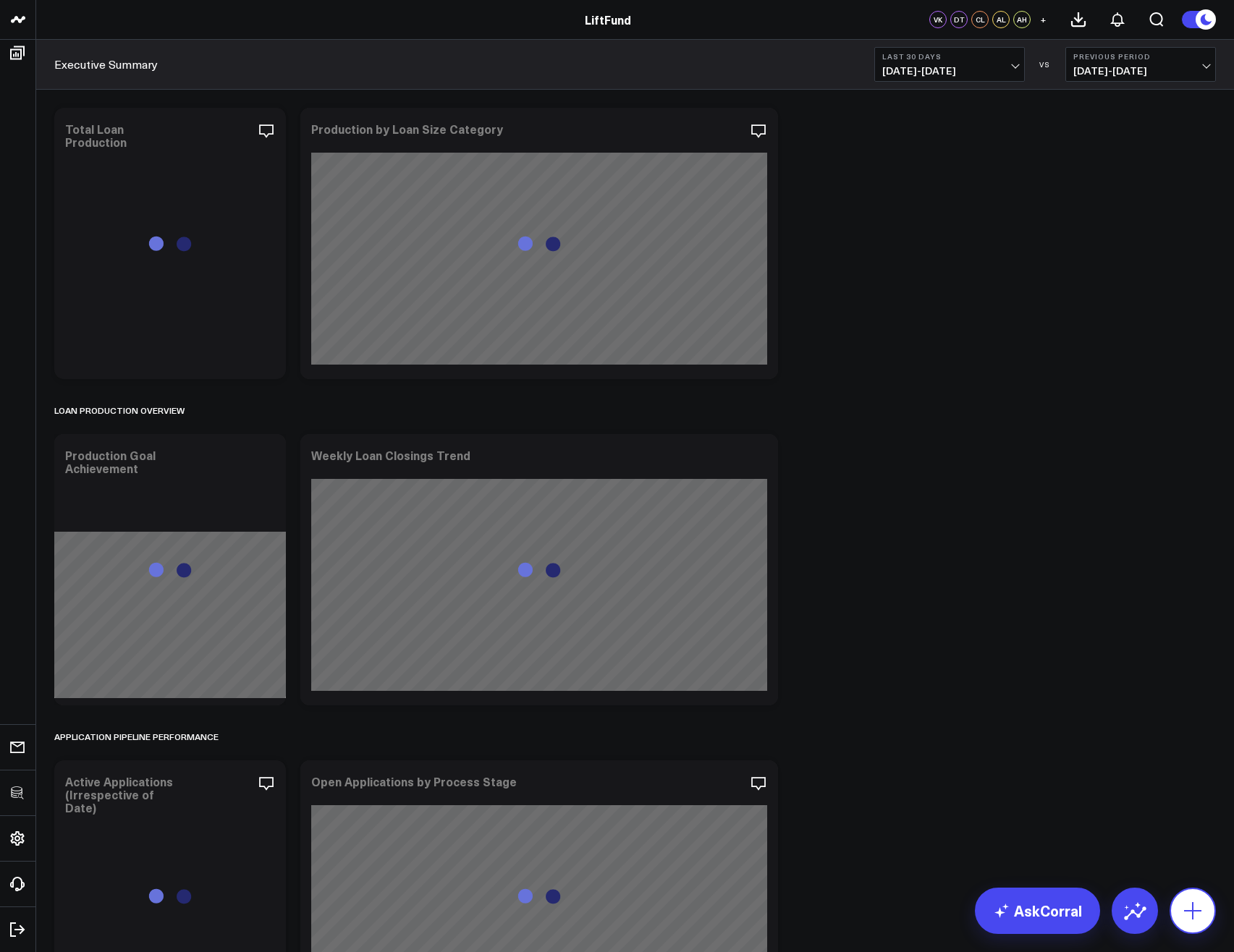
click at [1198, 900] on icon at bounding box center [1193, 911] width 24 height 24
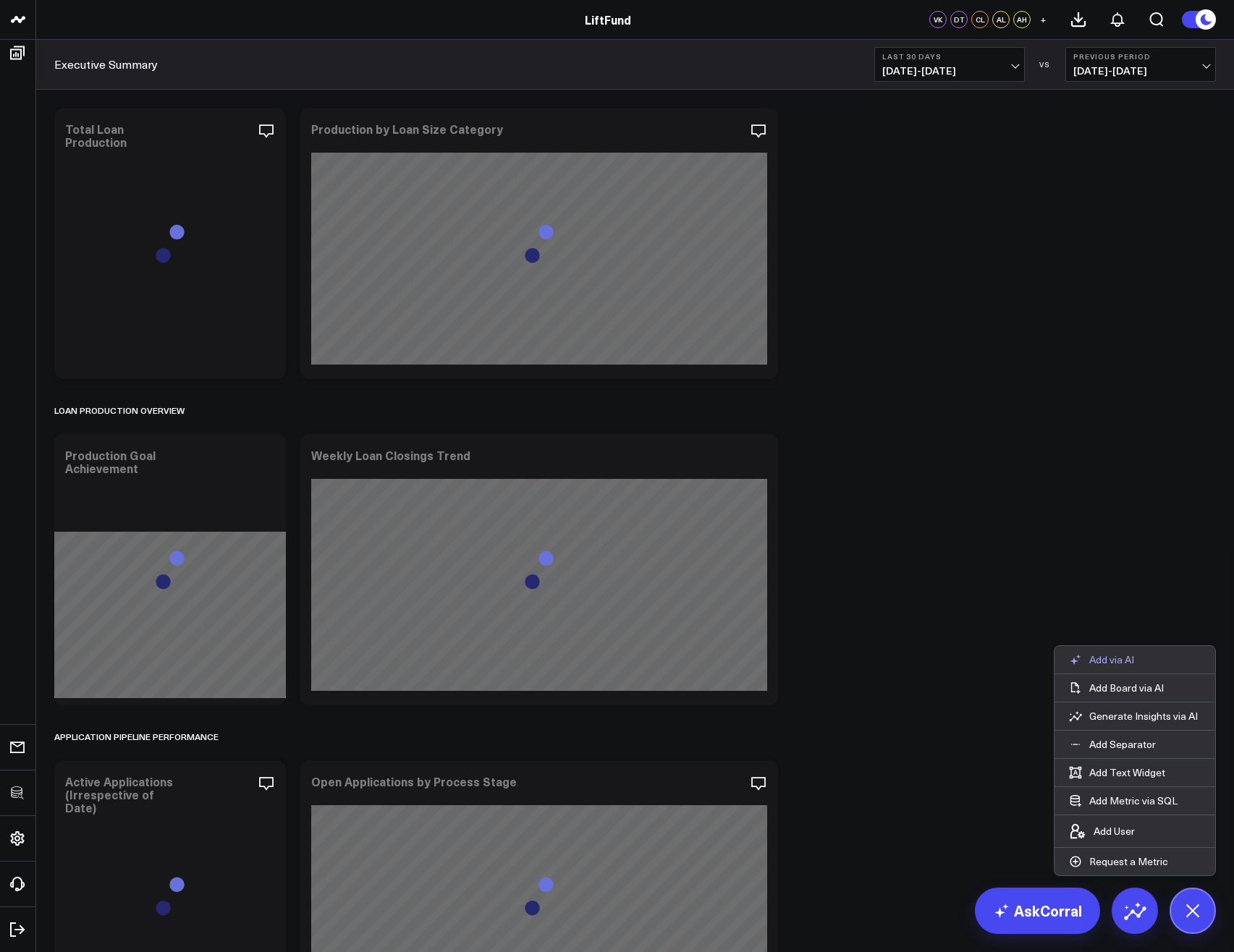
click at [1111, 661] on p "Add via AI" at bounding box center [1111, 660] width 44 height 13
click at [1110, 773] on button "Add Text Widget" at bounding box center [1116, 772] width 125 height 28
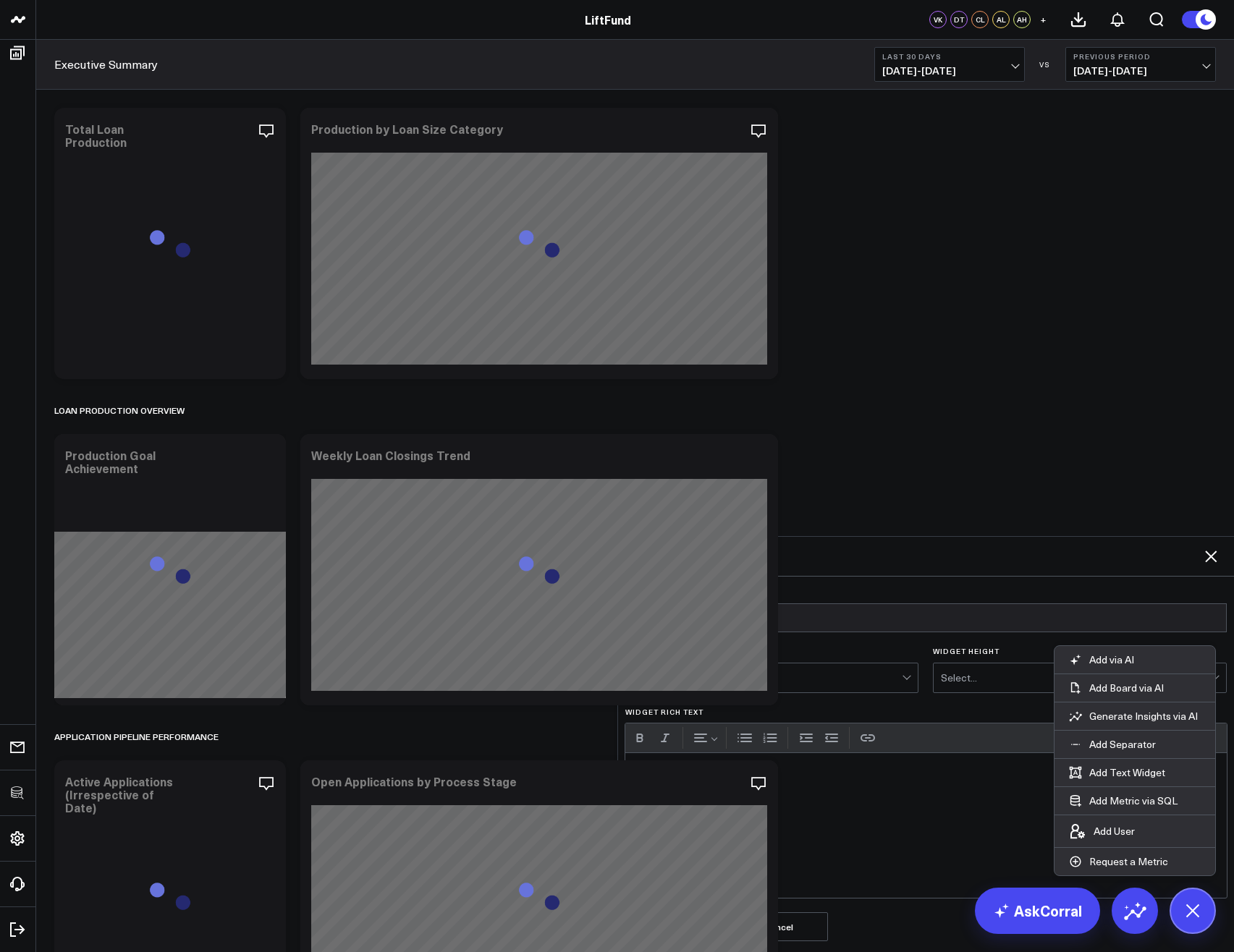
click at [1212, 551] on icon at bounding box center [1210, 557] width 12 height 12
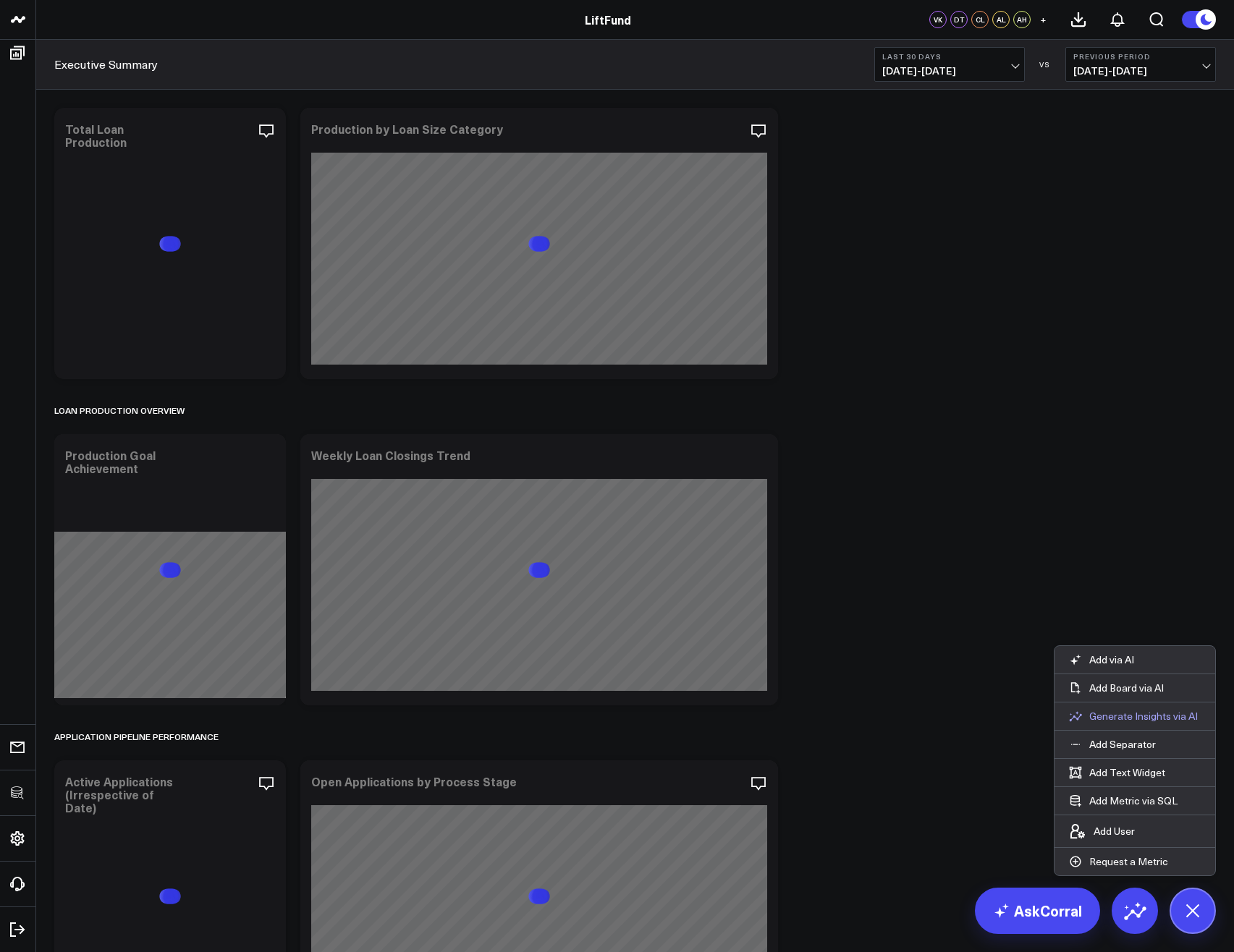
click at [1114, 724] on button "Generate Insights via AI" at bounding box center [1133, 716] width 158 height 28
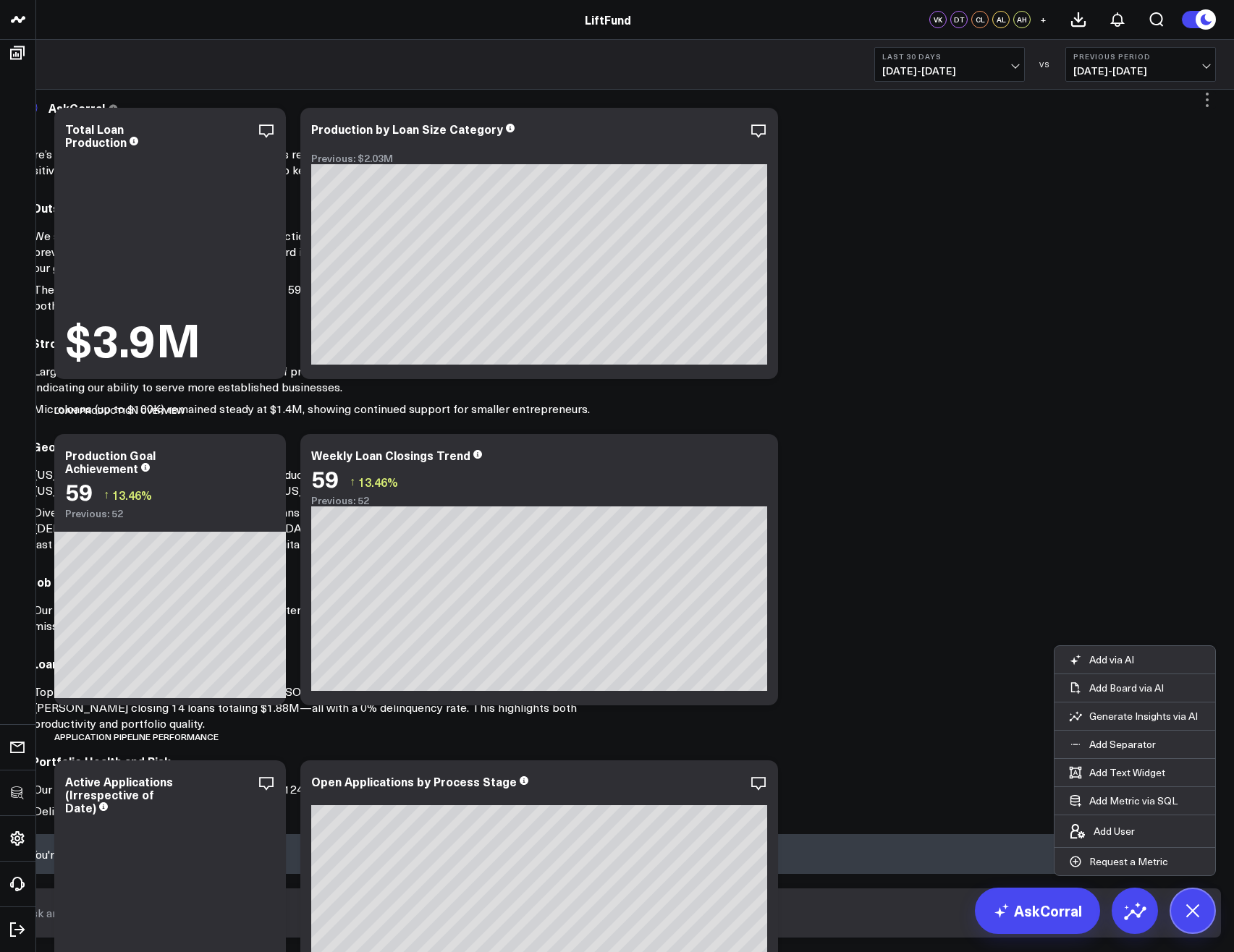
scroll to position [3, 0]
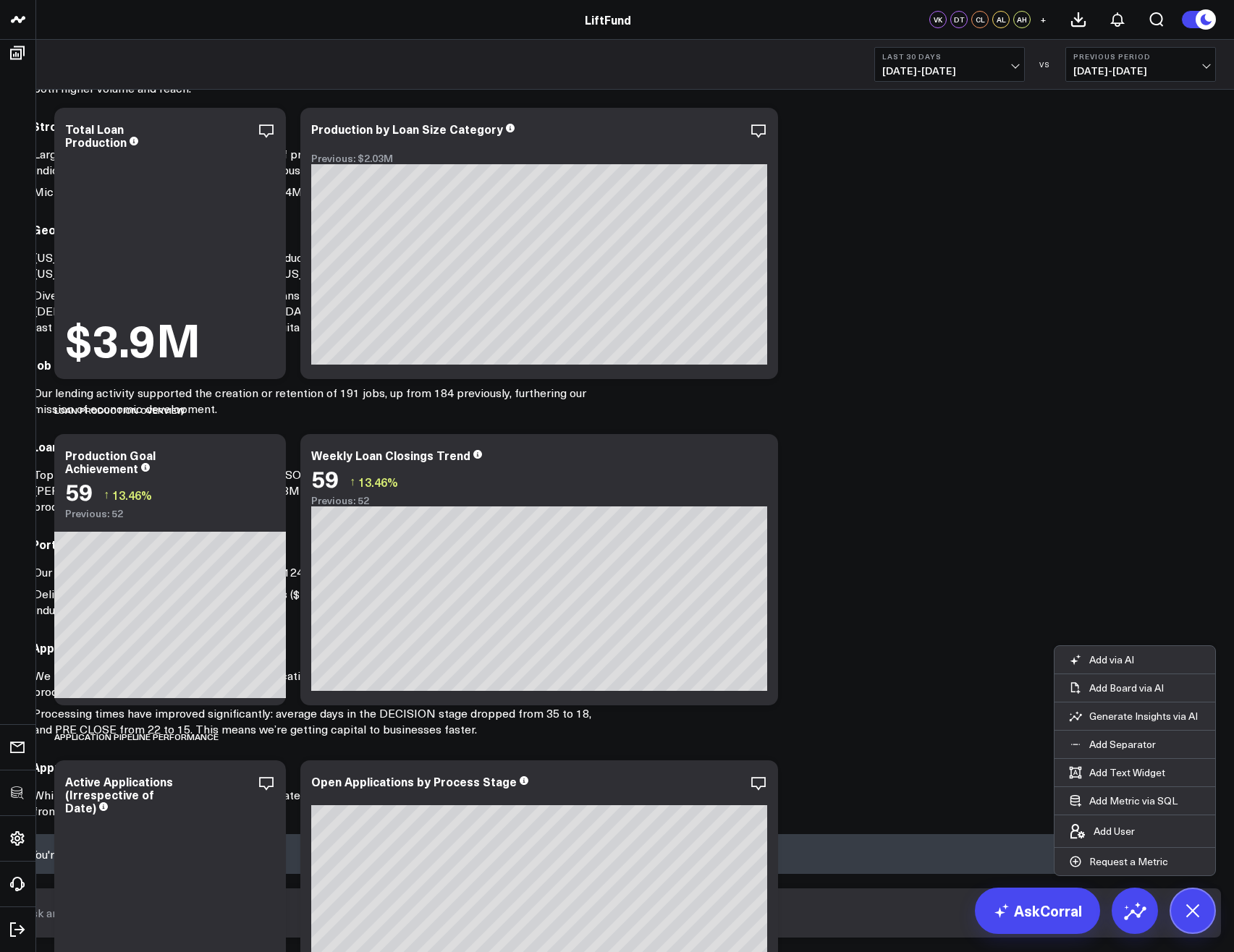
click at [905, 831] on div "Here’s a high-level, executive summary of LiftFund’s recent performance, focusi…" at bounding box center [617, 369] width 1197 height 923
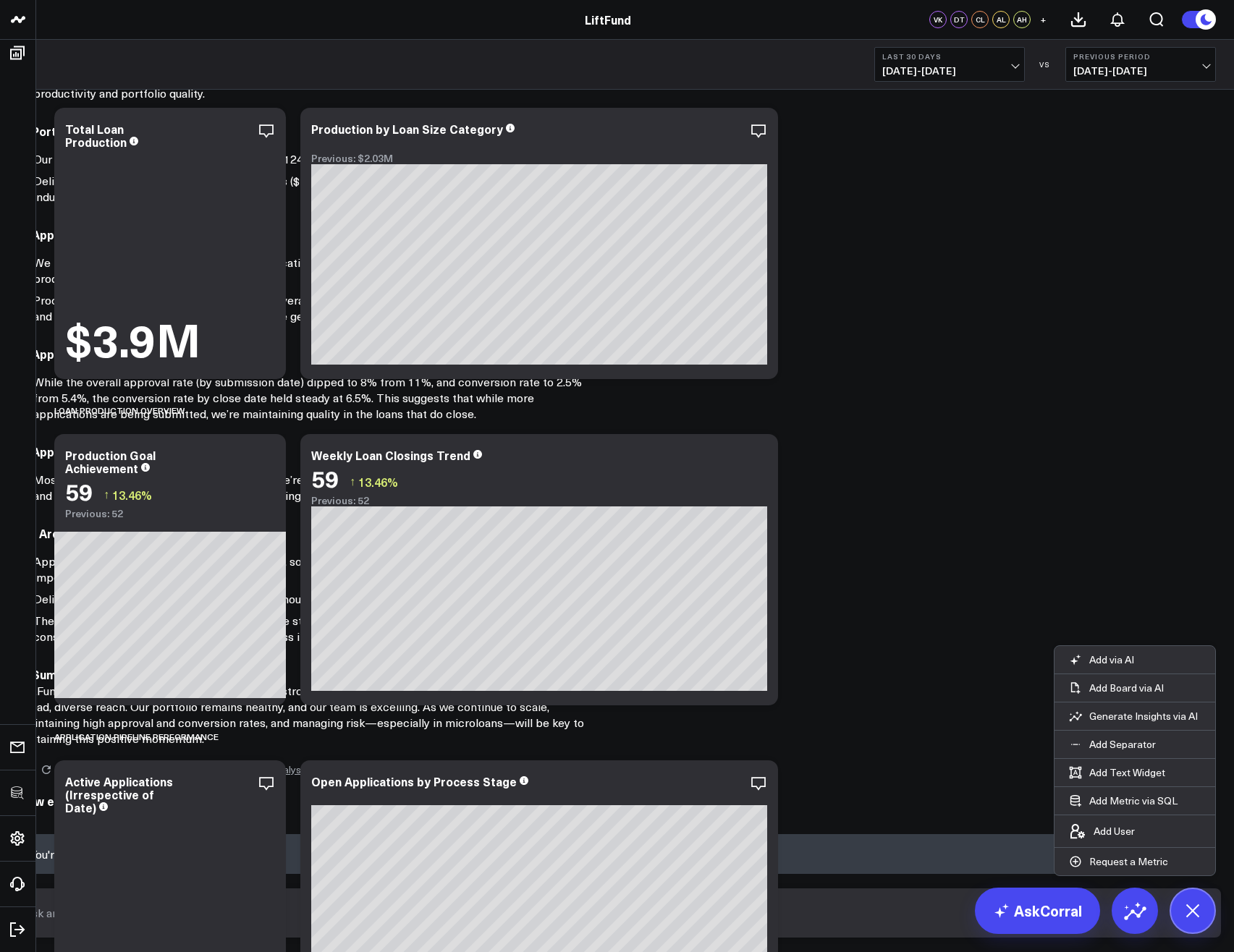
scroll to position [633, 0]
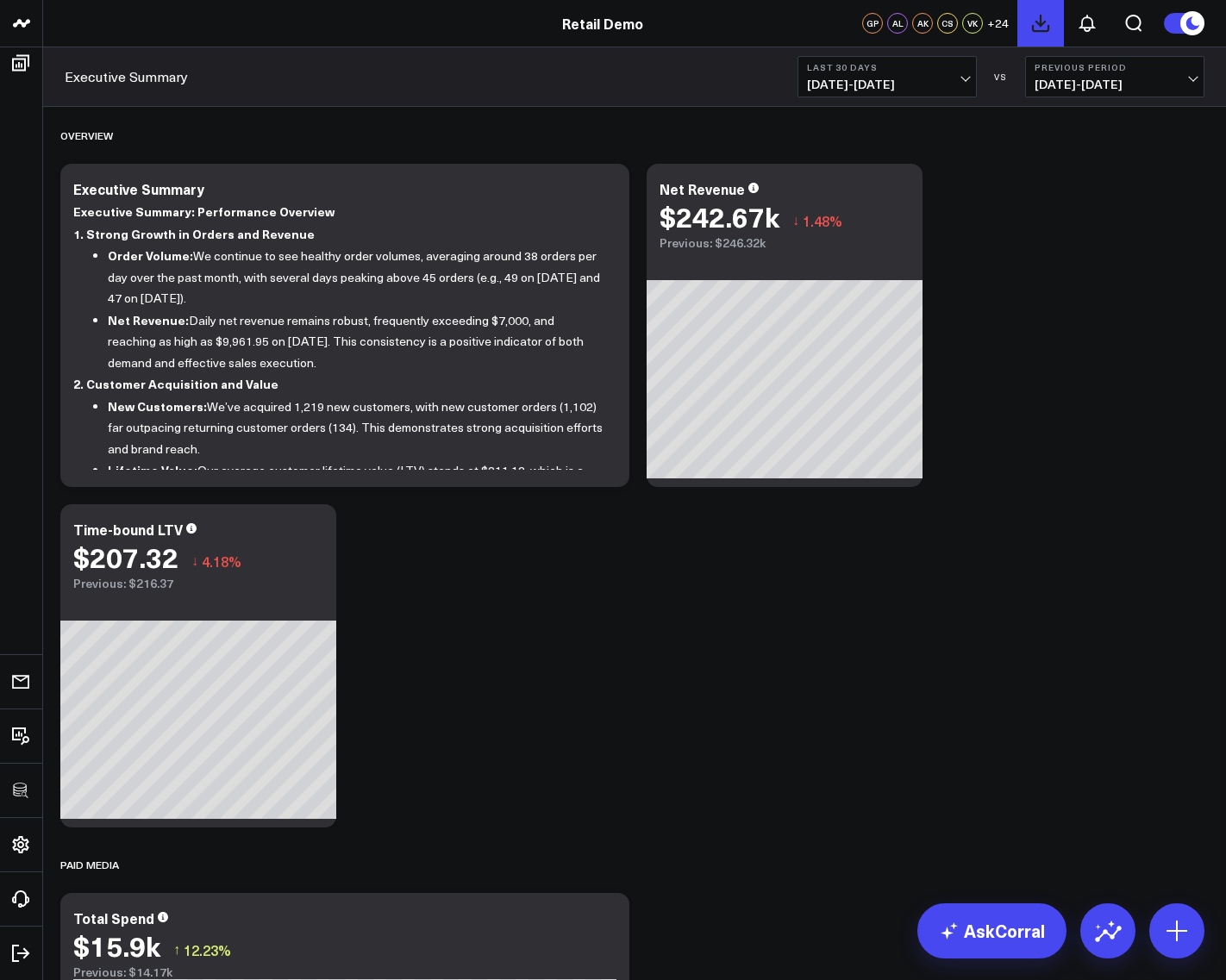
click at [1039, 13] on icon at bounding box center [1040, 23] width 21 height 21
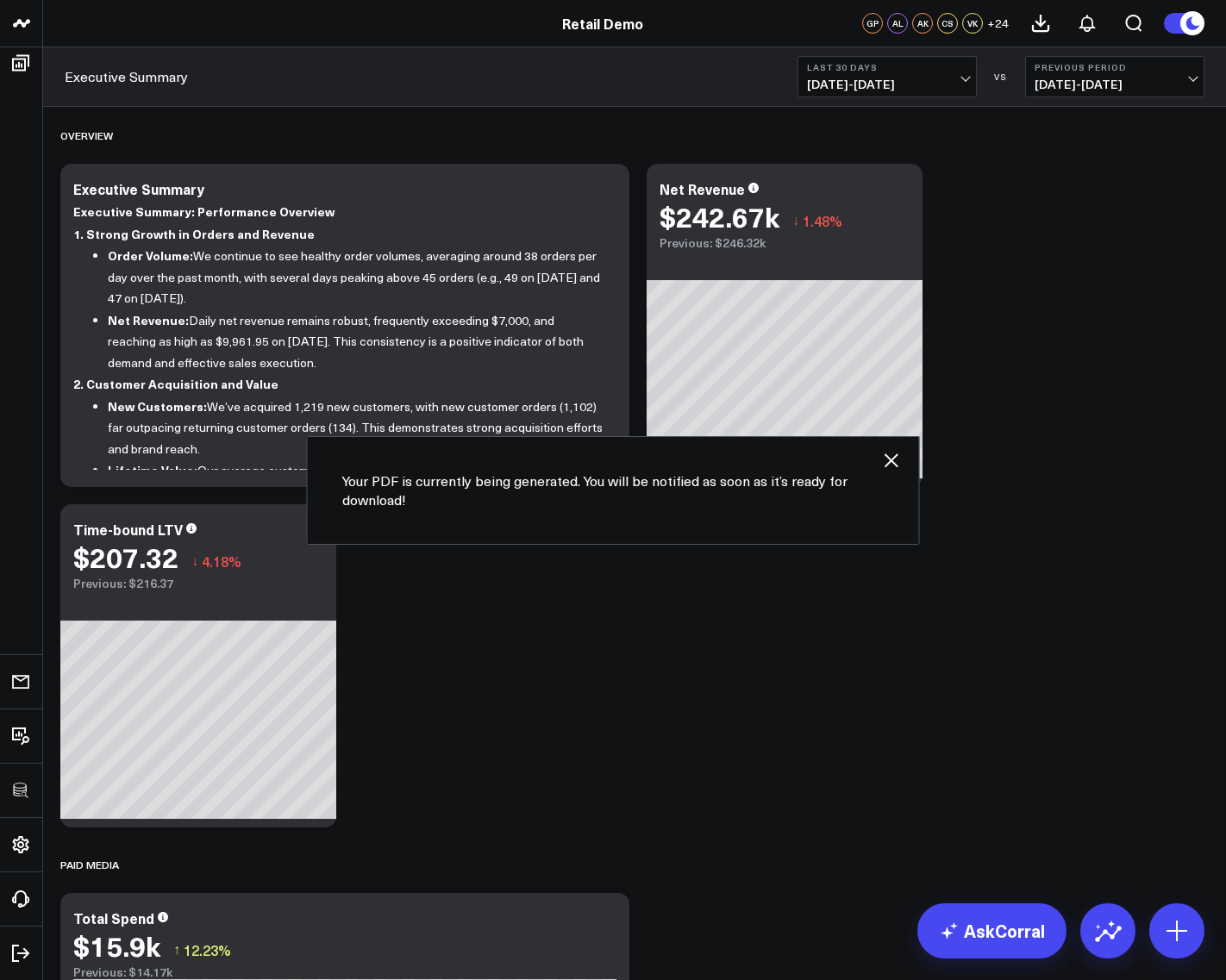
click at [884, 460] on icon "button" at bounding box center [891, 460] width 21 height 21
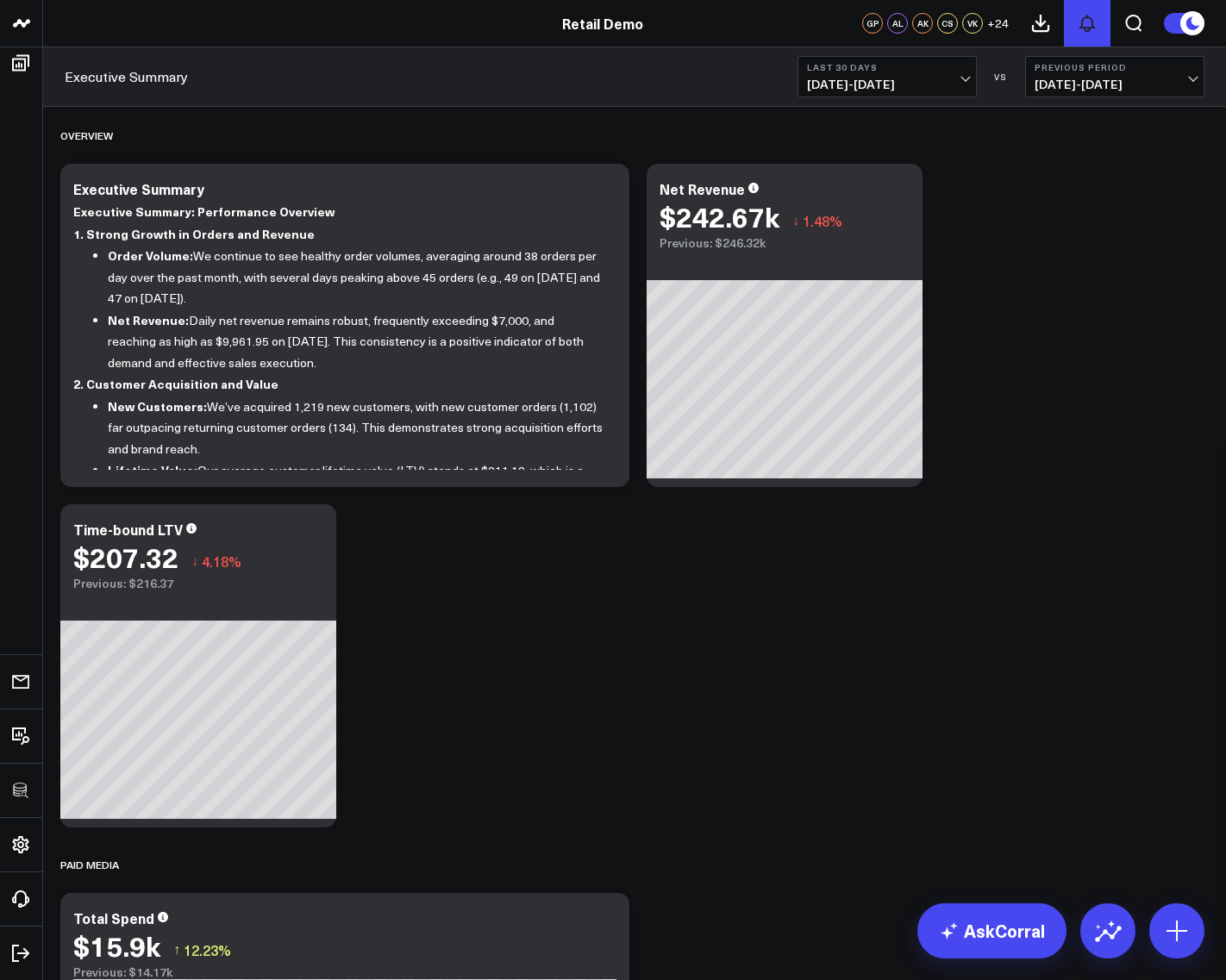
click at [1082, 27] on icon at bounding box center [1087, 24] width 14 height 16
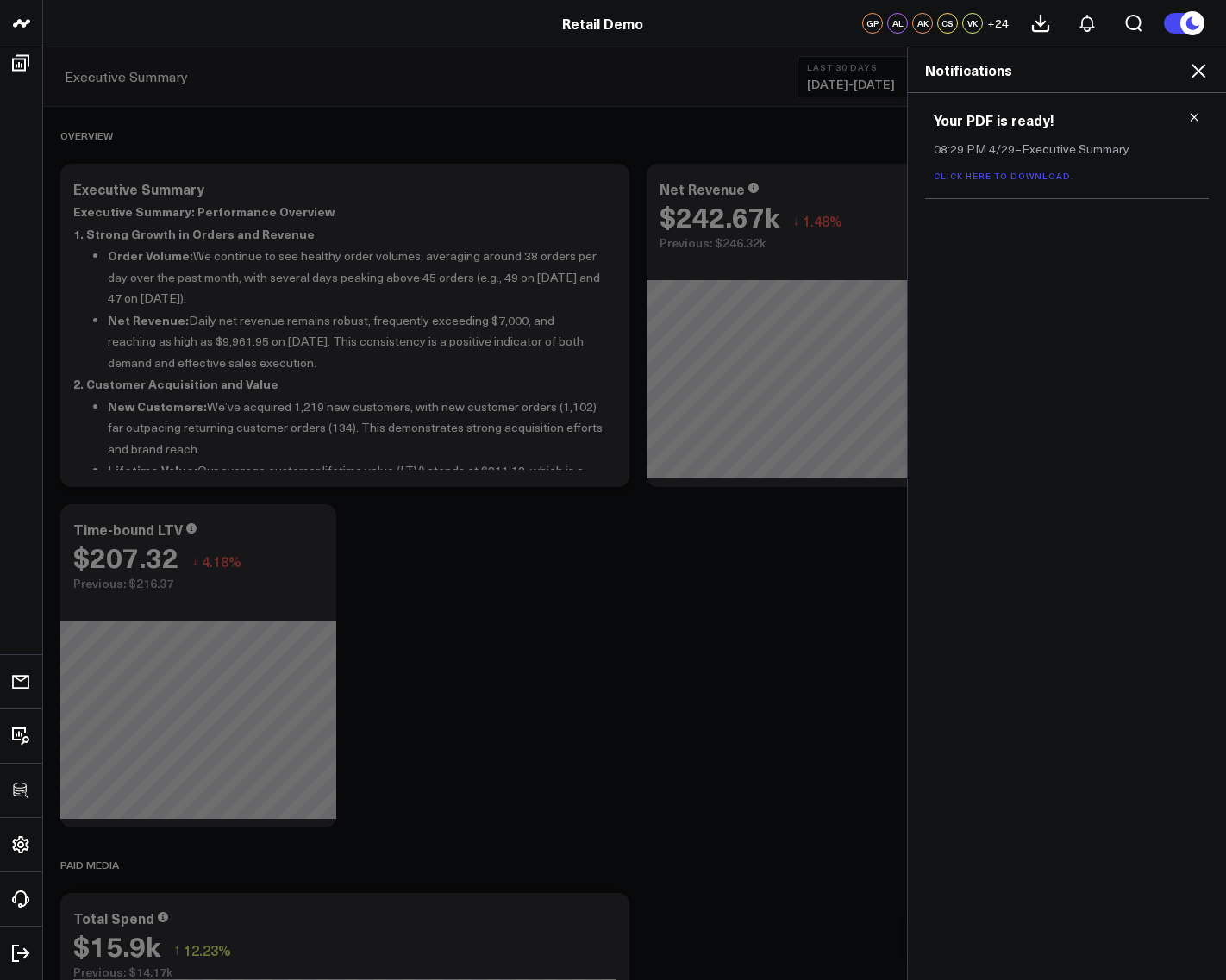
click at [1192, 63] on icon at bounding box center [1198, 70] width 21 height 21
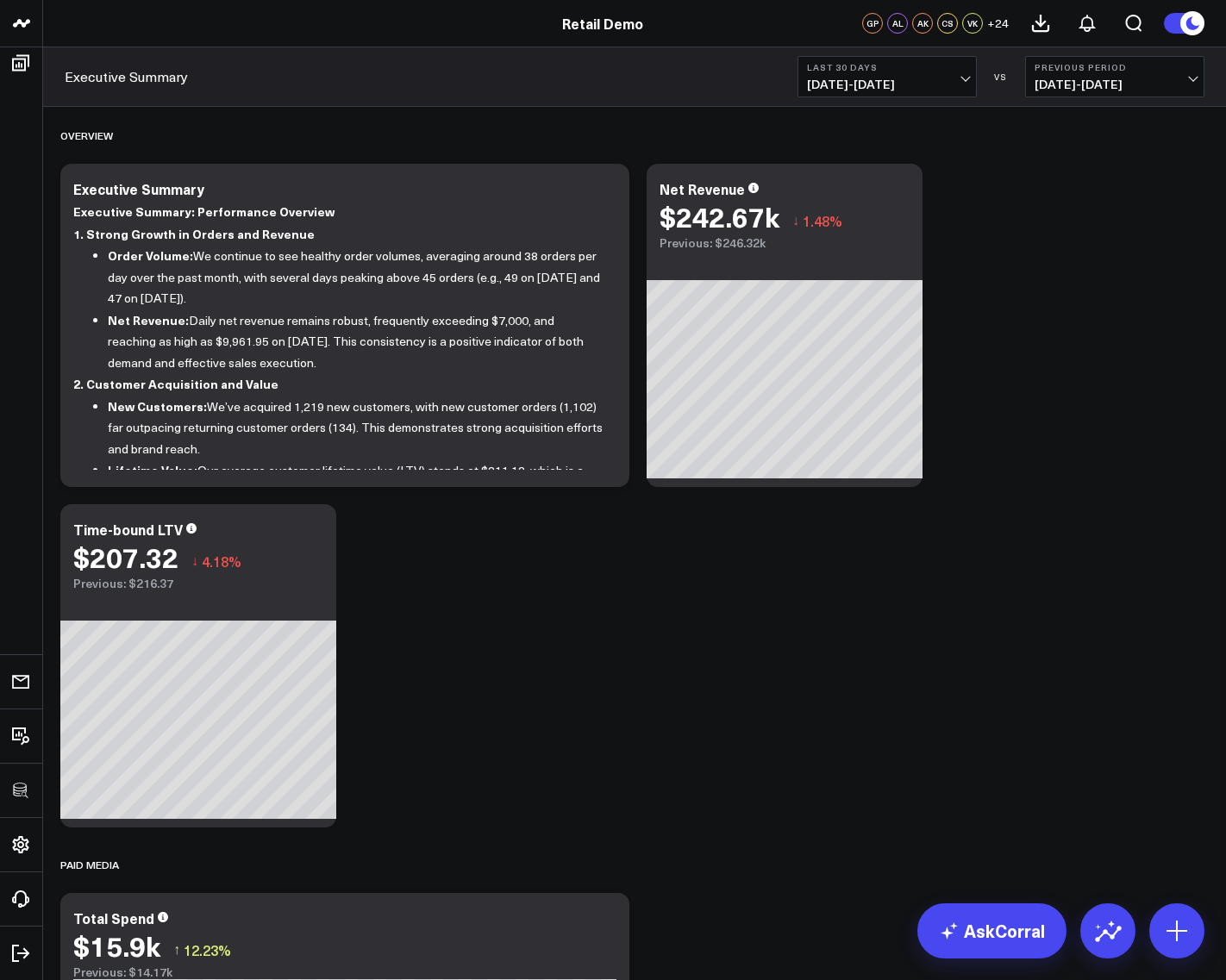
click at [1081, 10] on button at bounding box center [1087, 23] width 47 height 47
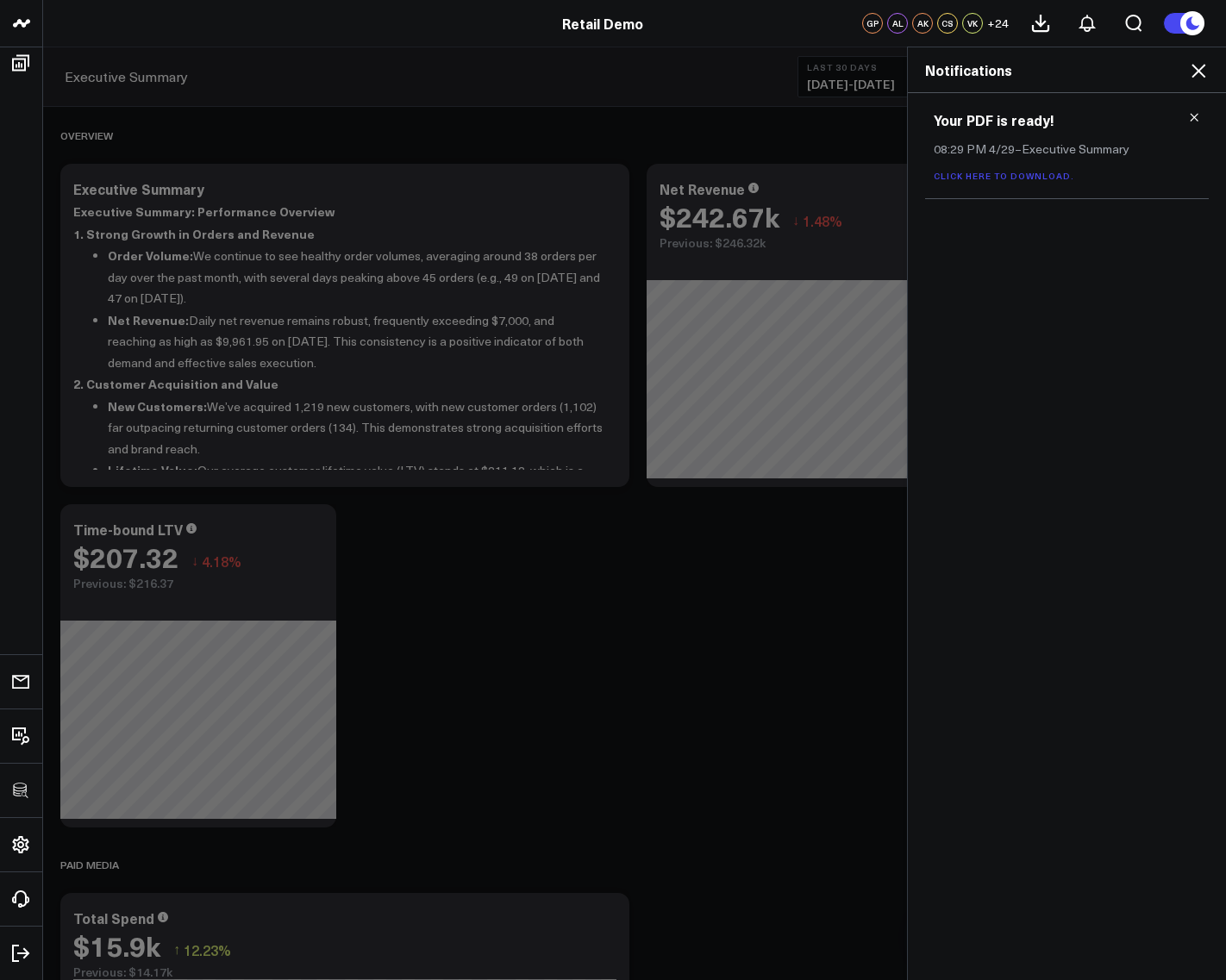
click at [1197, 69] on icon at bounding box center [1198, 71] width 14 height 14
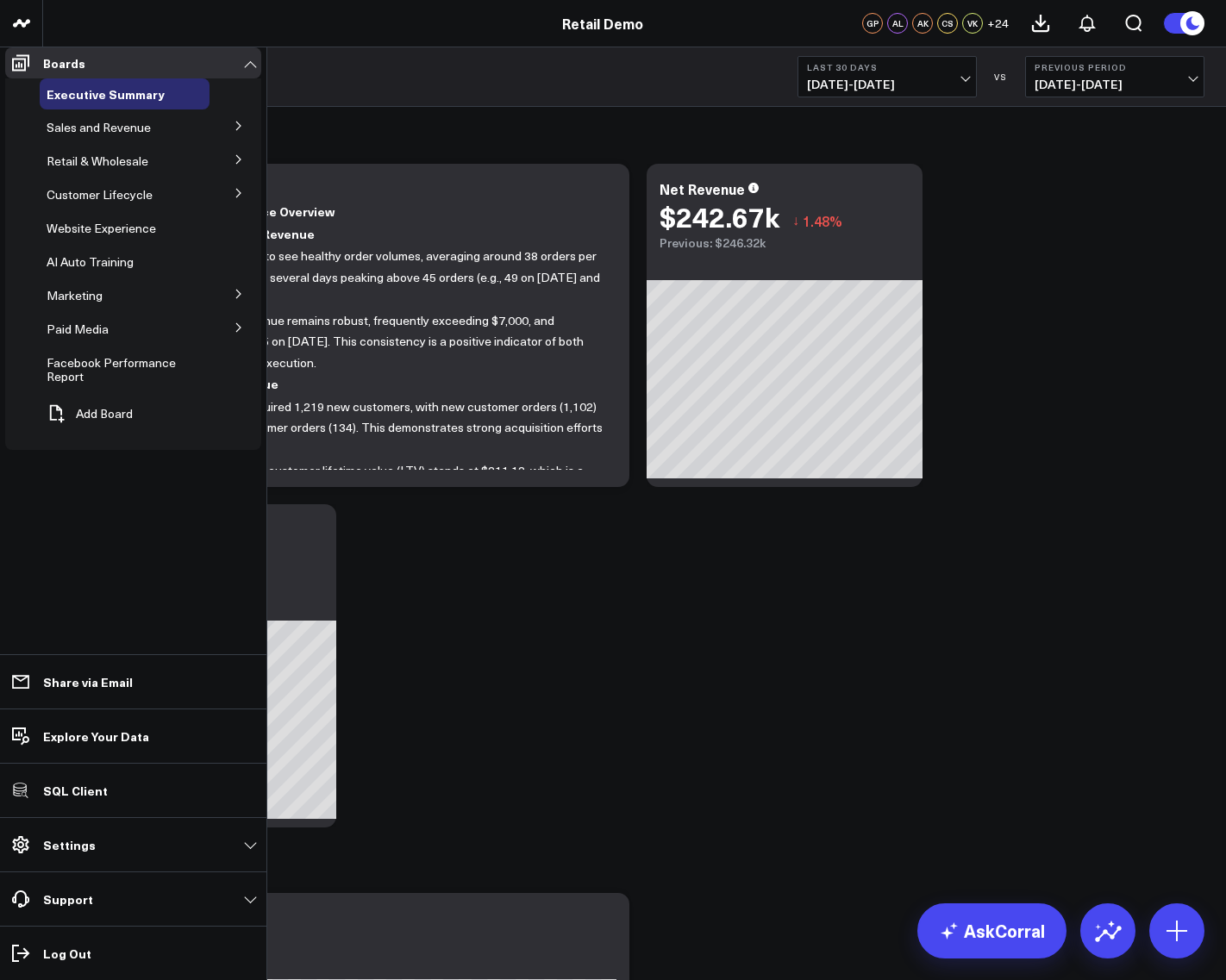
click at [240, 131] on icon at bounding box center [239, 126] width 10 height 10
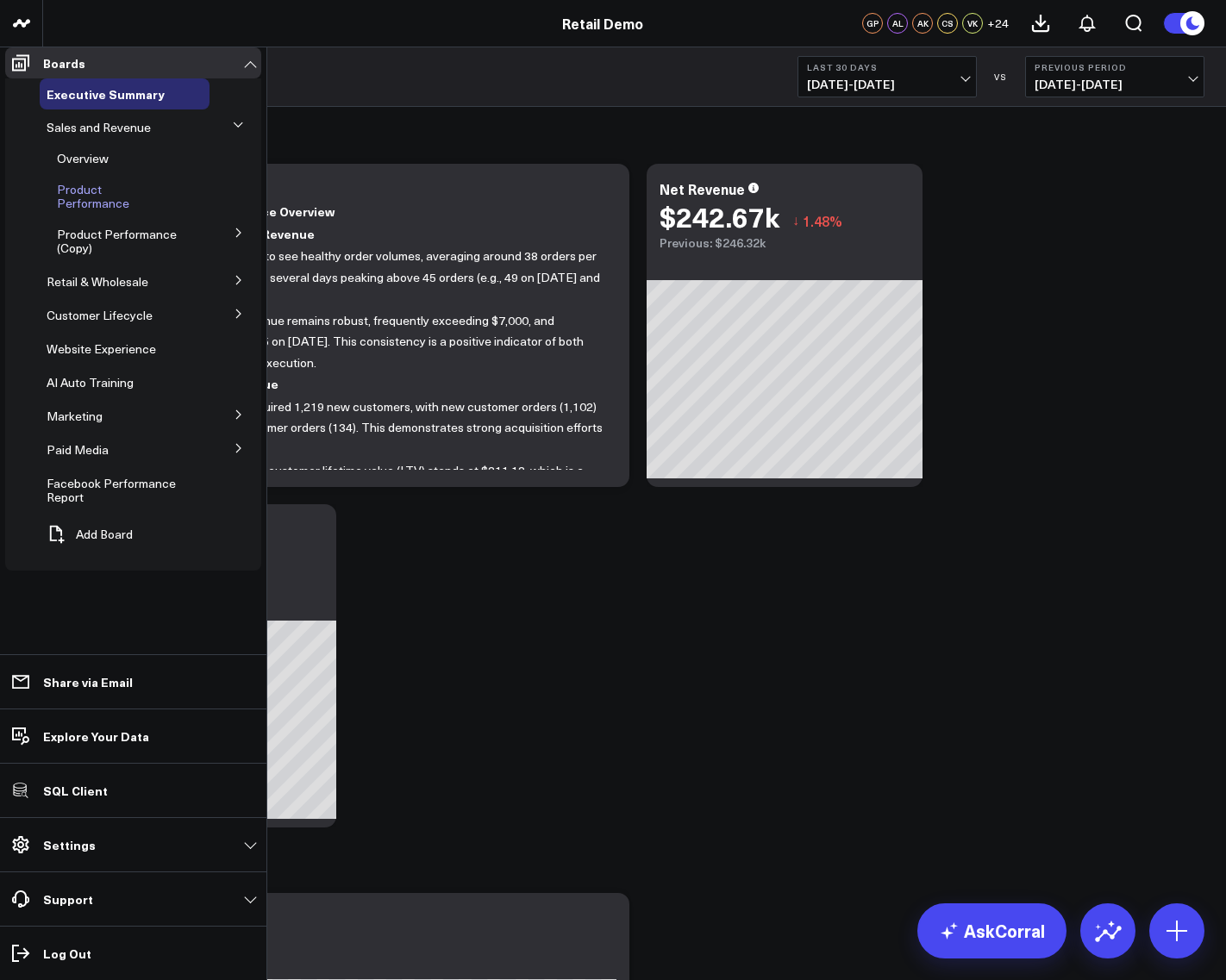
click at [148, 178] on div "Product Performance" at bounding box center [129, 196] width 159 height 45
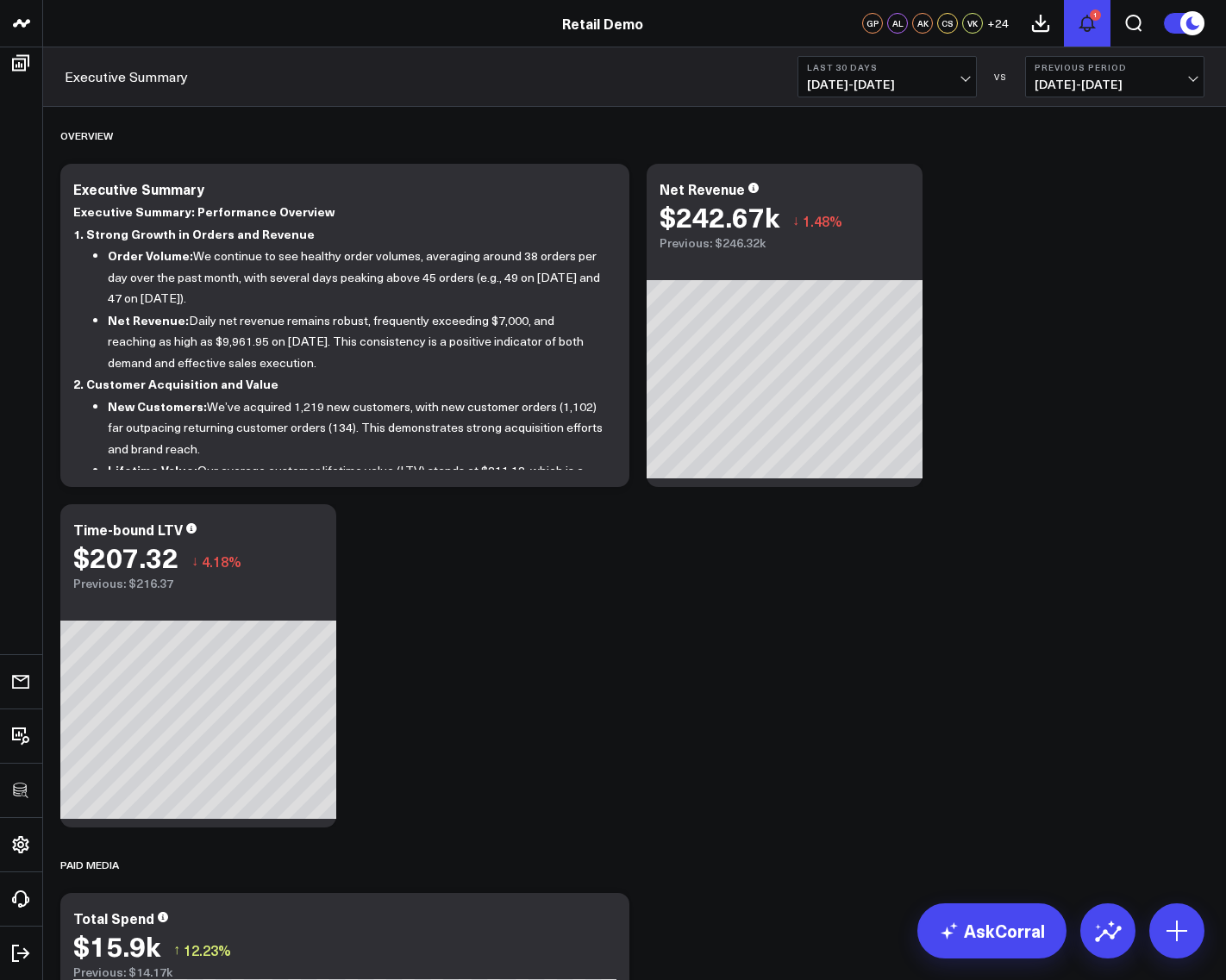
click at [1094, 32] on icon at bounding box center [1087, 23] width 21 height 21
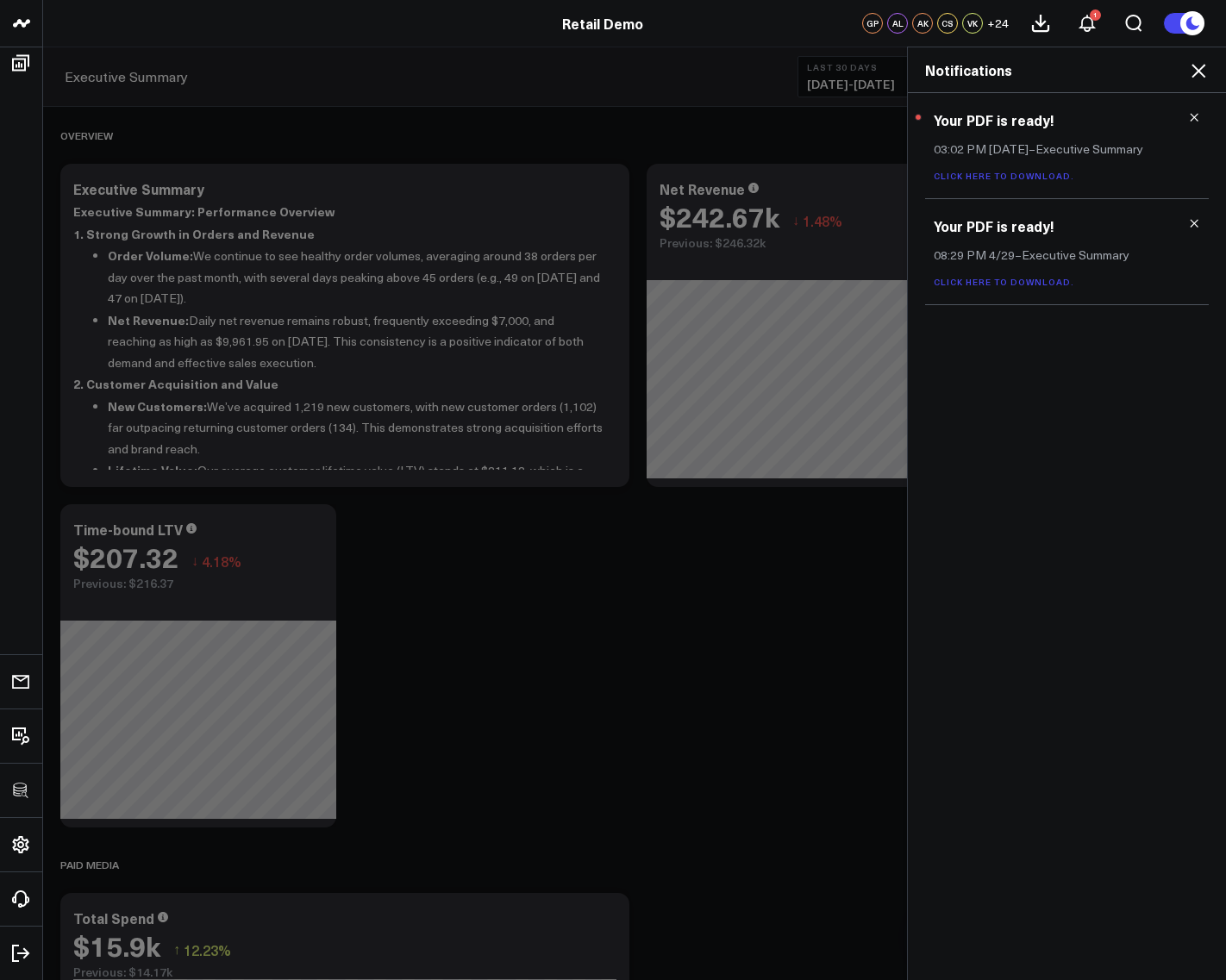
click at [980, 181] on link "Click here to download." at bounding box center [1004, 176] width 141 height 12
click at [1187, 70] on h2 "Notifications" at bounding box center [1067, 69] width 284 height 19
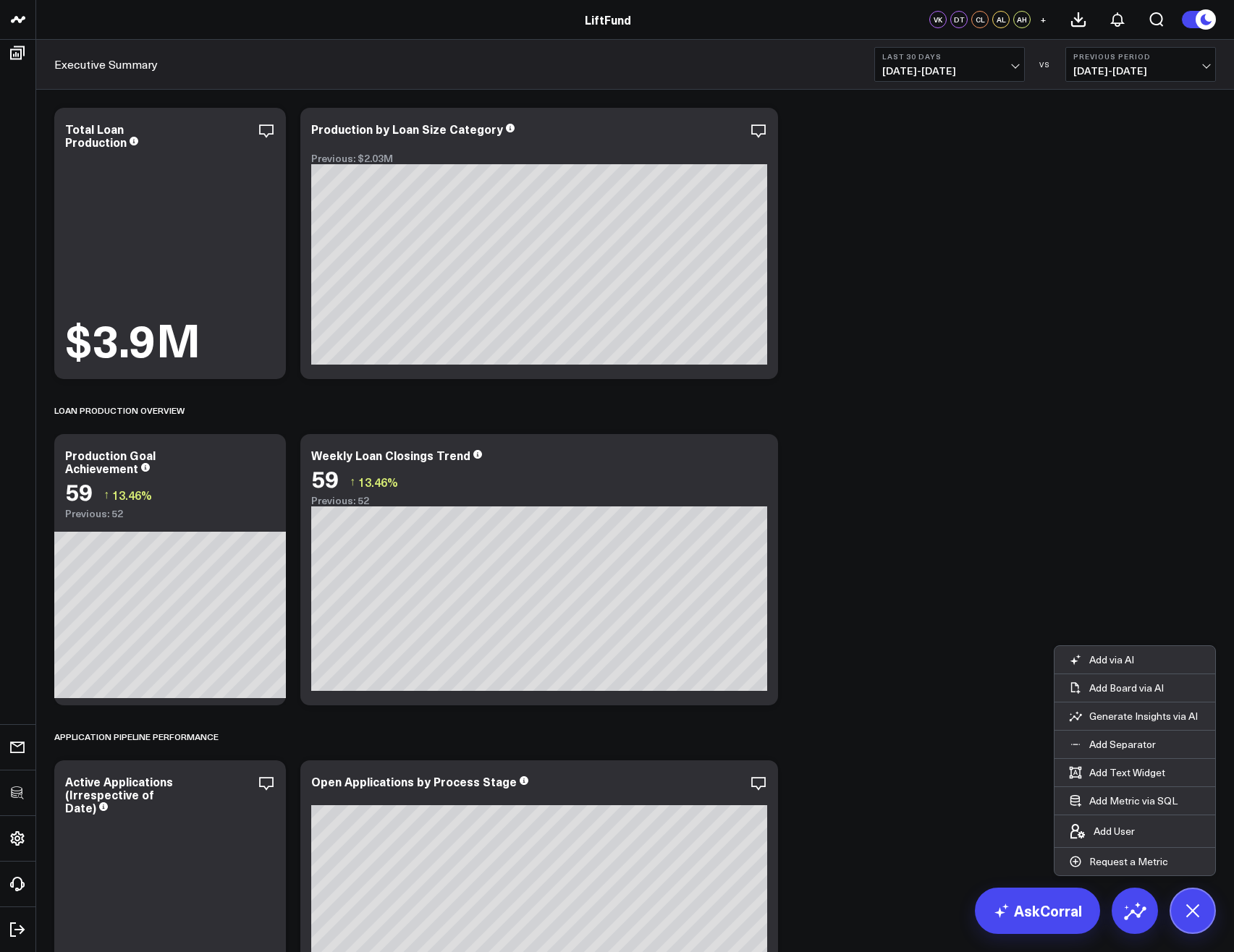
scroll to position [633, 0]
